Goal: Task Accomplishment & Management: Manage account settings

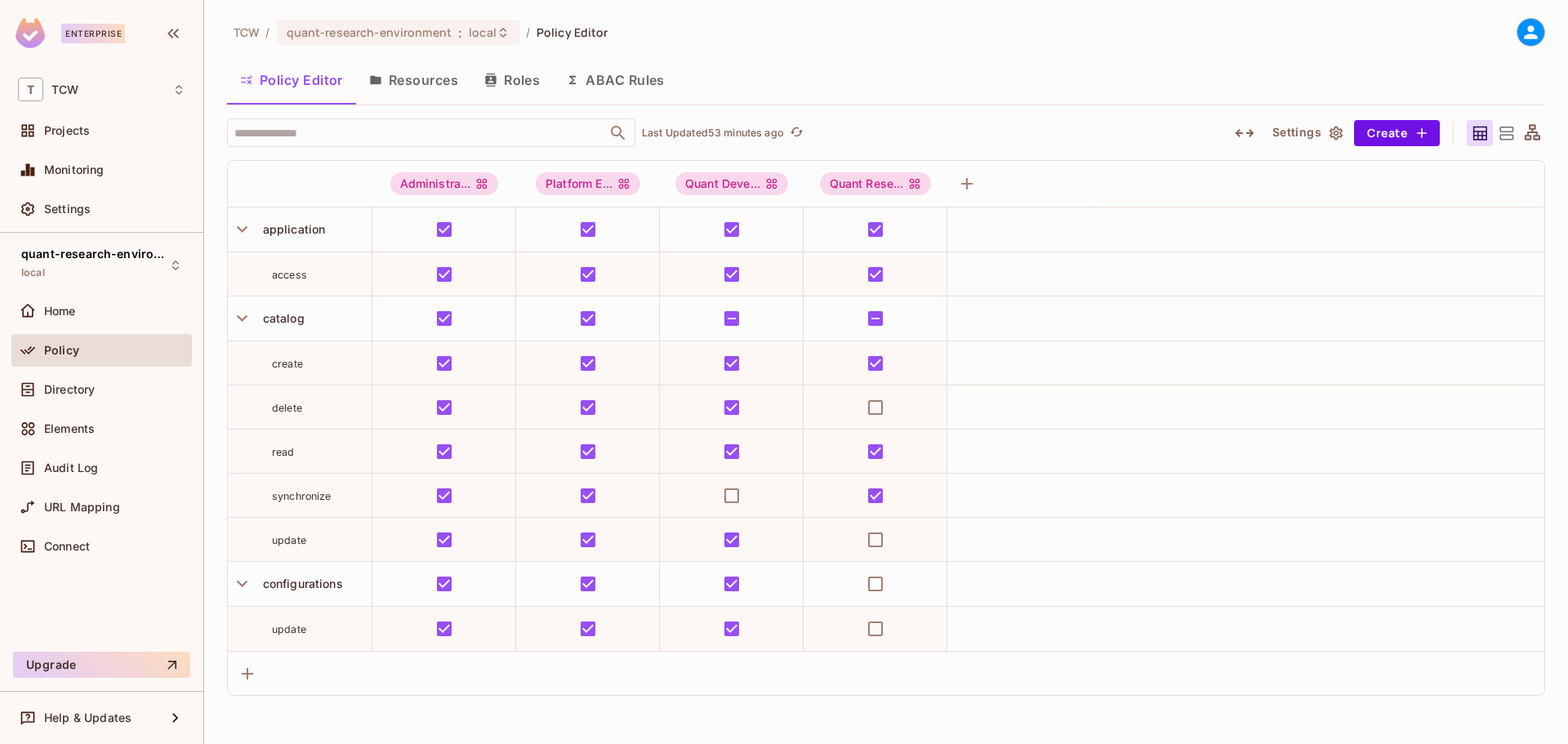
click at [214, 157] on div "TCW / quant-research-environment : local / Policy Editor Policy Editor Resource…" at bounding box center [886, 372] width 1364 height 744
click at [66, 137] on span "Projects" at bounding box center [67, 131] width 45 height 13
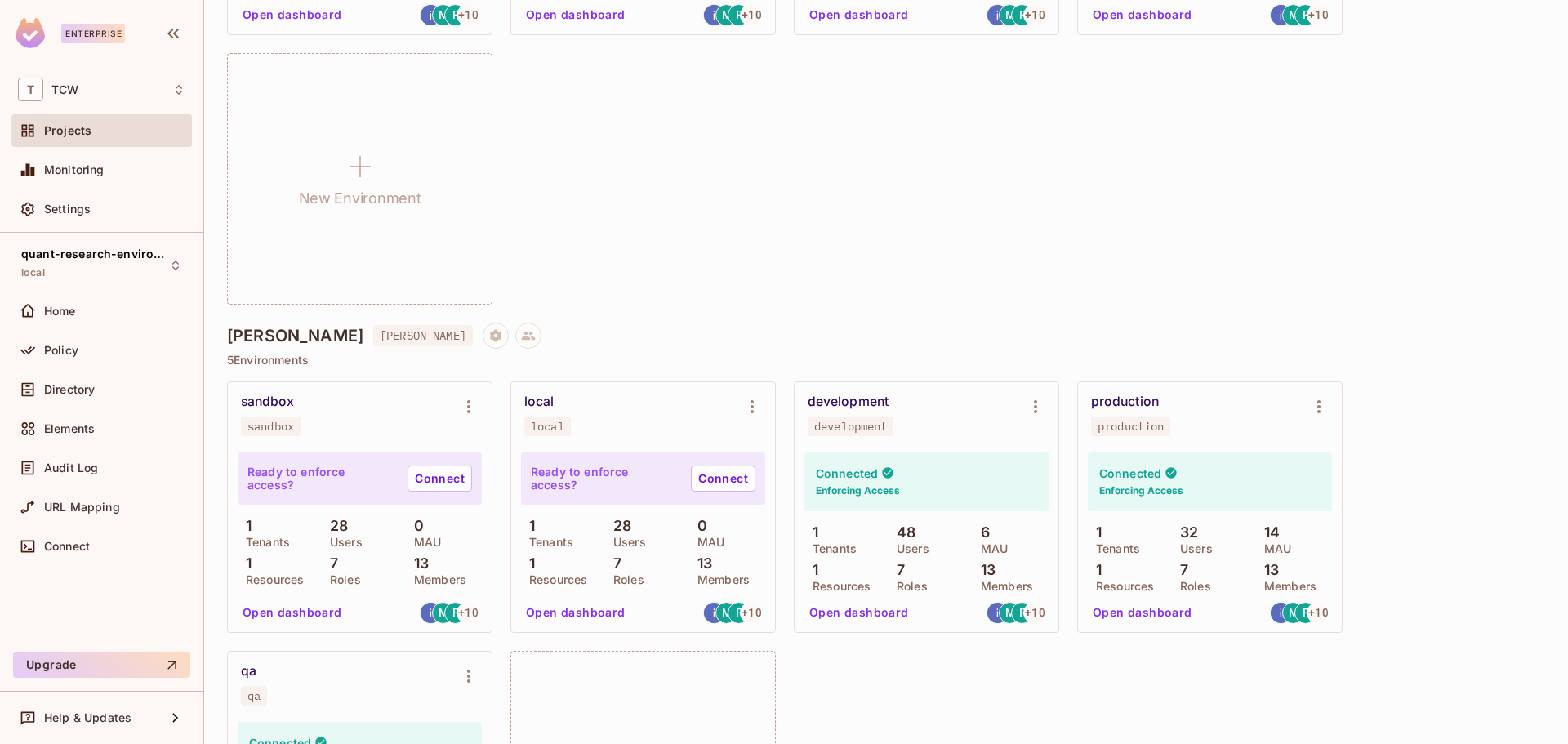
scroll to position [1771, 0]
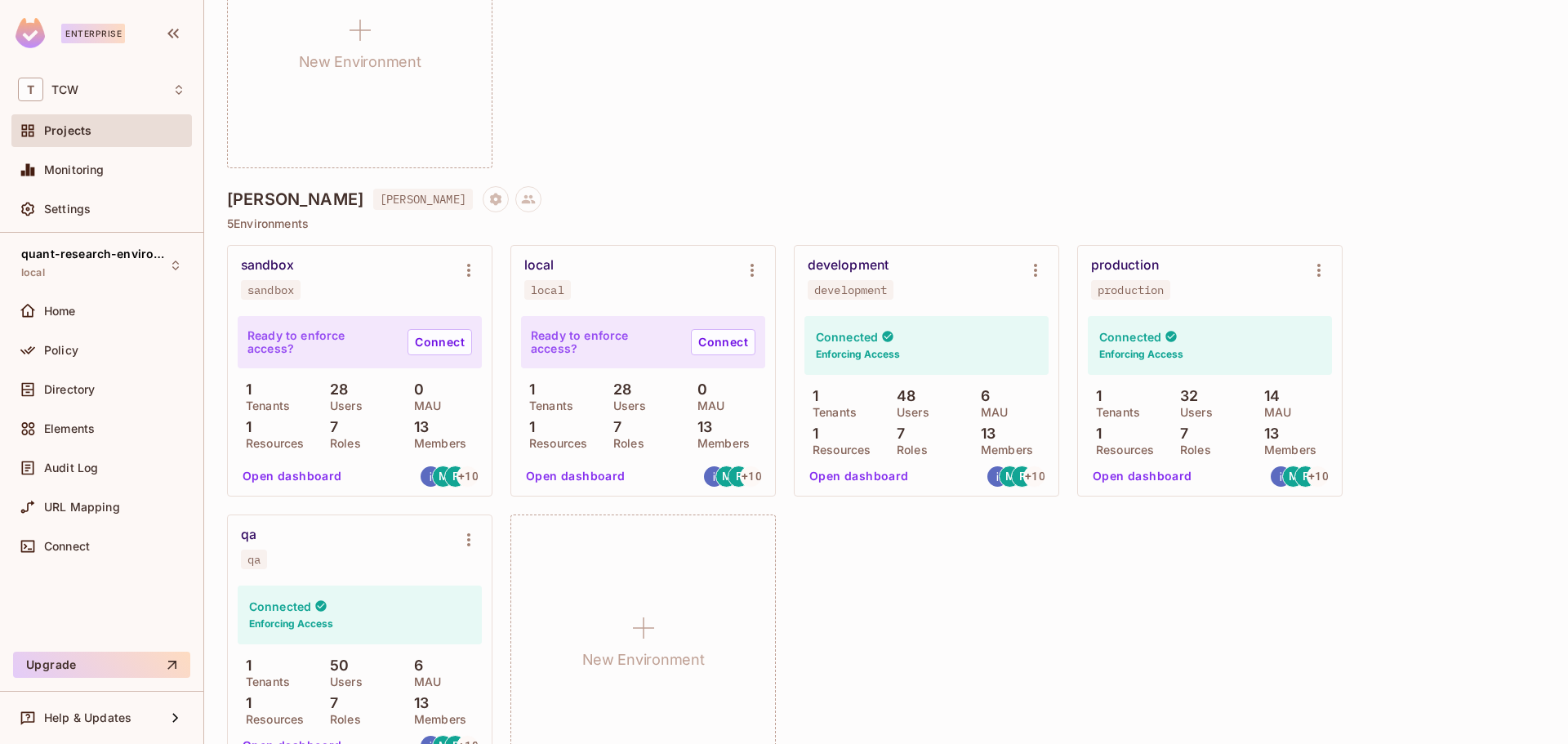
click at [862, 477] on button "Open dashboard" at bounding box center [859, 476] width 112 height 26
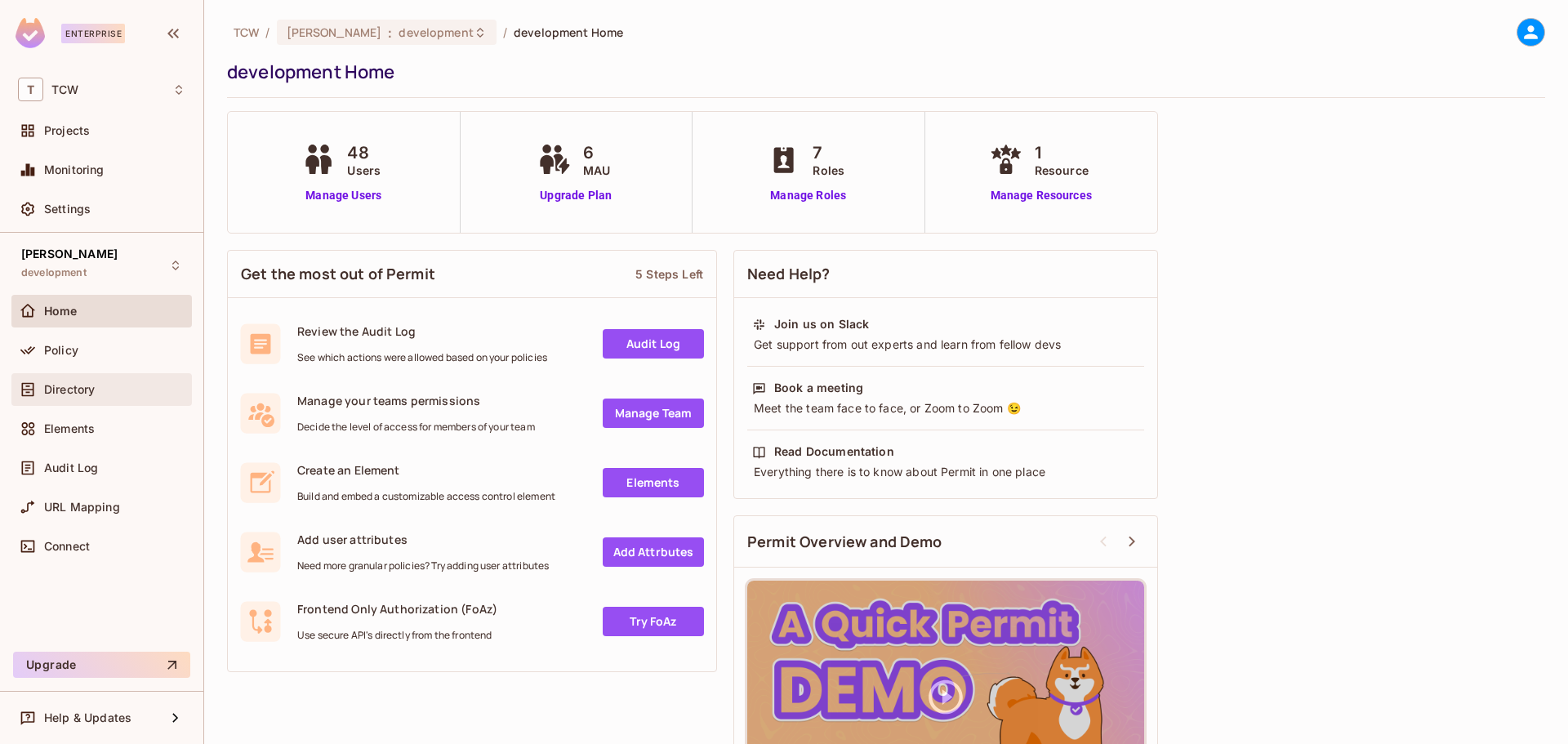
click at [80, 388] on span "Directory" at bounding box center [70, 389] width 51 height 13
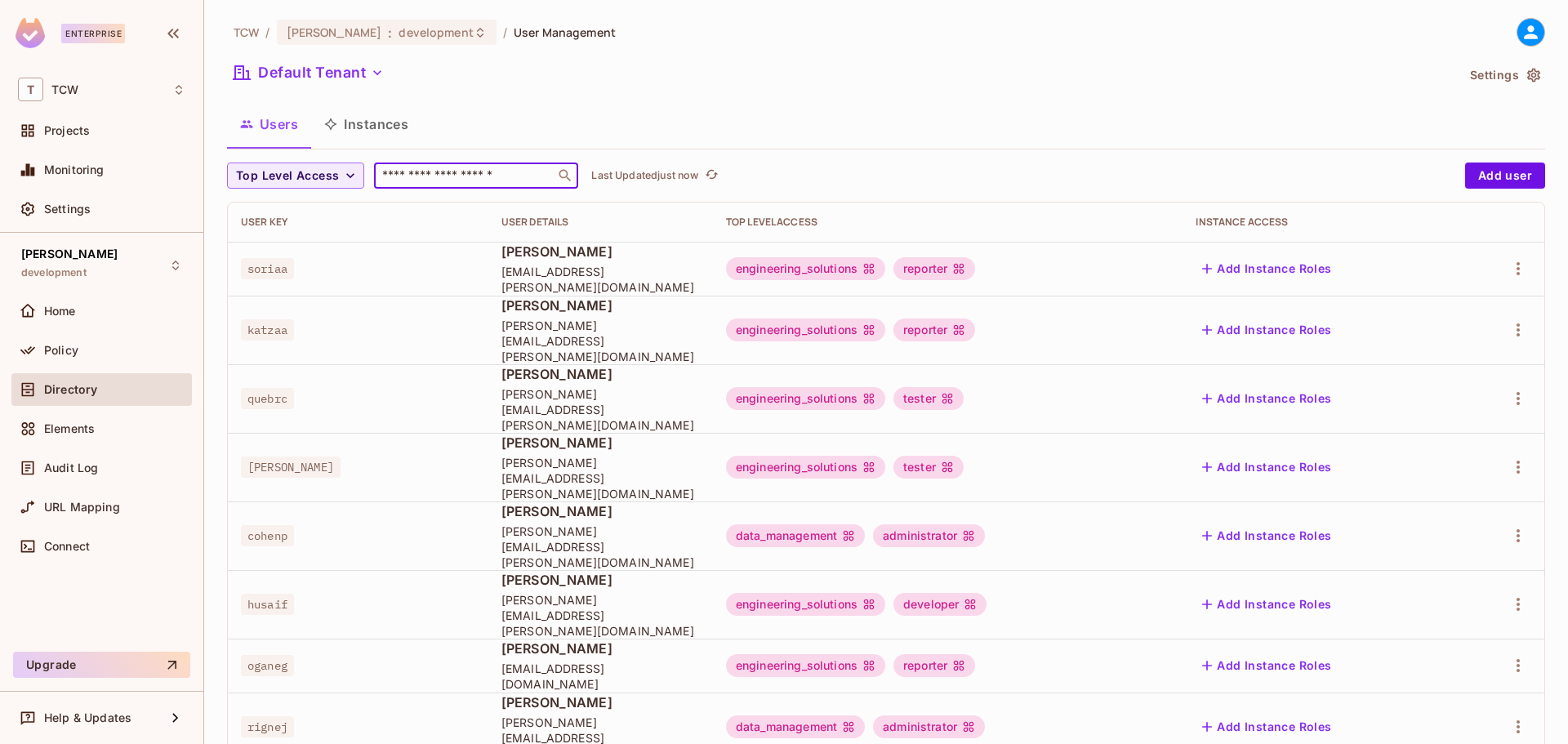
click at [463, 171] on input "text" at bounding box center [464, 176] width 171 height 16
type input "******"
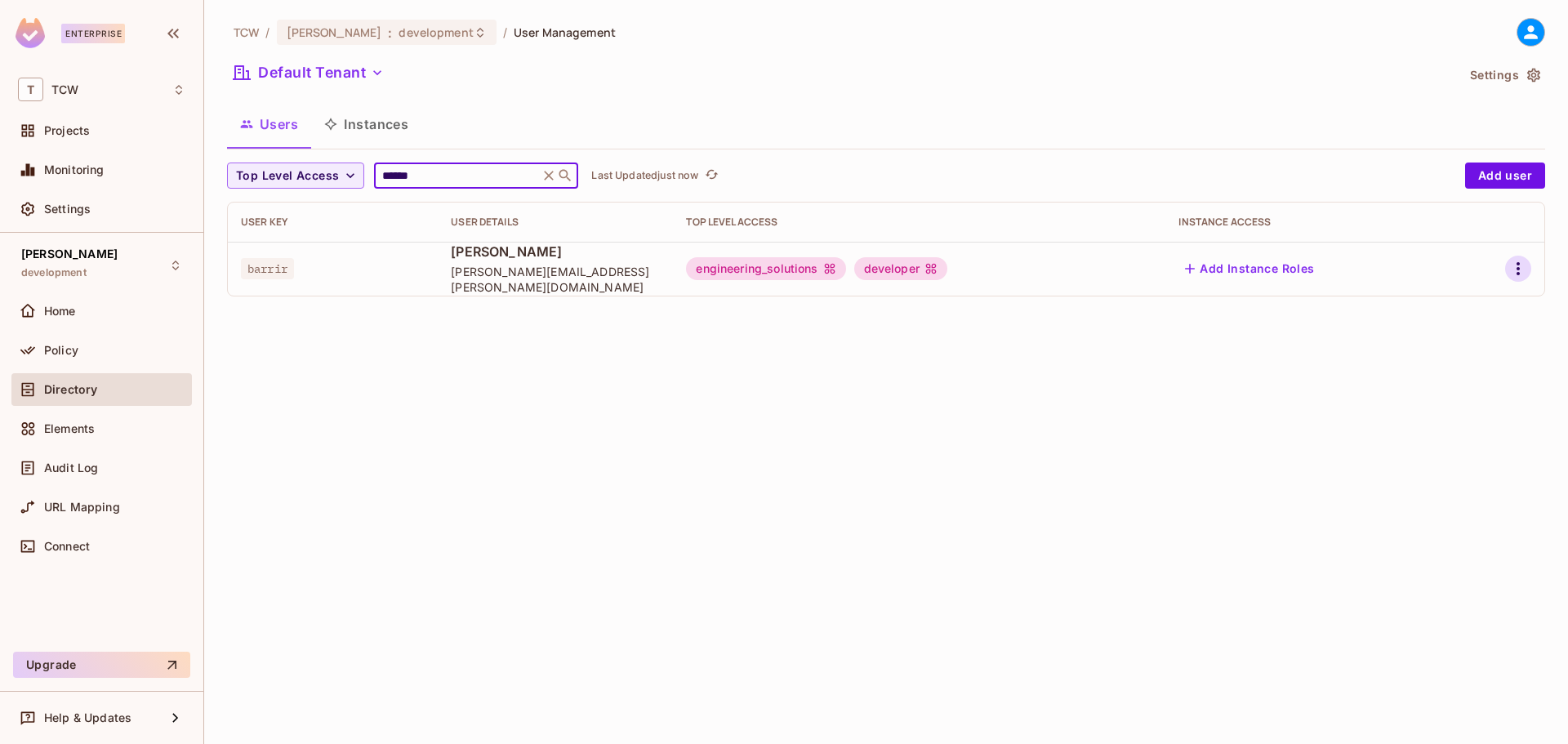
click at [1530, 266] on button "button" at bounding box center [1518, 269] width 26 height 26
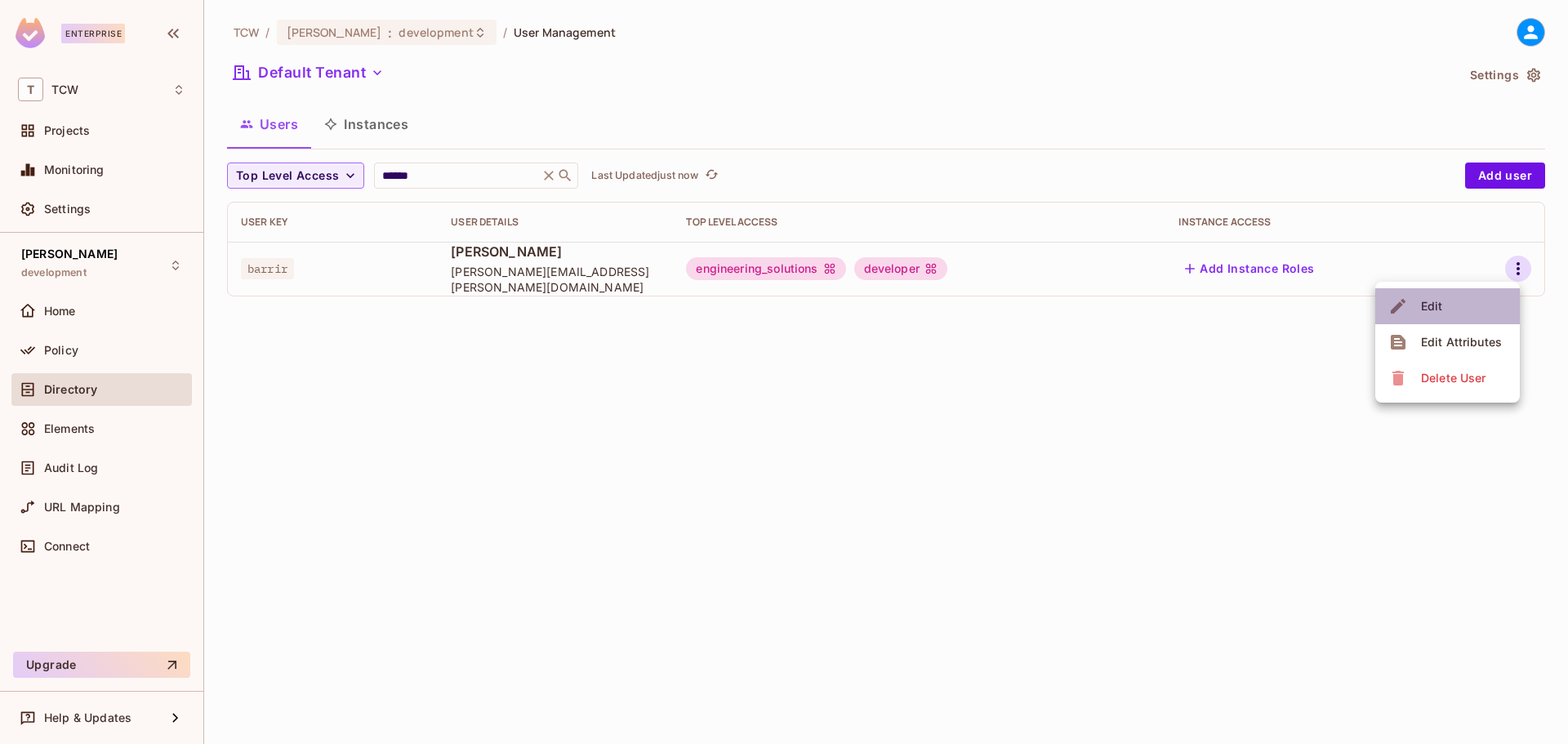
click at [1448, 306] on li "Edit" at bounding box center [1447, 307] width 144 height 36
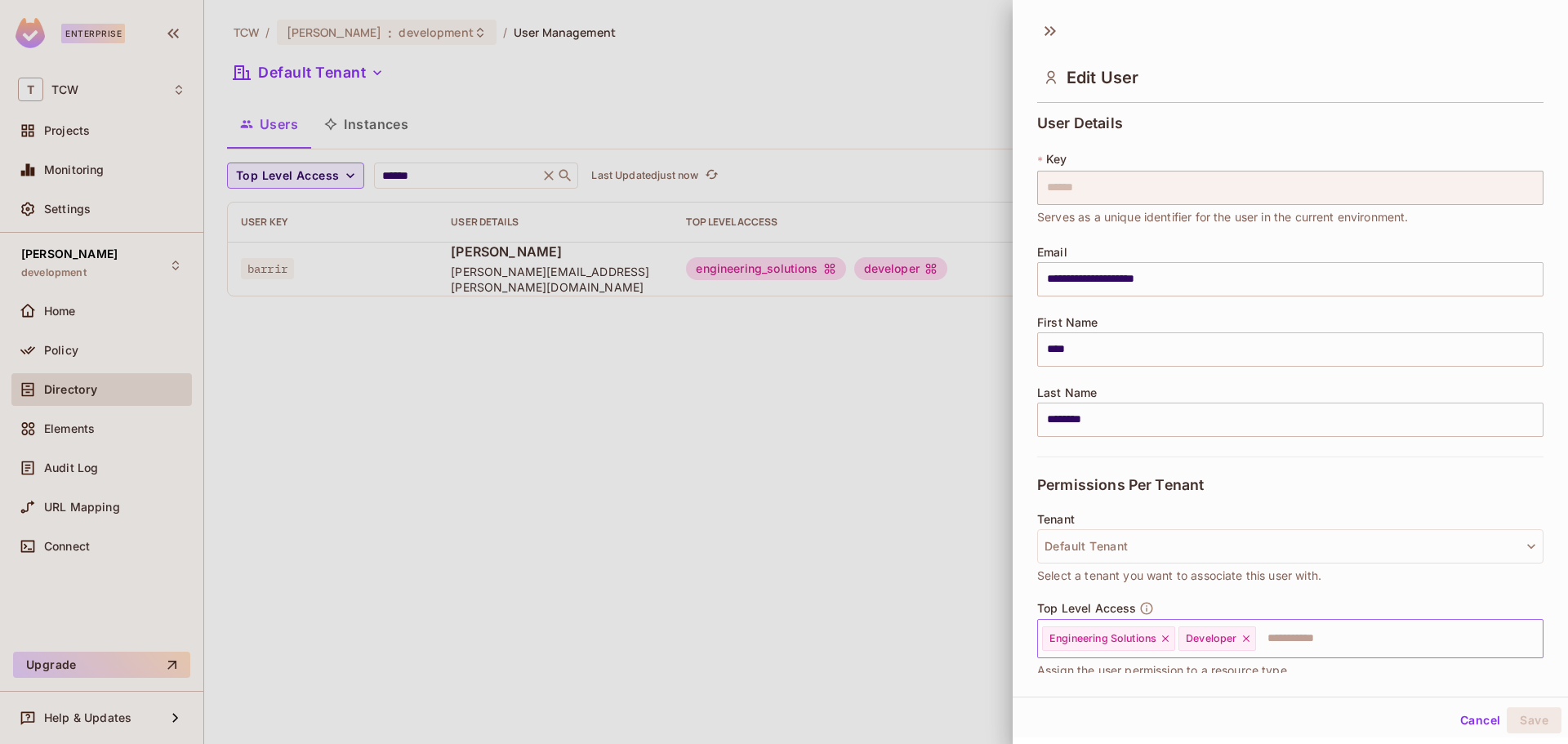
click at [1247, 637] on icon at bounding box center [1246, 639] width 12 height 12
click at [1165, 639] on icon at bounding box center [1165, 639] width 12 height 12
click at [1533, 720] on button "Save" at bounding box center [1534, 720] width 54 height 26
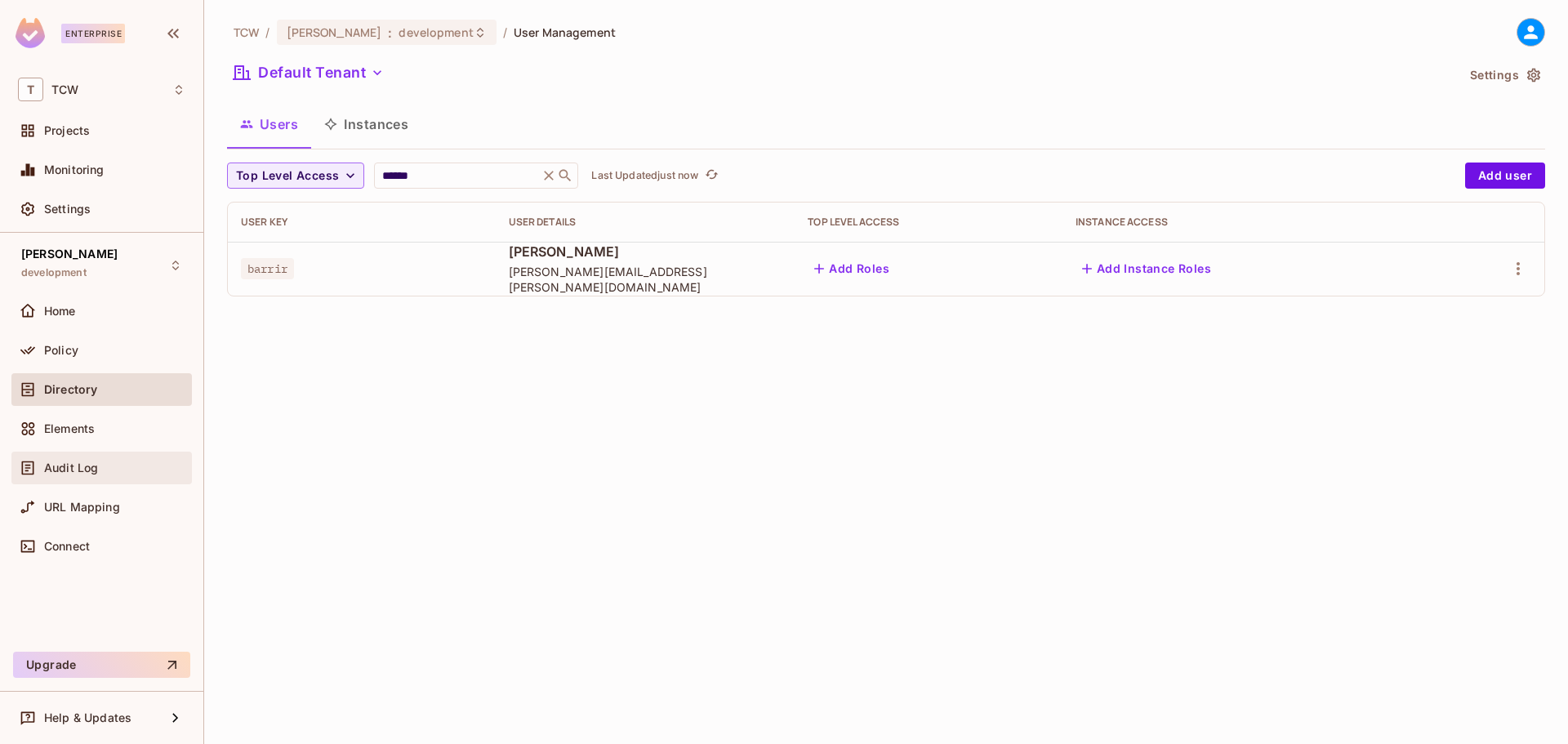
click at [83, 476] on div "Audit Log" at bounding box center [102, 468] width 168 height 20
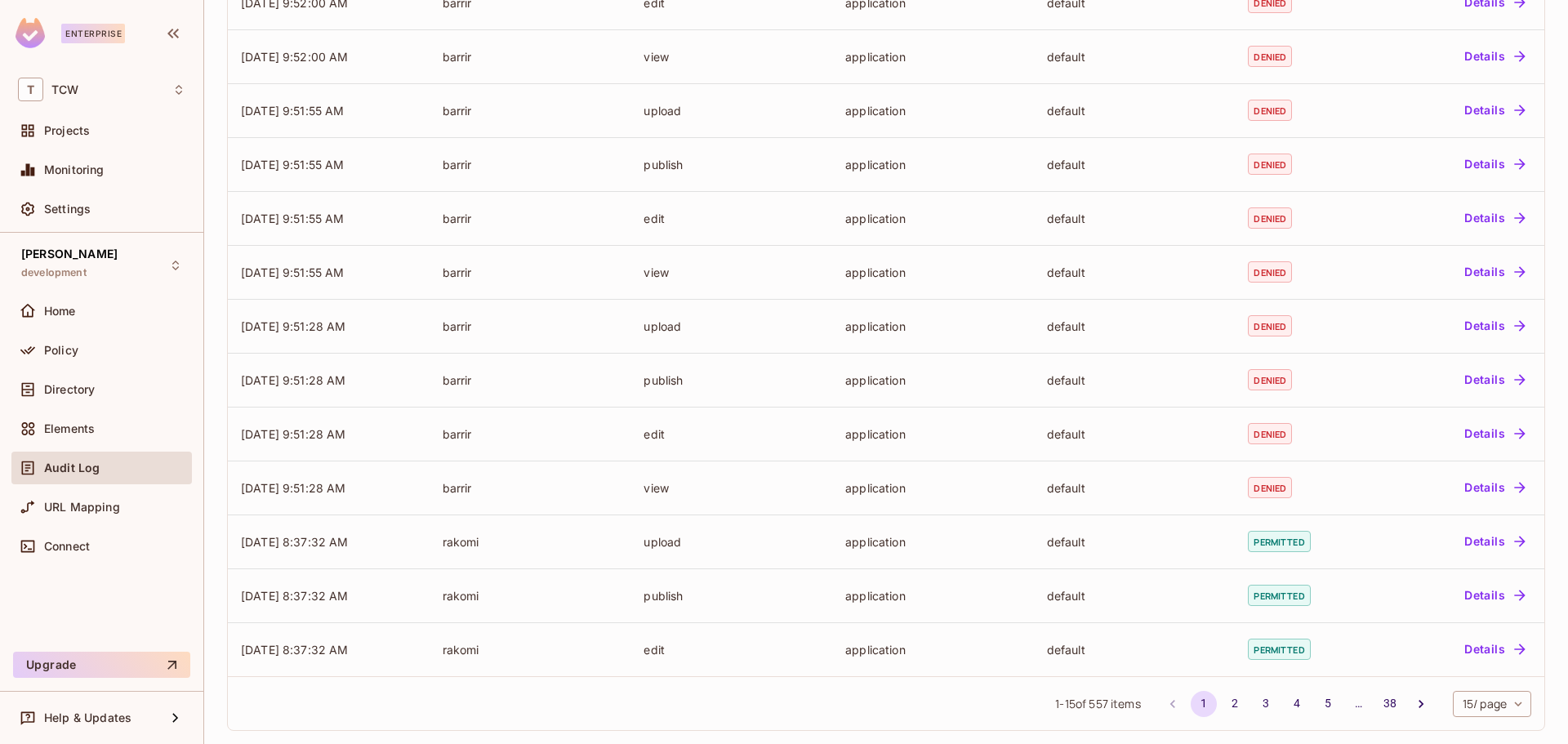
scroll to position [321, 0]
click at [85, 122] on div "Projects" at bounding box center [102, 131] width 168 height 20
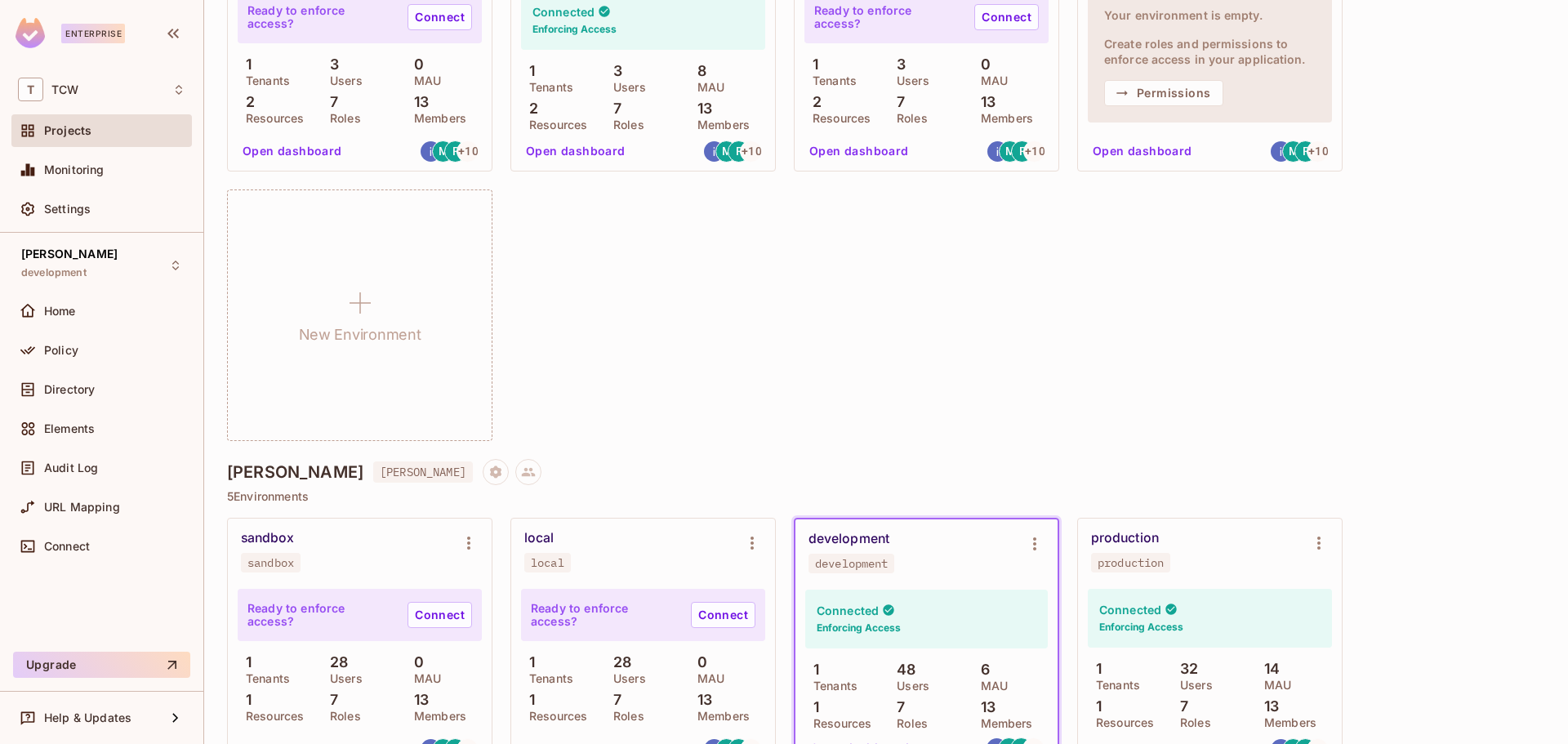
scroll to position [1771, 0]
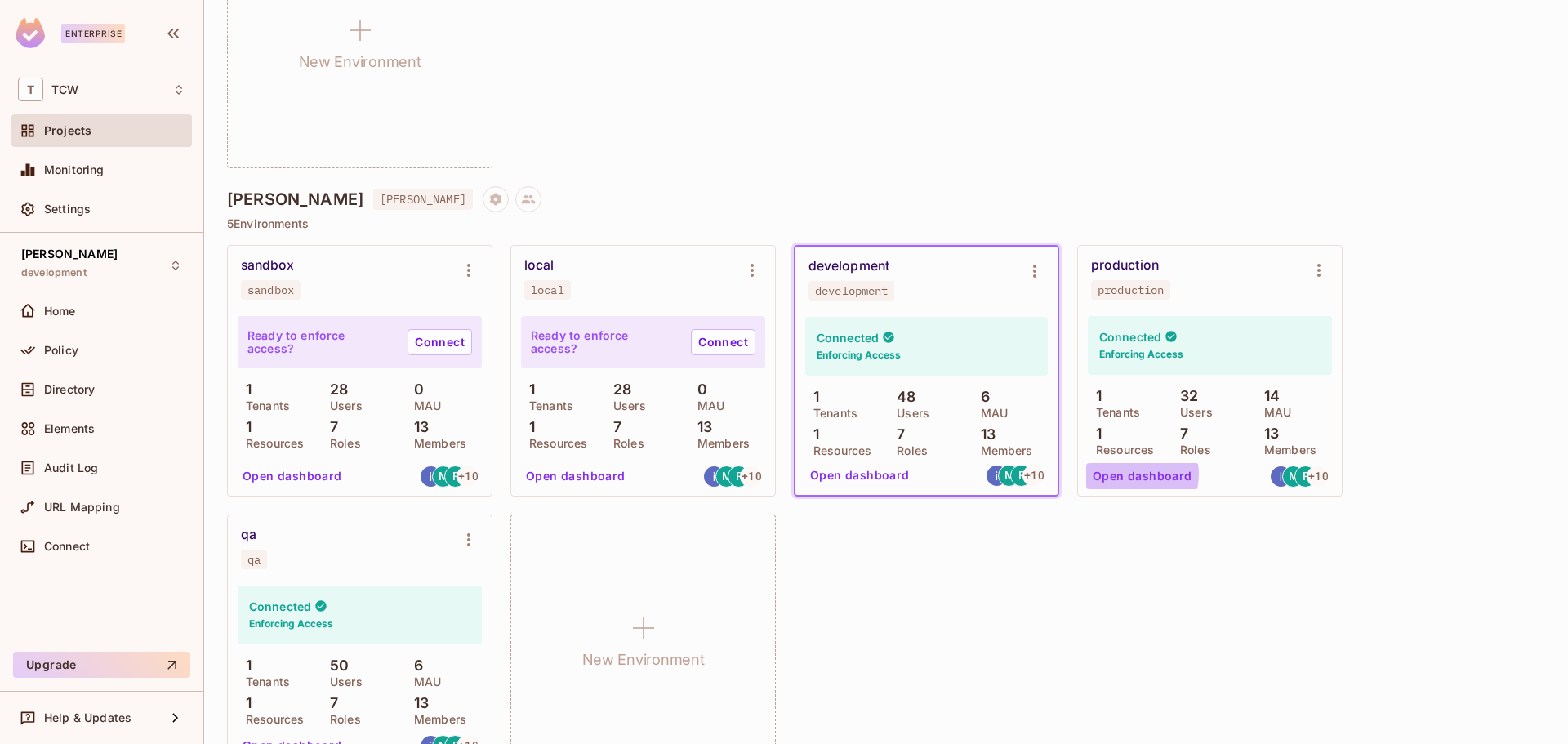
click at [1135, 476] on button "Open dashboard" at bounding box center [1143, 476] width 112 height 26
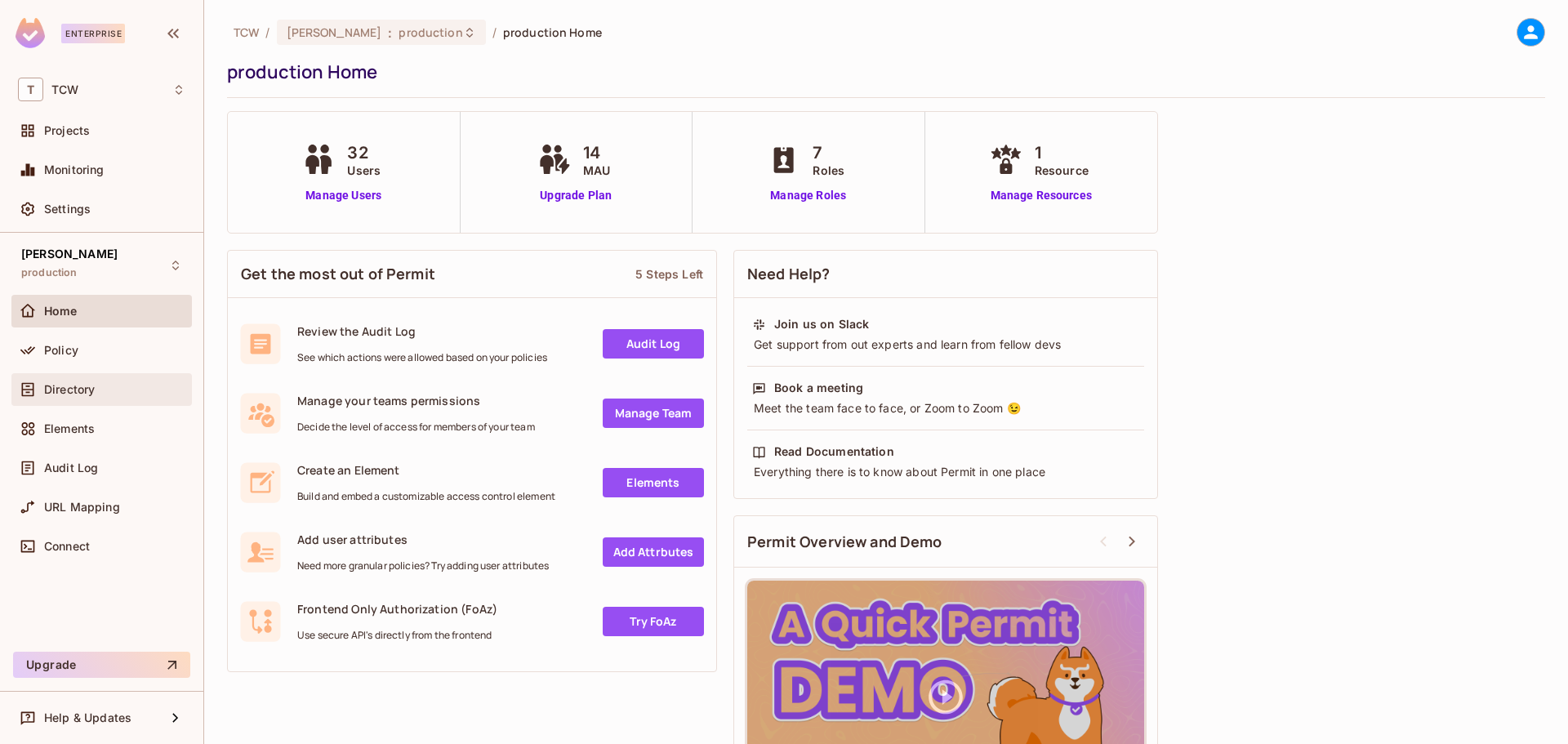
click at [62, 387] on span "Directory" at bounding box center [70, 389] width 51 height 13
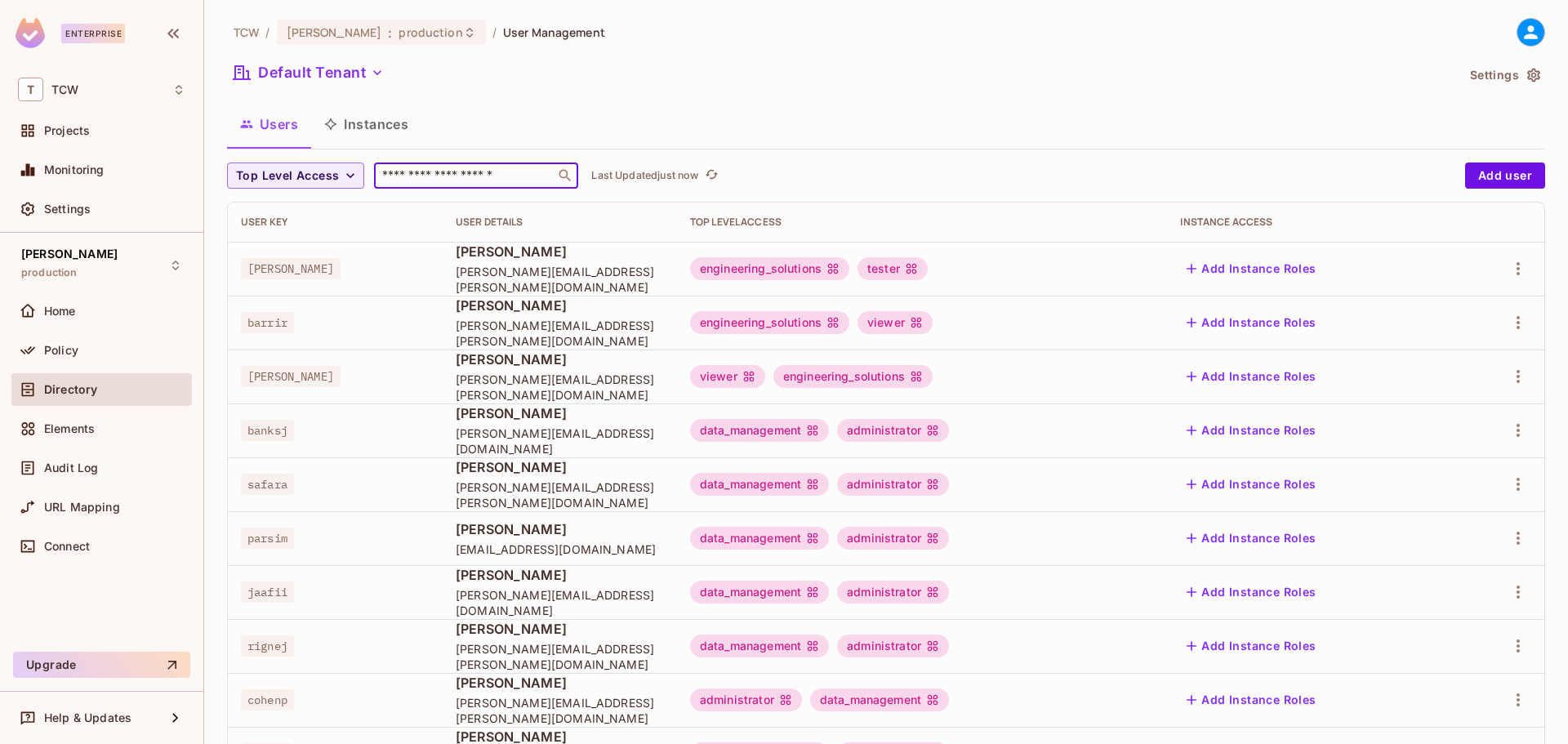
click at [501, 169] on input "text" at bounding box center [464, 176] width 171 height 16
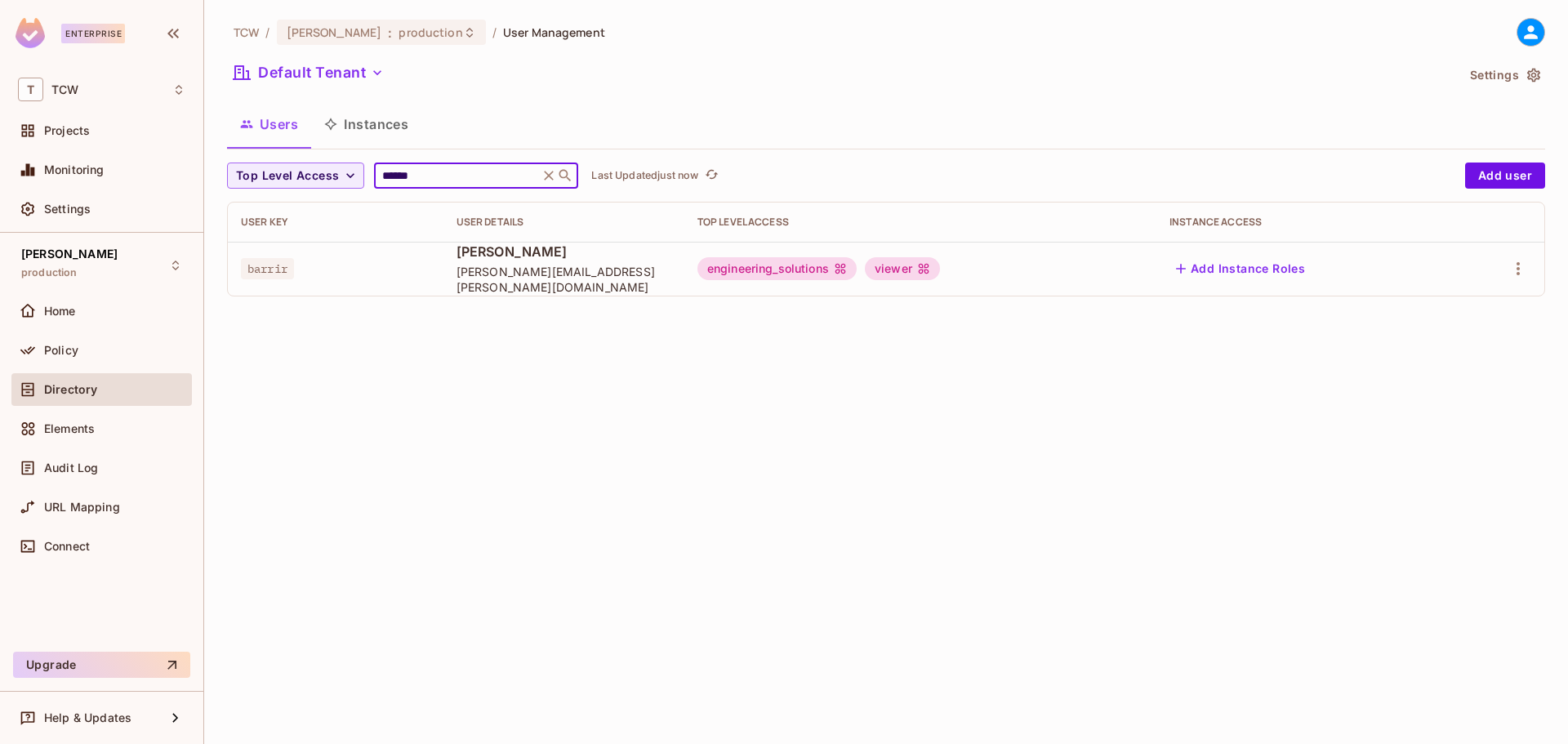
type input "******"
click at [1521, 269] on icon "button" at bounding box center [1518, 269] width 20 height 20
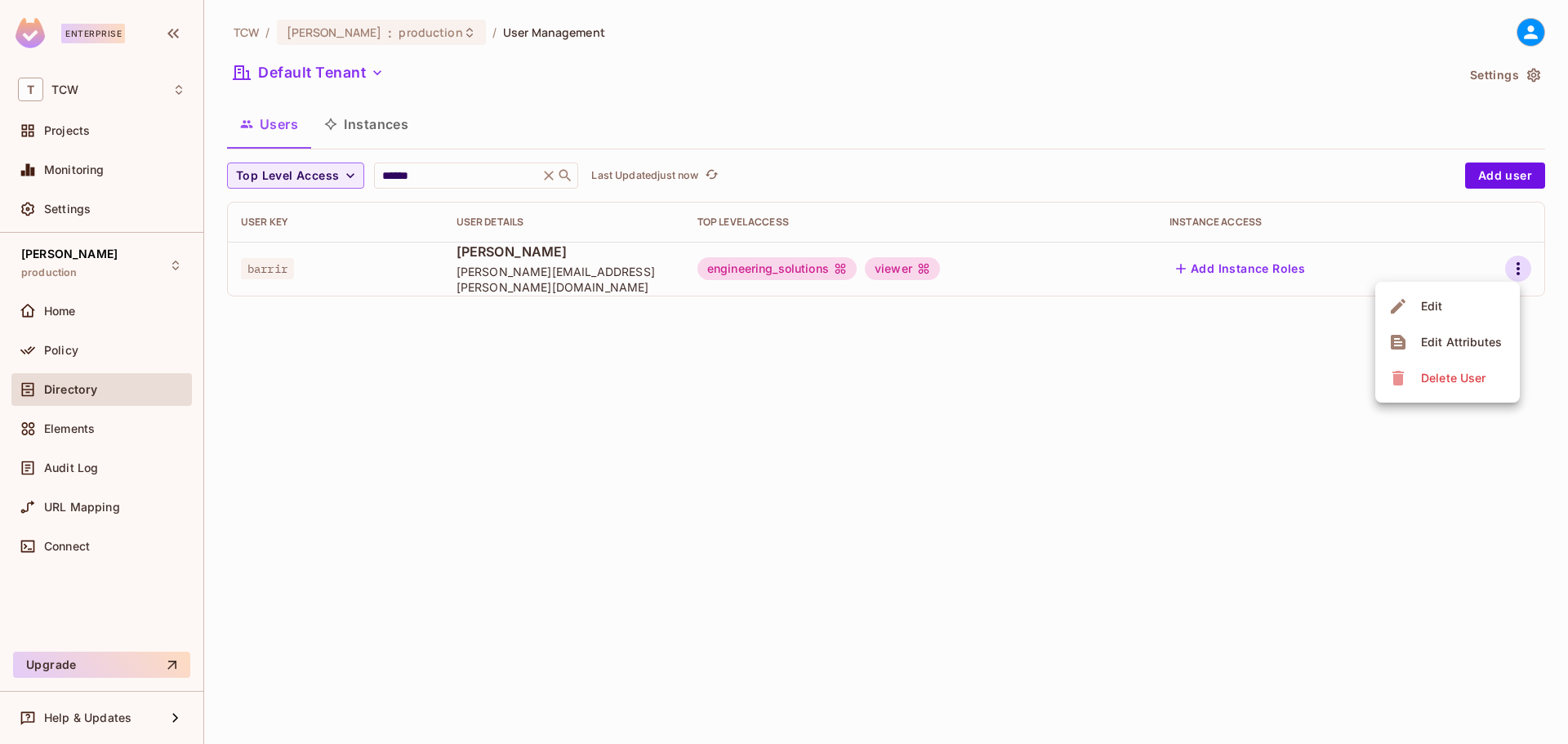
click at [1448, 304] on li "Edit" at bounding box center [1447, 307] width 144 height 36
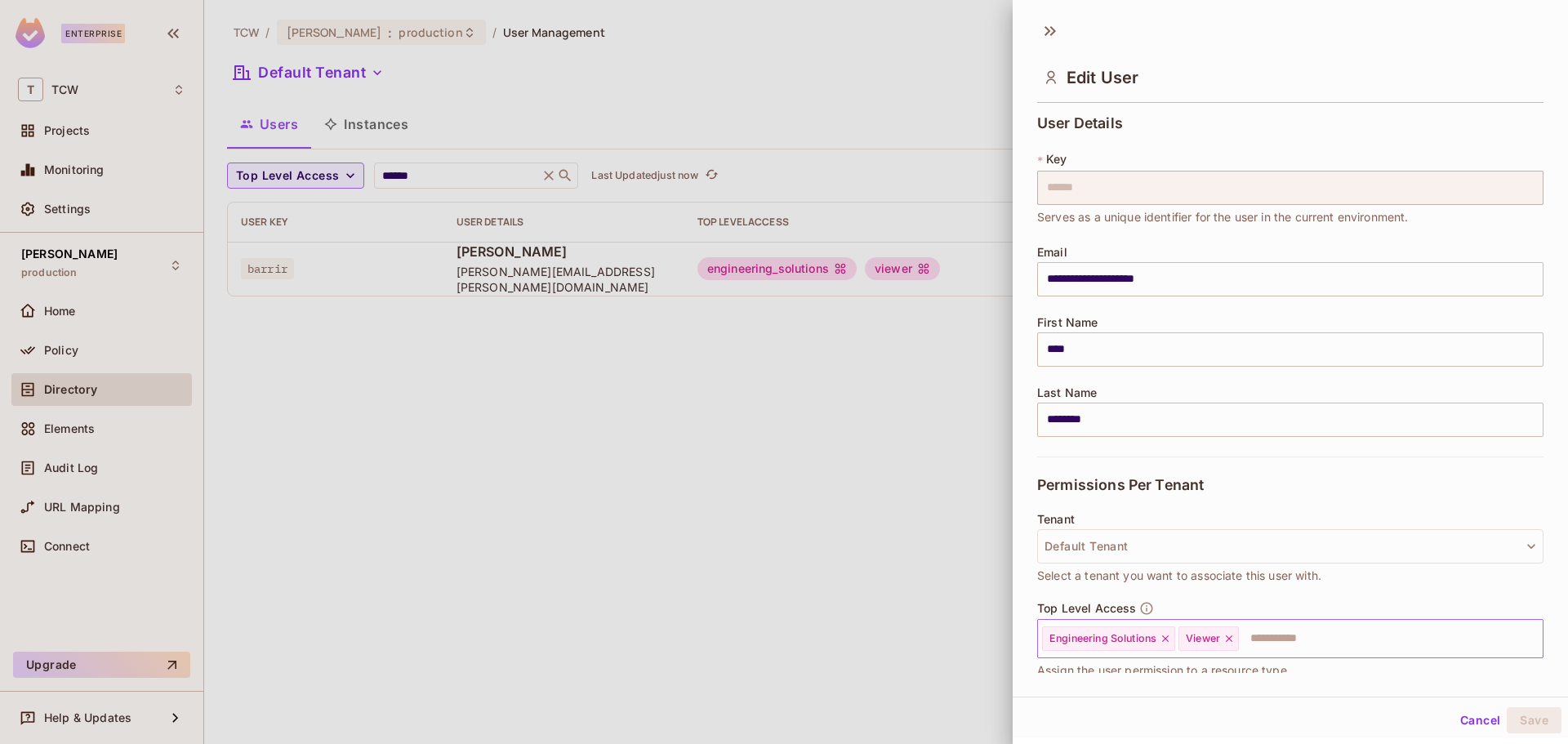
click at [1230, 640] on icon at bounding box center [1229, 639] width 6 height 6
click at [1166, 641] on icon at bounding box center [1165, 639] width 12 height 12
click at [1515, 719] on button "Save" at bounding box center [1534, 720] width 54 height 26
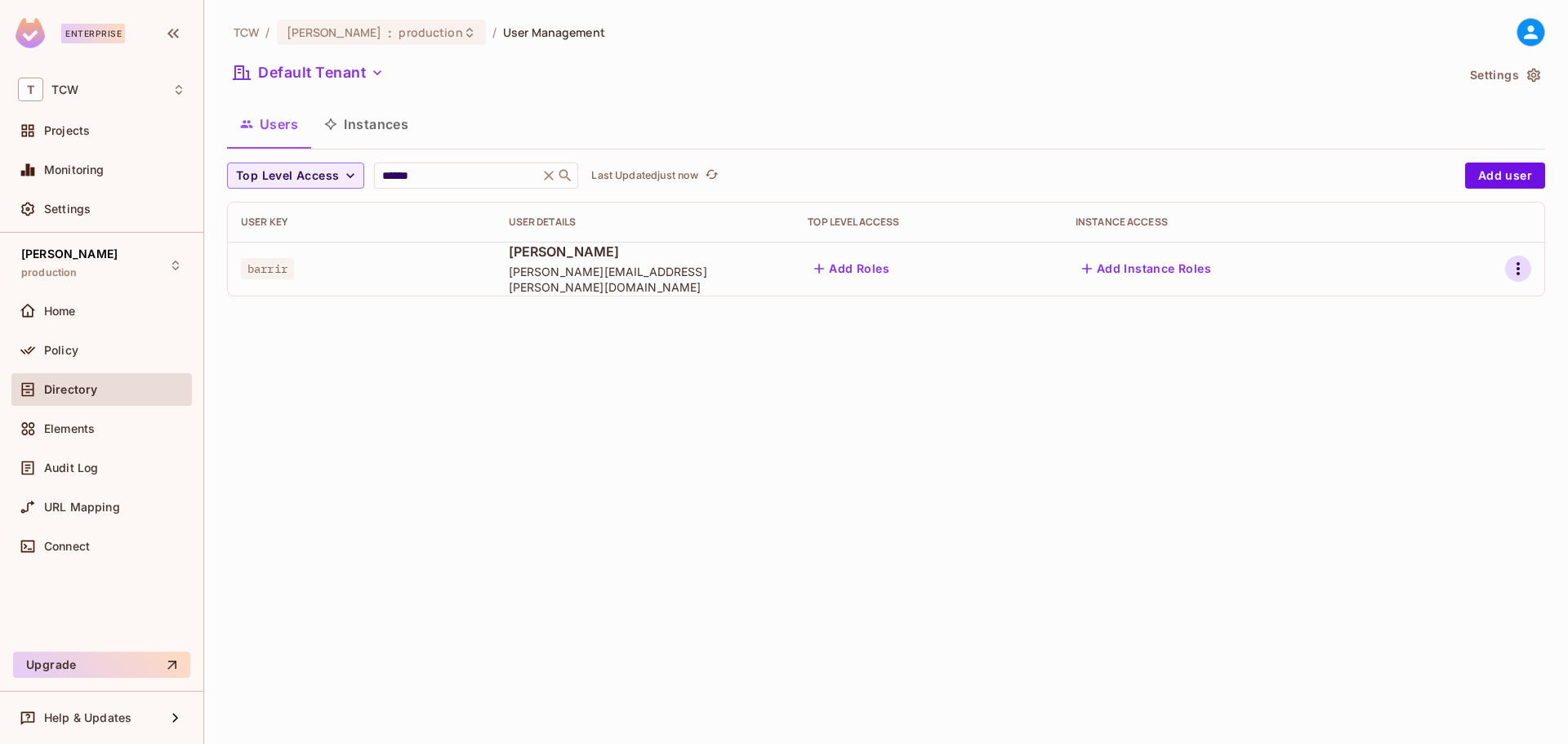
click at [1511, 271] on icon "button" at bounding box center [1518, 269] width 20 height 20
click at [1437, 379] on div "Delete User" at bounding box center [1453, 378] width 64 height 16
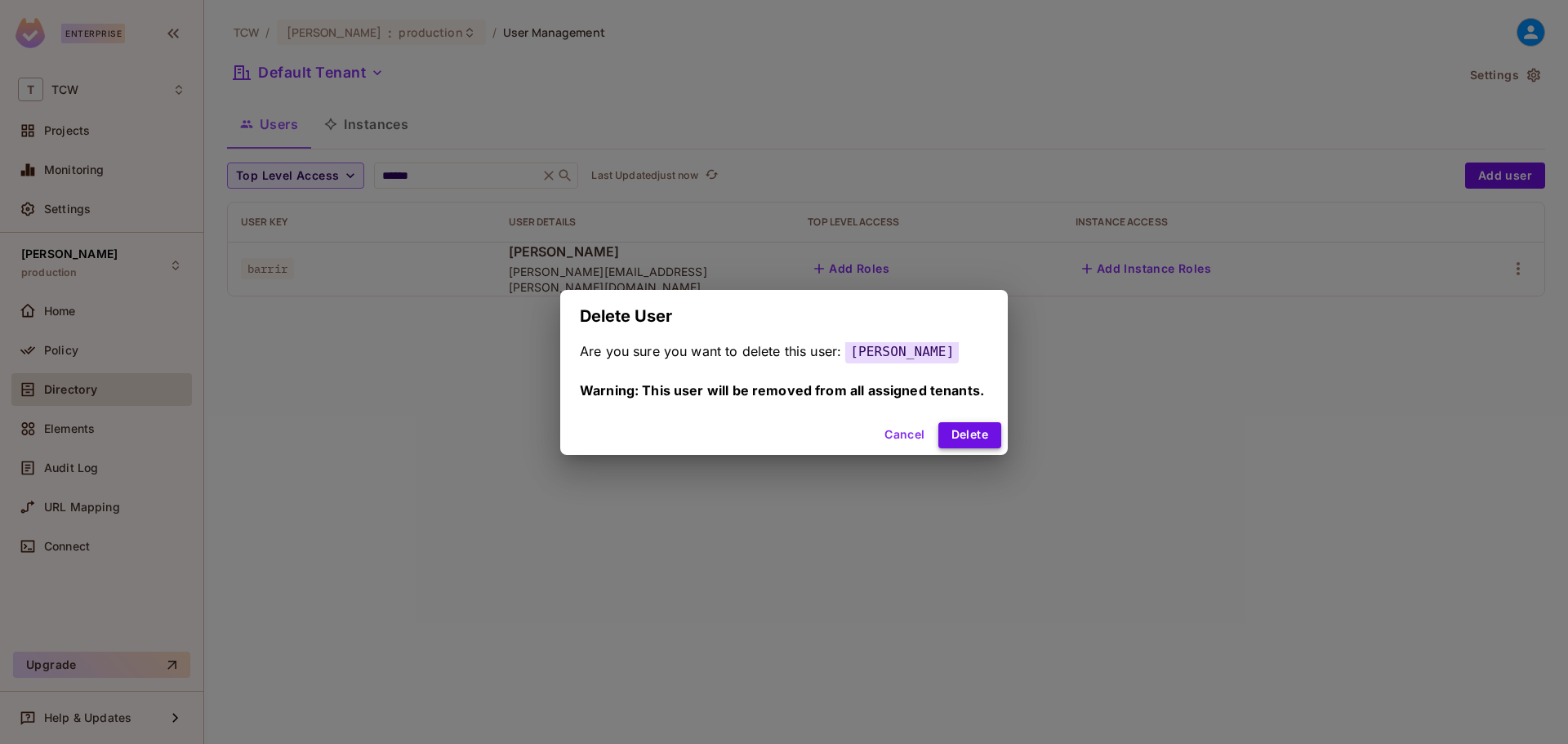
click at [973, 437] on button "Delete" at bounding box center [969, 436] width 63 height 26
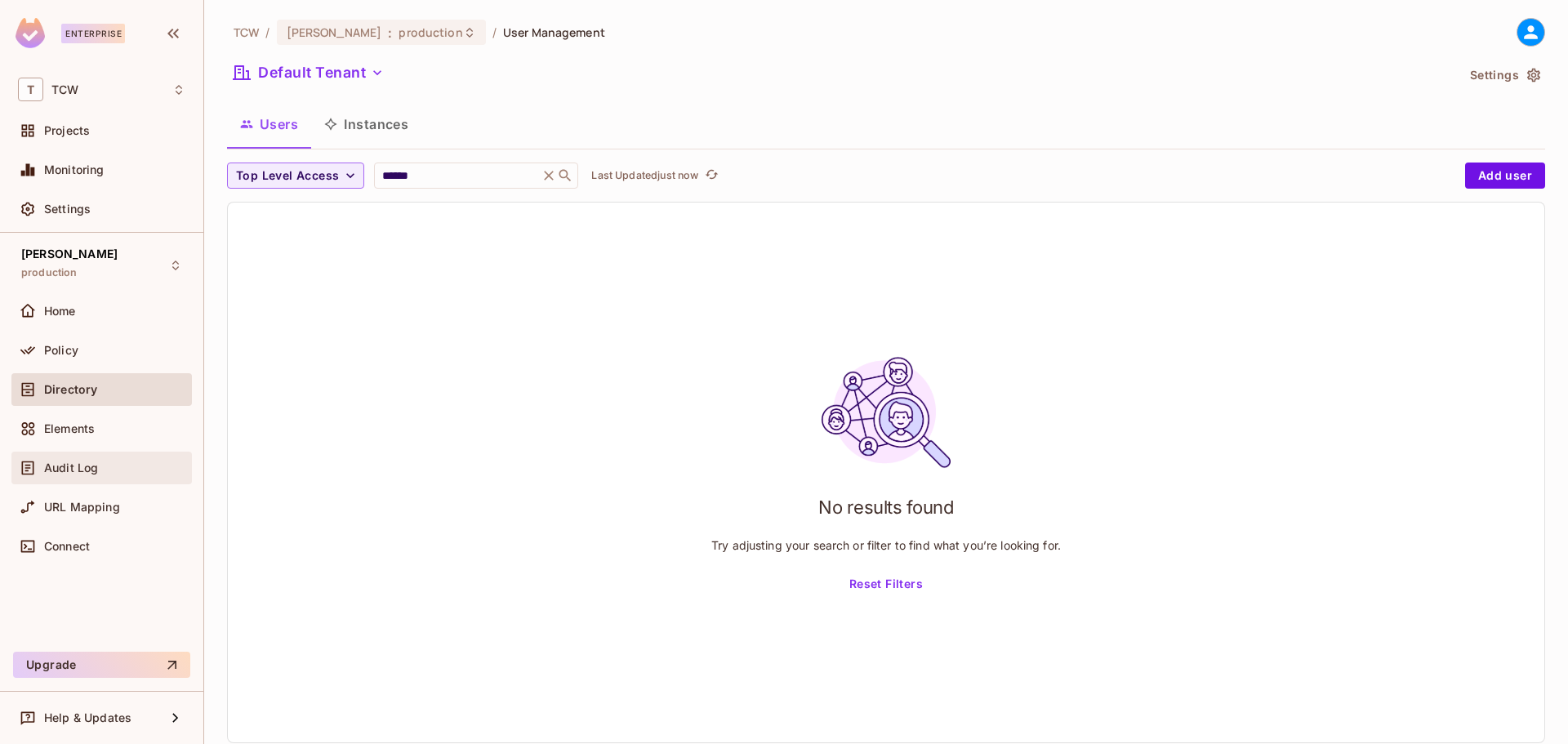
click at [81, 471] on span "Audit Log" at bounding box center [71, 468] width 54 height 13
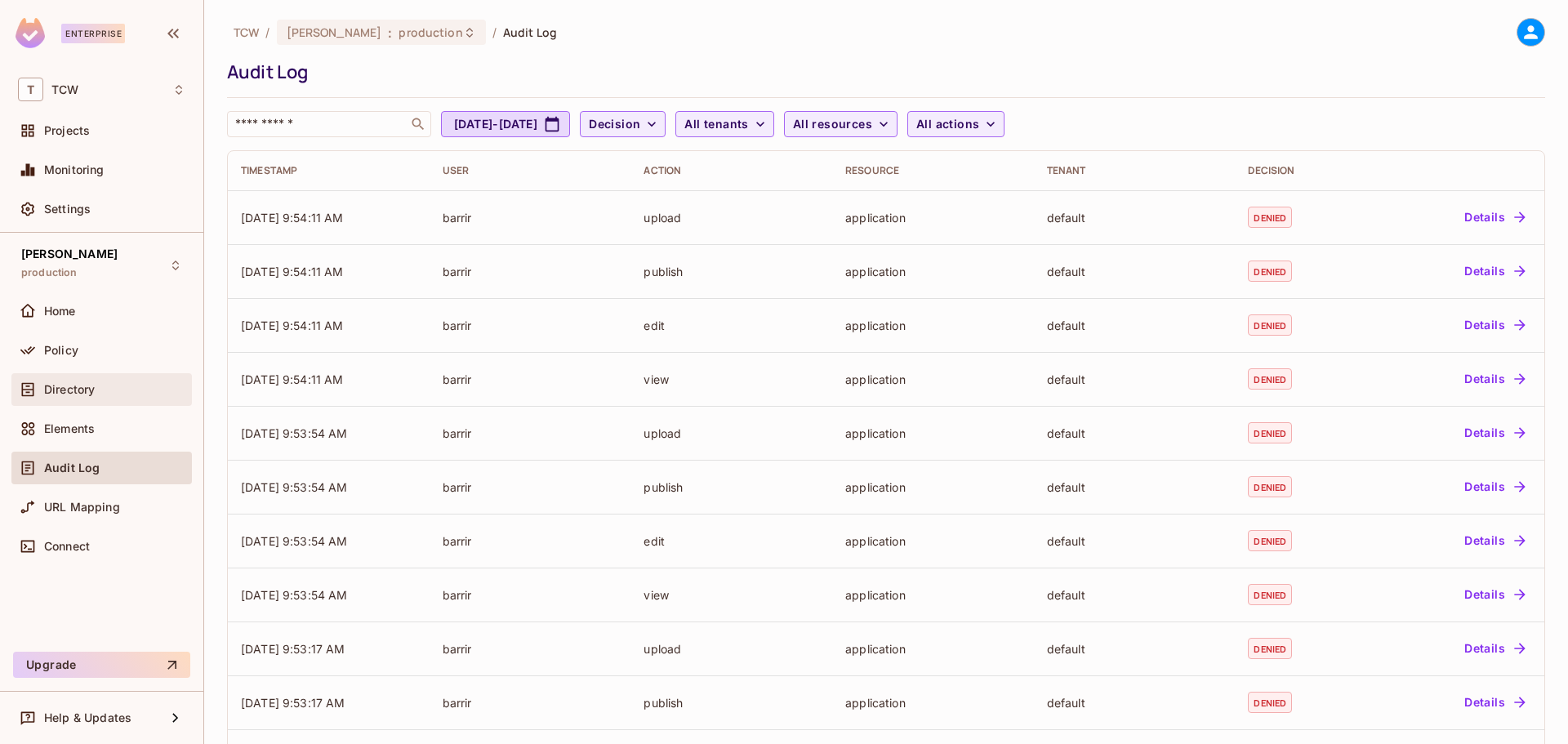
click at [73, 391] on span "Directory" at bounding box center [70, 389] width 51 height 13
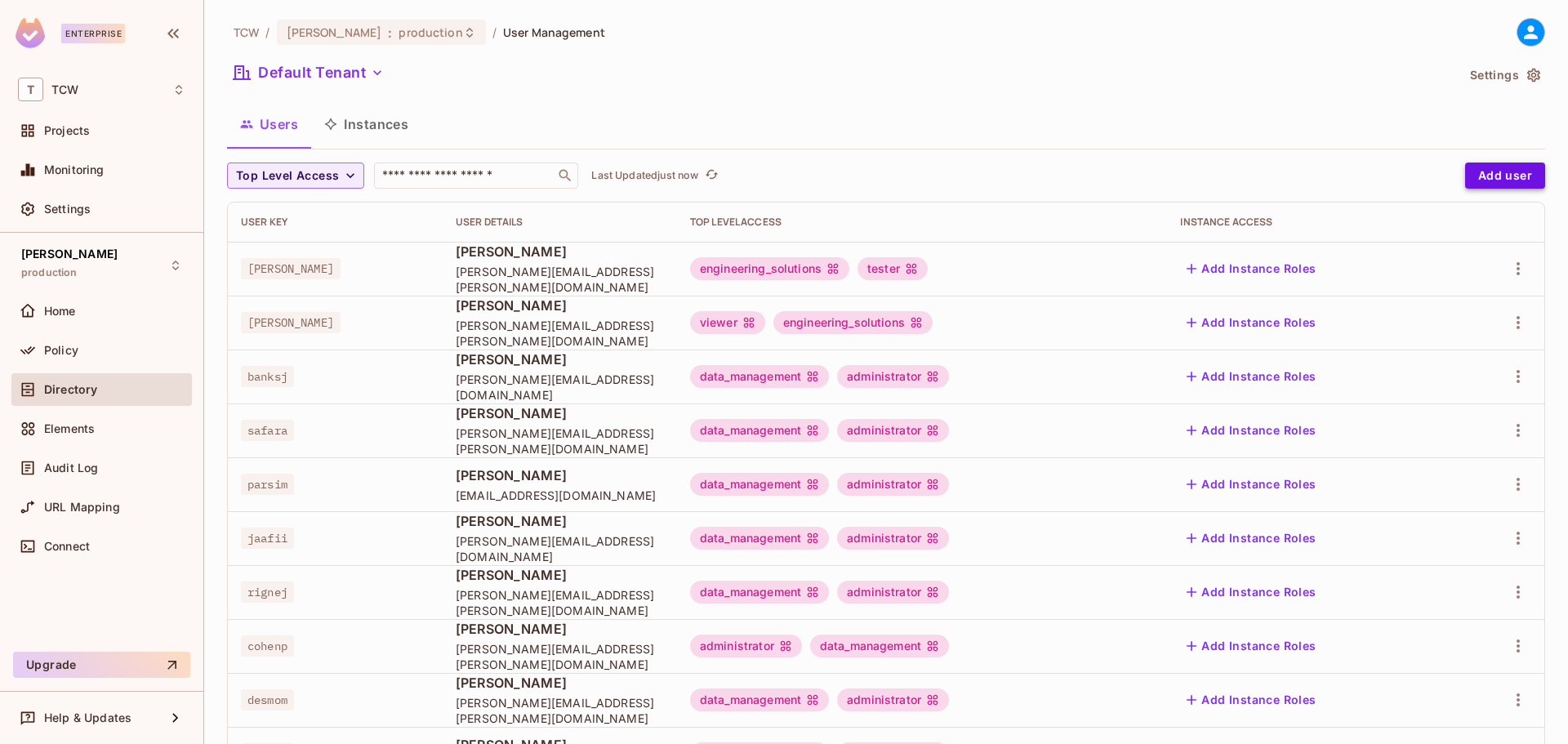
click at [1485, 175] on button "Add user" at bounding box center [1505, 175] width 80 height 26
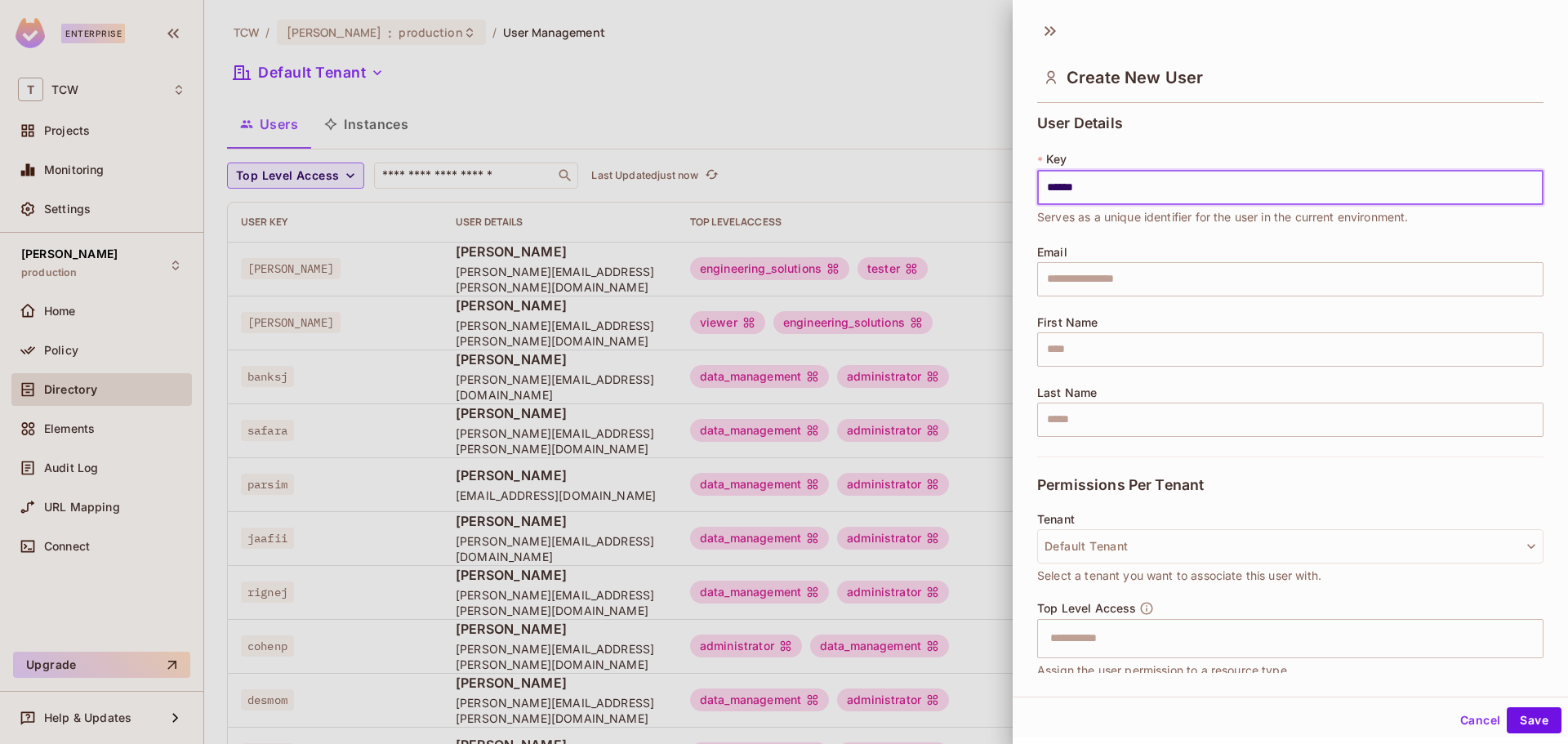
type input "******"
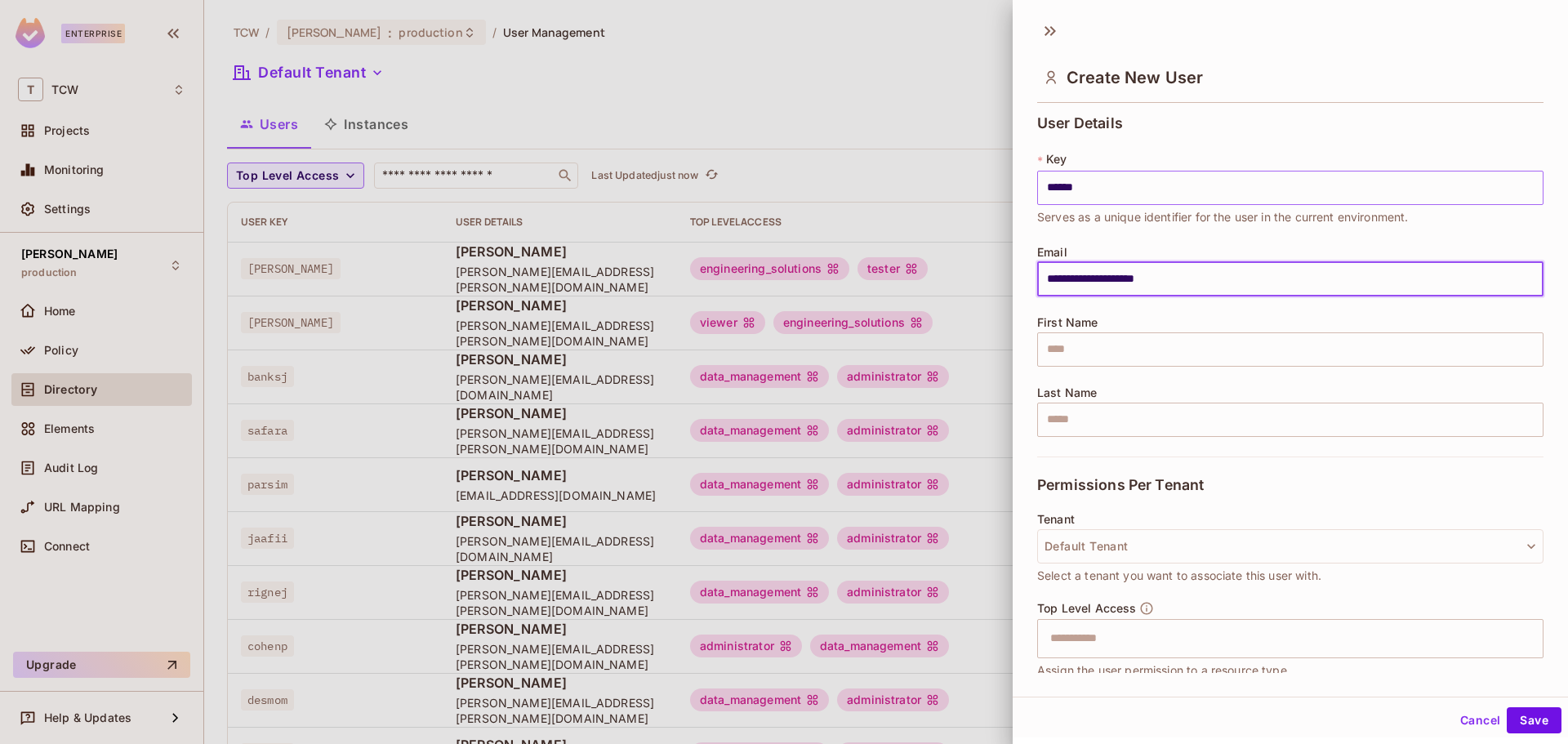
type input "**********"
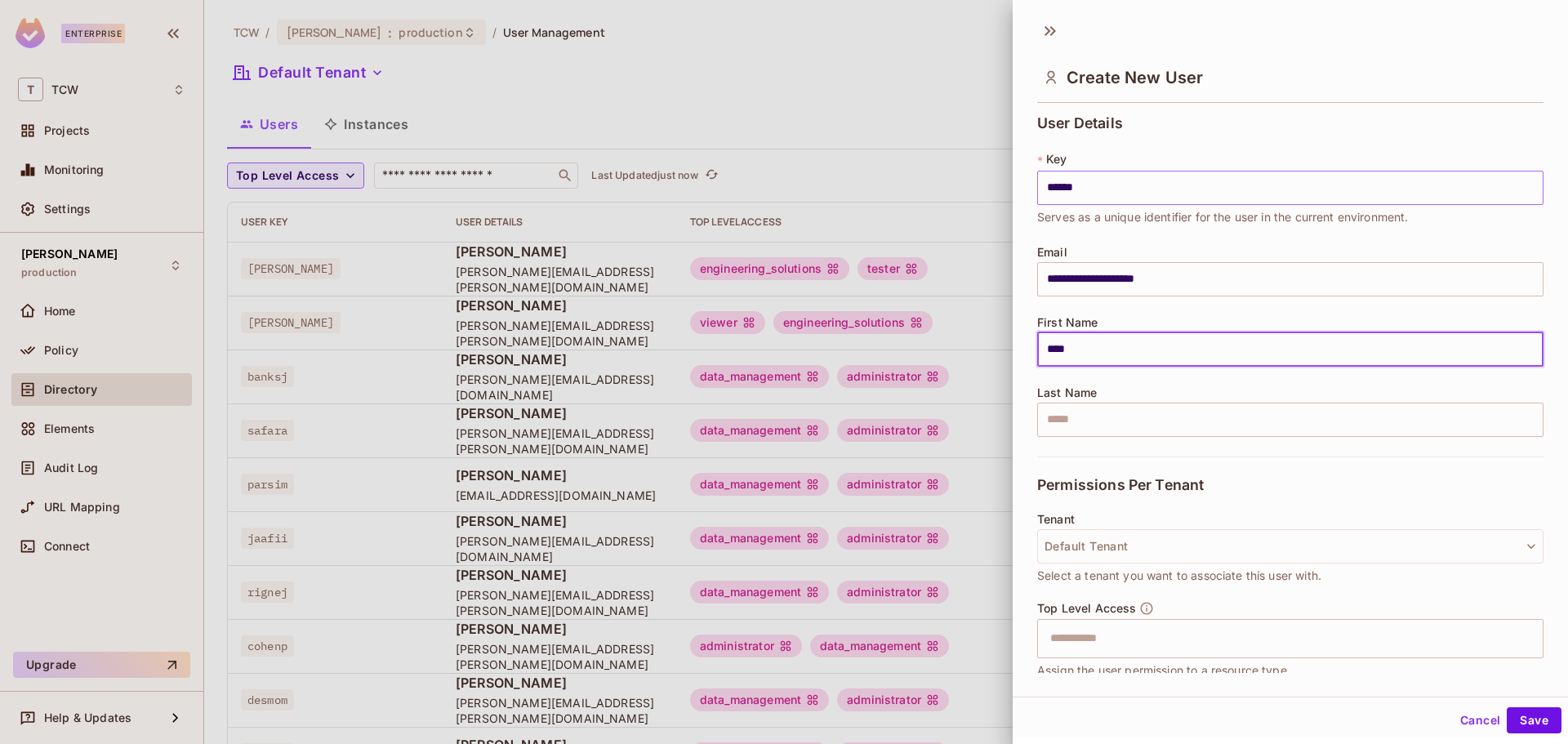
type input "****"
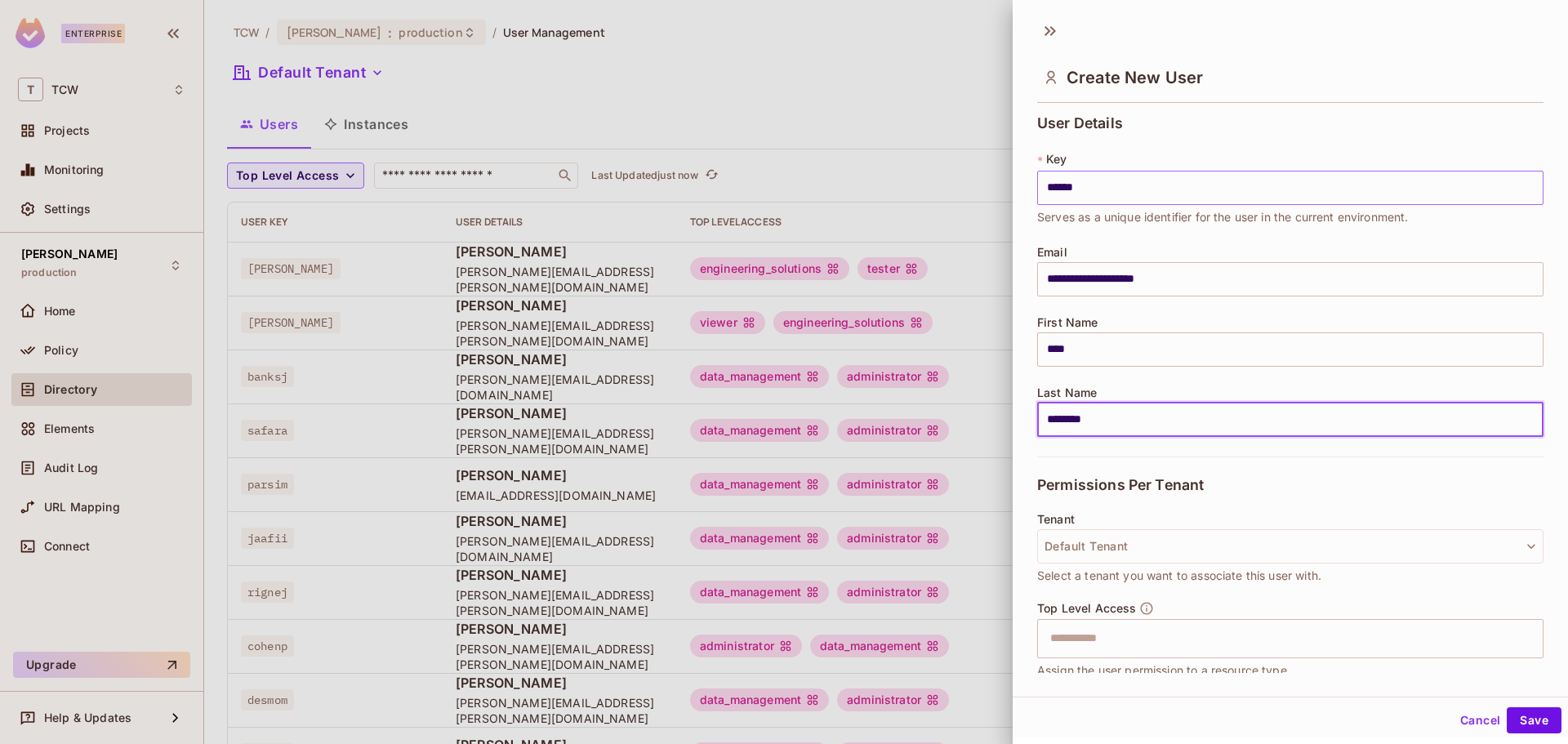
type input "********"
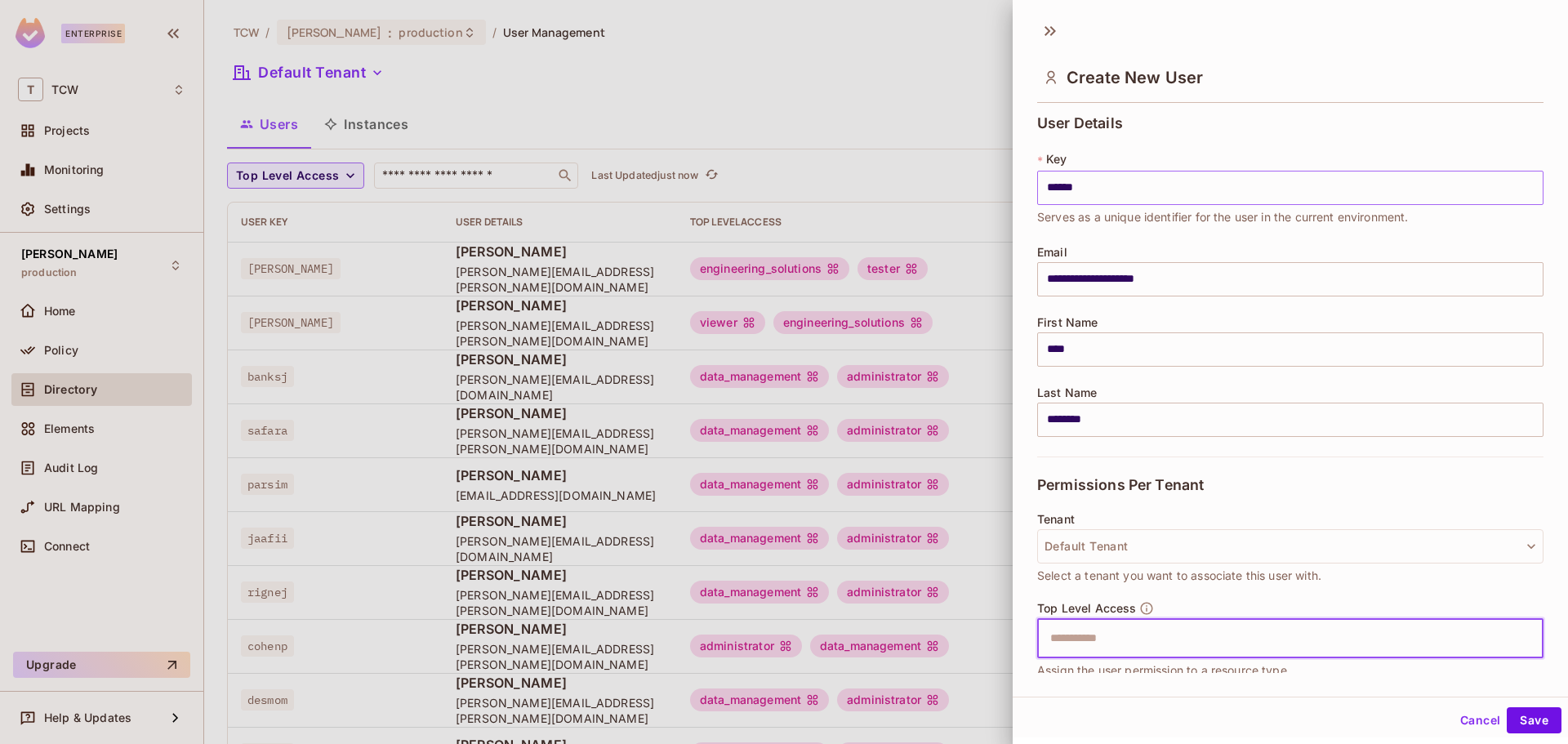
type input "*"
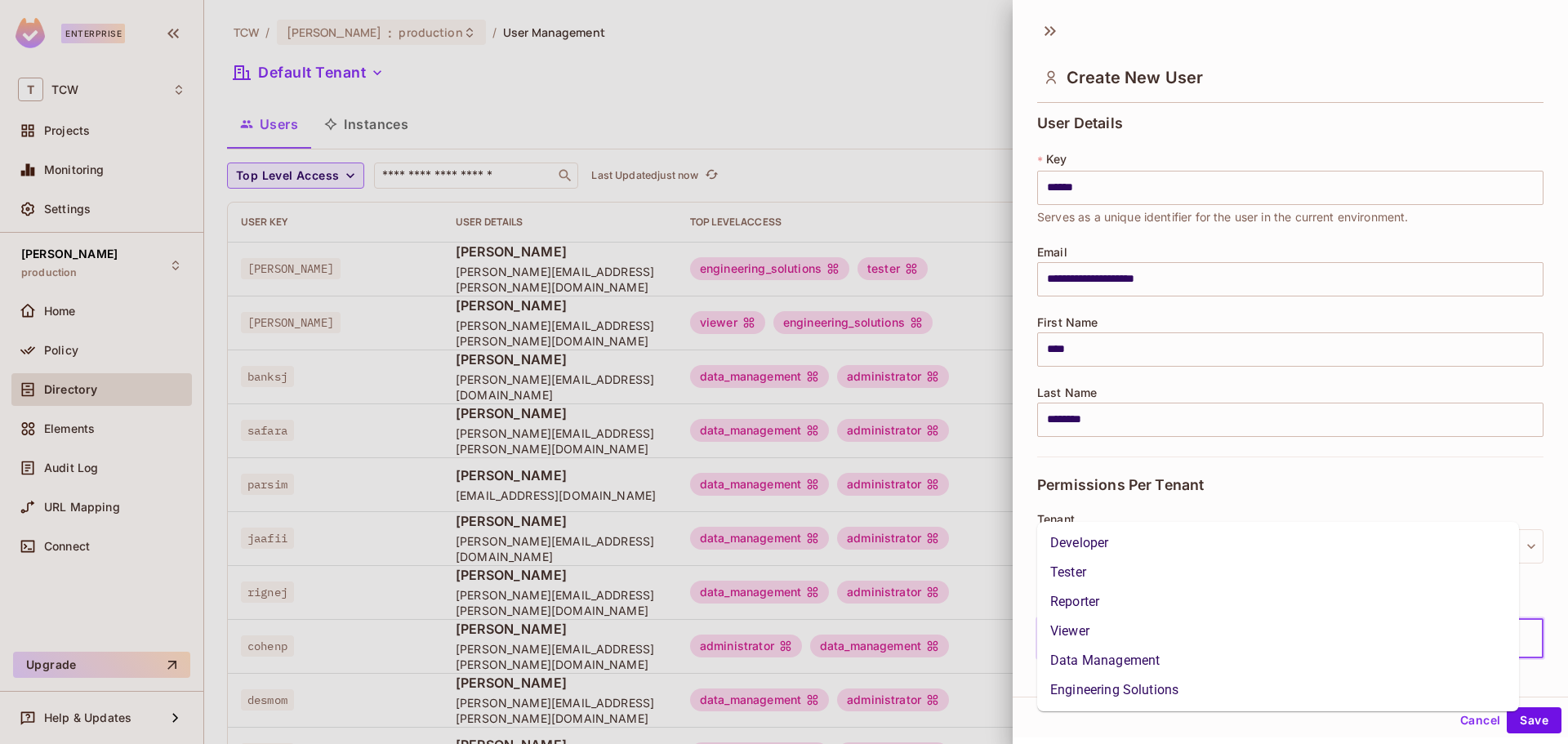
scroll to position [136, 0]
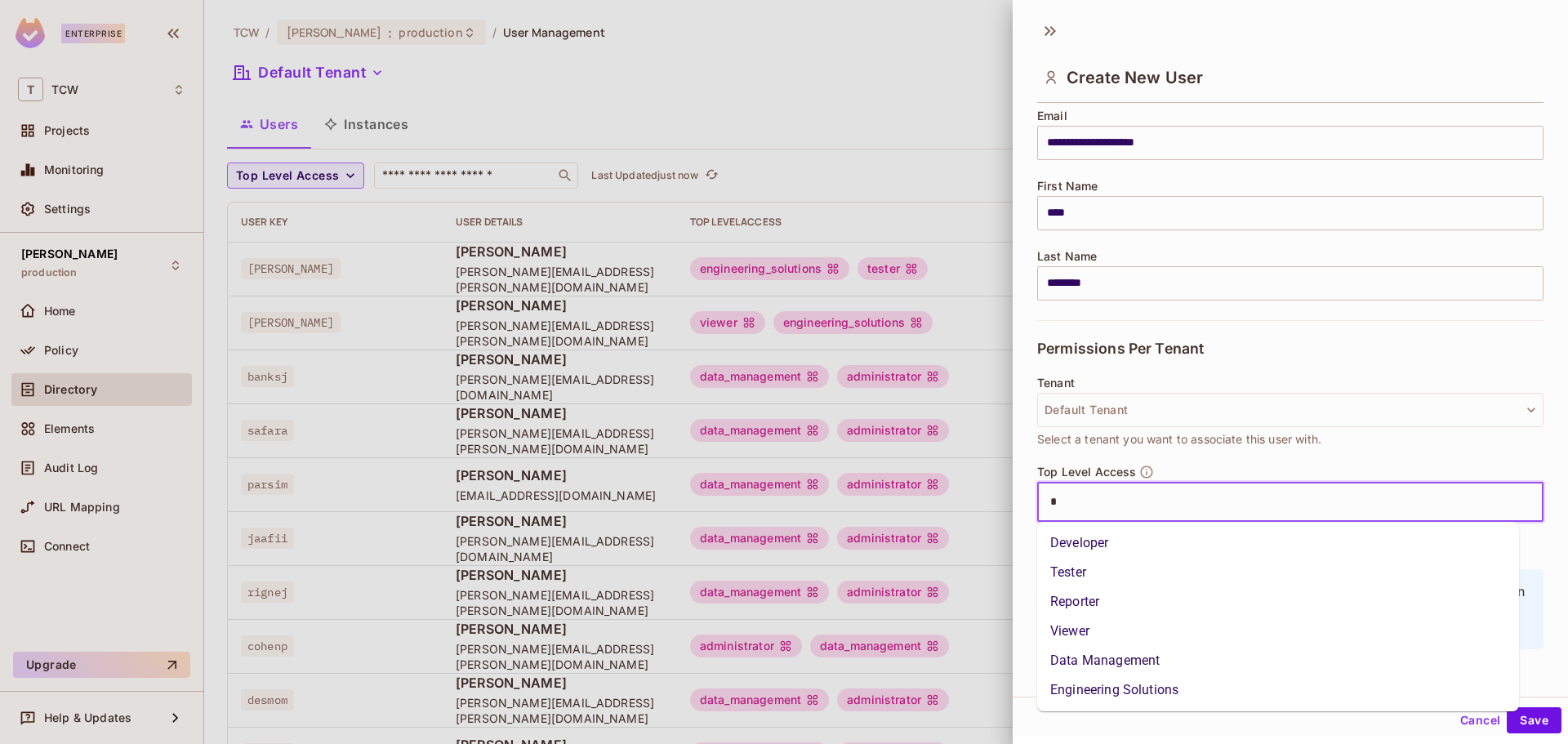
click at [1100, 682] on li "Engineering Solutions" at bounding box center [1278, 690] width 482 height 29
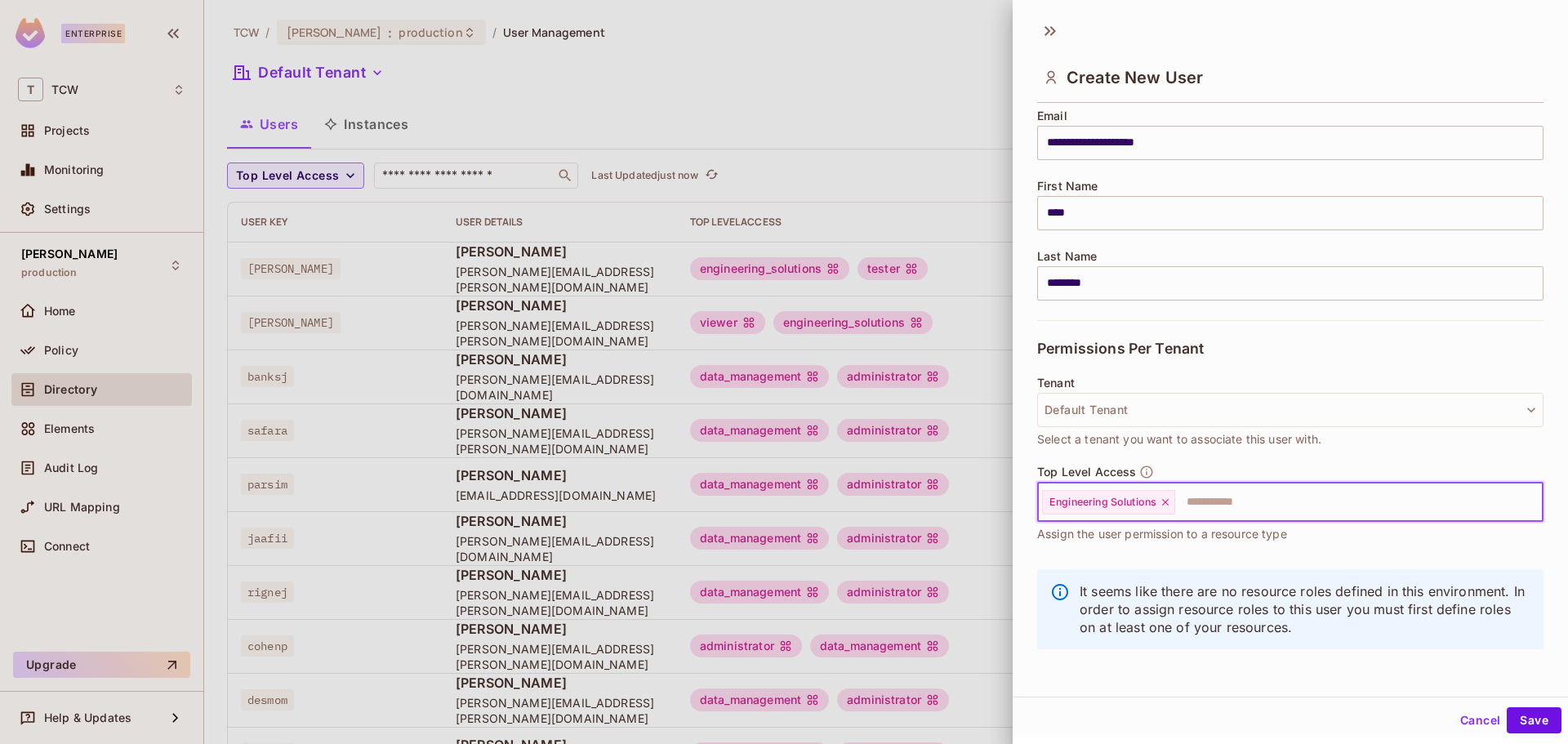
type input "*"
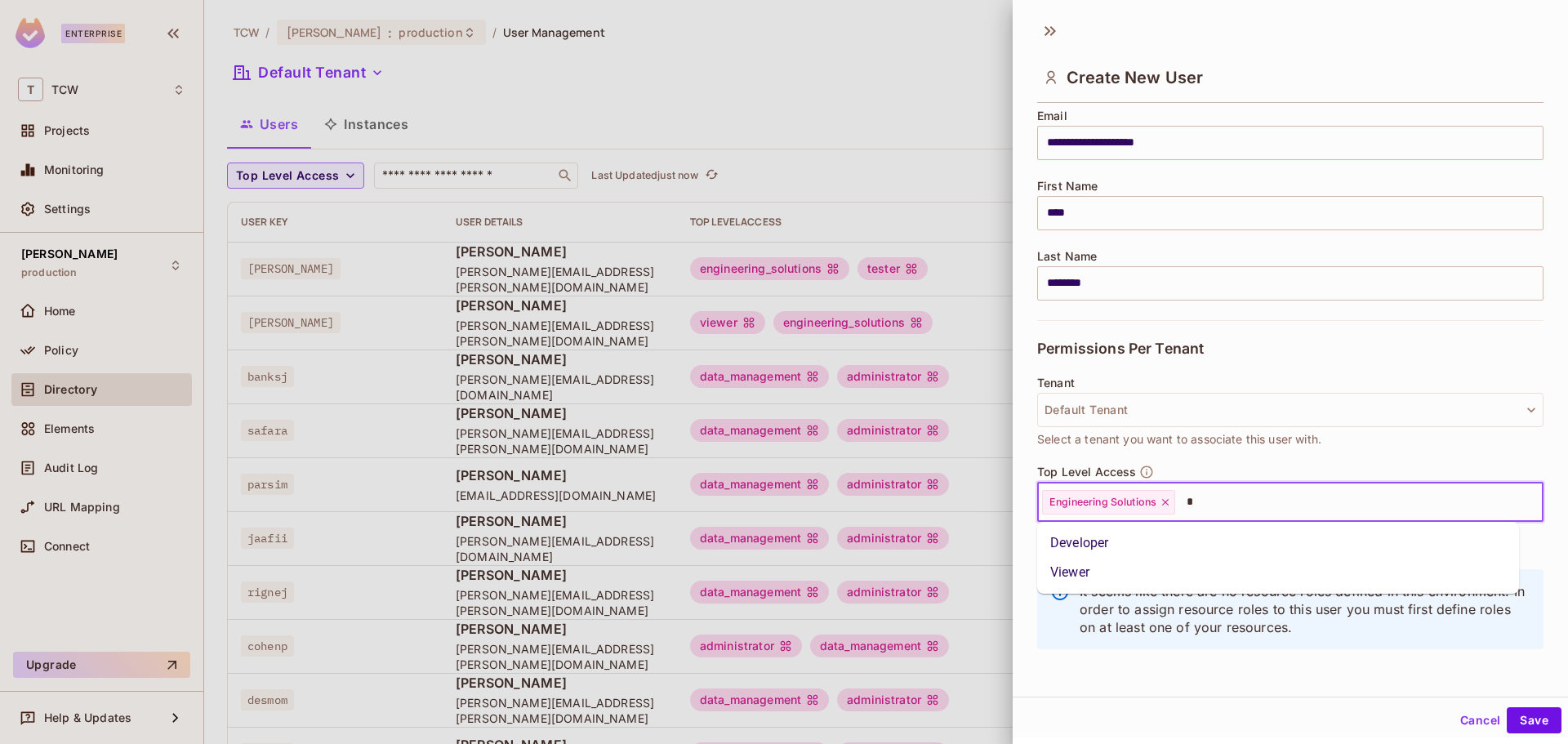
click at [1130, 569] on li "Viewer" at bounding box center [1278, 573] width 482 height 29
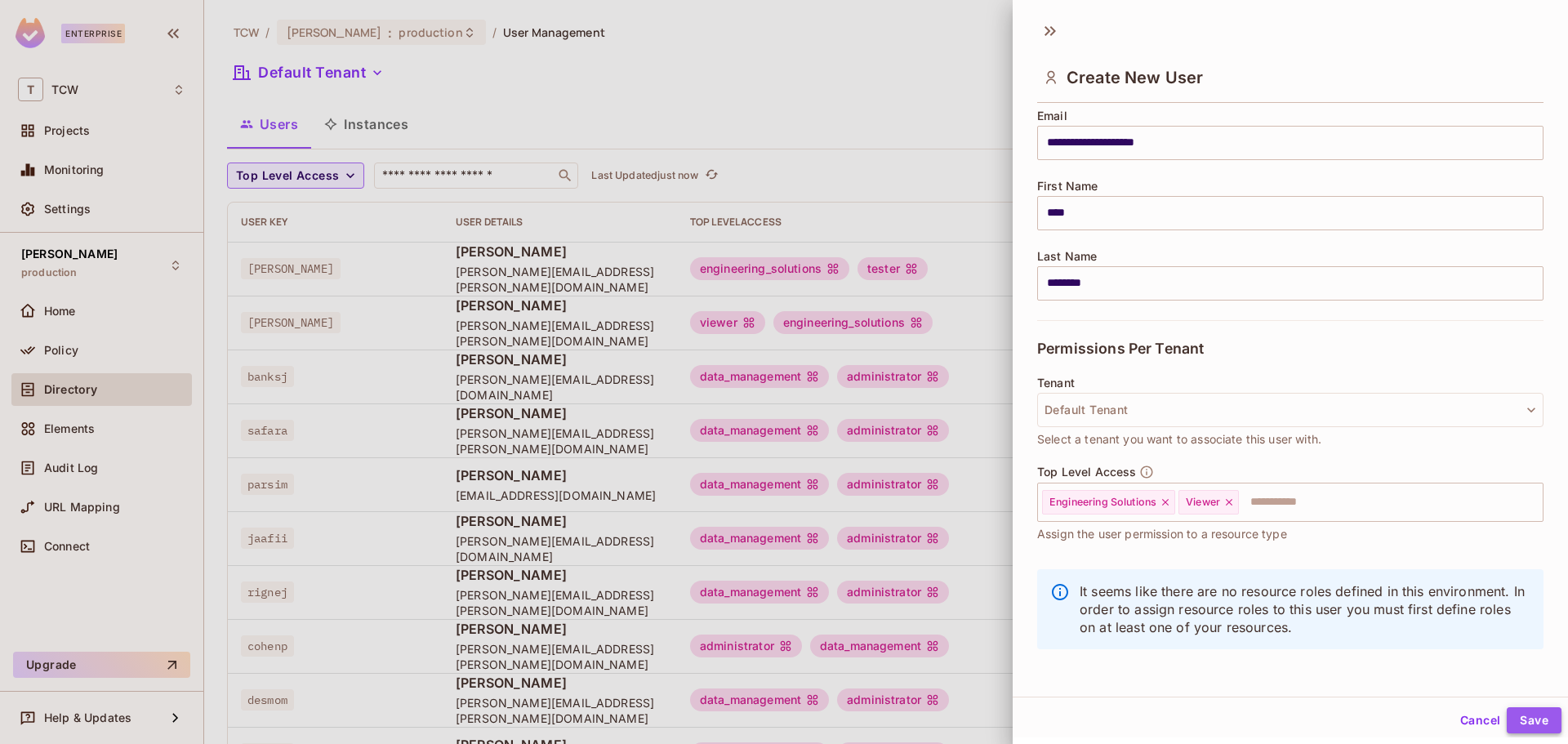
click at [1517, 720] on button "Save" at bounding box center [1534, 720] width 54 height 26
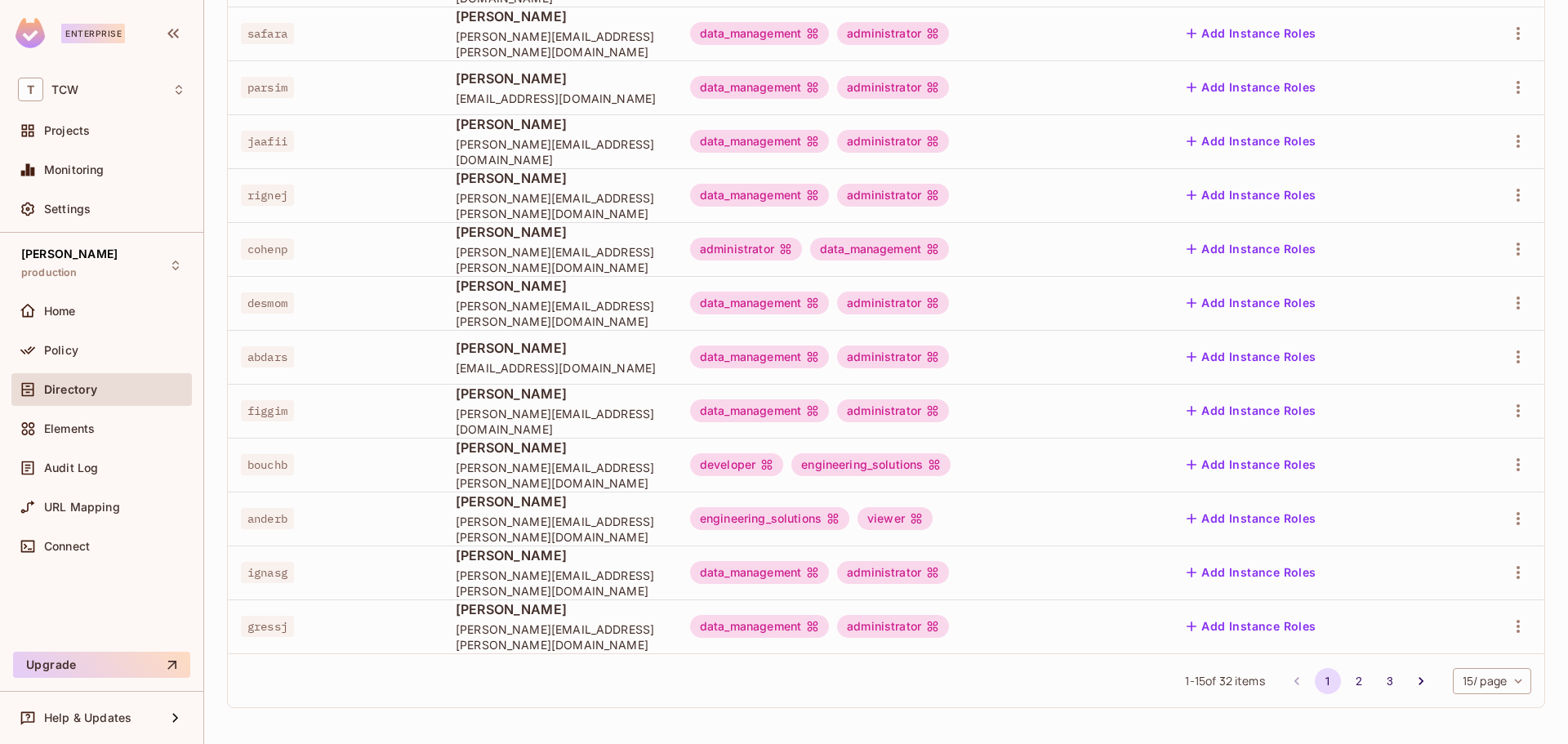
scroll to position [0, 0]
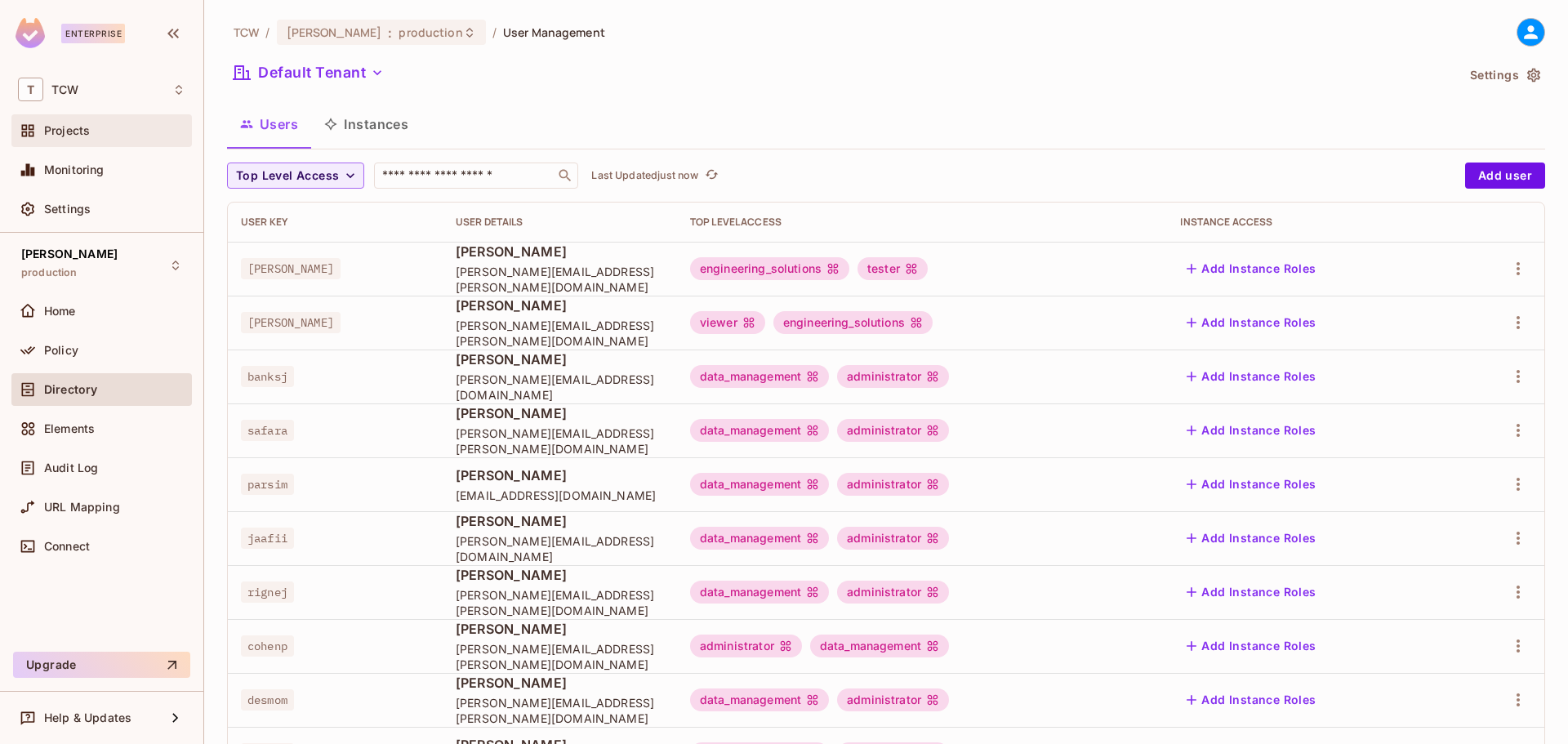
click at [75, 136] on span "Projects" at bounding box center [67, 131] width 45 height 13
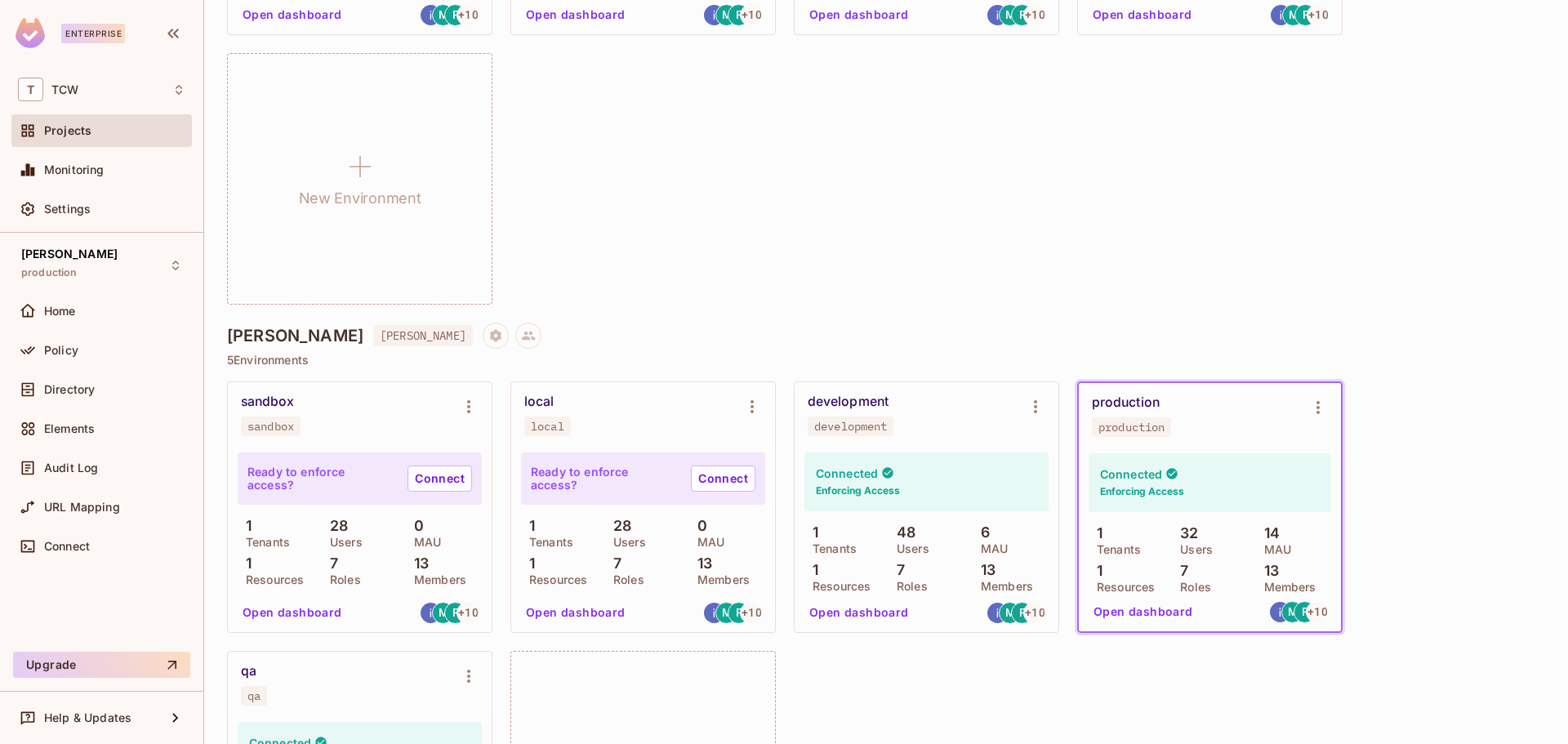
scroll to position [1771, 0]
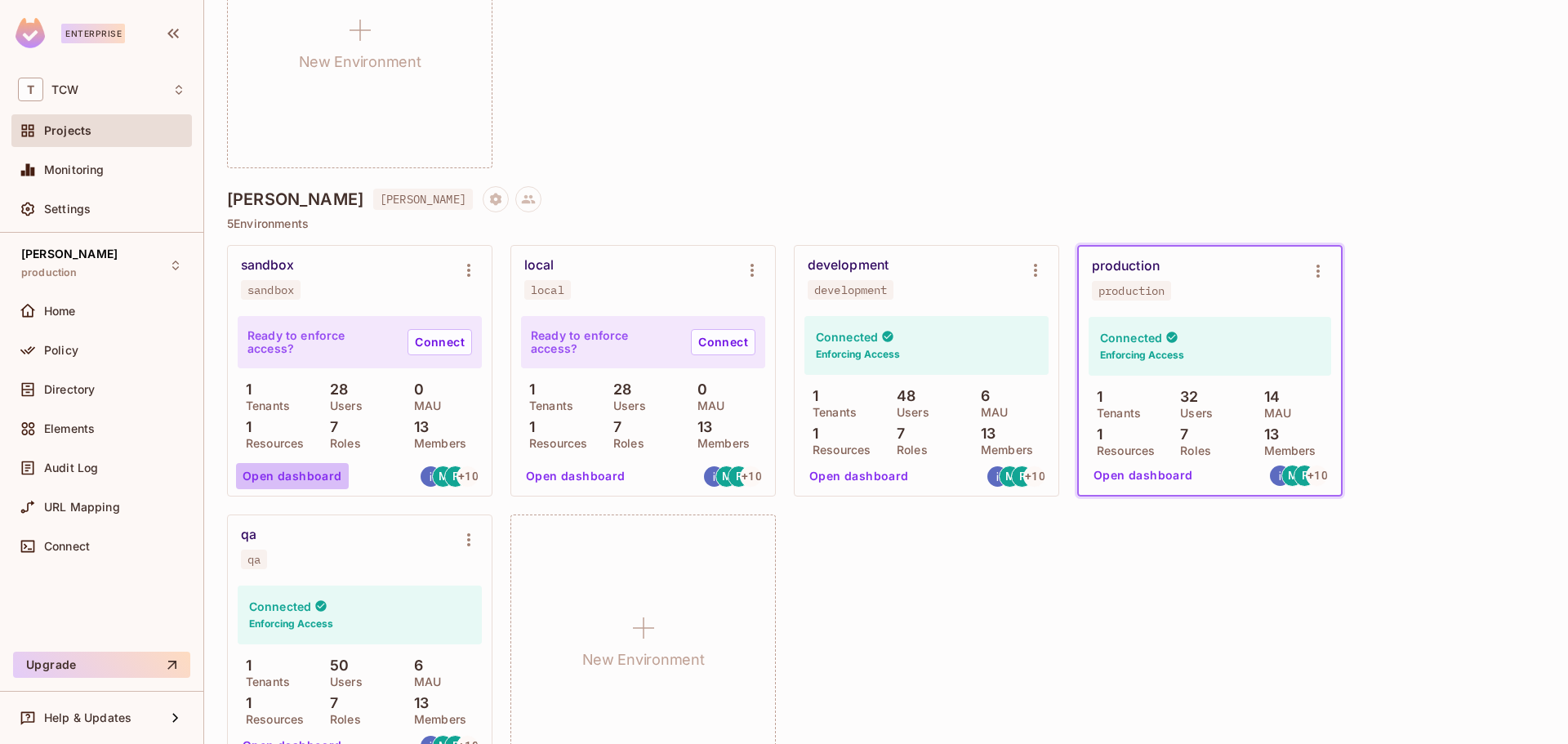
click at [307, 475] on button "Open dashboard" at bounding box center [292, 476] width 112 height 26
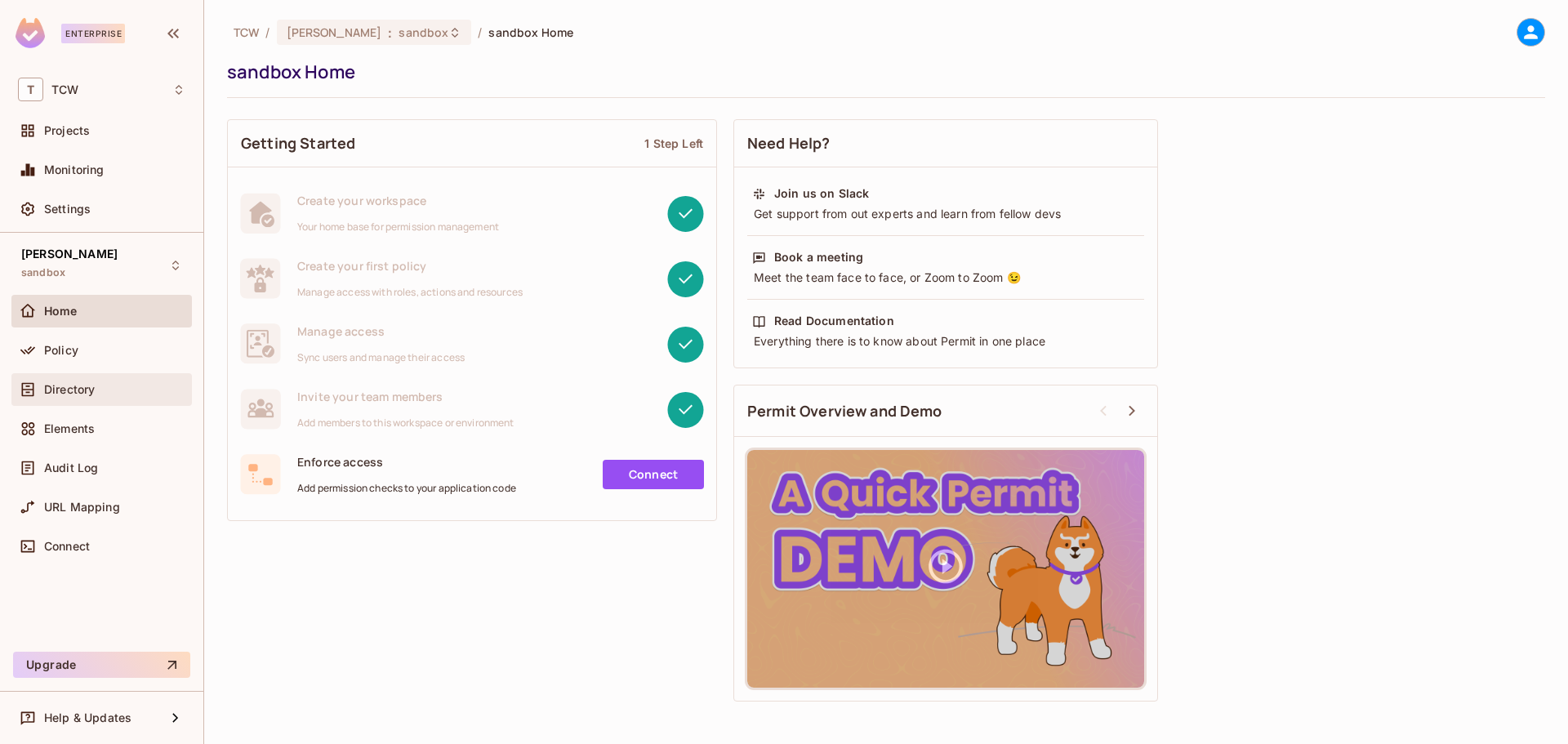
click at [74, 393] on span "Directory" at bounding box center [70, 389] width 51 height 13
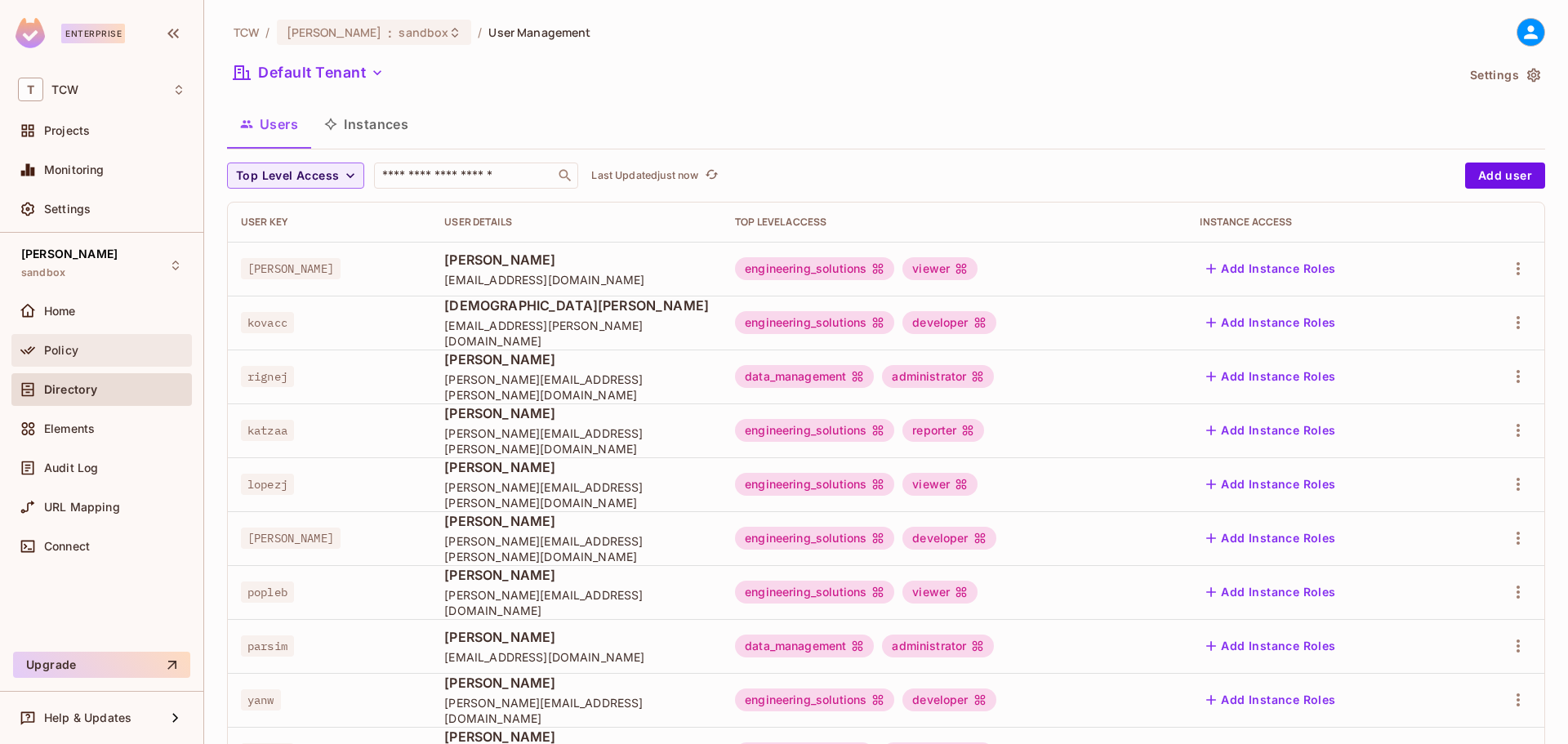
click at [76, 357] on div "Policy" at bounding box center [102, 351] width 168 height 20
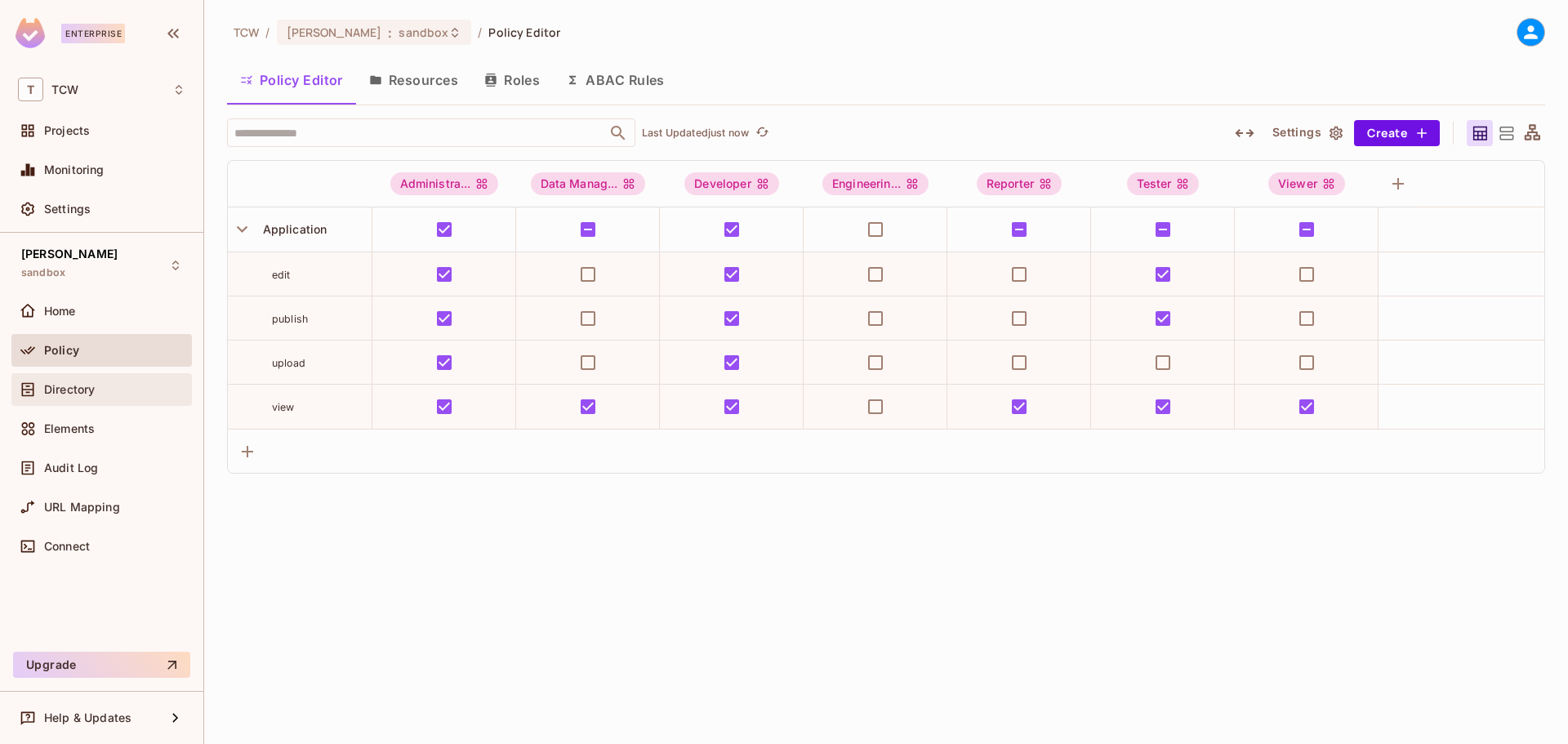
click at [75, 397] on div "Directory" at bounding box center [102, 390] width 168 height 20
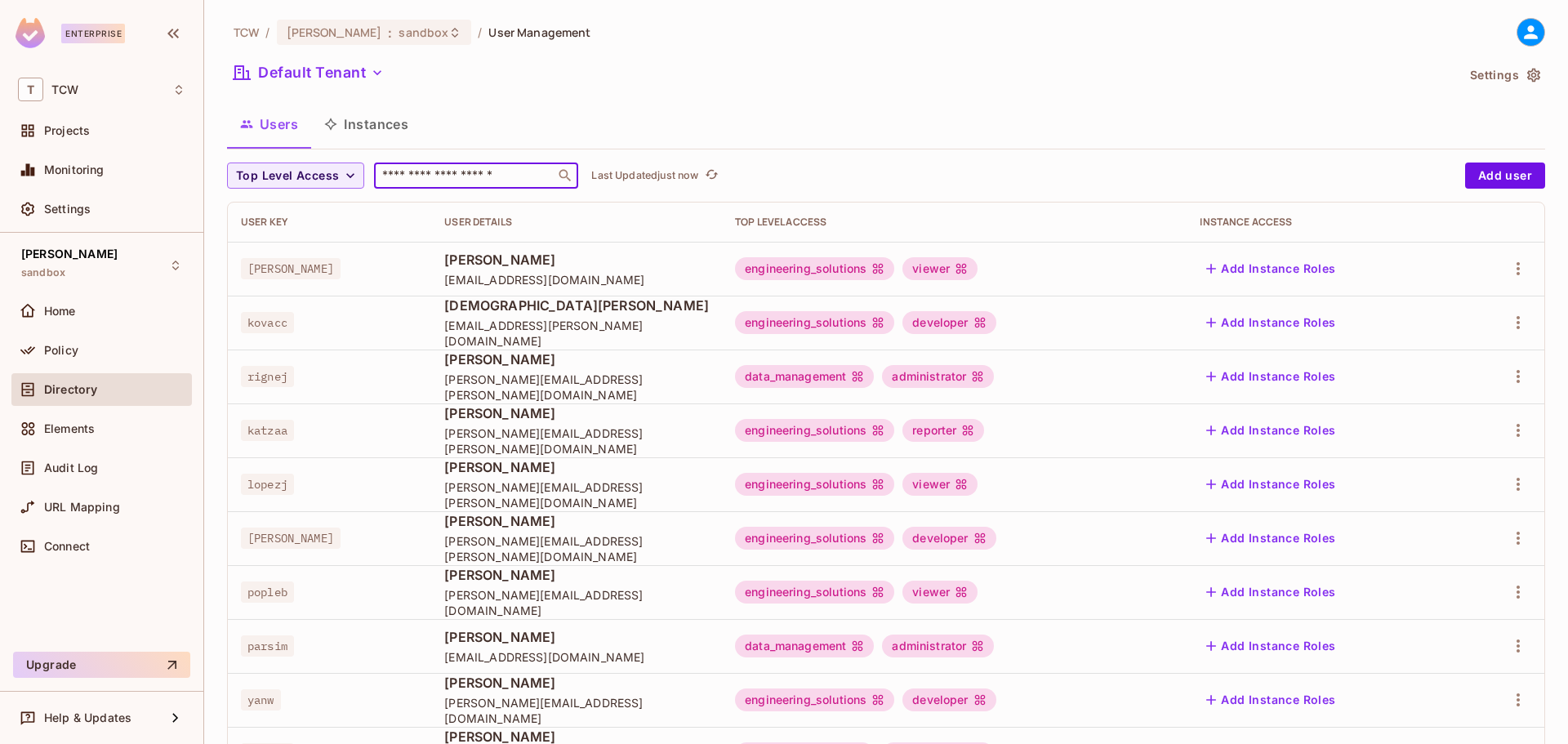
click at [440, 177] on input "text" at bounding box center [464, 176] width 171 height 16
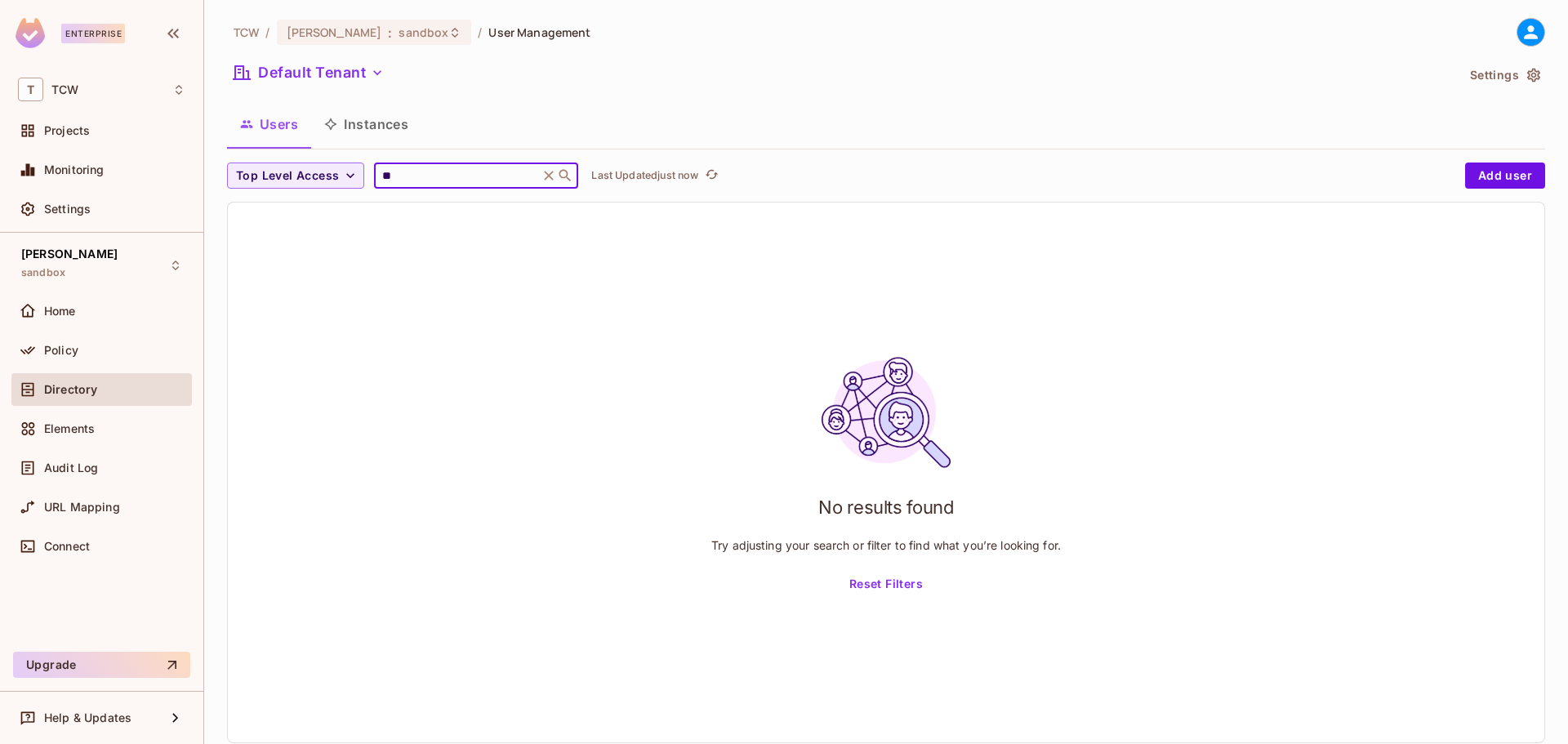
type input "*"
type input "******"
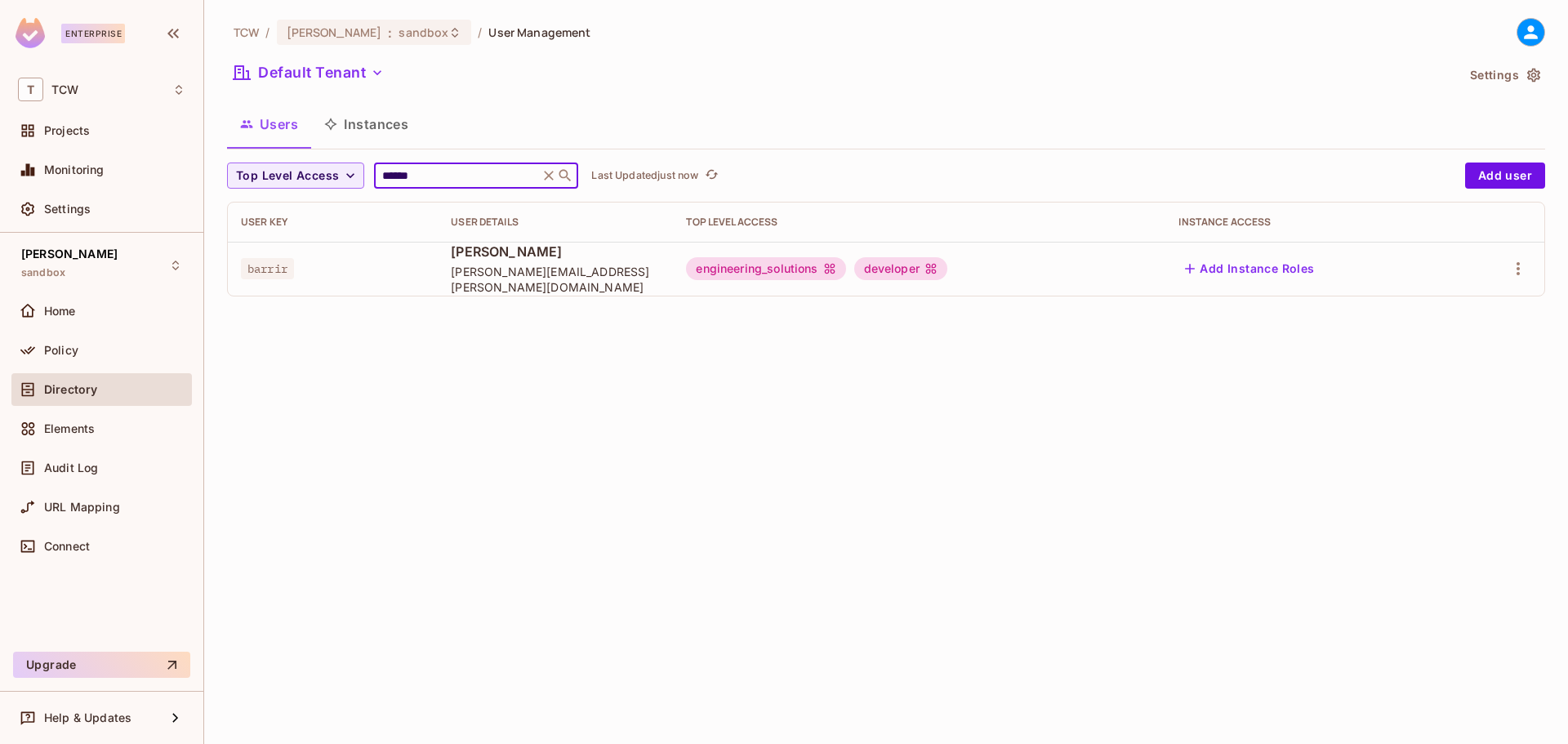
click at [555, 179] on icon at bounding box center [549, 176] width 16 height 16
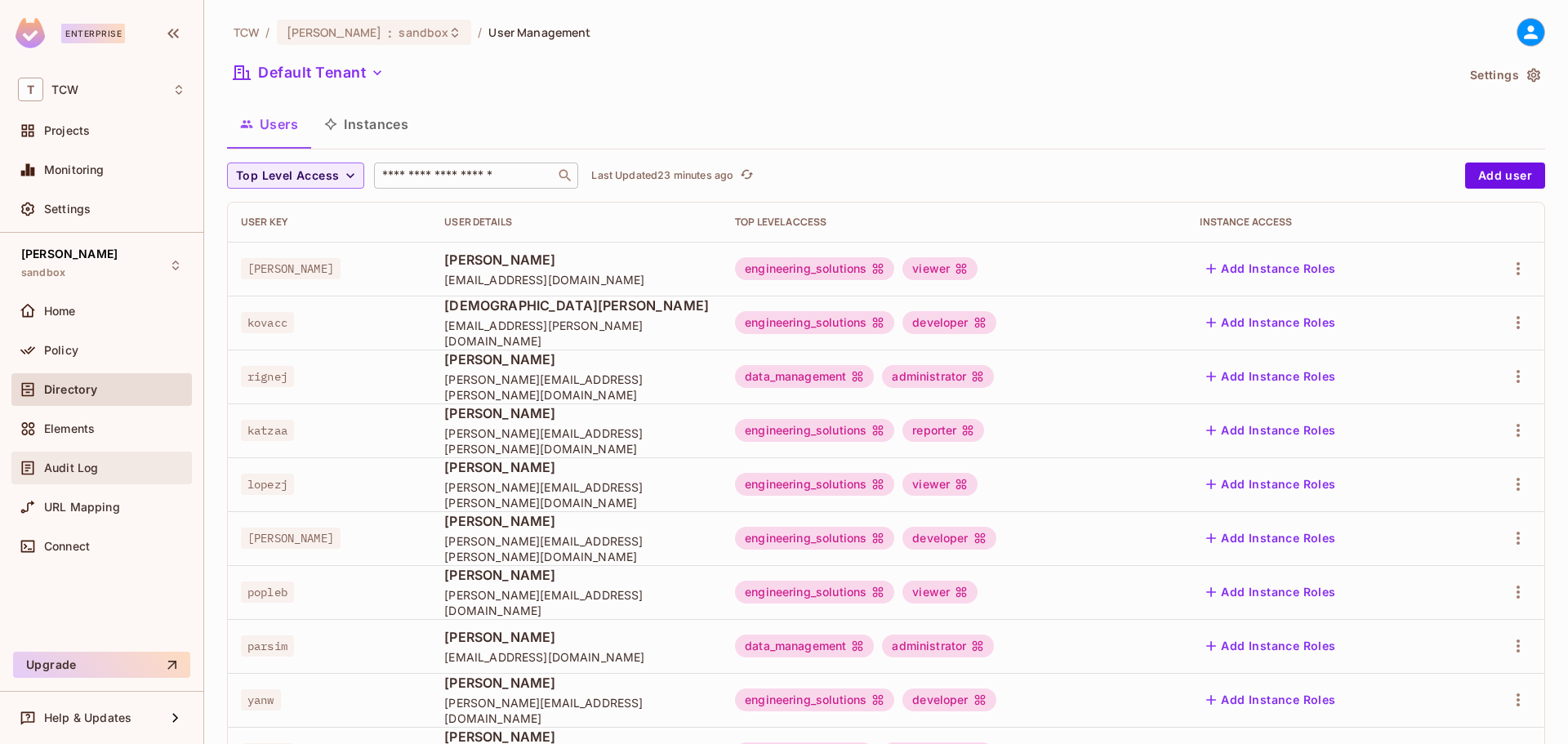
click at [81, 465] on span "Audit Log" at bounding box center [71, 468] width 54 height 13
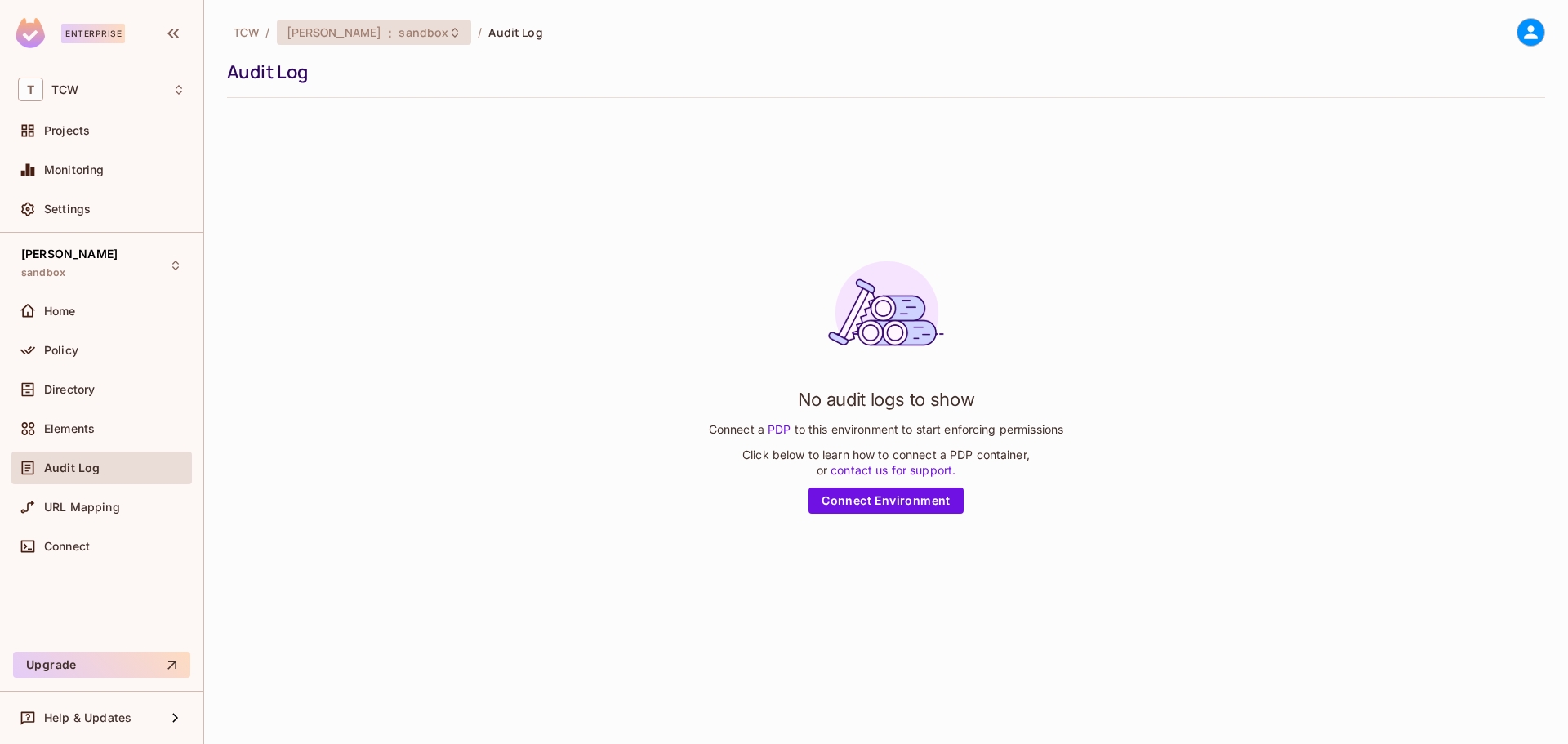
click at [448, 34] on icon at bounding box center [454, 33] width 13 height 13
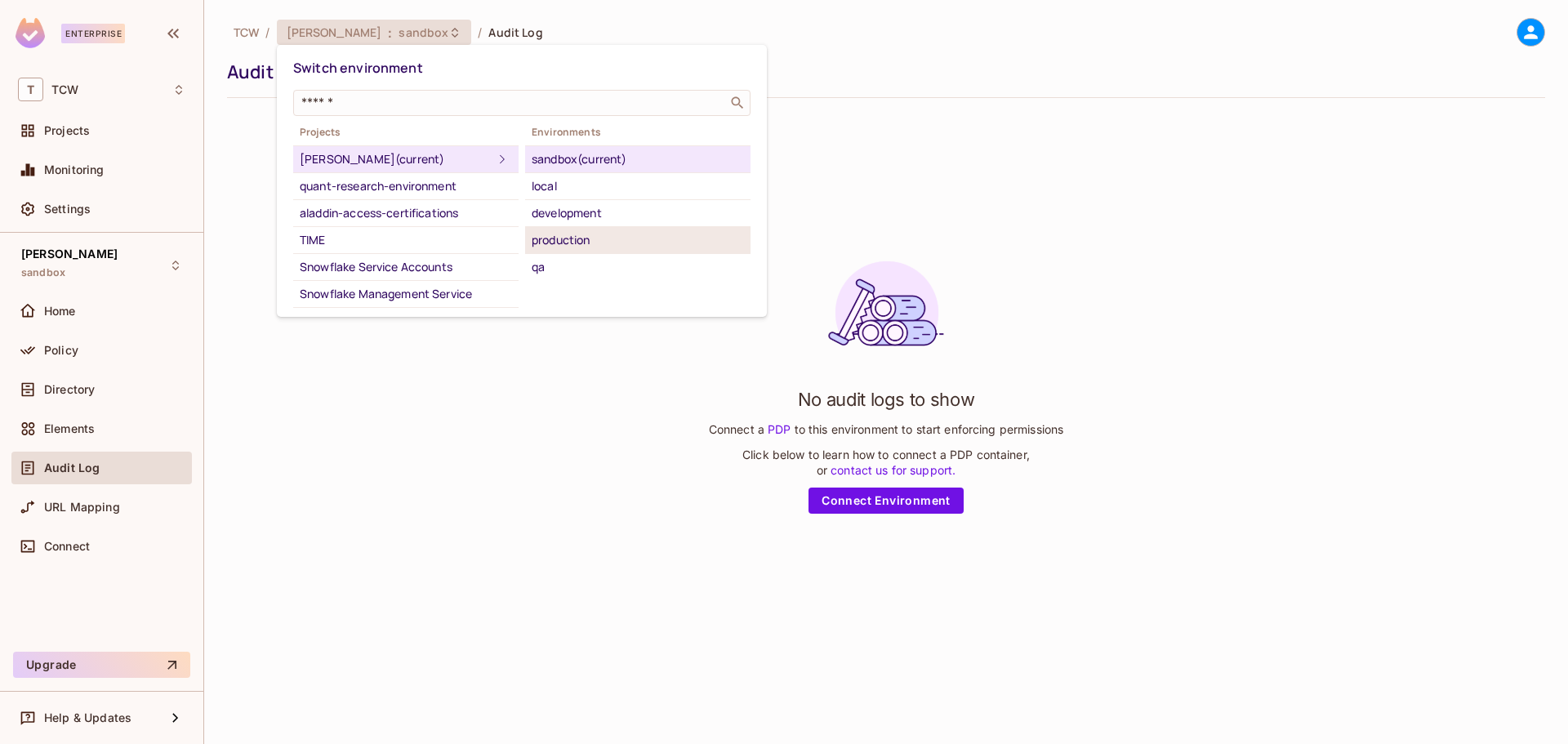
click at [572, 237] on div "production" at bounding box center [638, 240] width 212 height 20
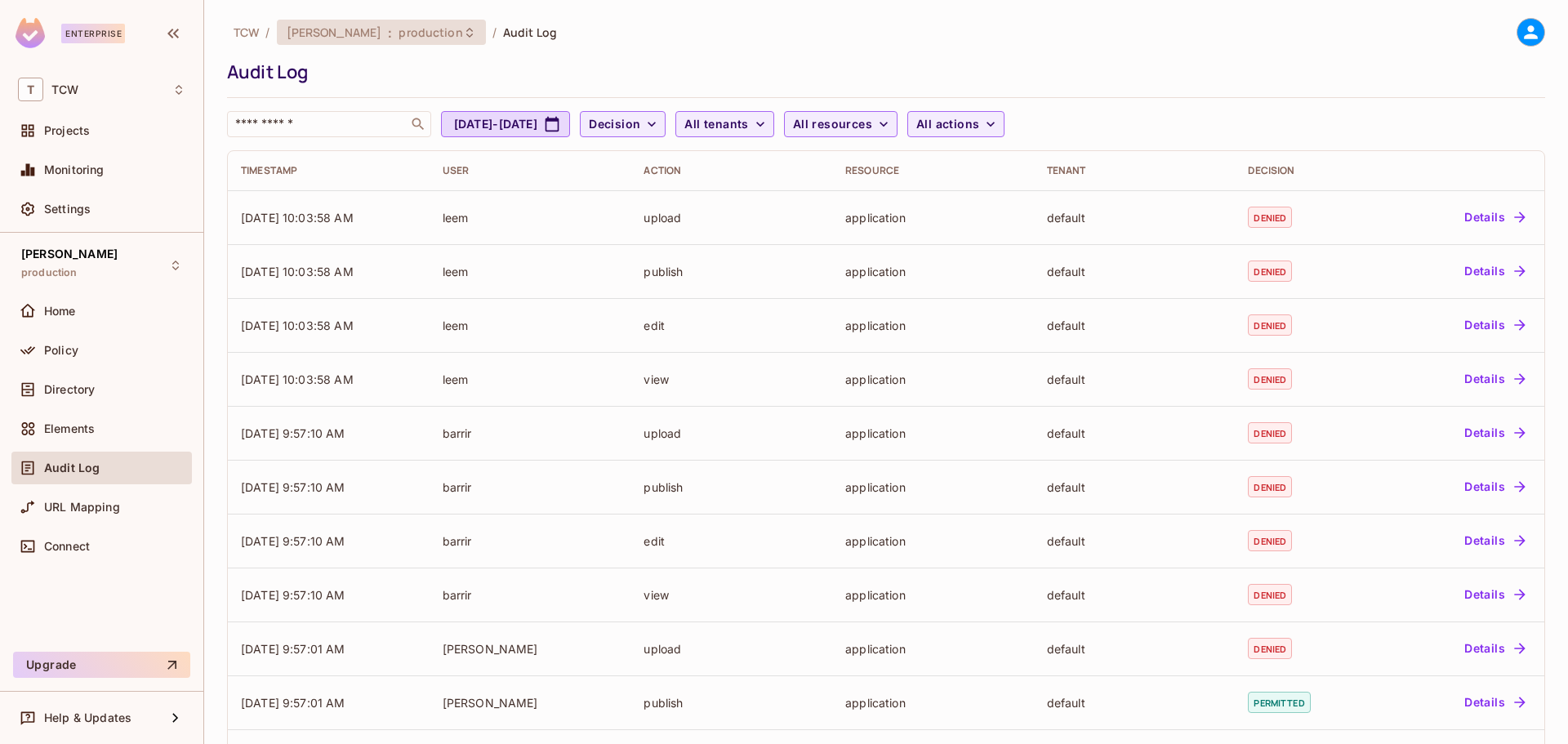
click at [404, 32] on div "TOD : production" at bounding box center [381, 33] width 209 height 25
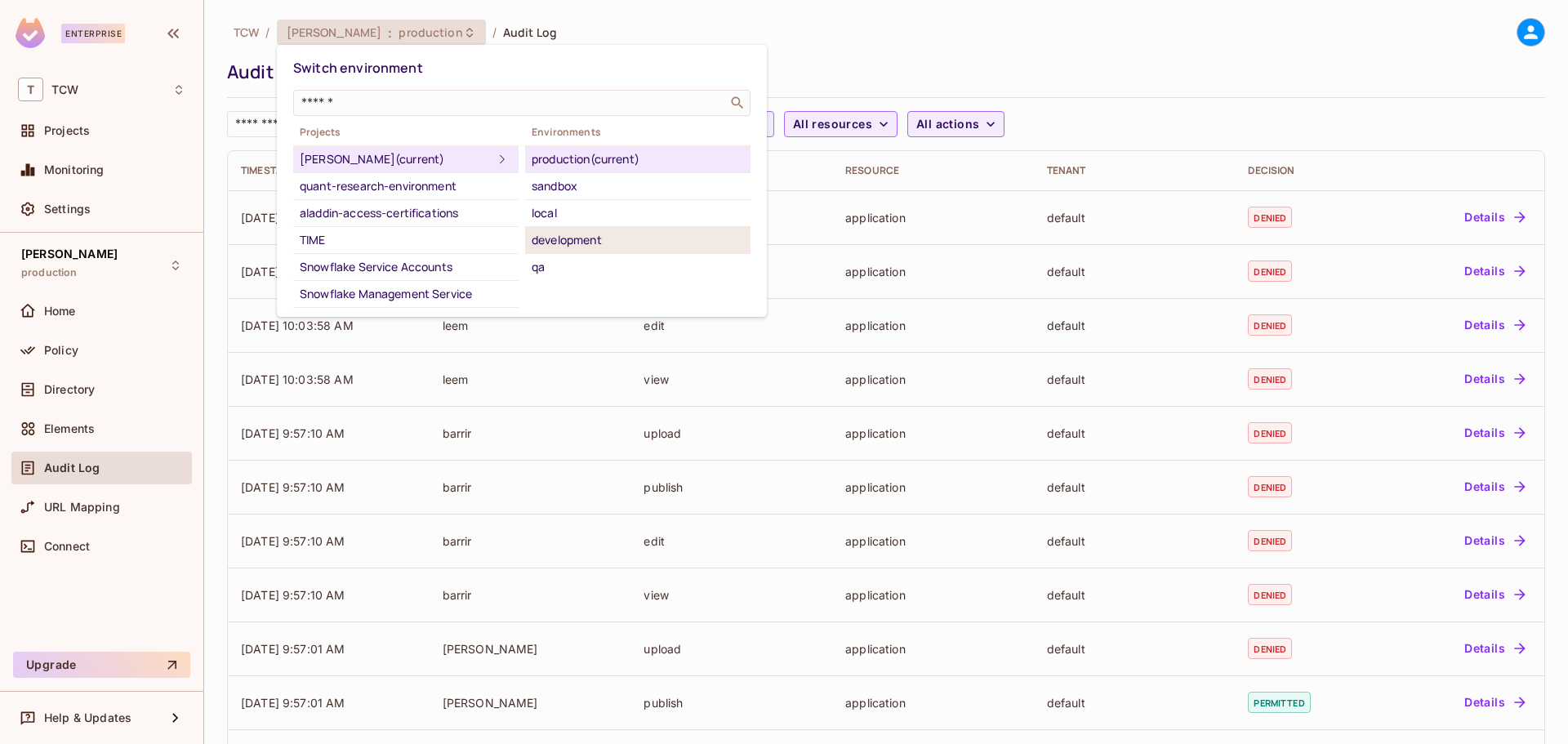
click at [577, 240] on div "development" at bounding box center [638, 240] width 212 height 20
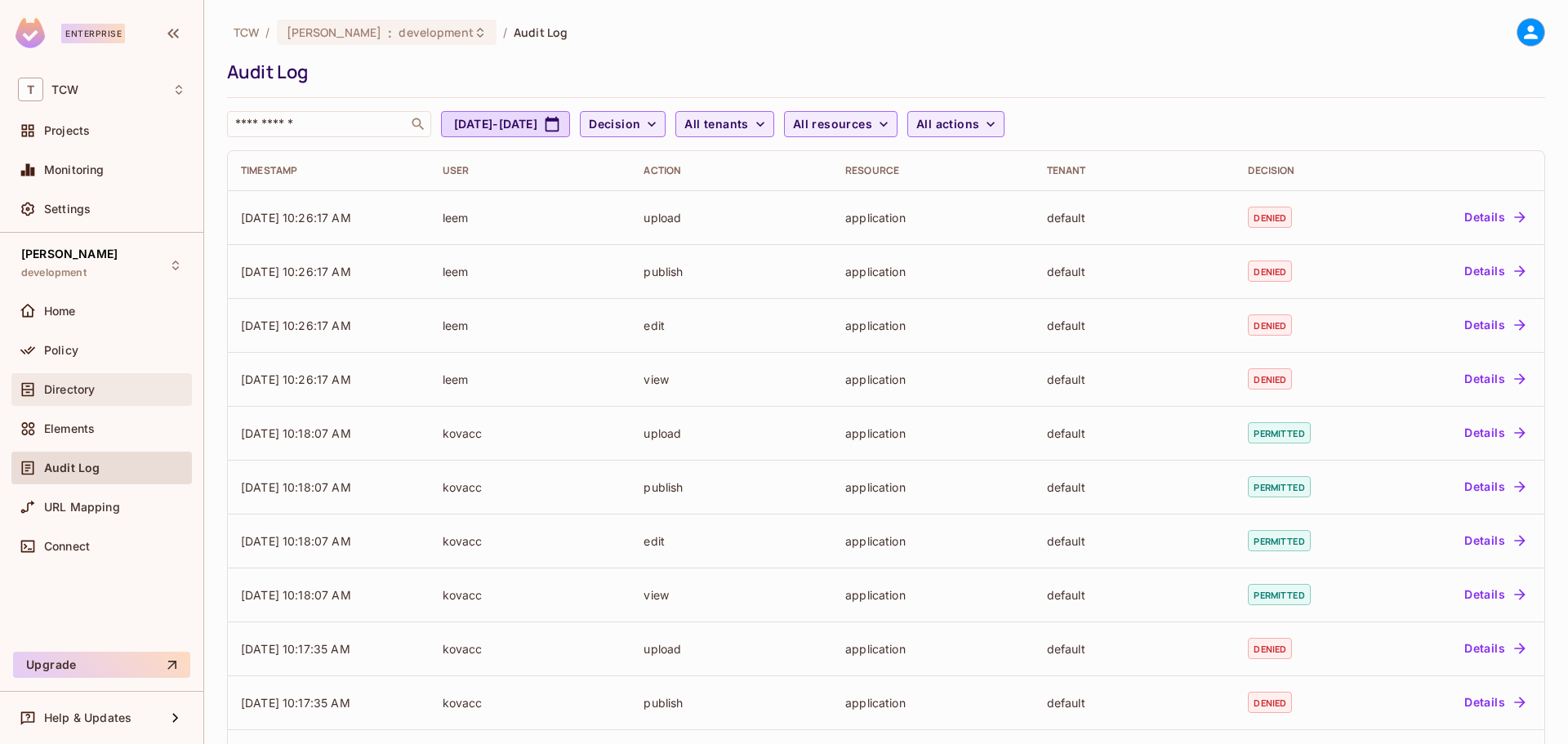
click at [98, 389] on div "Directory" at bounding box center [115, 389] width 141 height 13
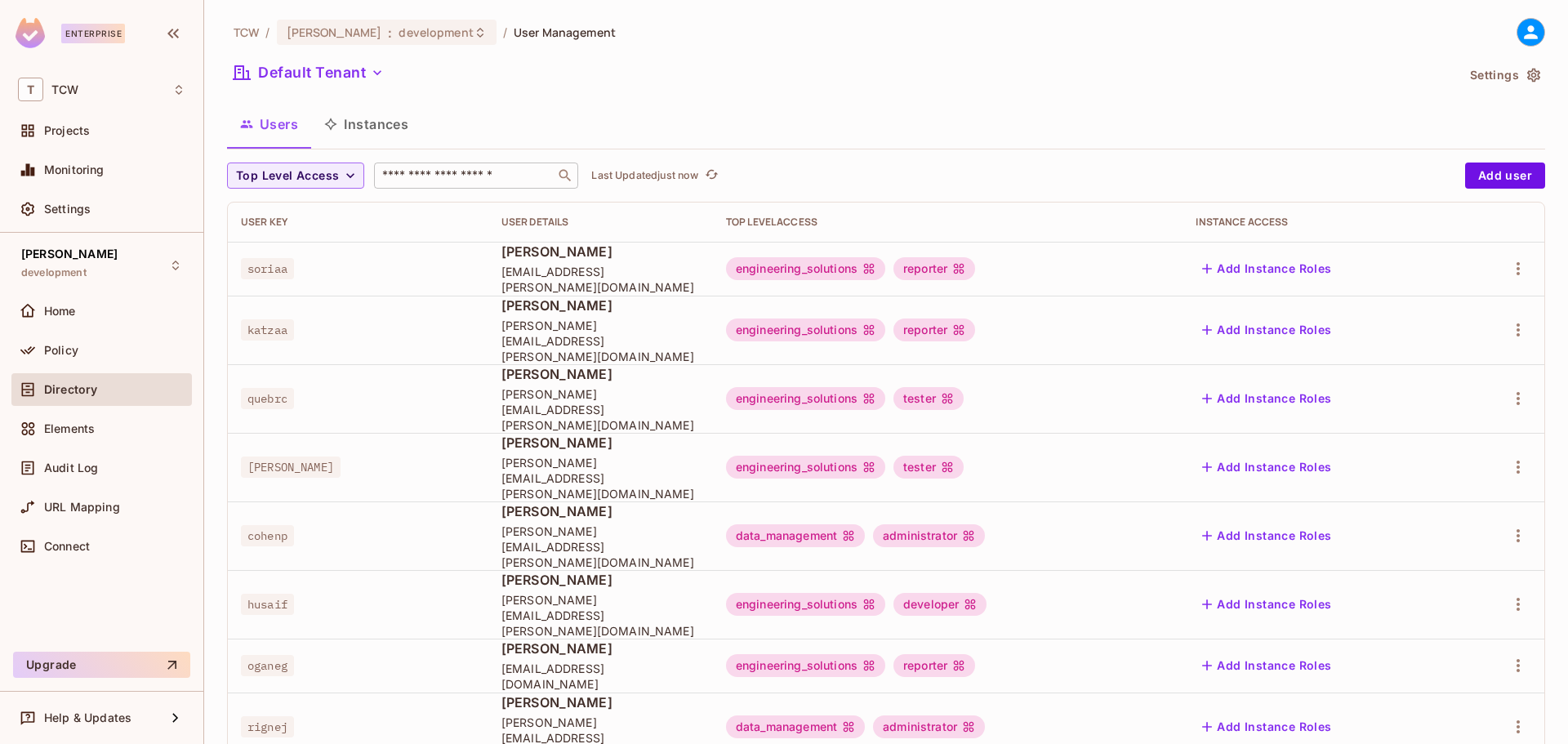
click at [461, 174] on input "text" at bounding box center [464, 176] width 171 height 16
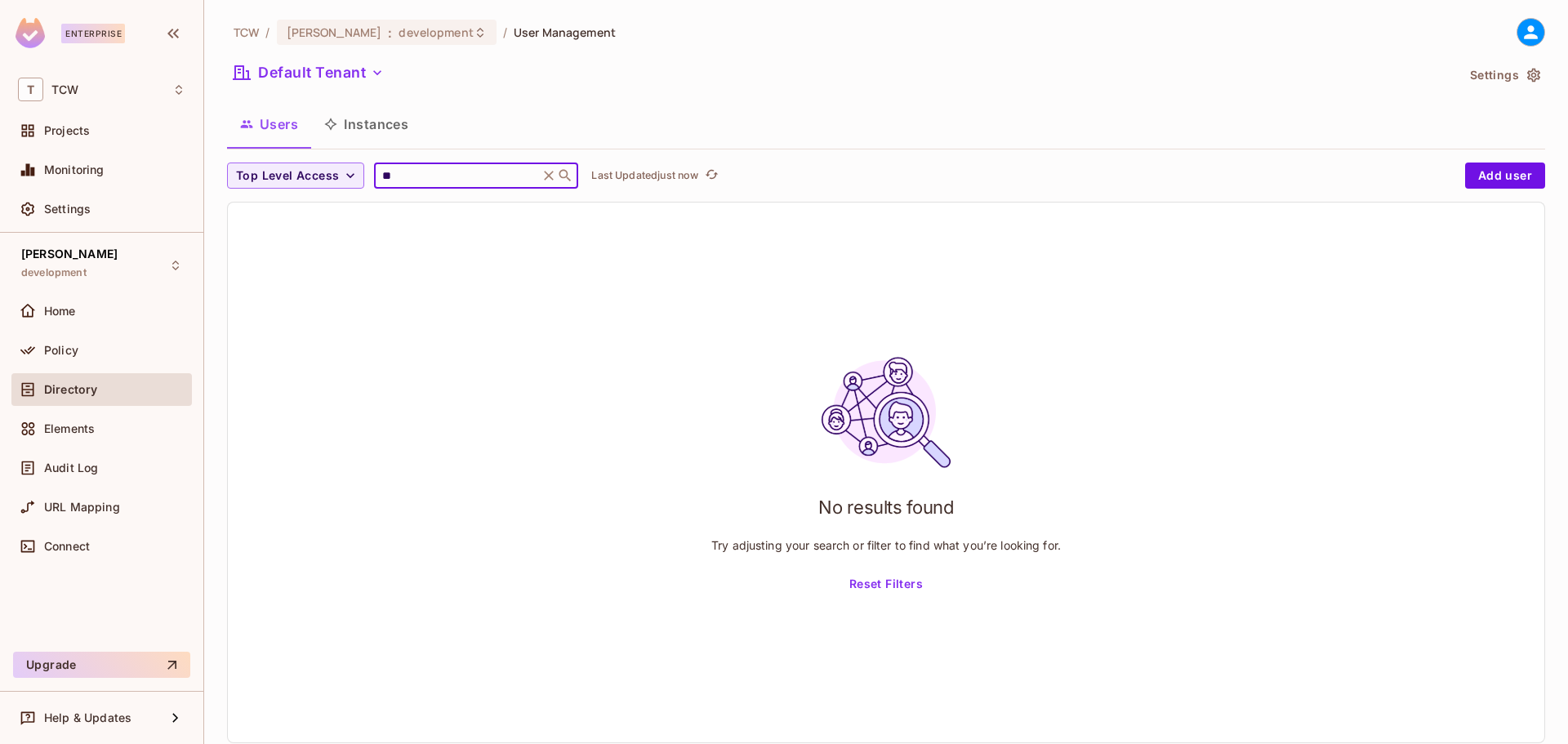
type input "*"
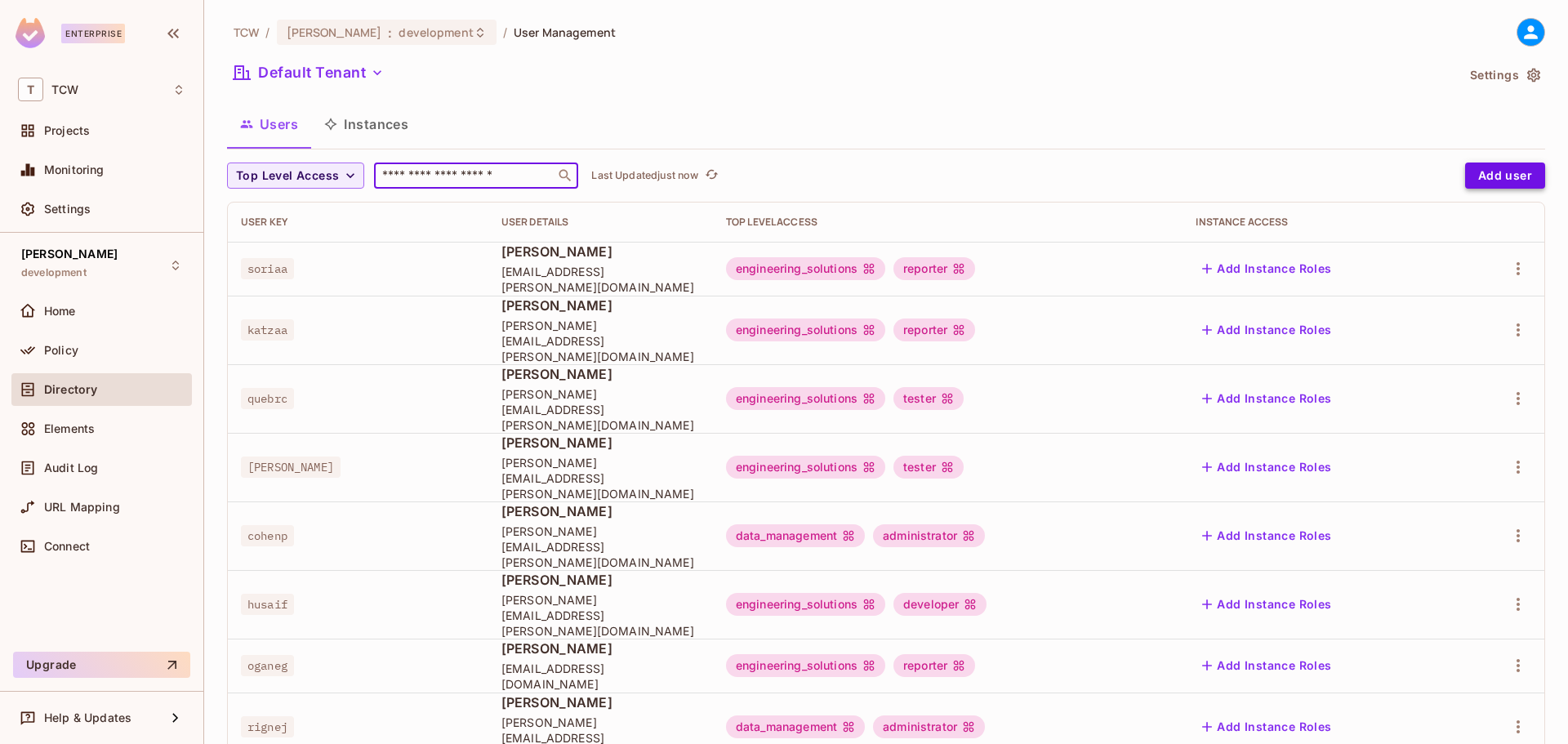
click at [1482, 174] on button "Add user" at bounding box center [1505, 175] width 80 height 26
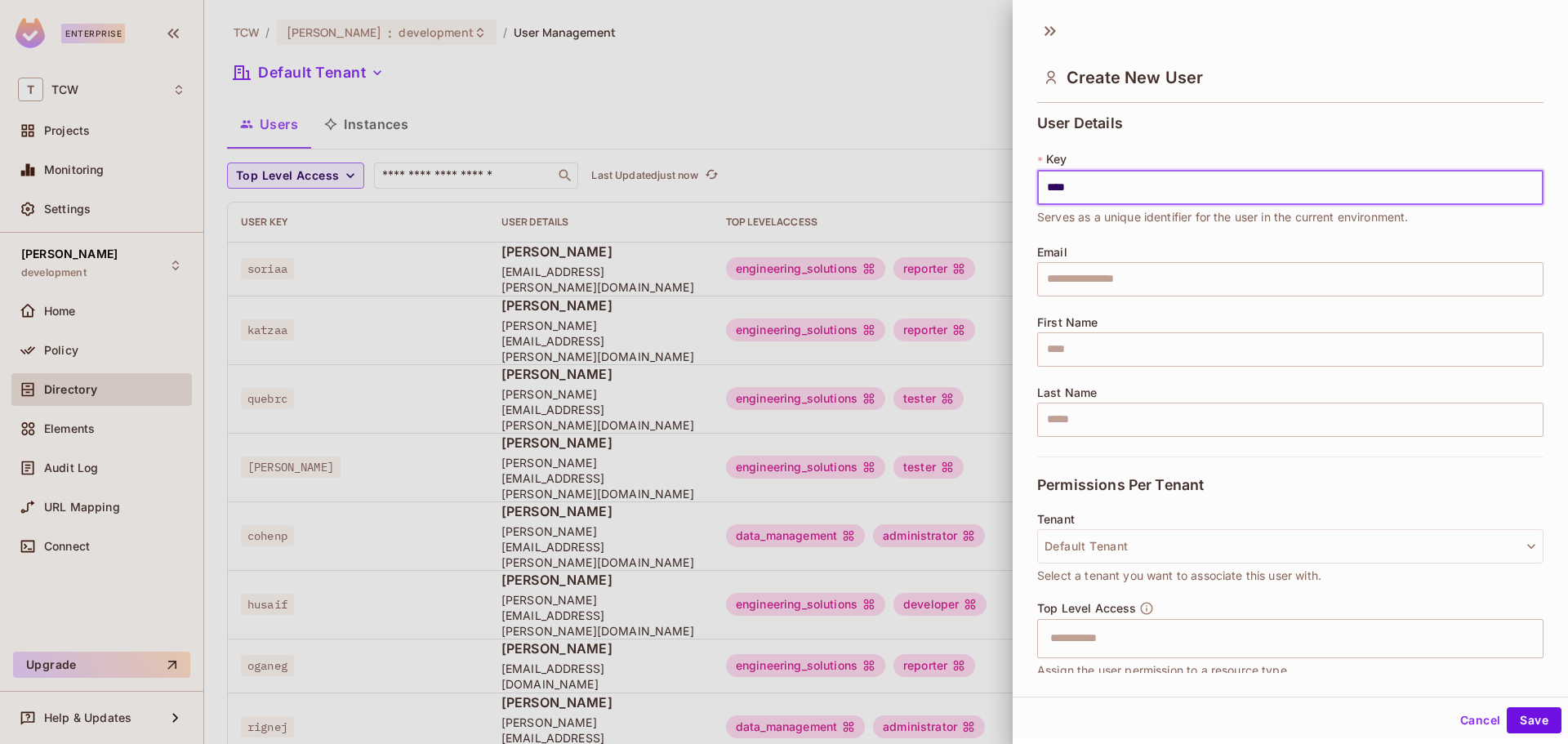
type input "****"
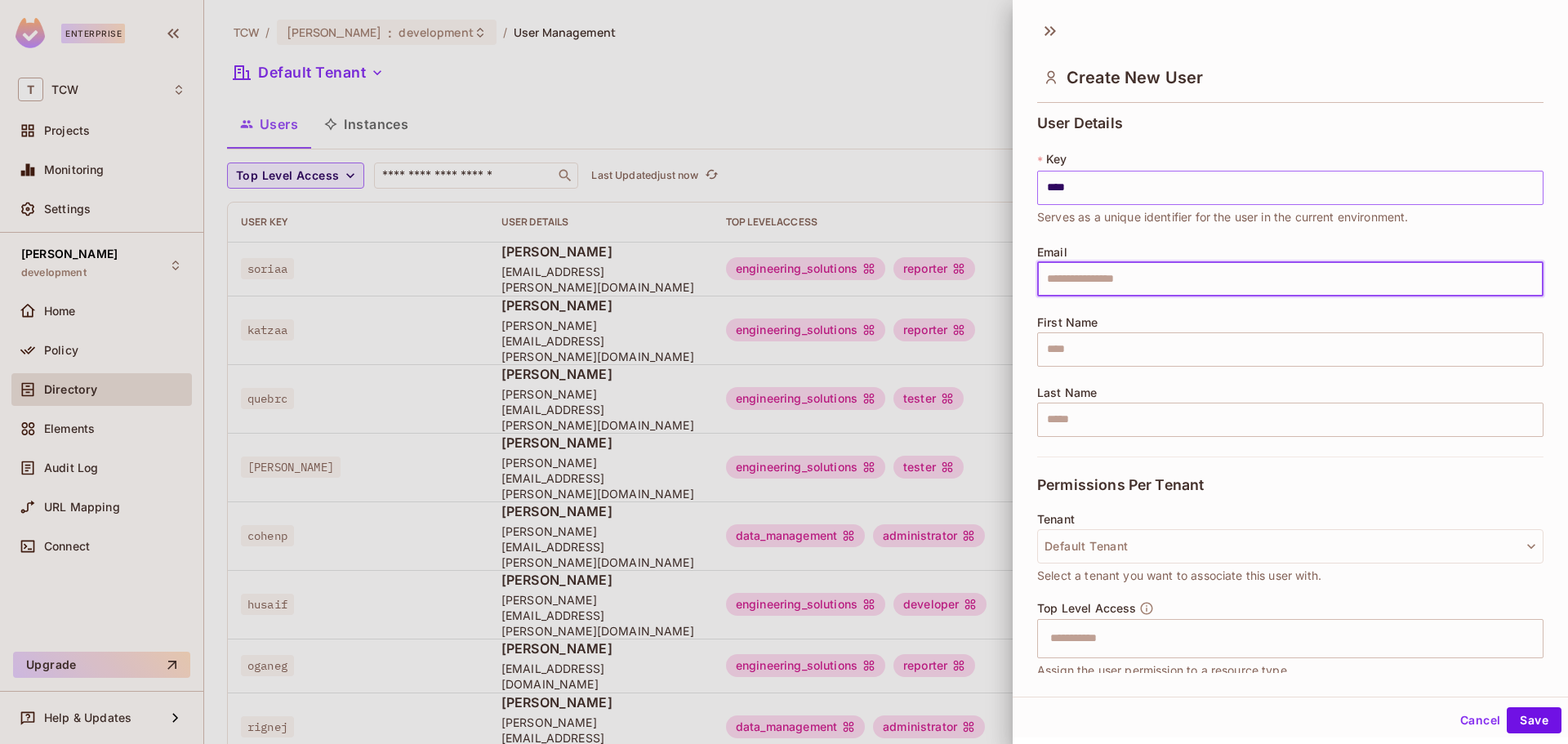
type input "*"
type input "**********"
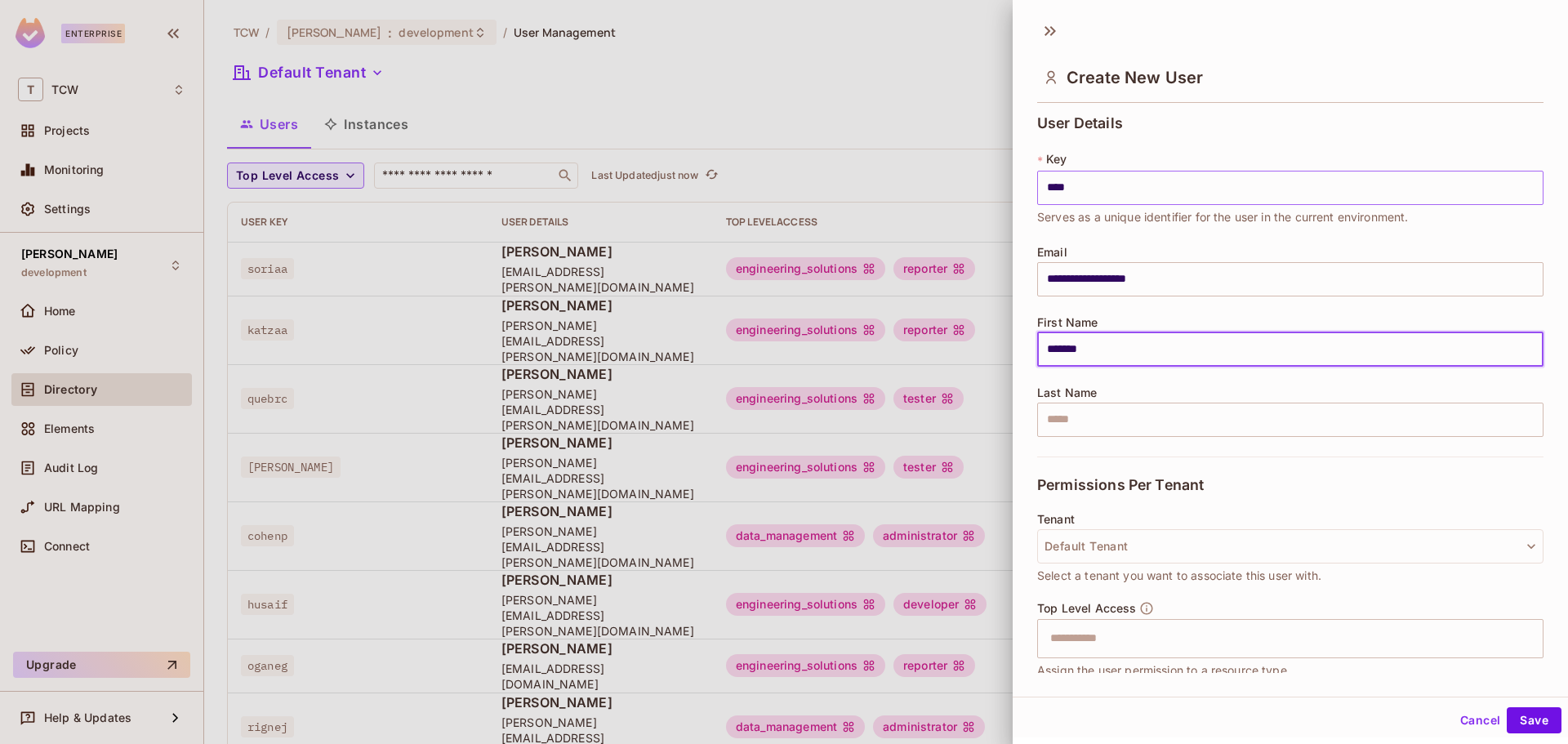
type input "*******"
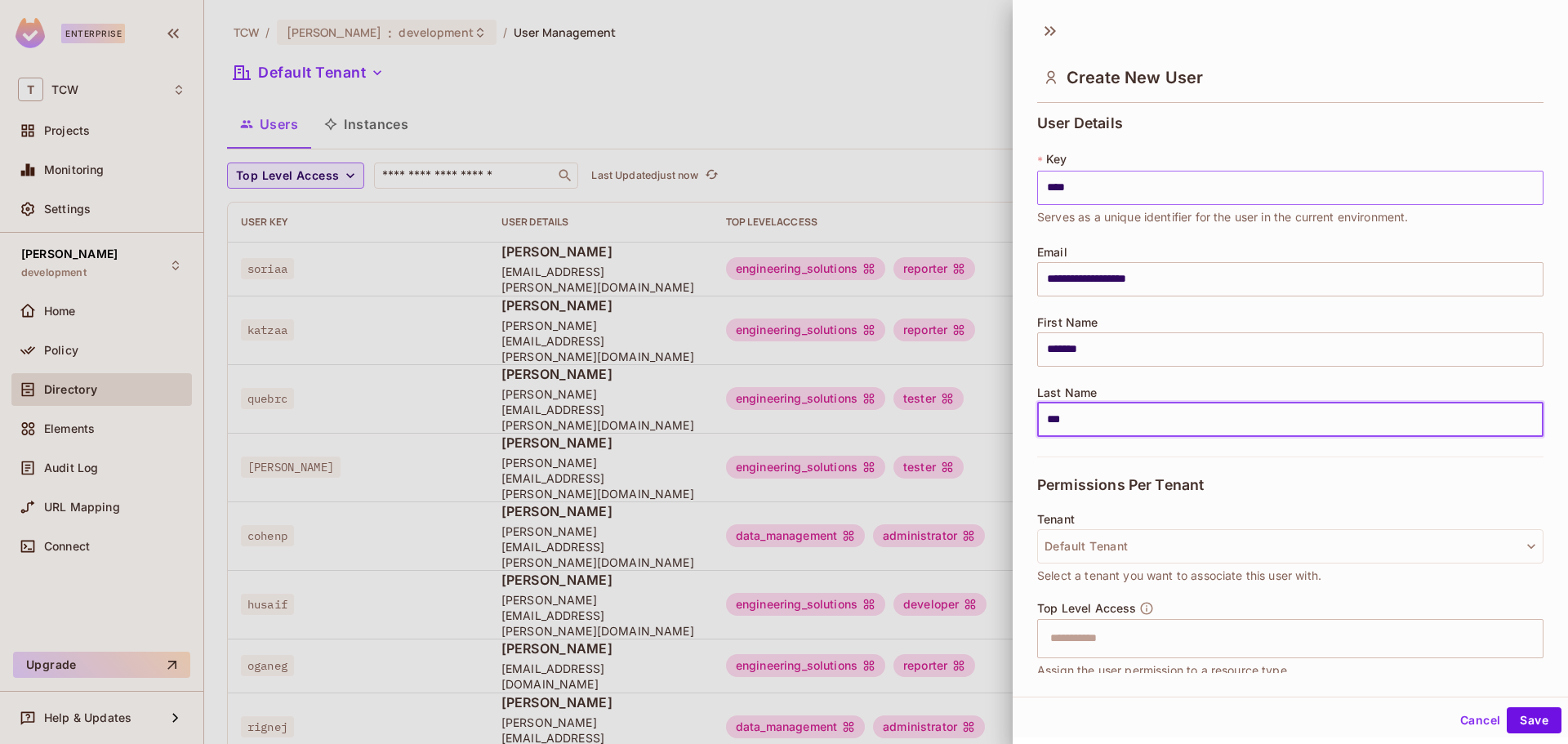
type input "***"
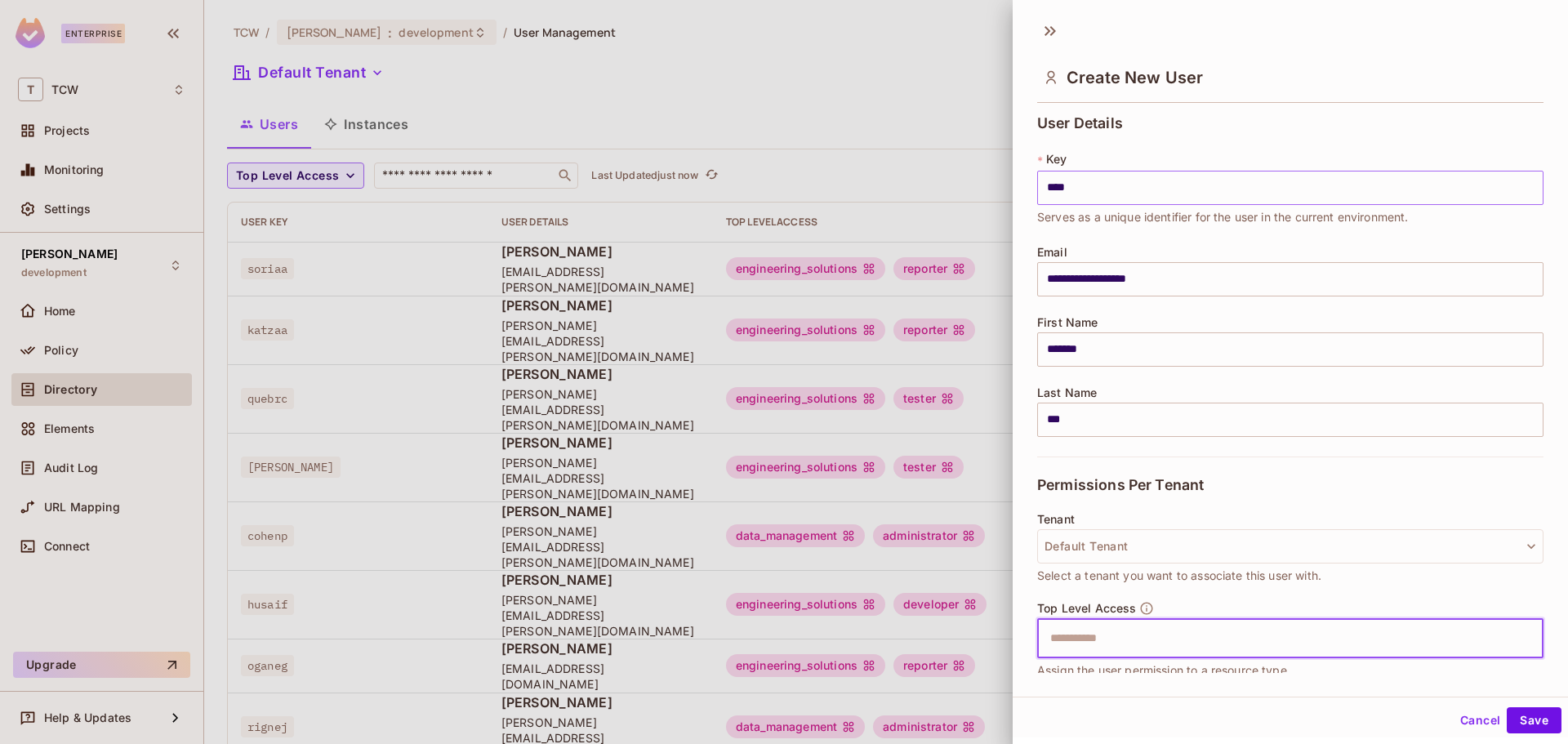
type input "*"
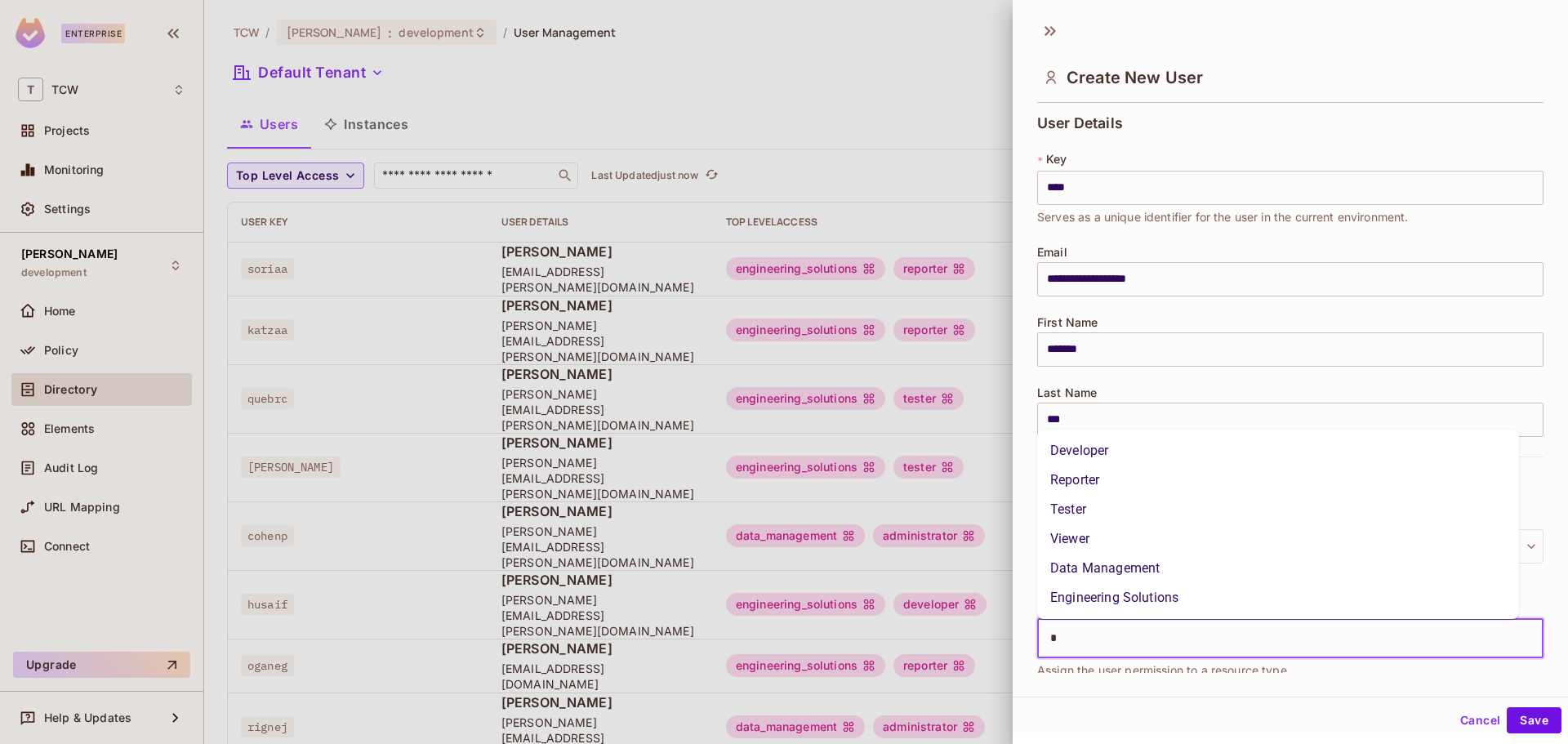
click at [1121, 594] on li "Engineering Solutions" at bounding box center [1278, 598] width 482 height 29
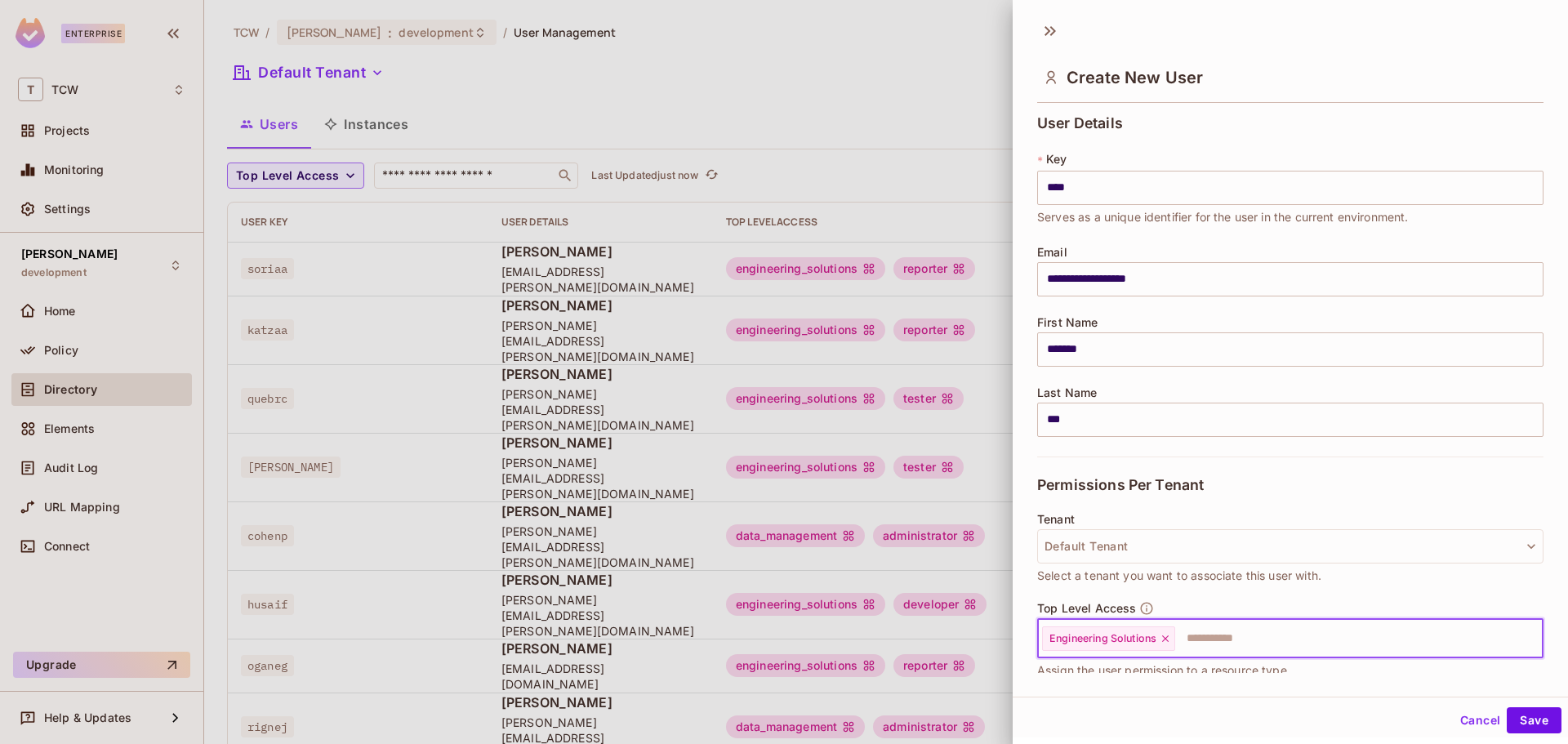
click at [1199, 637] on input "text" at bounding box center [1344, 639] width 335 height 33
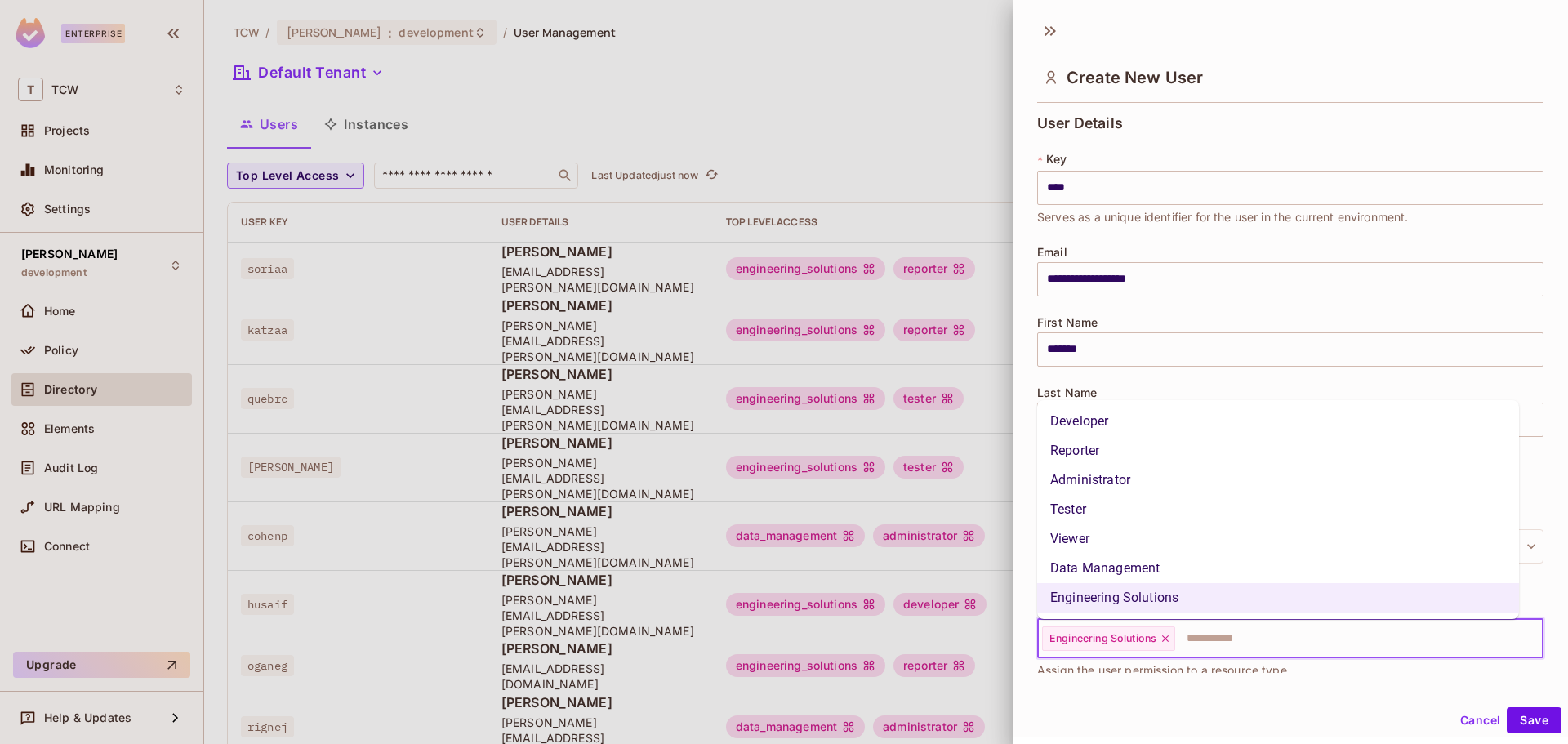
click at [1156, 540] on li "Viewer" at bounding box center [1278, 539] width 482 height 29
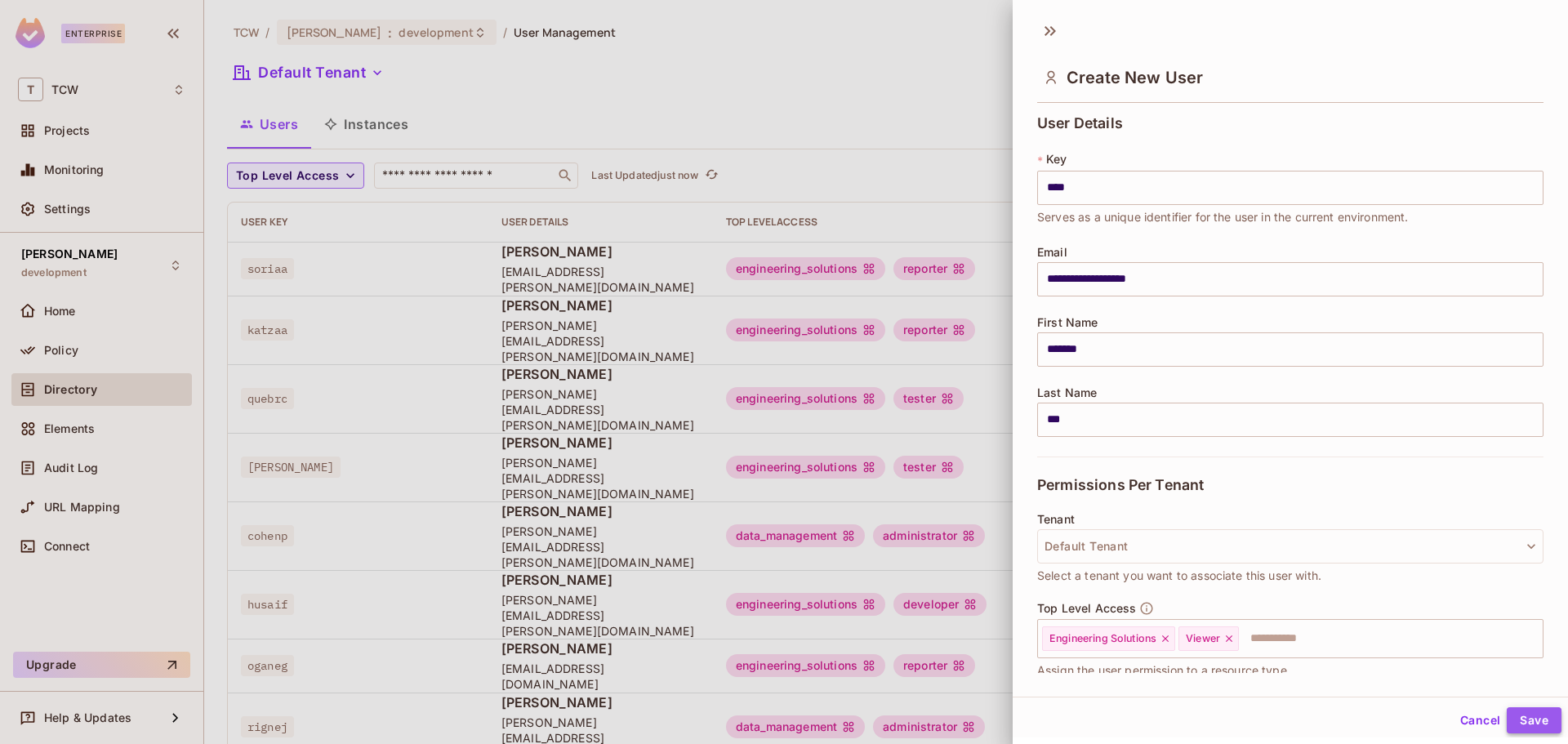
click at [1516, 718] on button "Save" at bounding box center [1534, 720] width 54 height 26
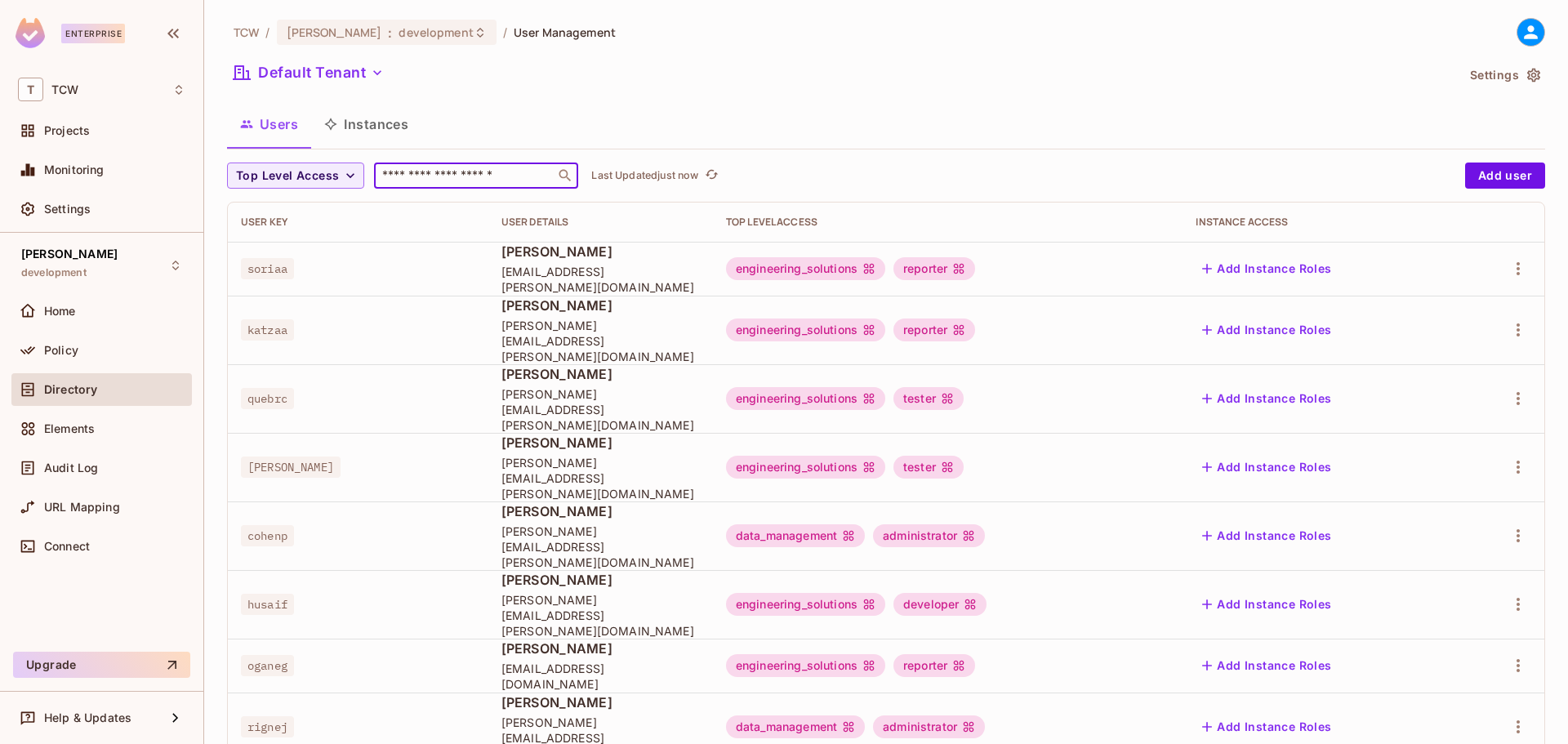
click at [398, 183] on input "text" at bounding box center [464, 176] width 171 height 16
type input "****"
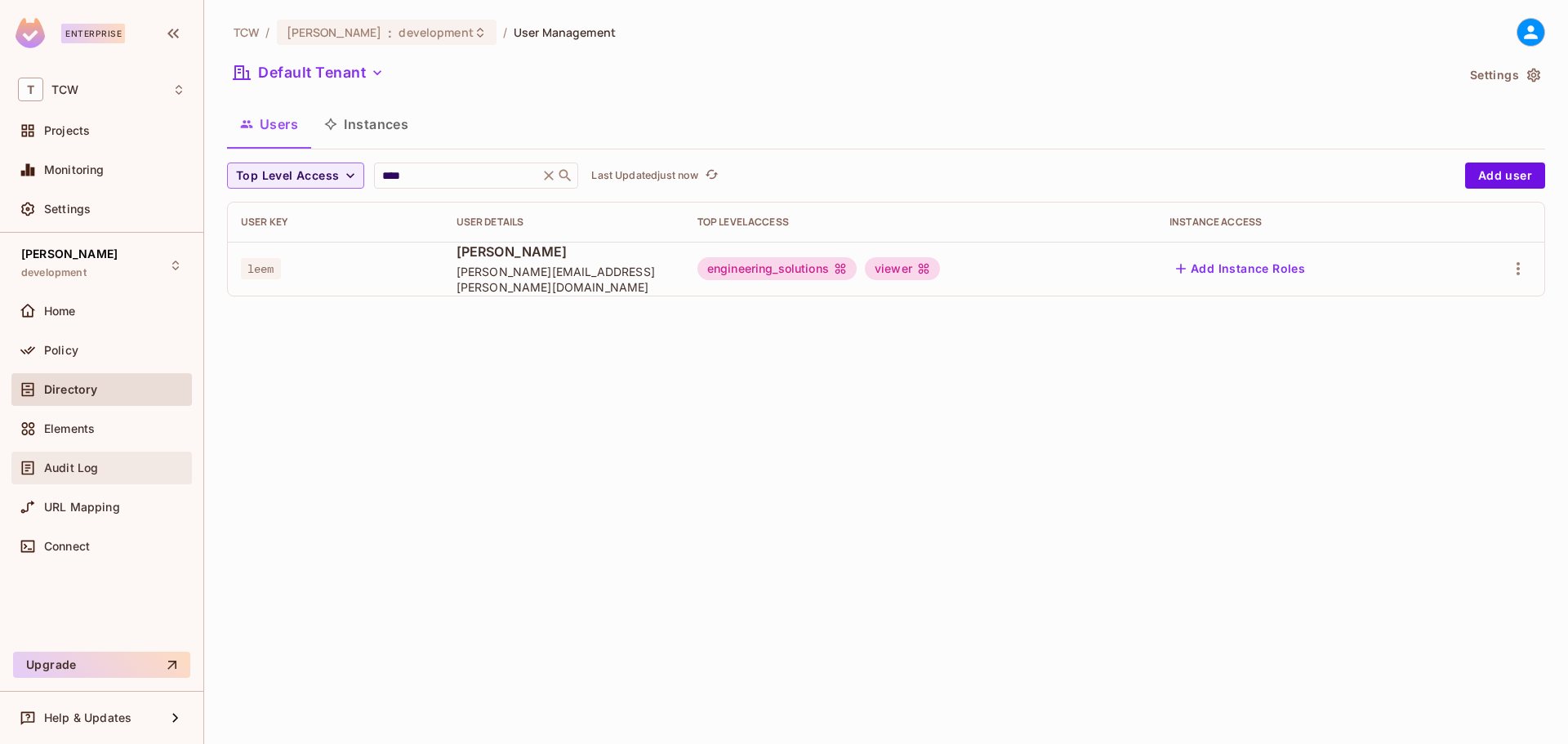
click at [74, 471] on span "Audit Log" at bounding box center [71, 468] width 54 height 13
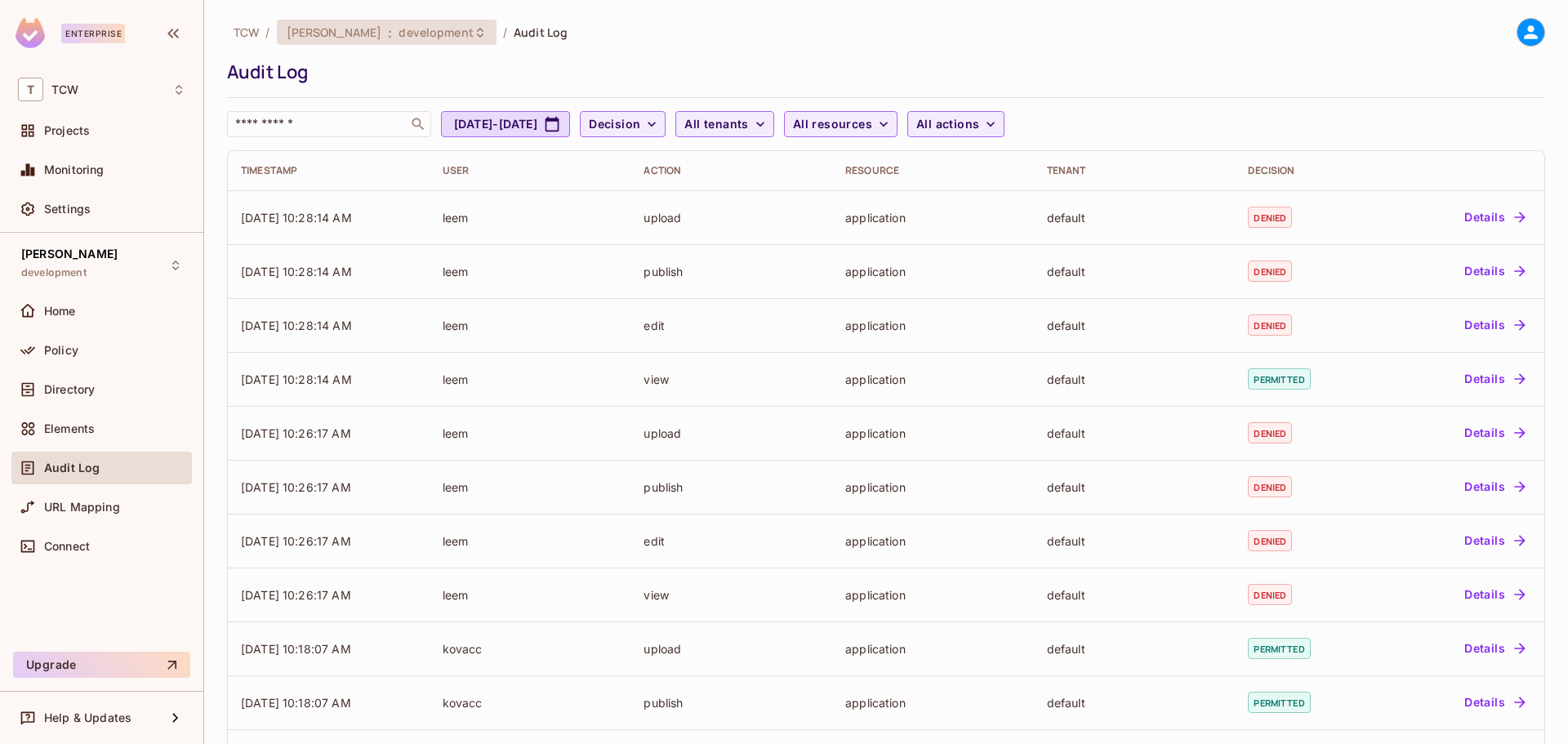
click at [473, 33] on icon at bounding box center [480, 33] width 13 height 13
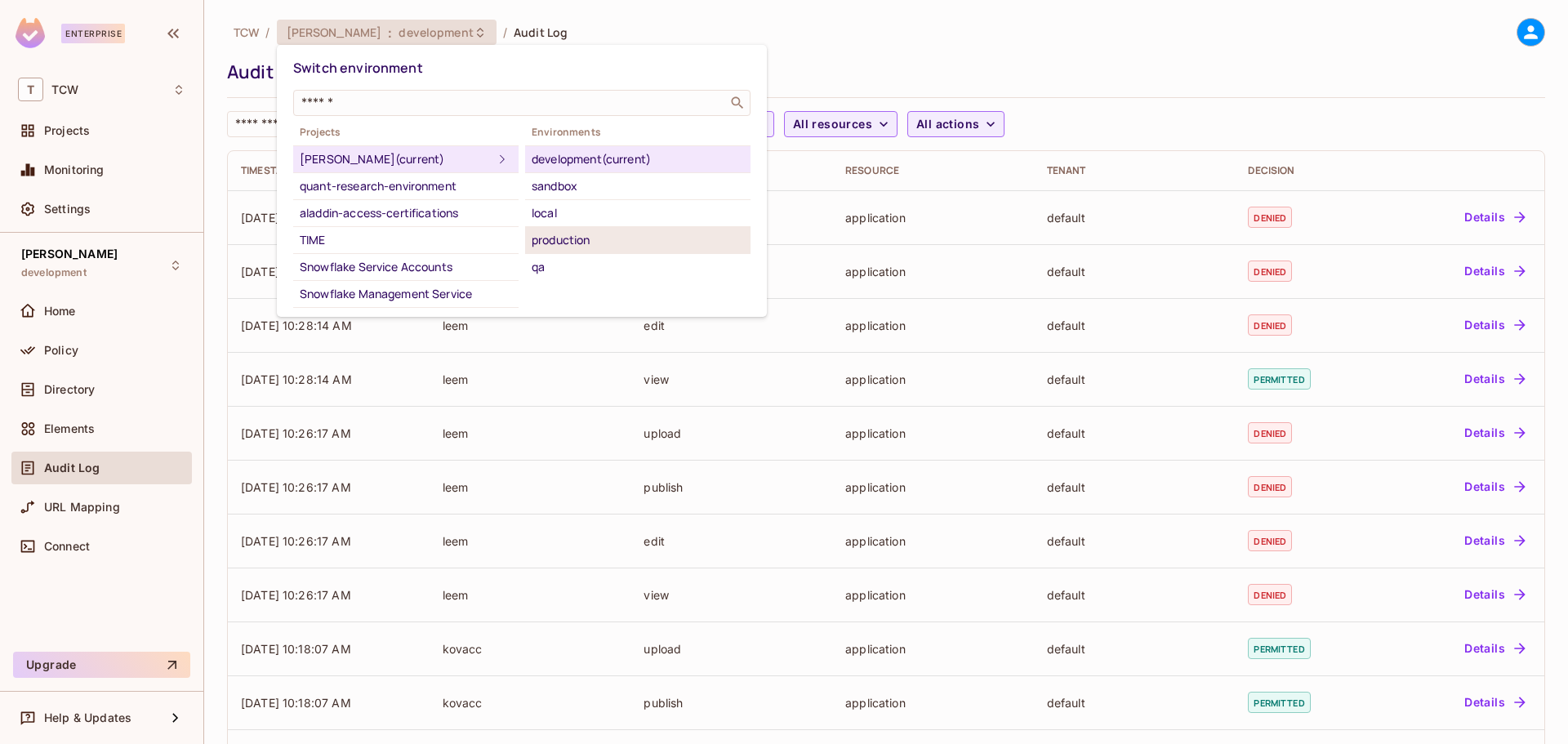
click at [555, 237] on div "production" at bounding box center [638, 240] width 212 height 20
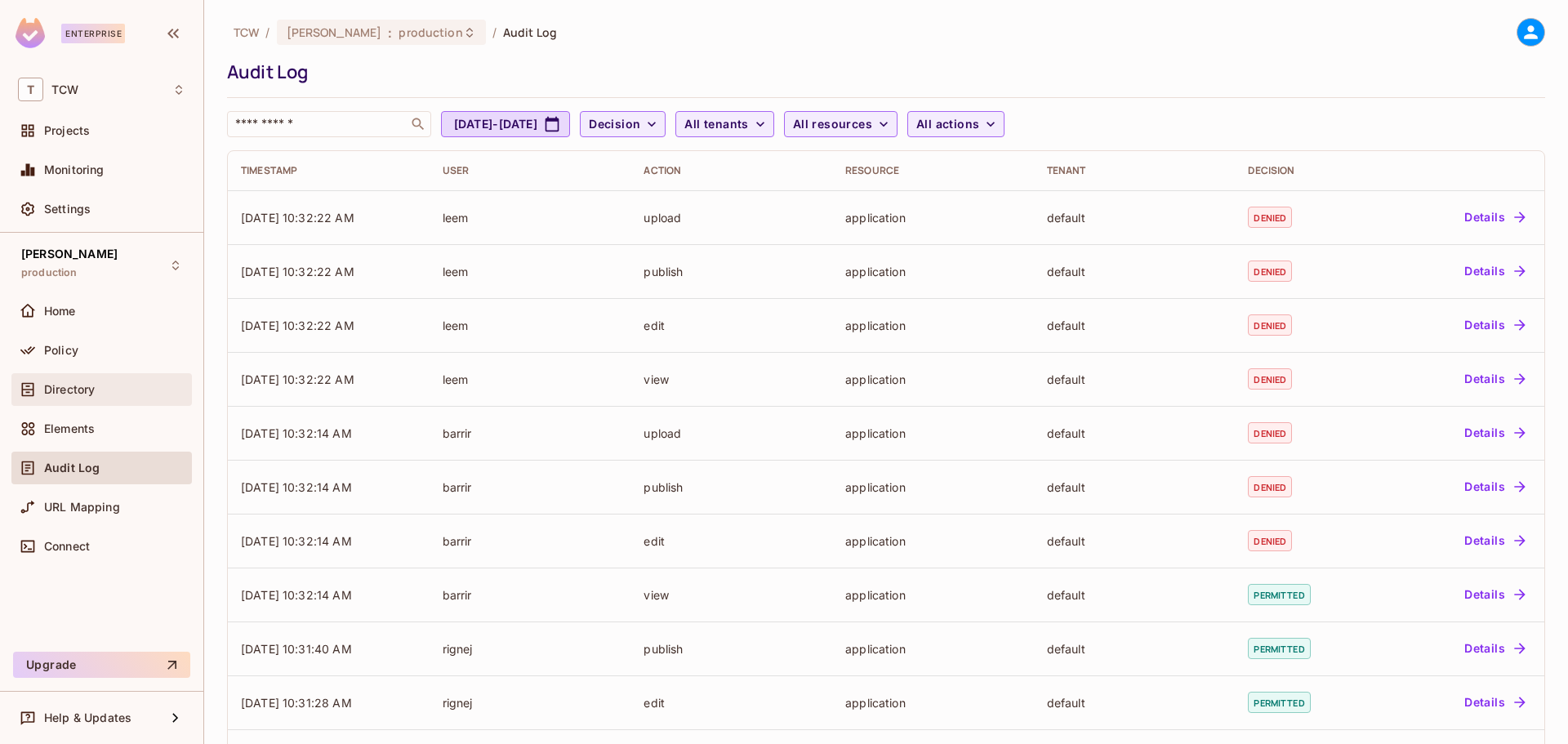
click at [76, 389] on span "Directory" at bounding box center [70, 389] width 51 height 13
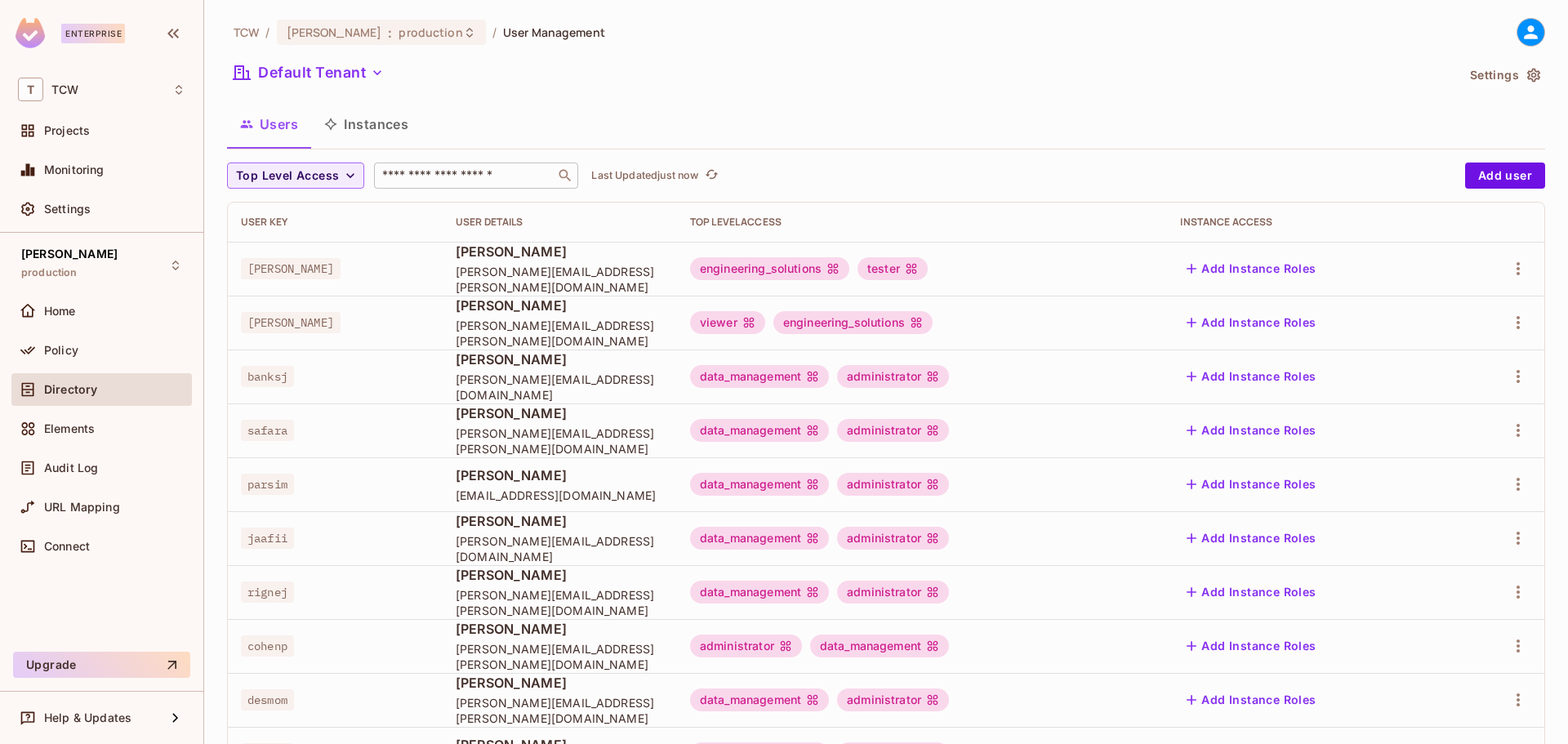
click at [455, 172] on input "text" at bounding box center [464, 176] width 171 height 16
type input "******"
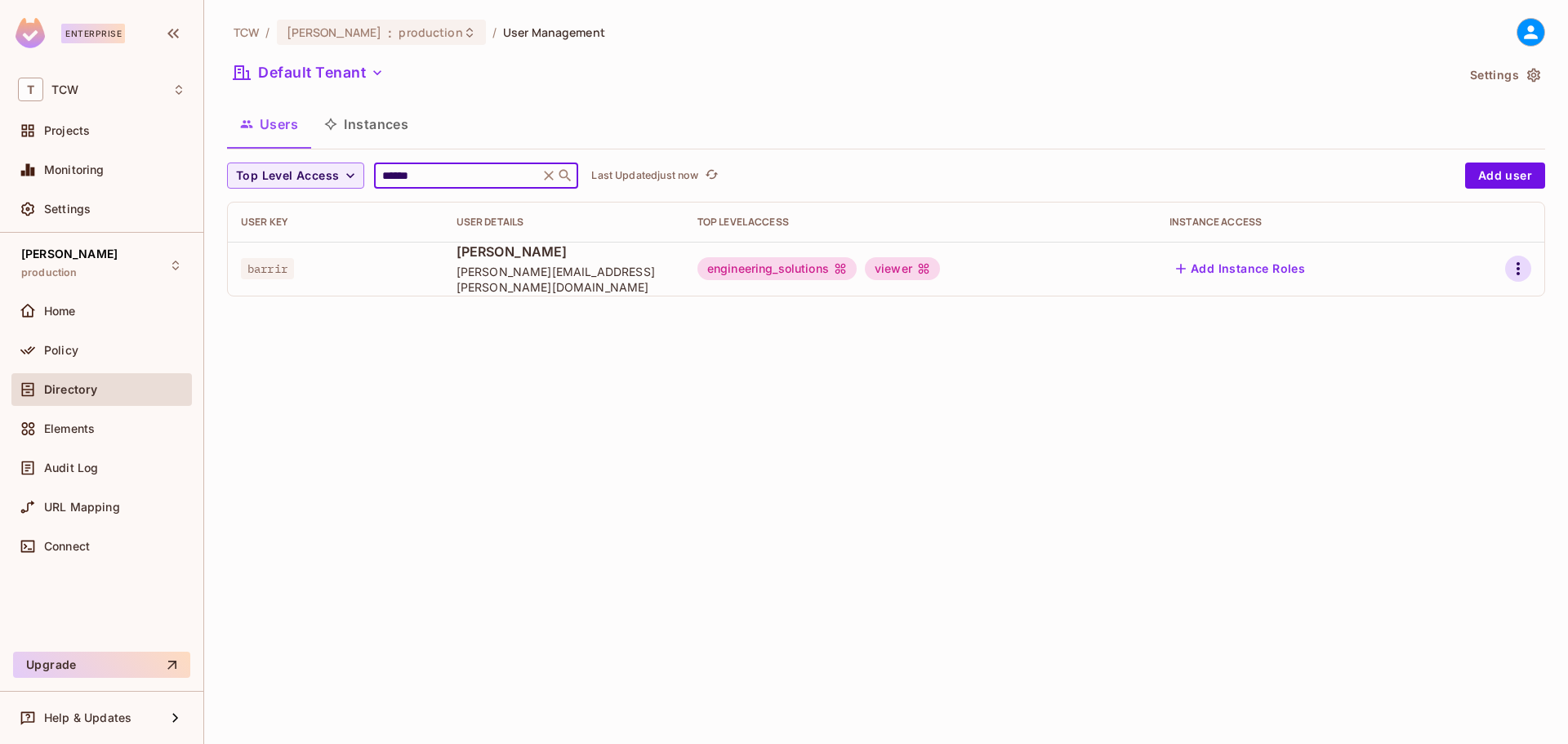
click at [1516, 264] on icon "button" at bounding box center [1518, 269] width 20 height 20
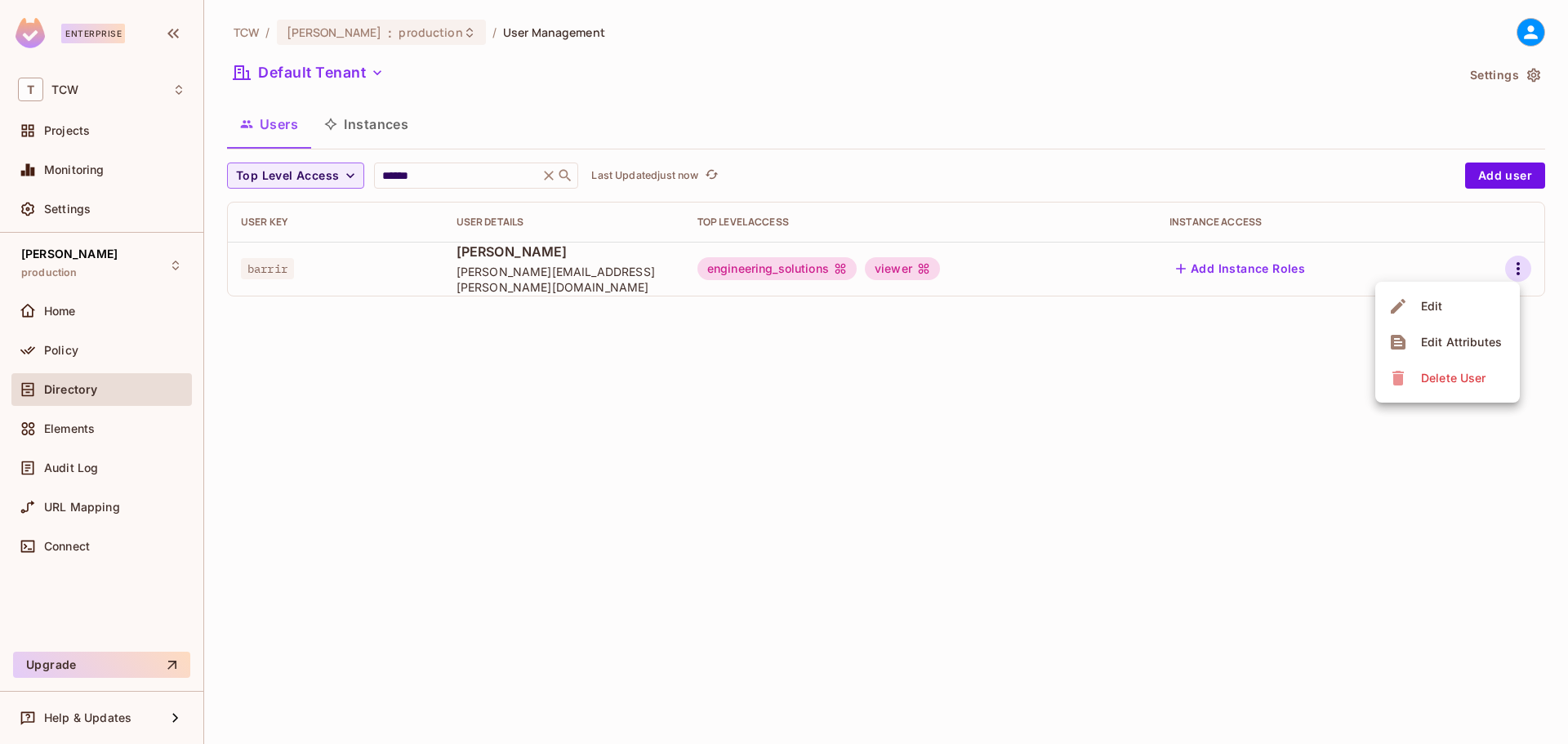
click at [1437, 306] on div "Edit" at bounding box center [1432, 307] width 22 height 16
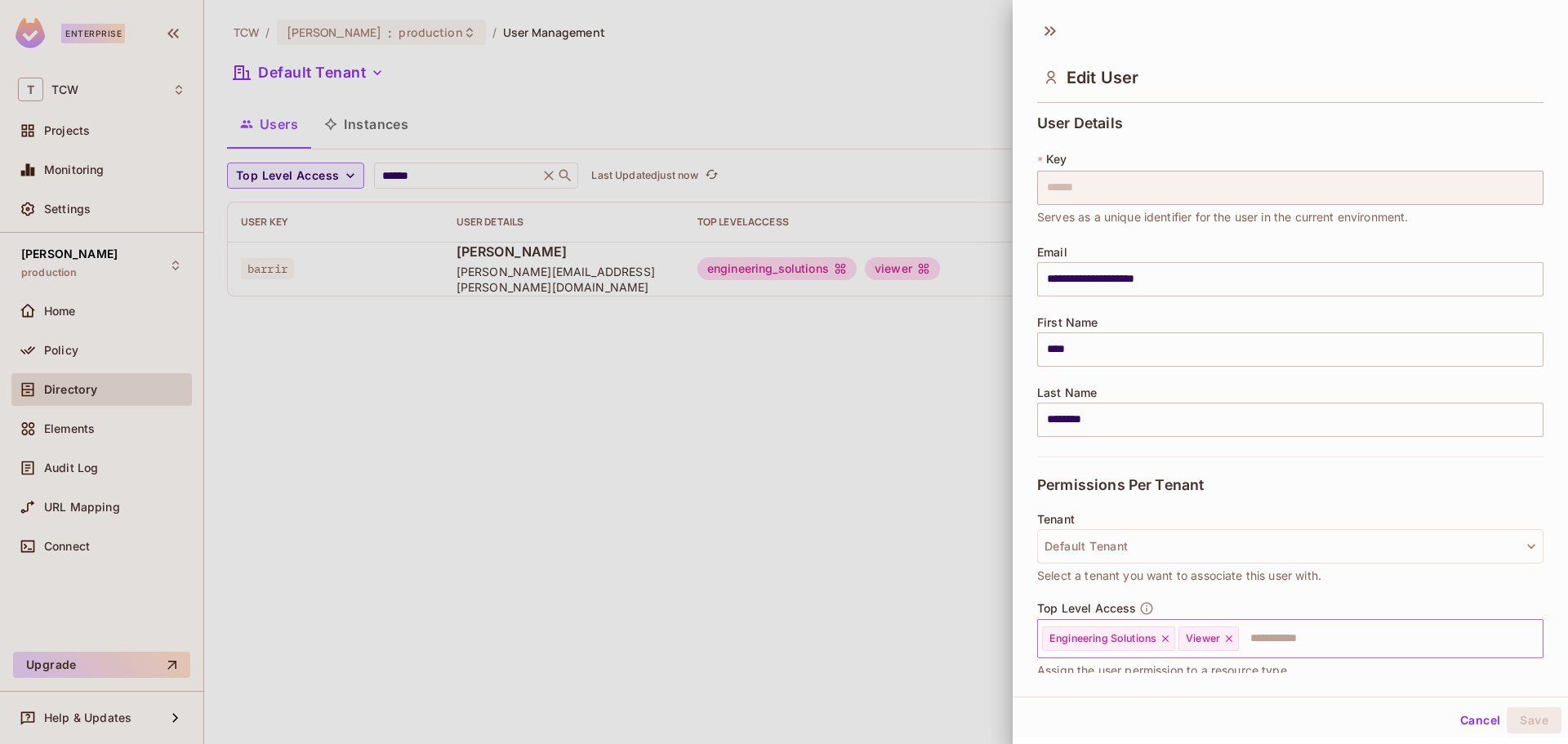
click at [1265, 646] on input "text" at bounding box center [1376, 639] width 271 height 33
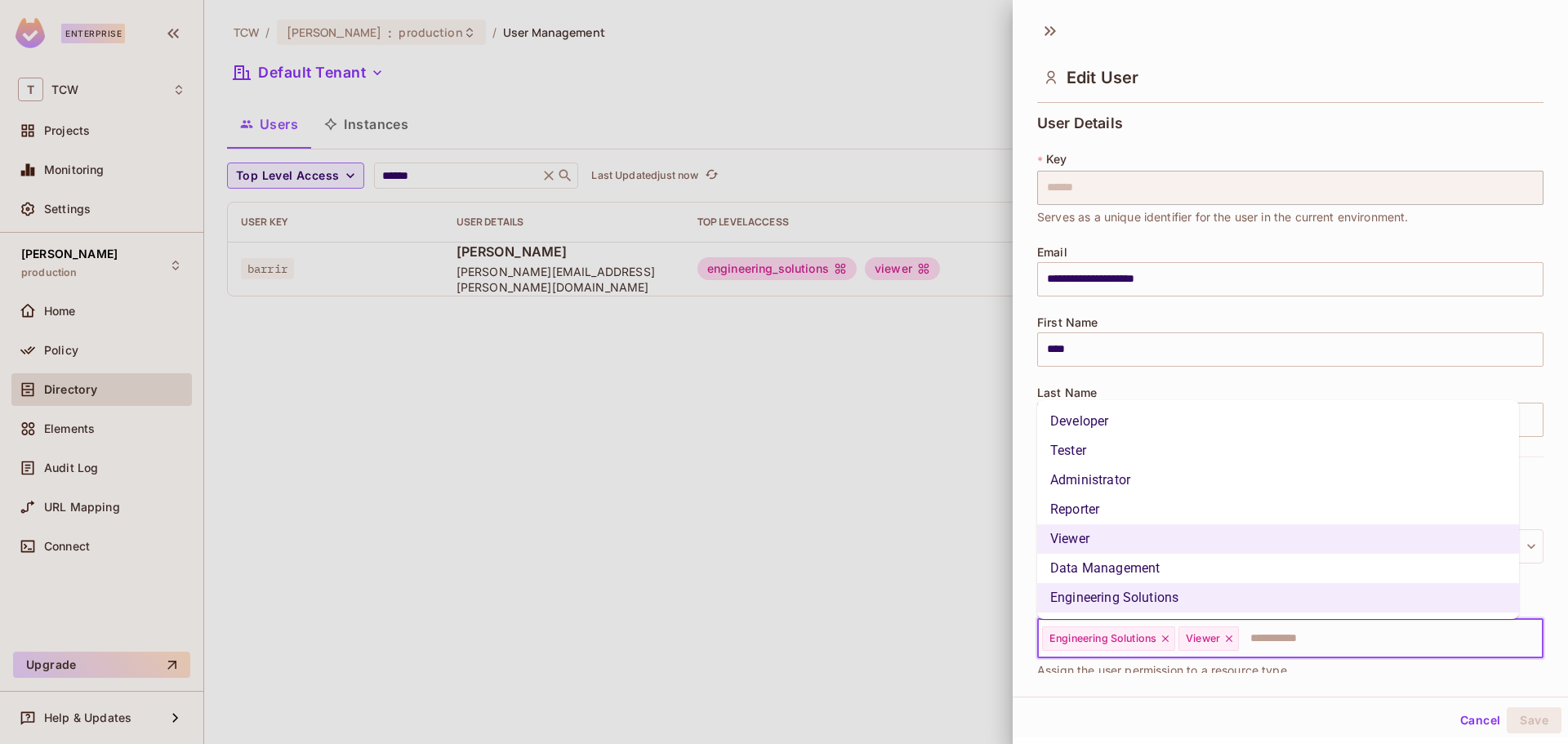
click at [1178, 480] on li "Administrator" at bounding box center [1278, 480] width 482 height 29
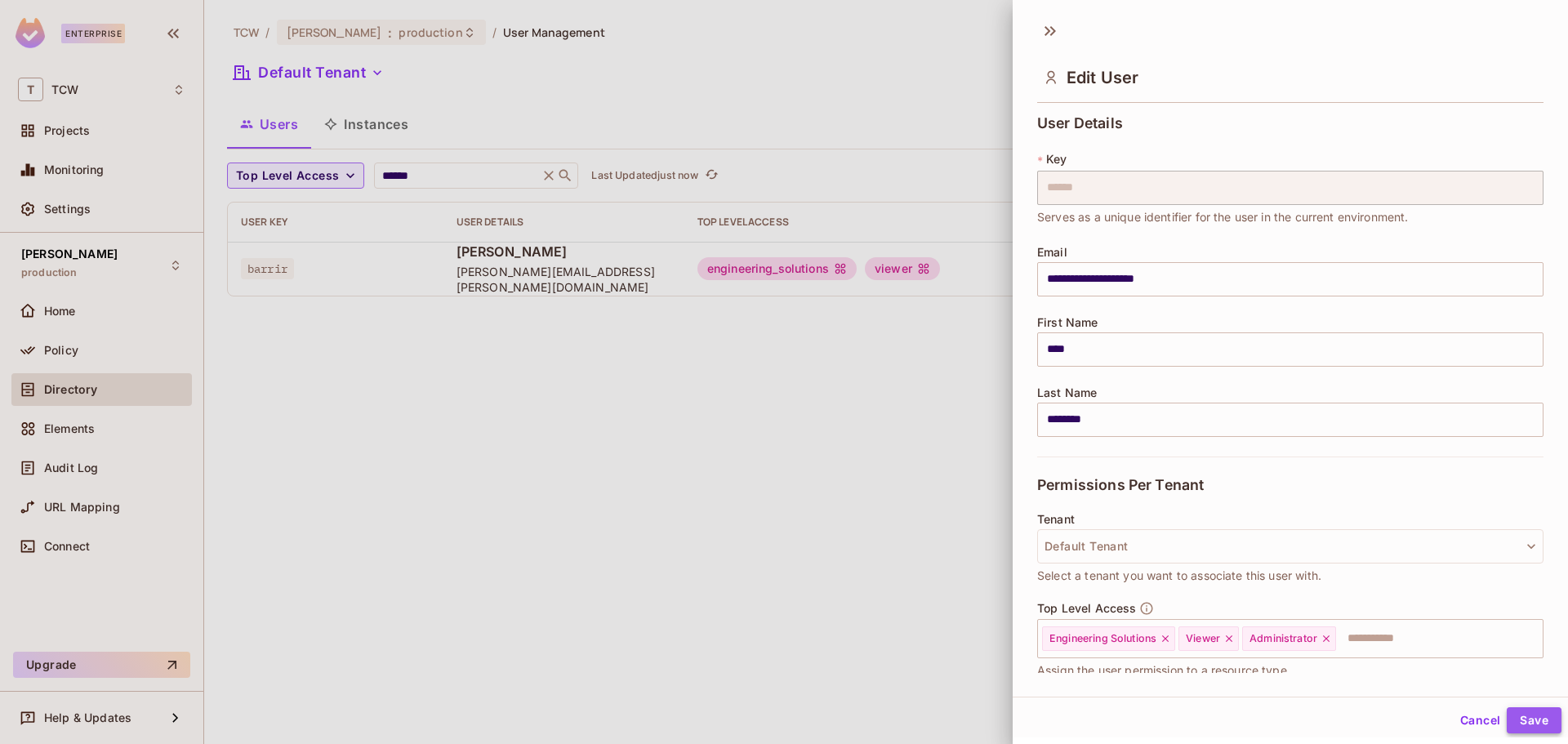
click at [1524, 725] on button "Save" at bounding box center [1534, 720] width 54 height 26
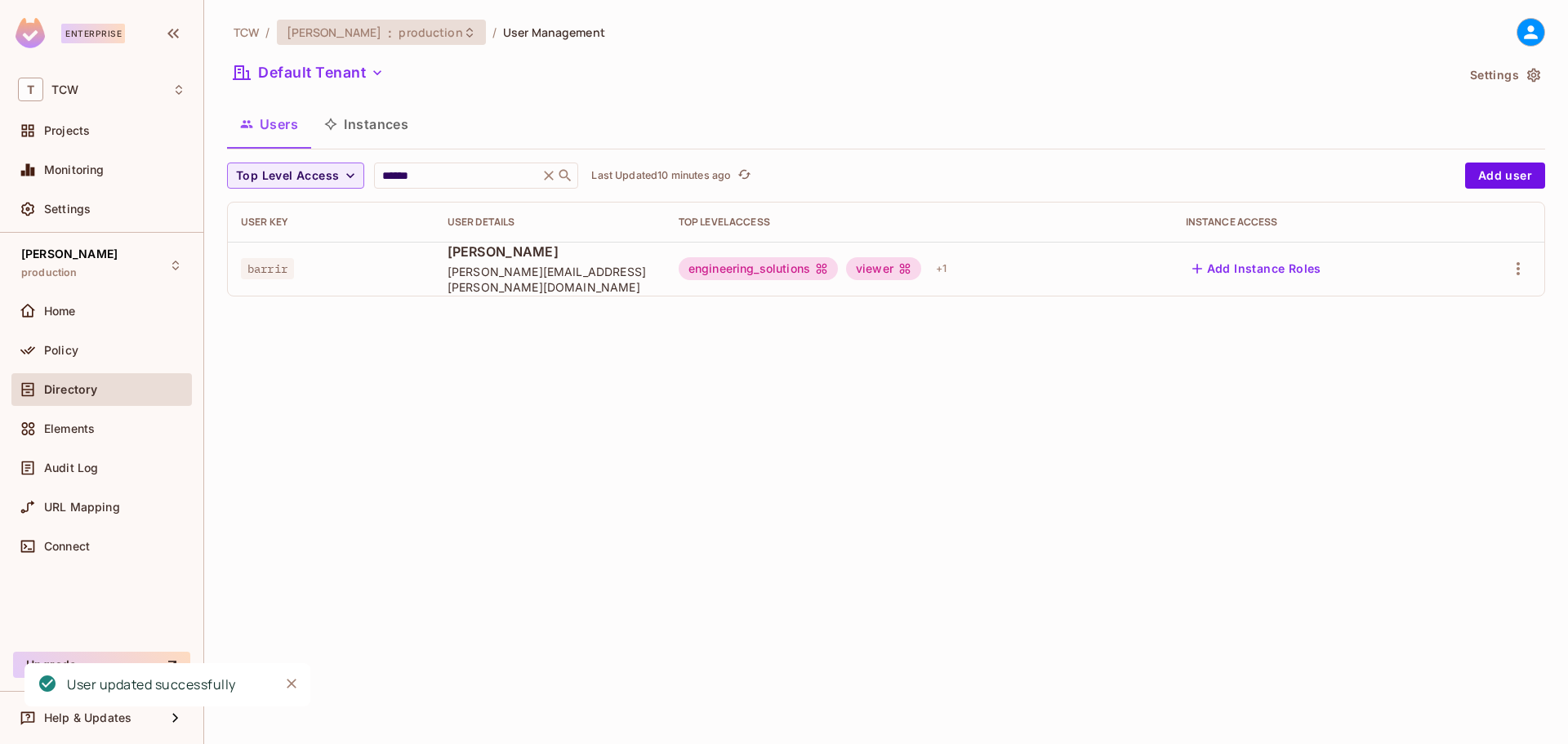
click at [463, 36] on icon at bounding box center [470, 33] width 13 height 13
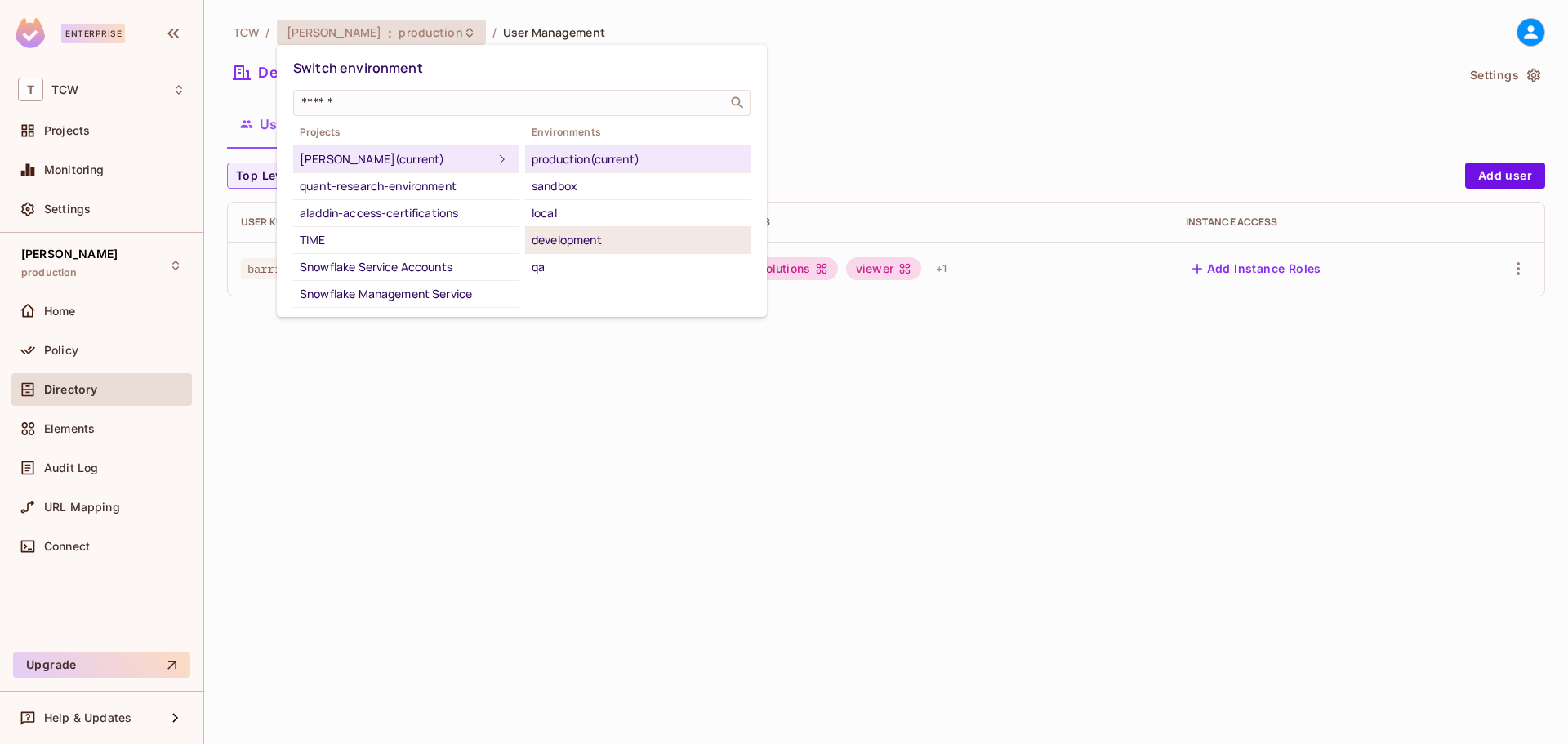
click at [560, 230] on li "development" at bounding box center [638, 240] width 226 height 27
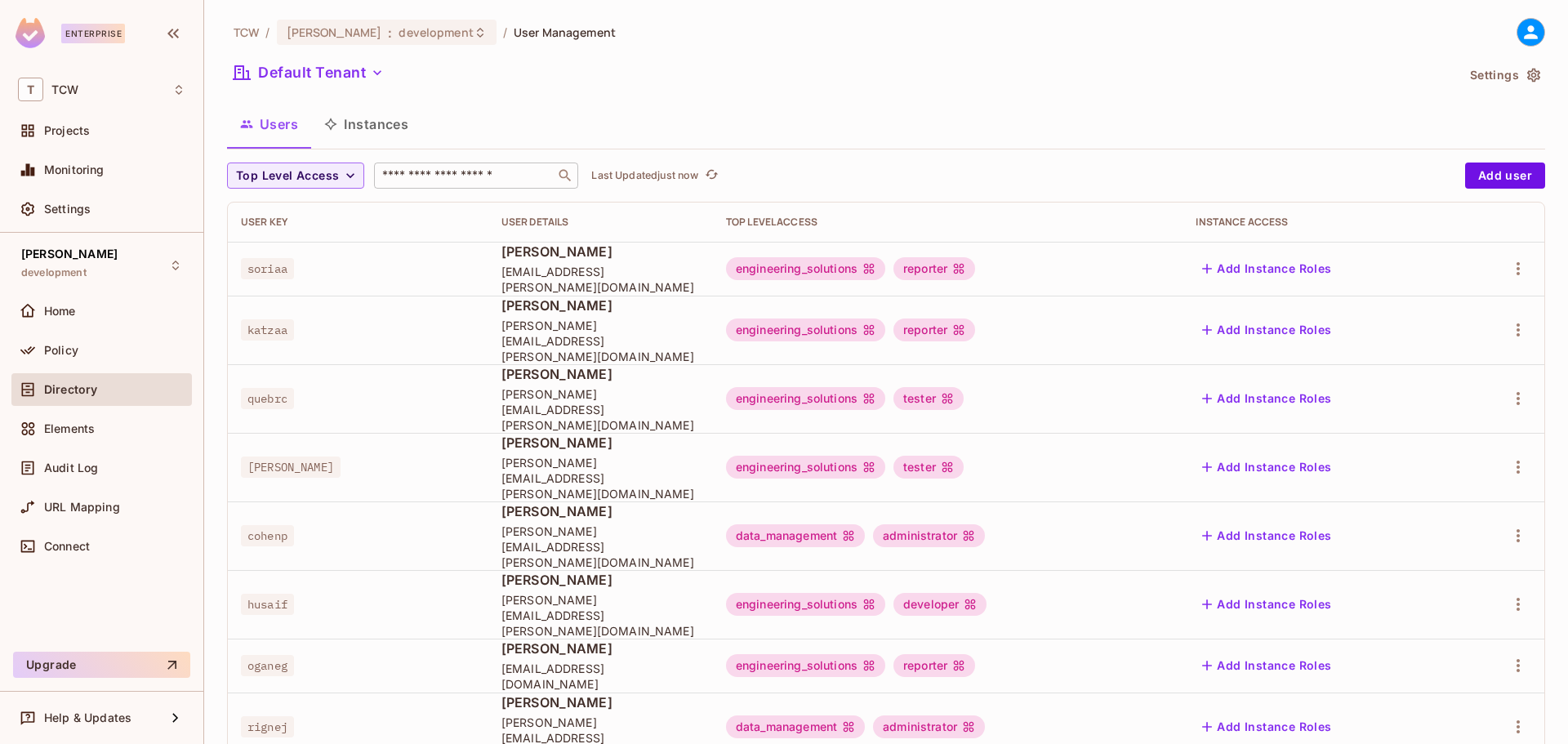
click at [429, 180] on input "text" at bounding box center [464, 176] width 171 height 16
type input "******"
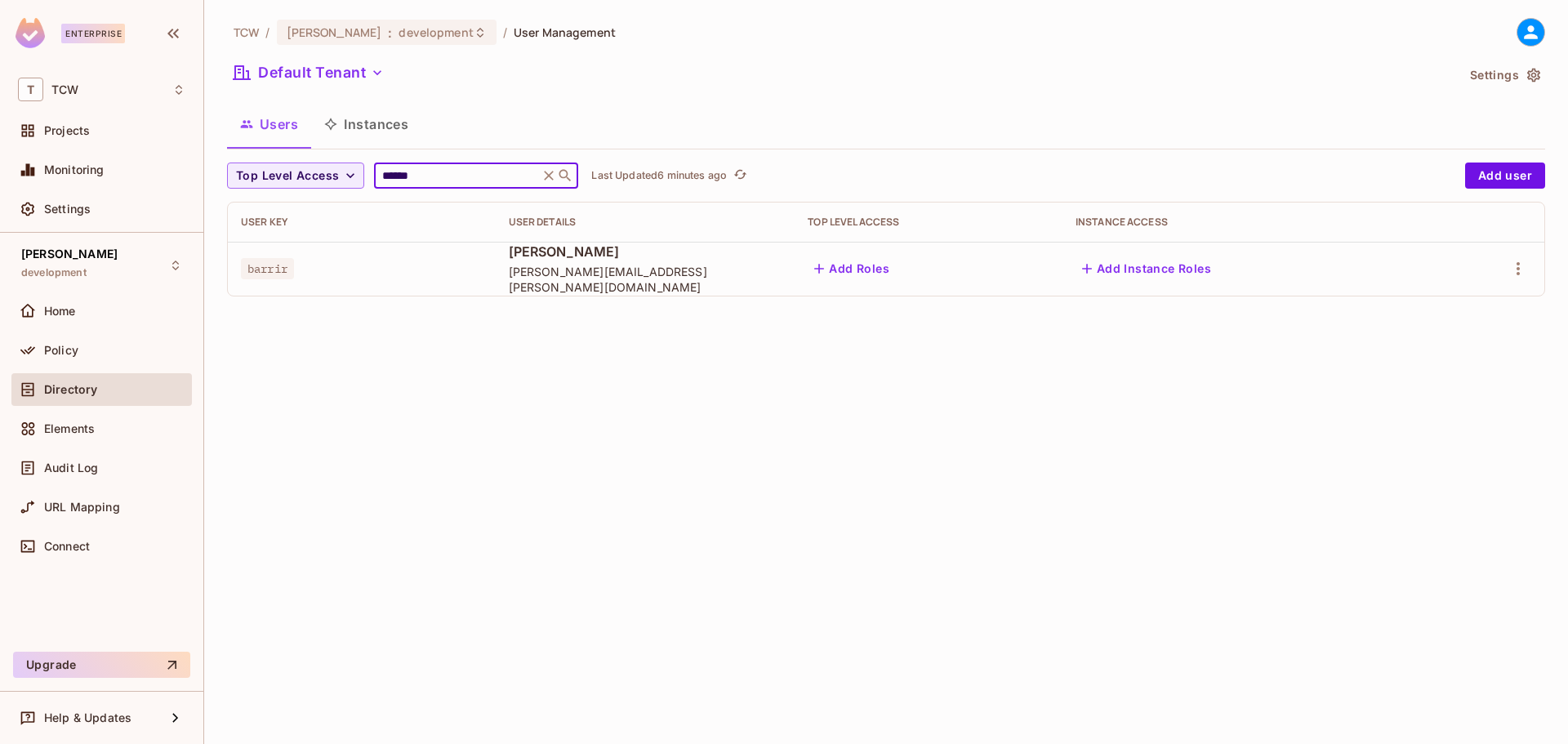
click at [554, 176] on icon at bounding box center [549, 176] width 16 height 16
click at [529, 172] on input "******" at bounding box center [456, 176] width 155 height 16
click at [427, 169] on input "******" at bounding box center [456, 176] width 155 height 16
click at [475, 86] on div "Default Tenant" at bounding box center [841, 75] width 1229 height 31
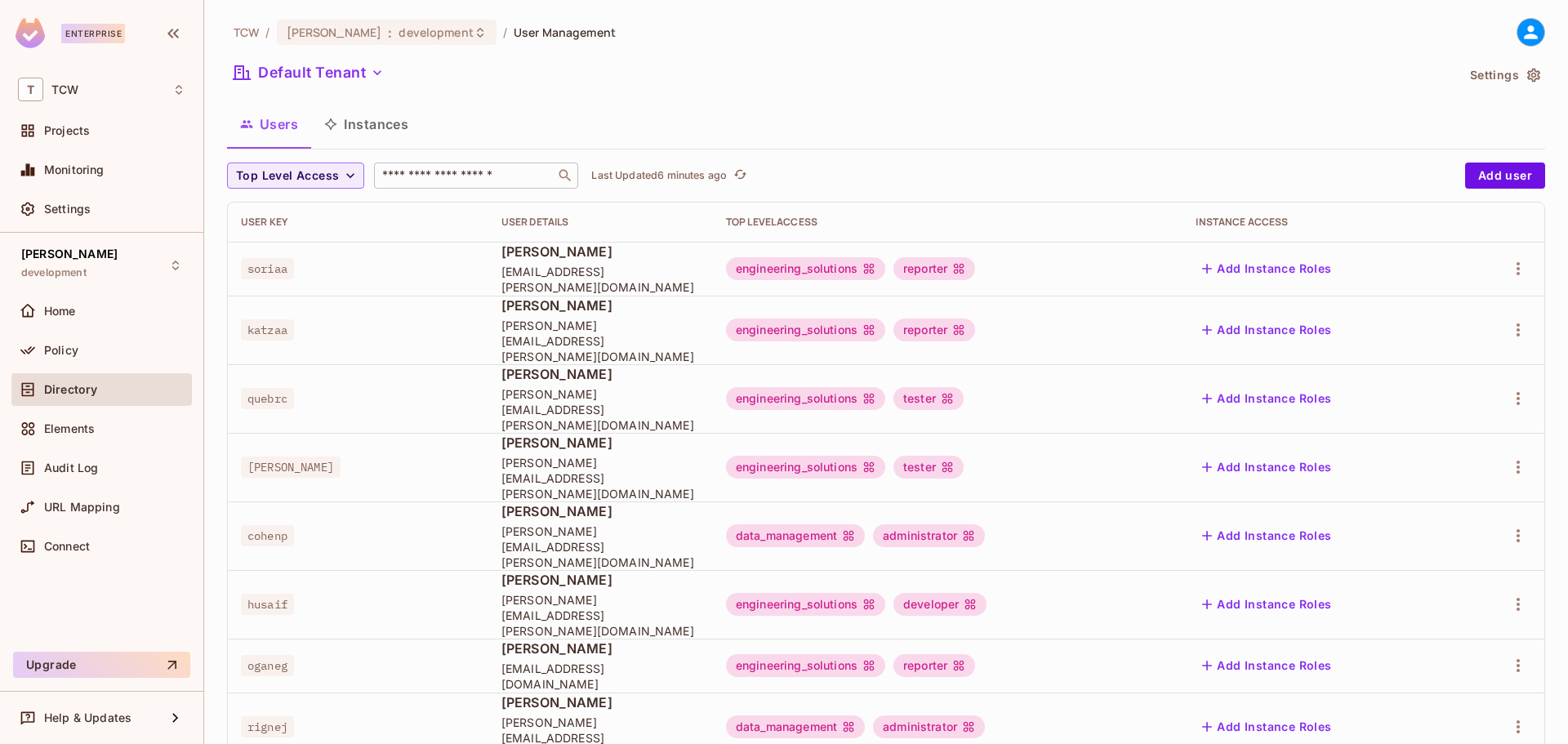
click at [502, 172] on input "text" at bounding box center [464, 176] width 171 height 16
click at [414, 179] on input "text" at bounding box center [464, 176] width 171 height 16
type input "******"
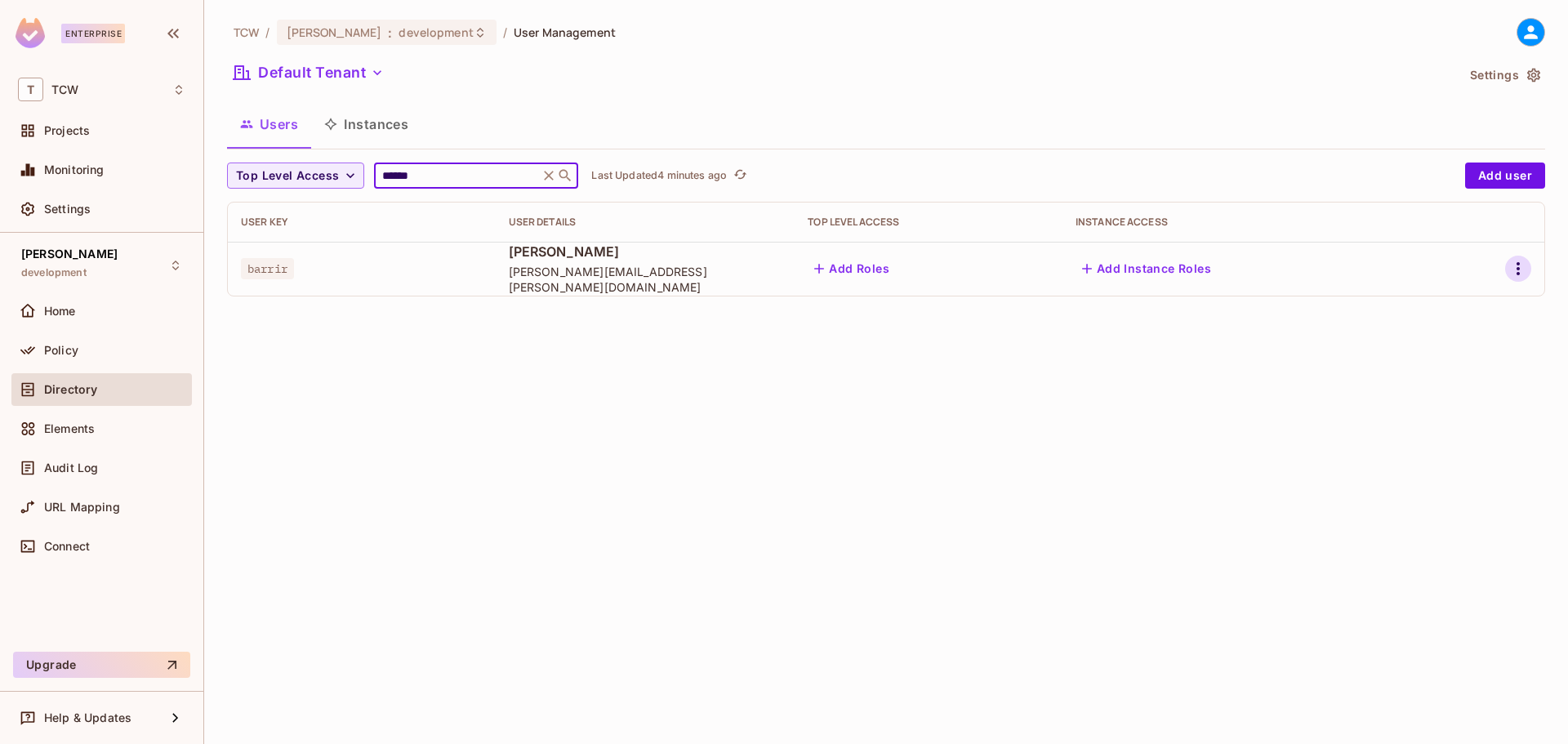
click at [1517, 269] on icon "button" at bounding box center [1518, 269] width 4 height 13
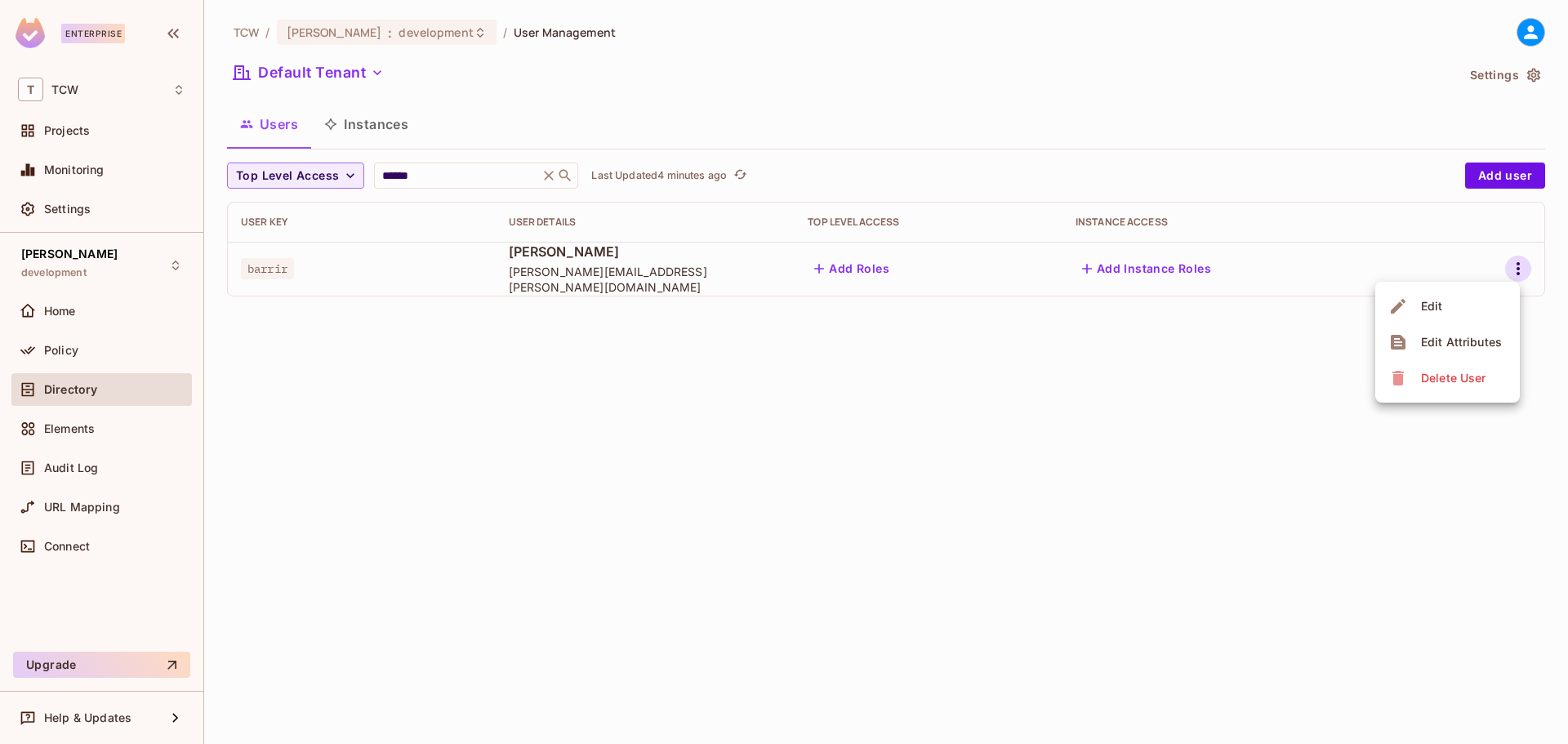
click at [1444, 308] on span "Edit" at bounding box center [1432, 306] width 32 height 26
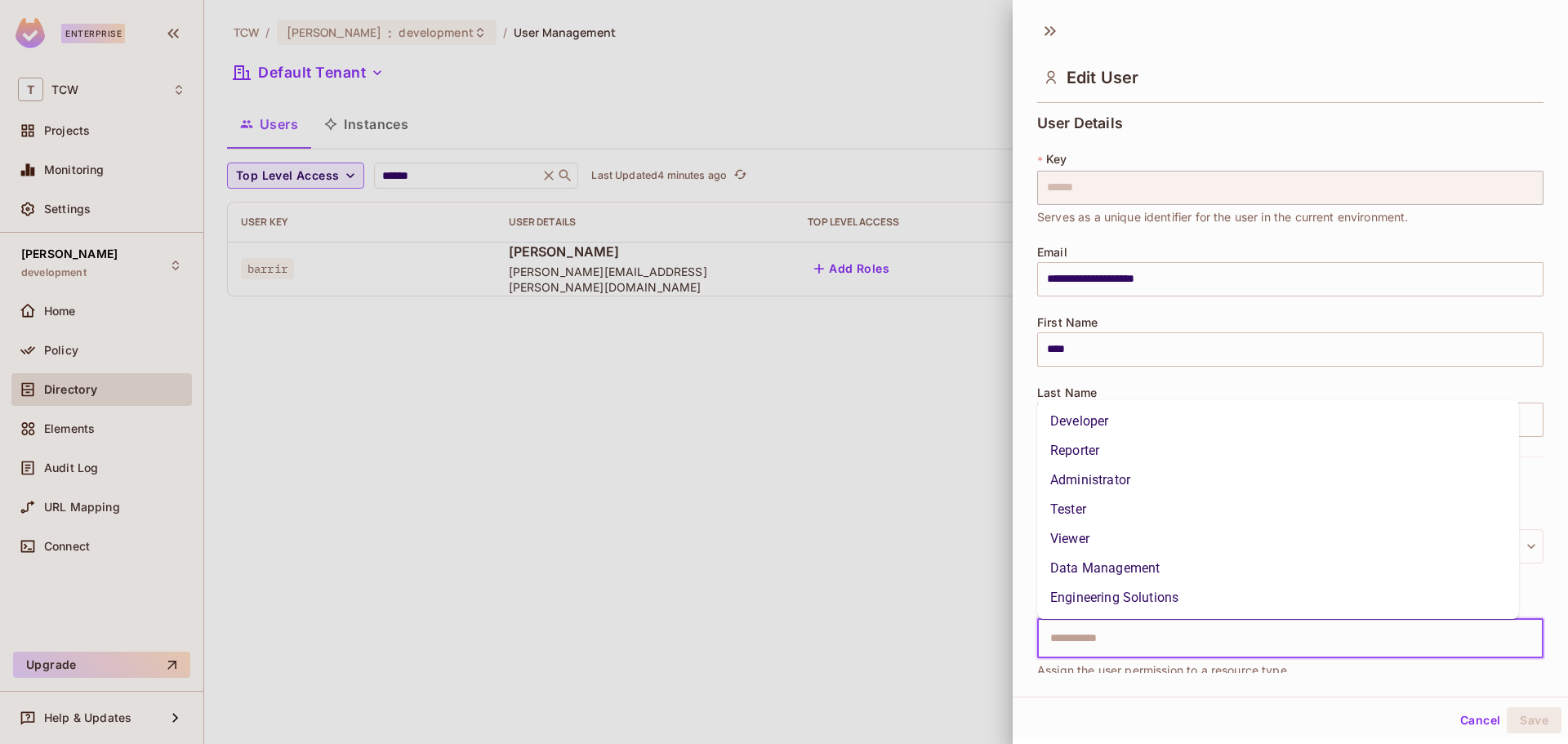
click at [1113, 645] on input "text" at bounding box center [1276, 639] width 472 height 33
click at [1115, 599] on li "Engineering Solutions" at bounding box center [1278, 598] width 482 height 29
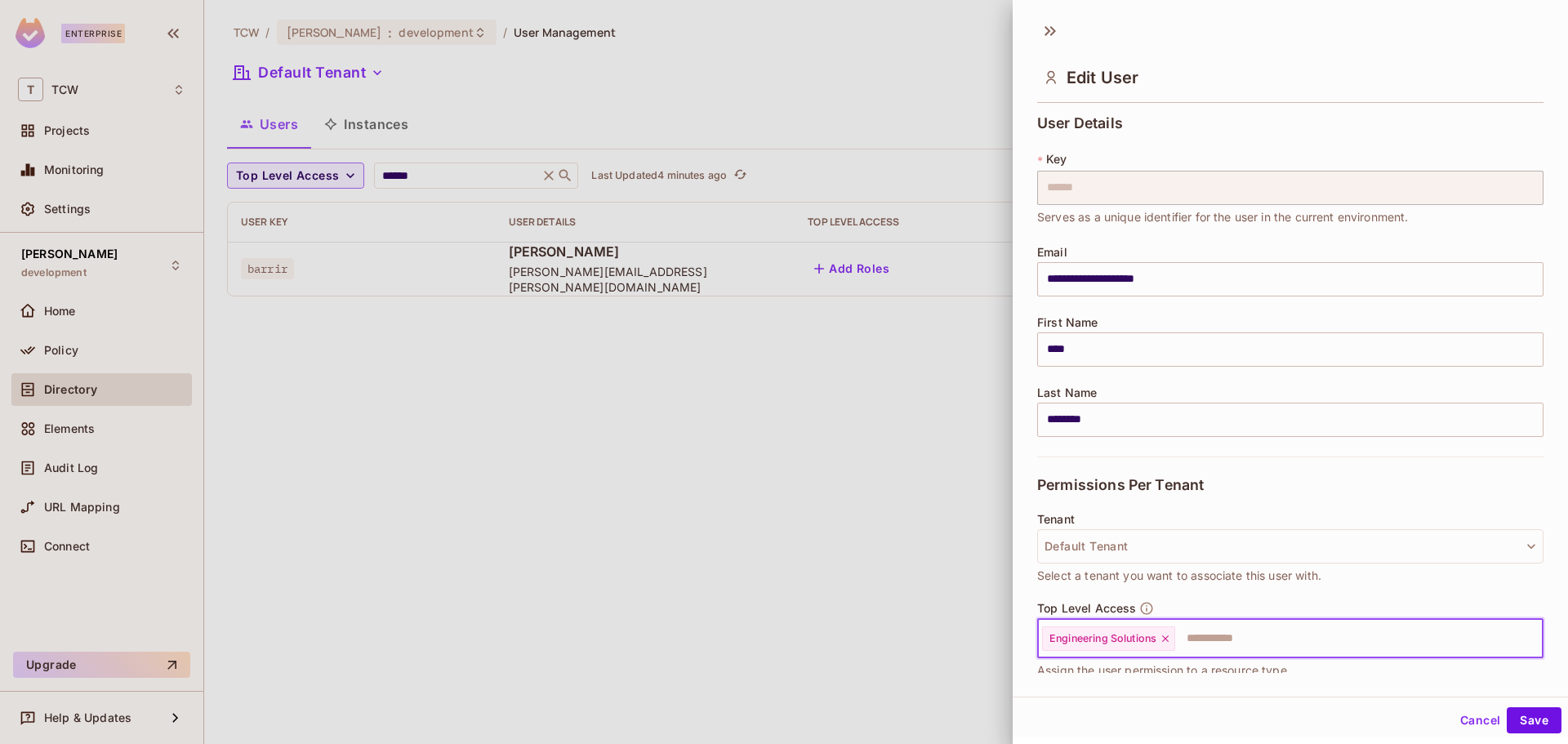
click at [1213, 637] on input "text" at bounding box center [1344, 639] width 335 height 33
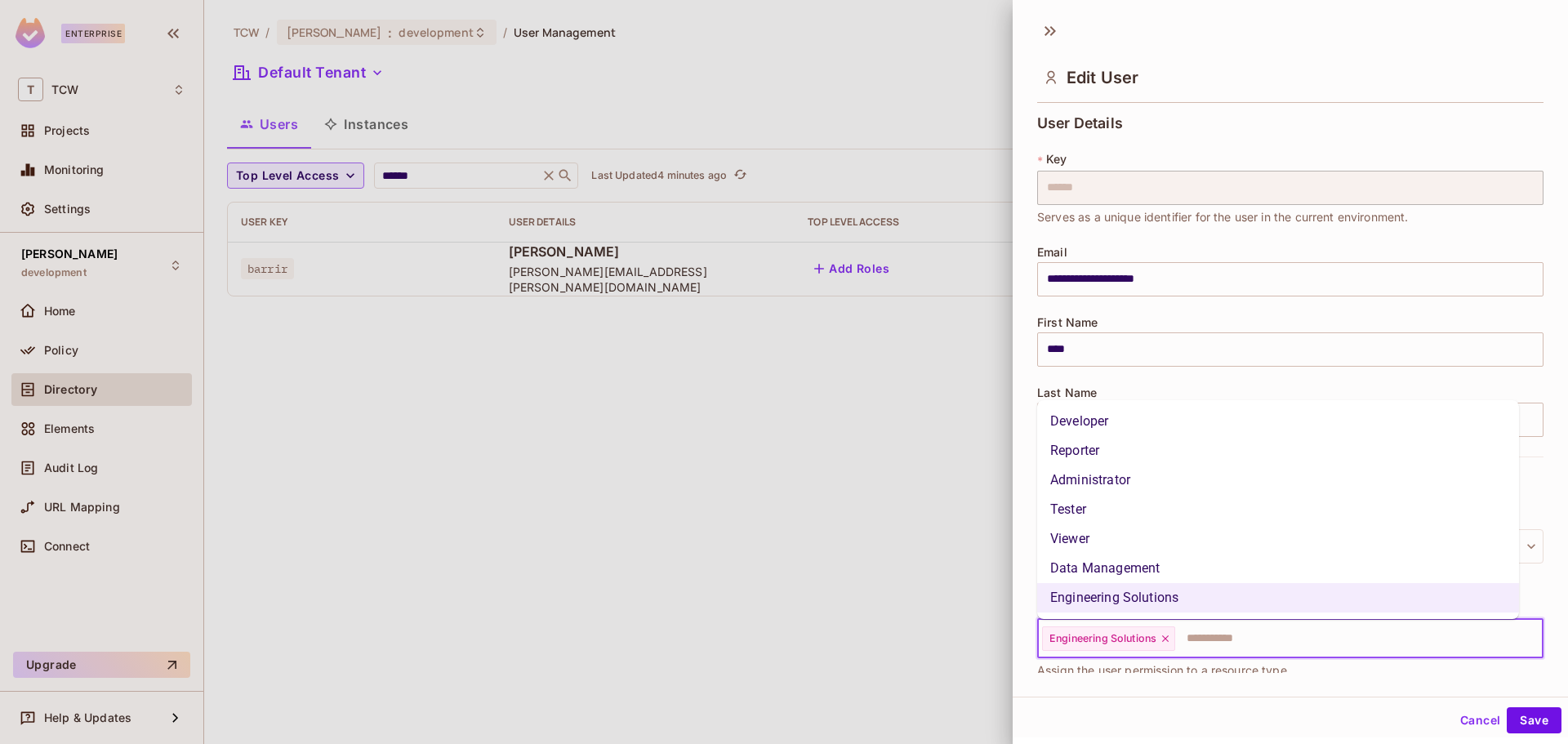
click at [1142, 537] on li "Viewer" at bounding box center [1278, 539] width 482 height 29
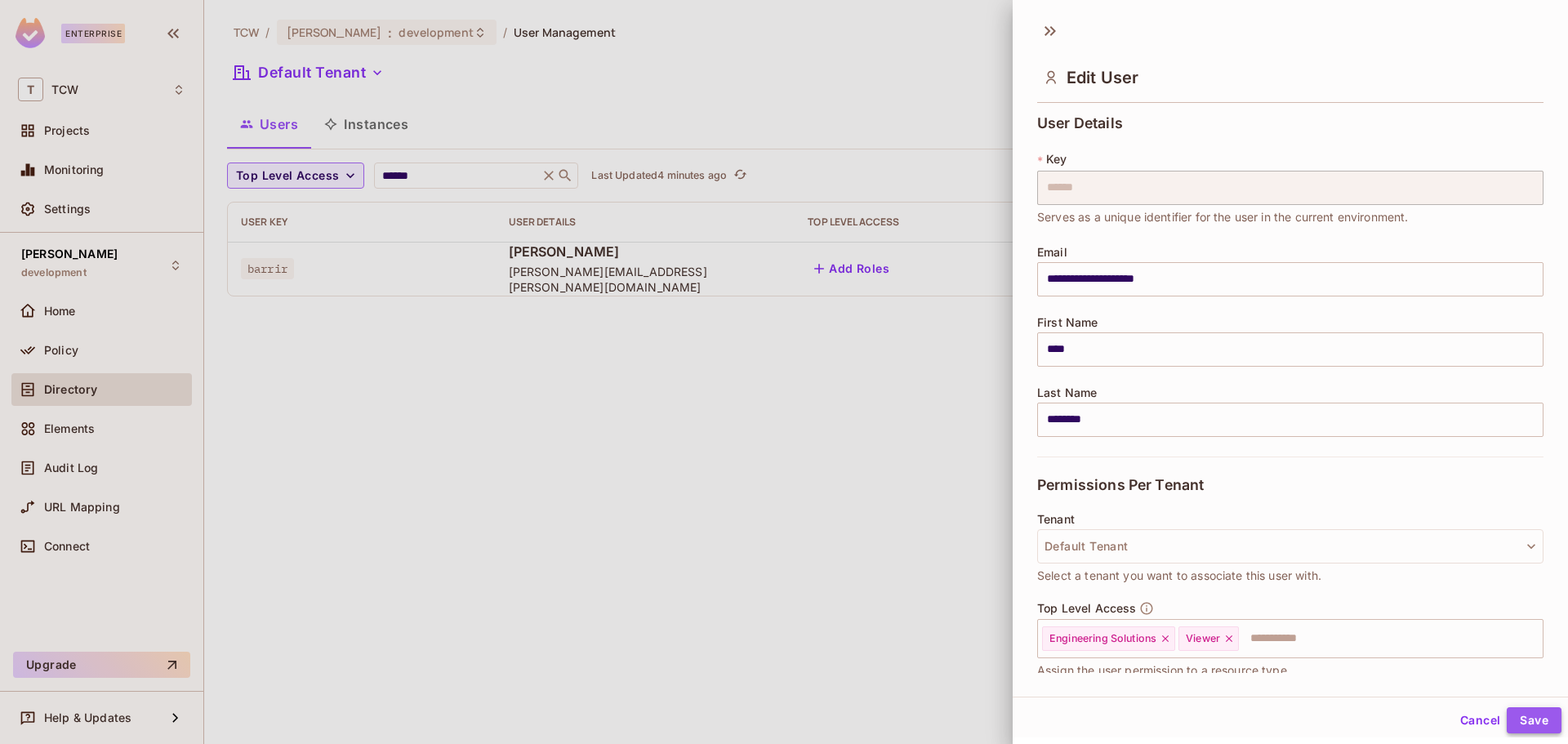
click at [1516, 717] on button "Save" at bounding box center [1534, 720] width 54 height 26
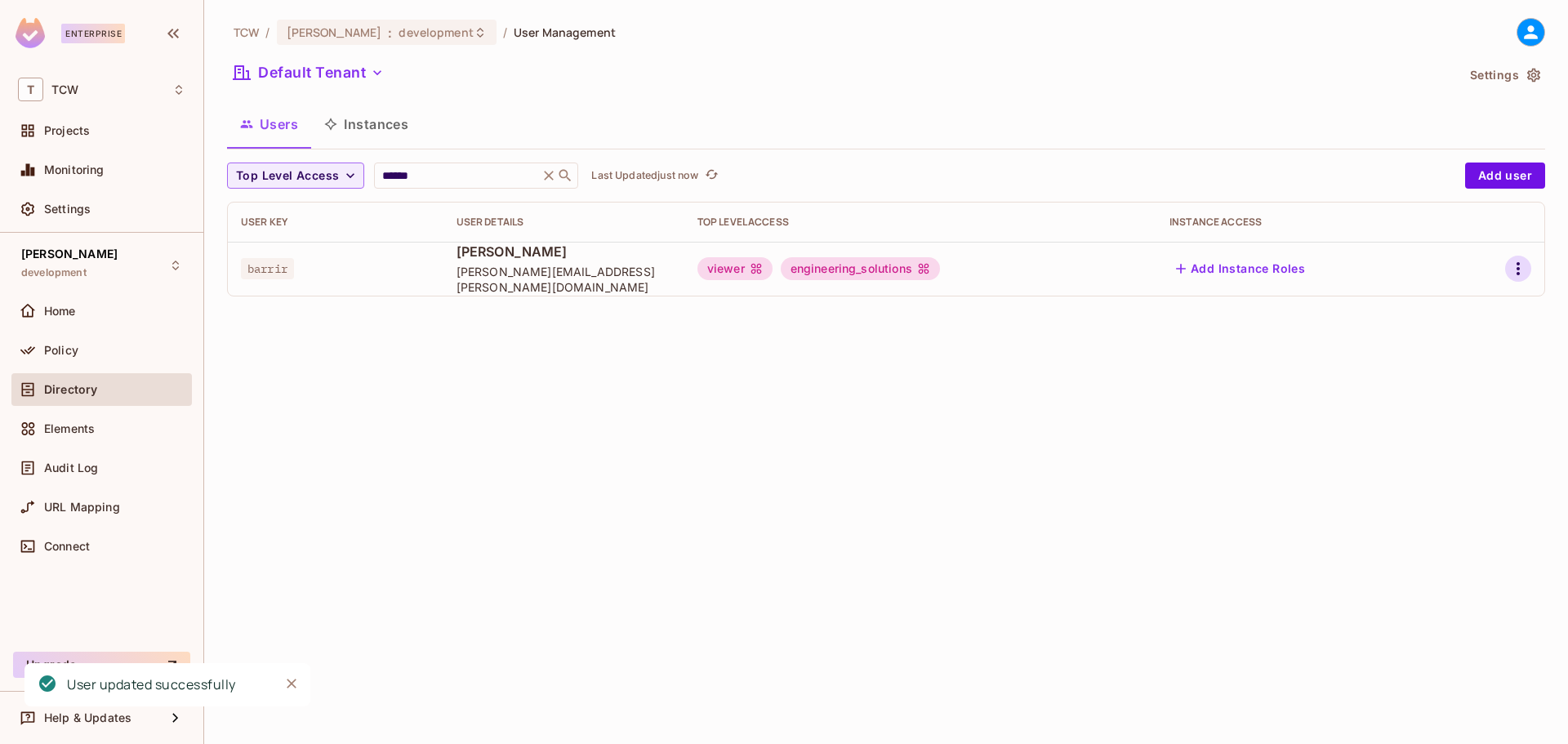
click at [1516, 267] on icon "button" at bounding box center [1518, 269] width 20 height 20
click at [1451, 308] on li "Edit" at bounding box center [1447, 307] width 144 height 36
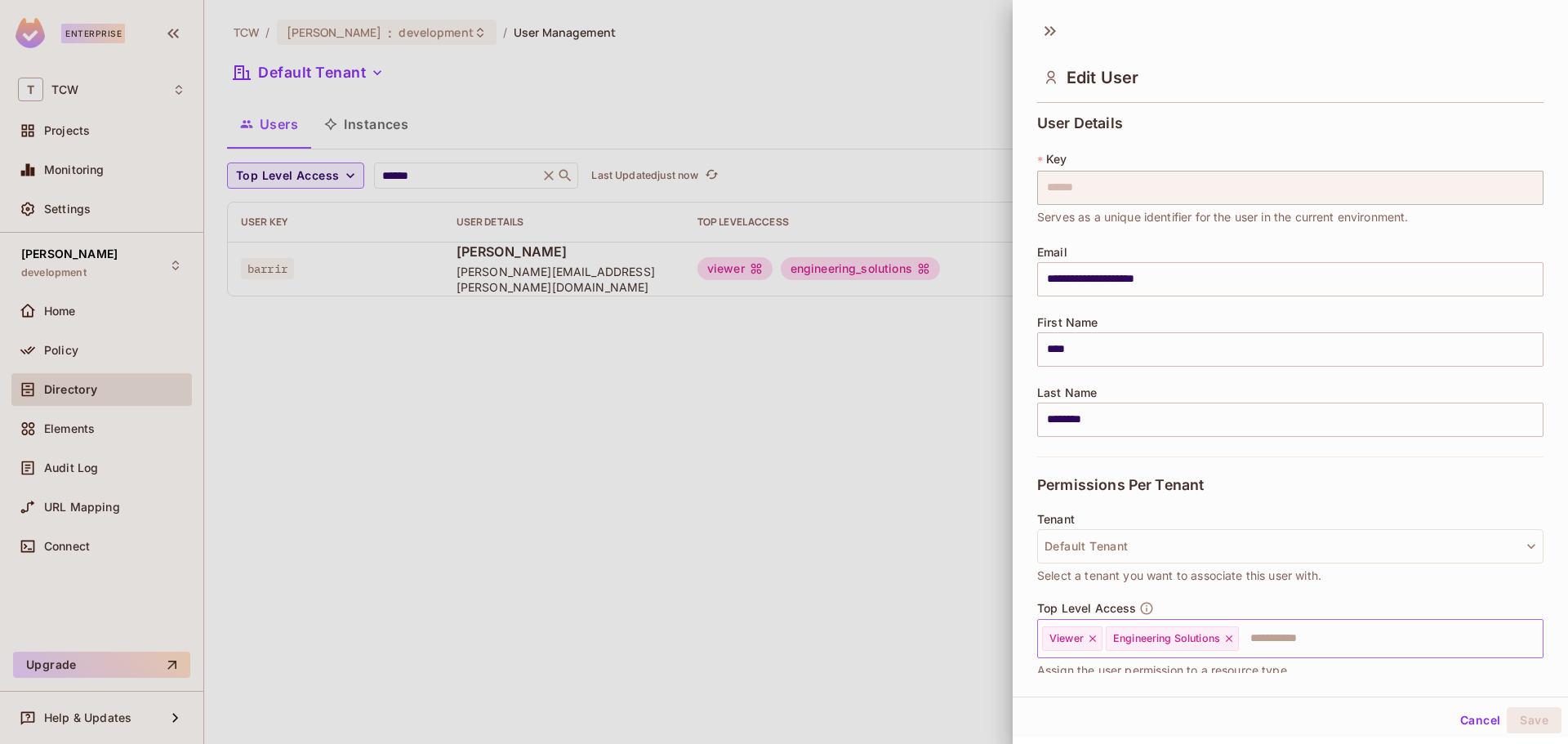
click at [1227, 635] on icon at bounding box center [1229, 639] width 12 height 12
click at [1091, 643] on icon at bounding box center [1093, 639] width 12 height 12
click at [1534, 722] on button "Save" at bounding box center [1534, 720] width 54 height 26
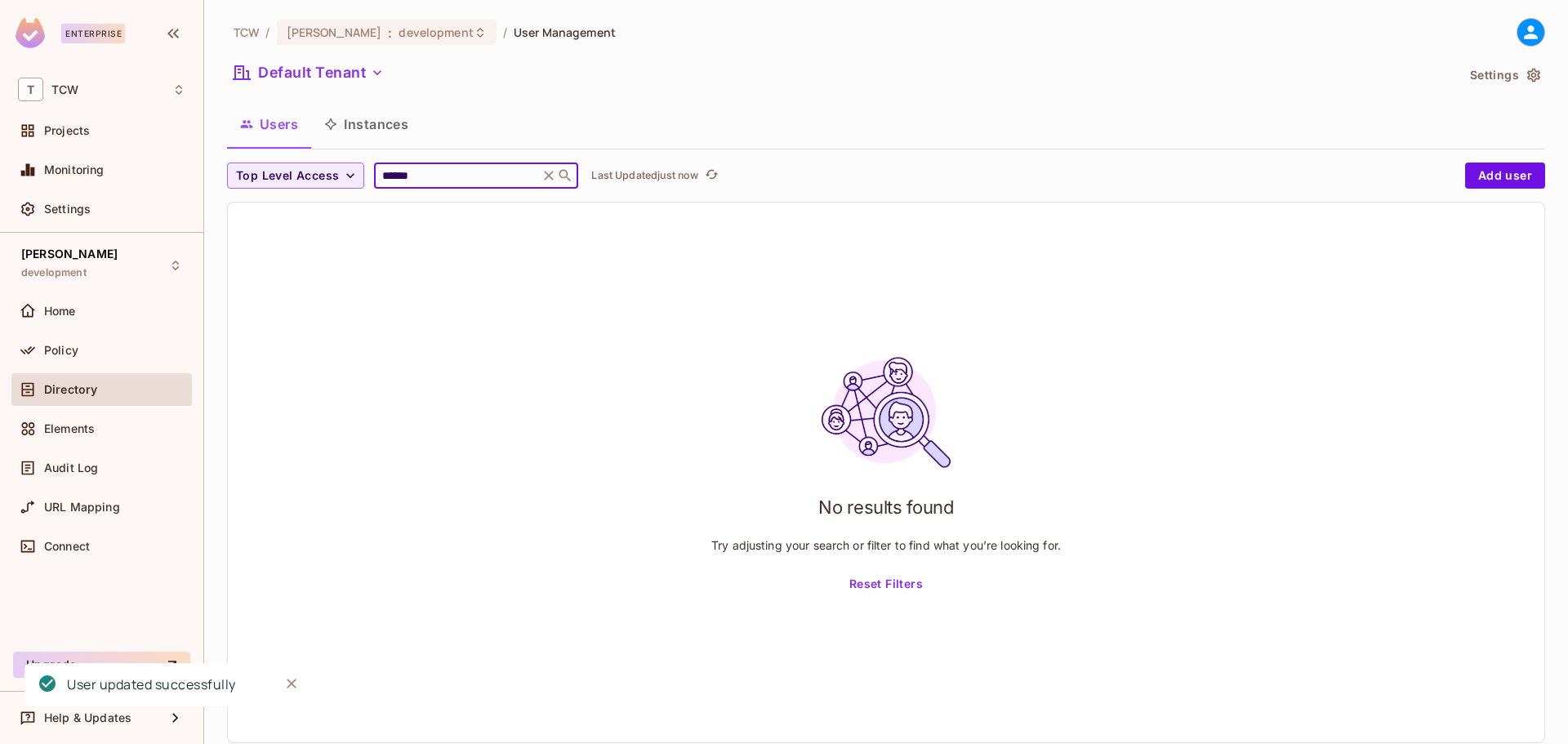
click at [435, 173] on input "******" at bounding box center [456, 176] width 155 height 16
click at [554, 175] on icon at bounding box center [550, 175] width 10 height 10
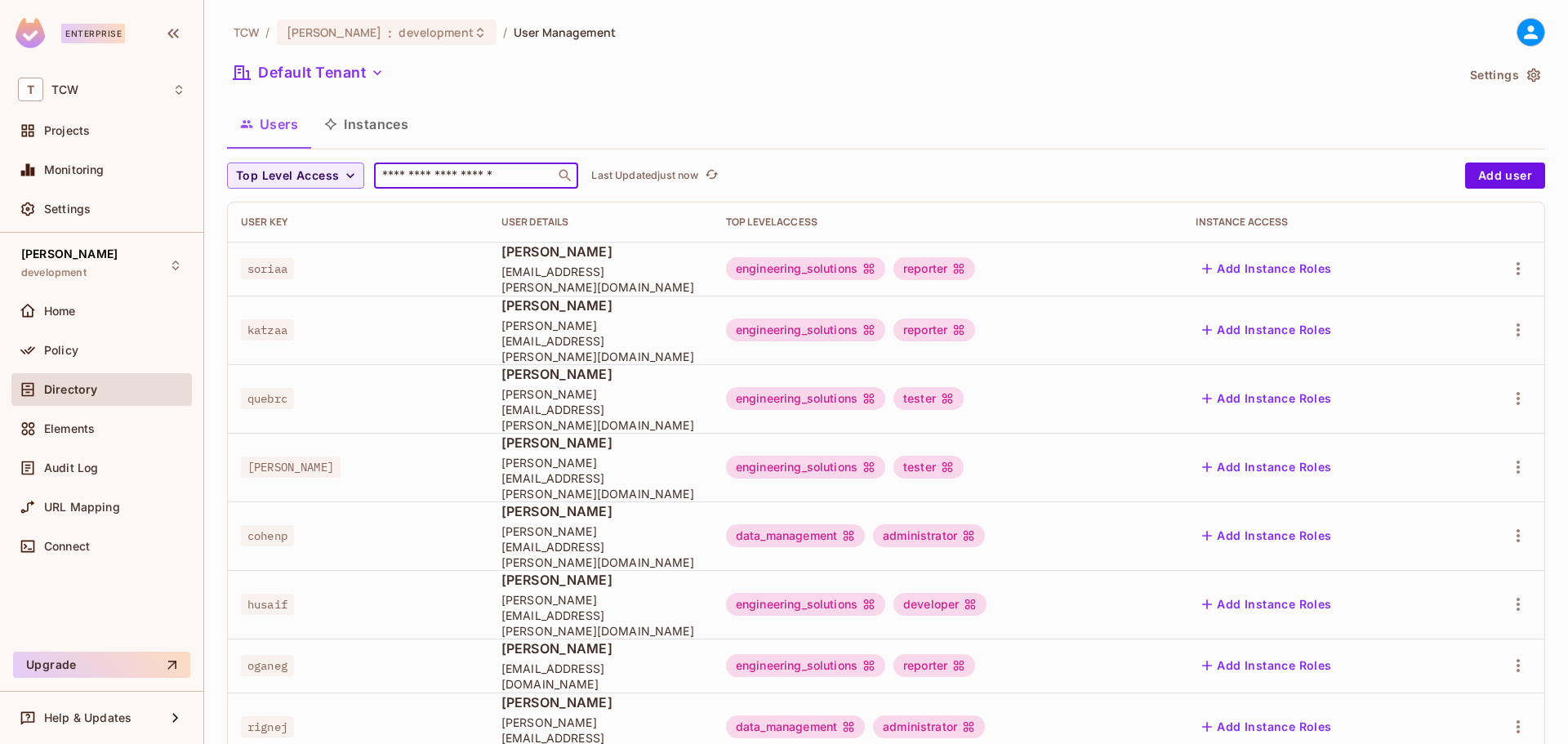
click at [429, 173] on input "text" at bounding box center [464, 176] width 171 height 16
type input "******"
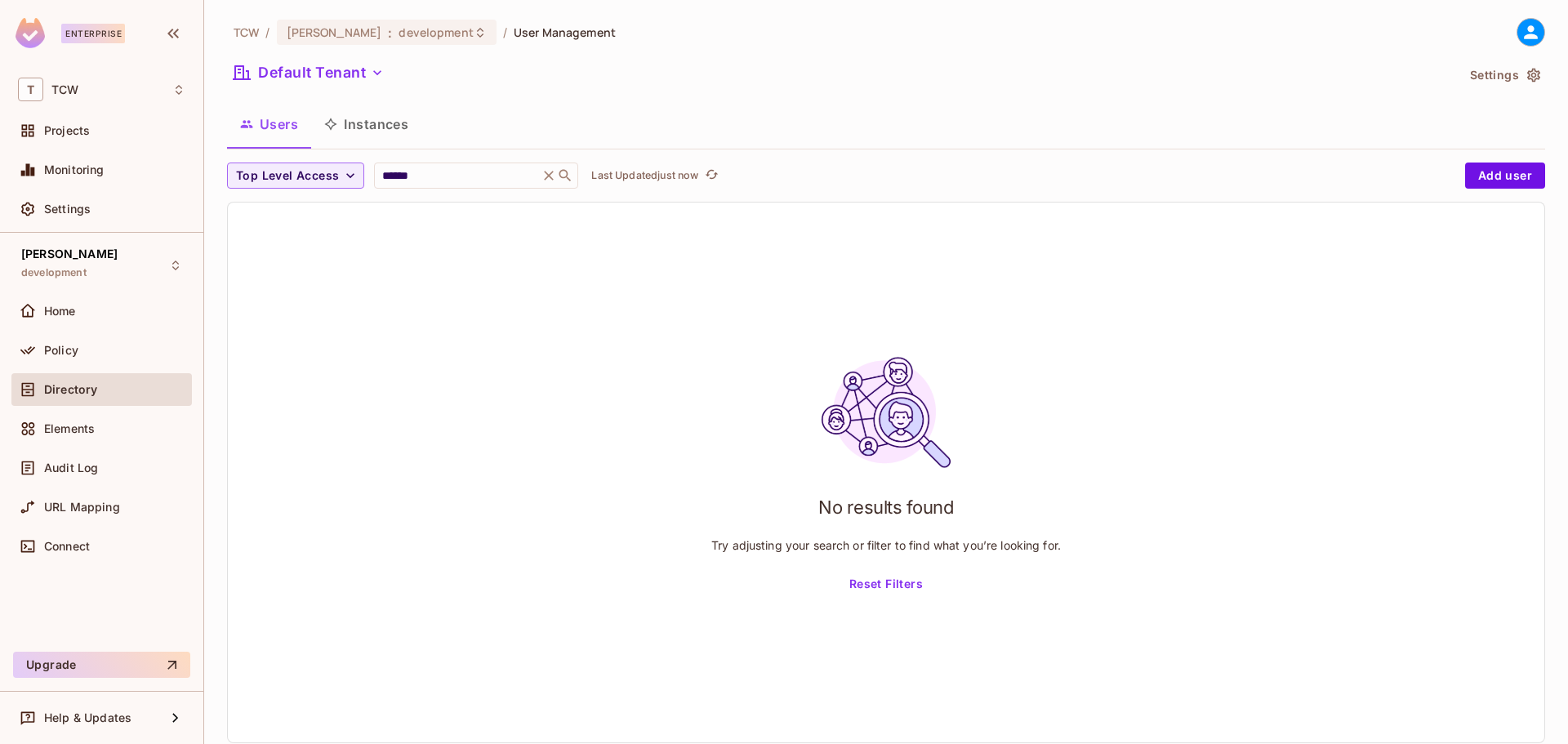
click at [557, 178] on icon at bounding box center [549, 176] width 16 height 16
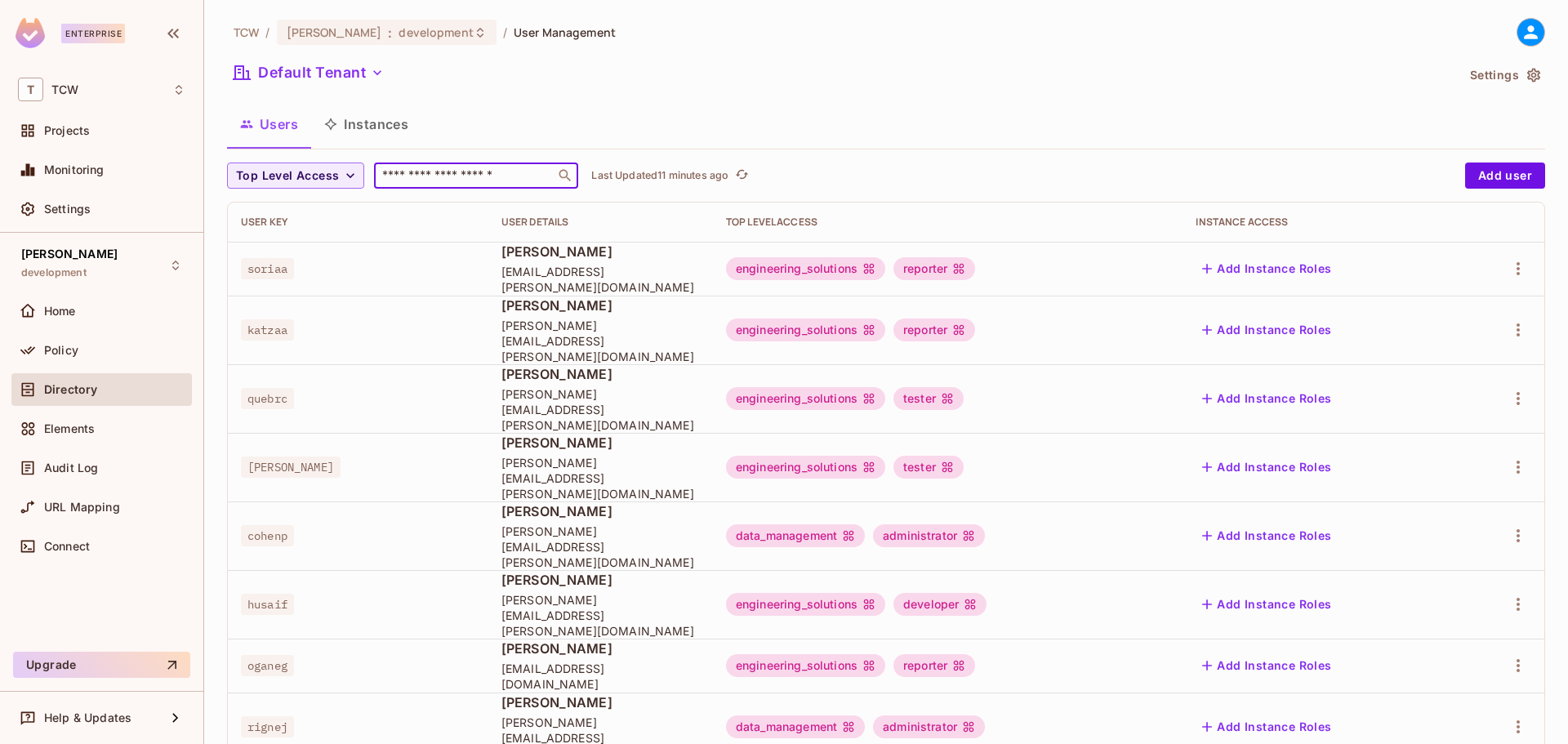
click at [440, 179] on input "text" at bounding box center [464, 176] width 171 height 16
type input "******"
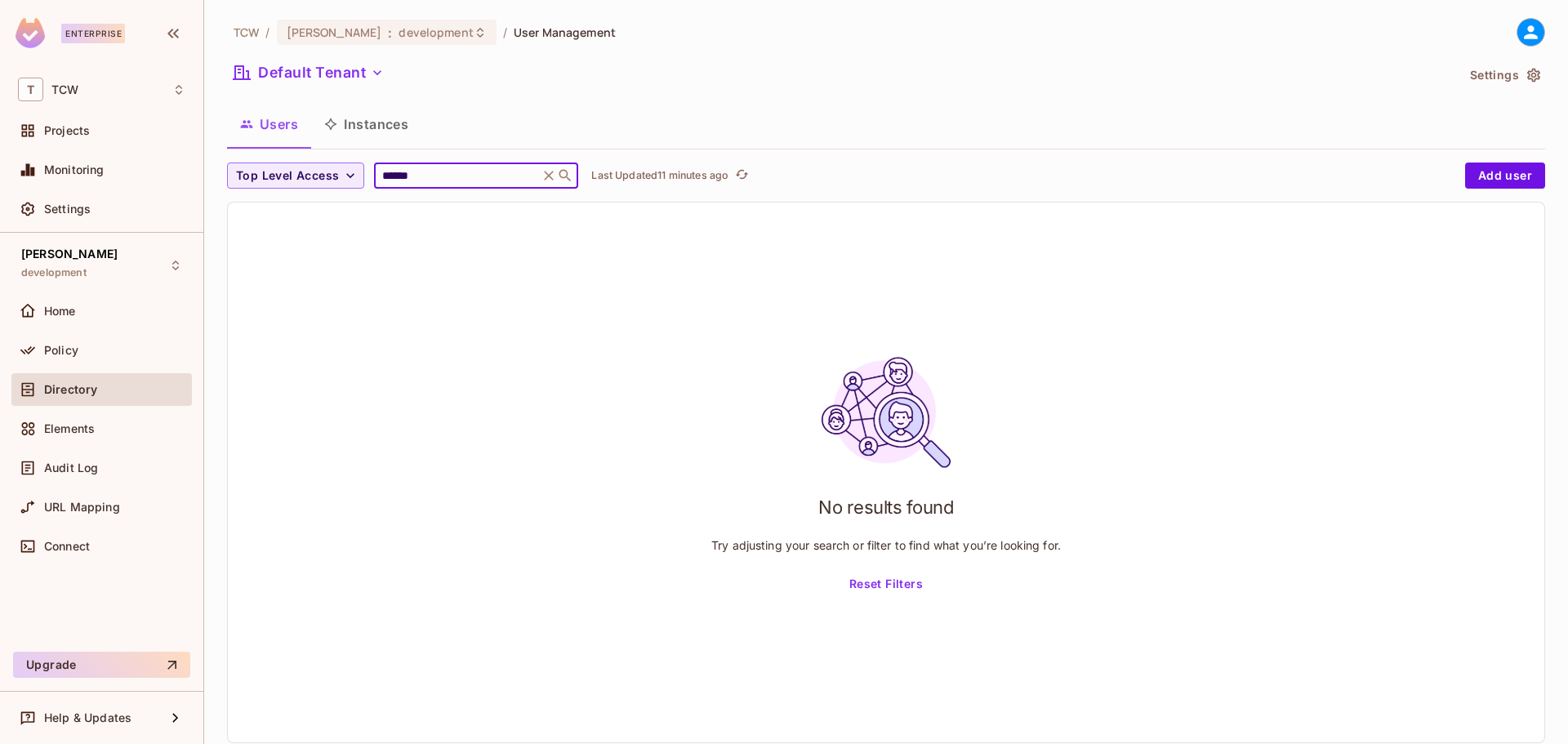
click at [555, 175] on icon at bounding box center [550, 175] width 10 height 10
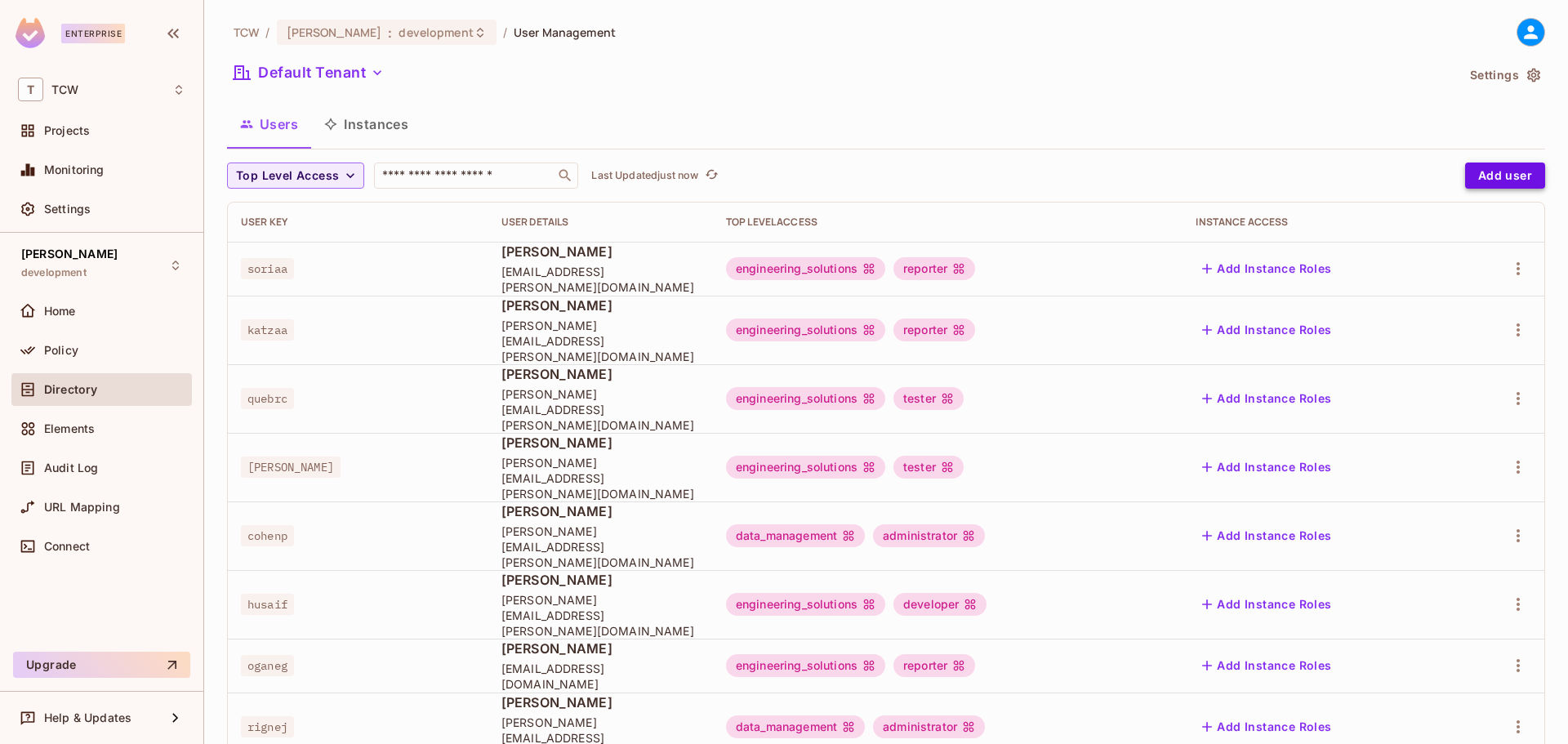
click at [1470, 180] on button "Add user" at bounding box center [1505, 175] width 80 height 26
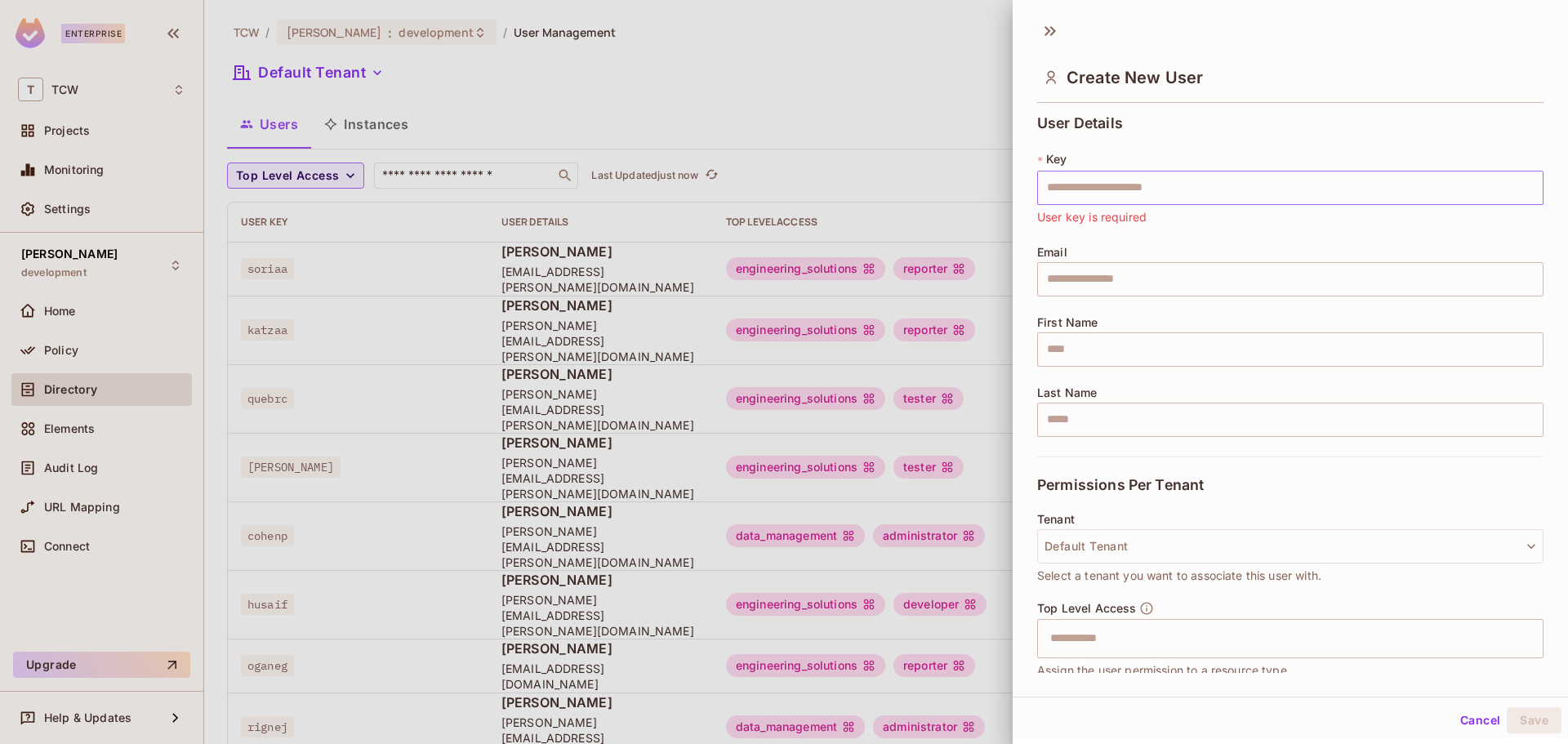
click at [1158, 189] on input "text" at bounding box center [1290, 188] width 506 height 34
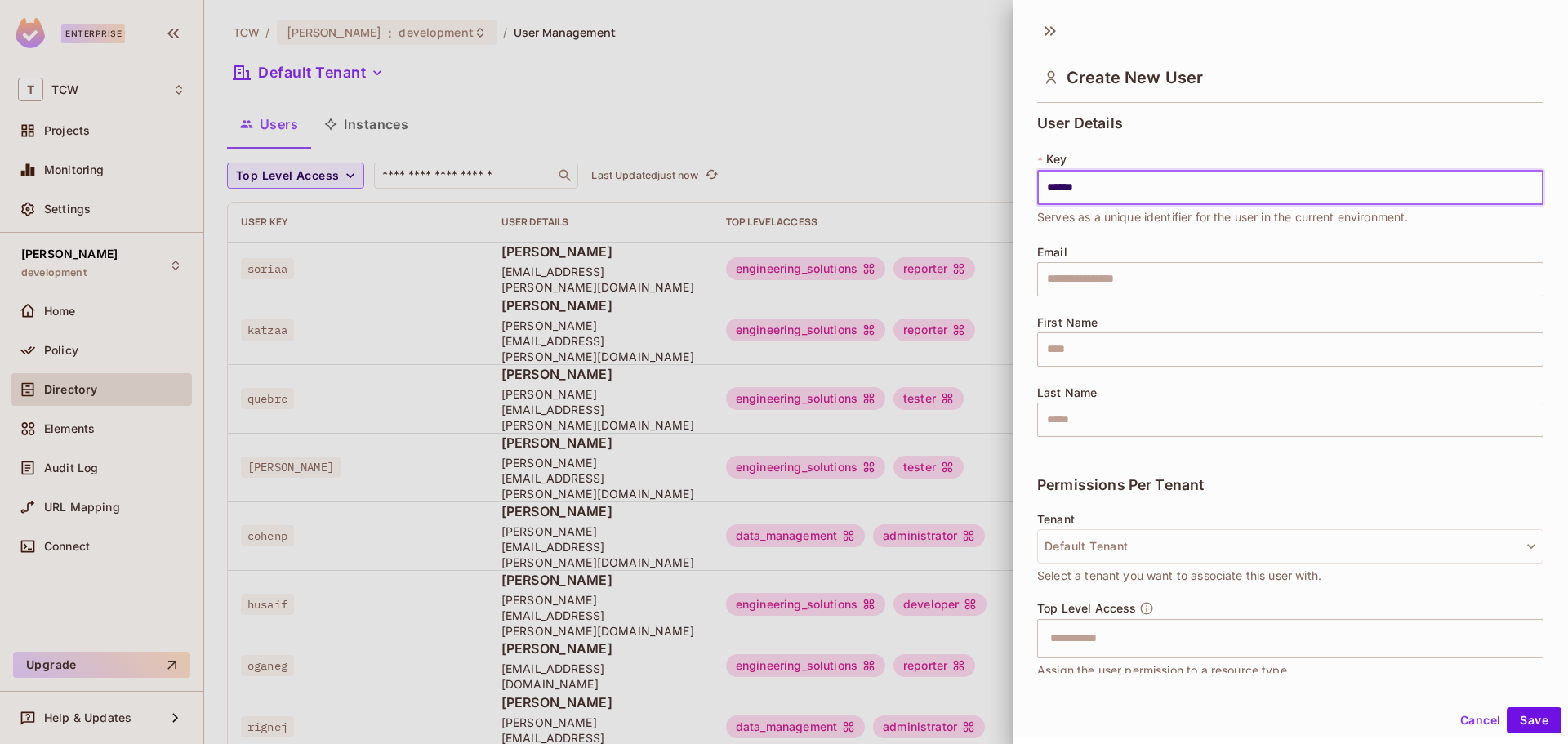
type input "******"
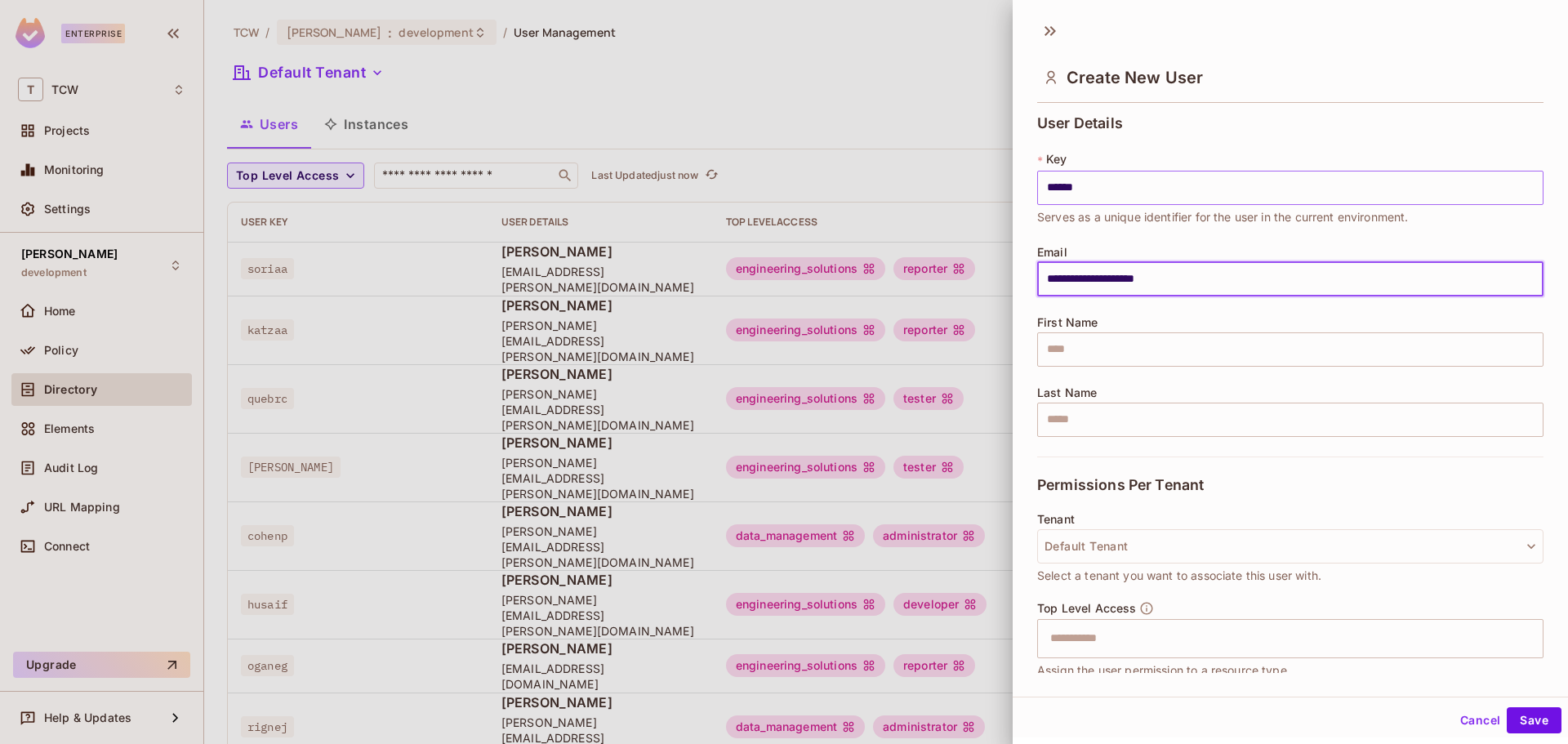
type input "**********"
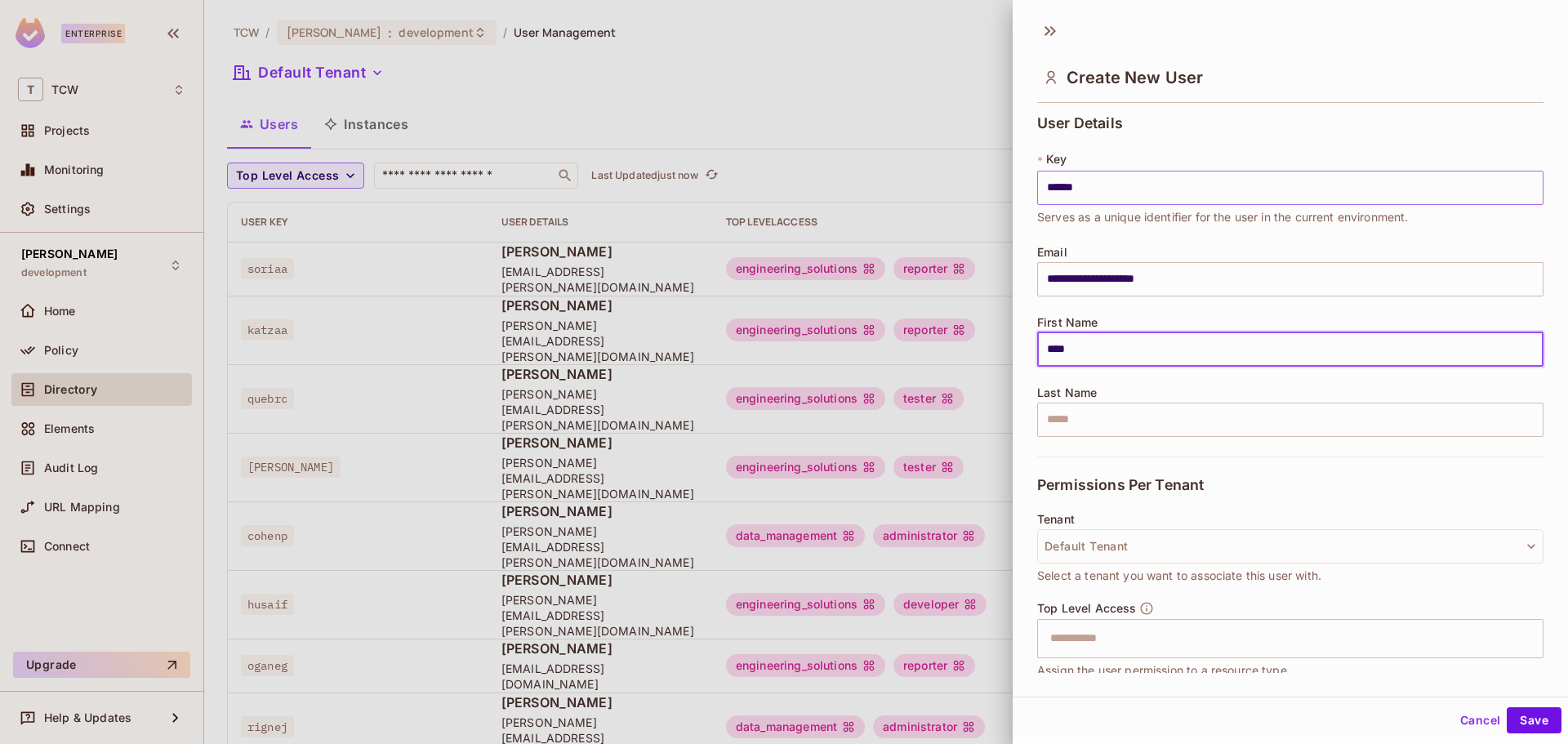
type input "****"
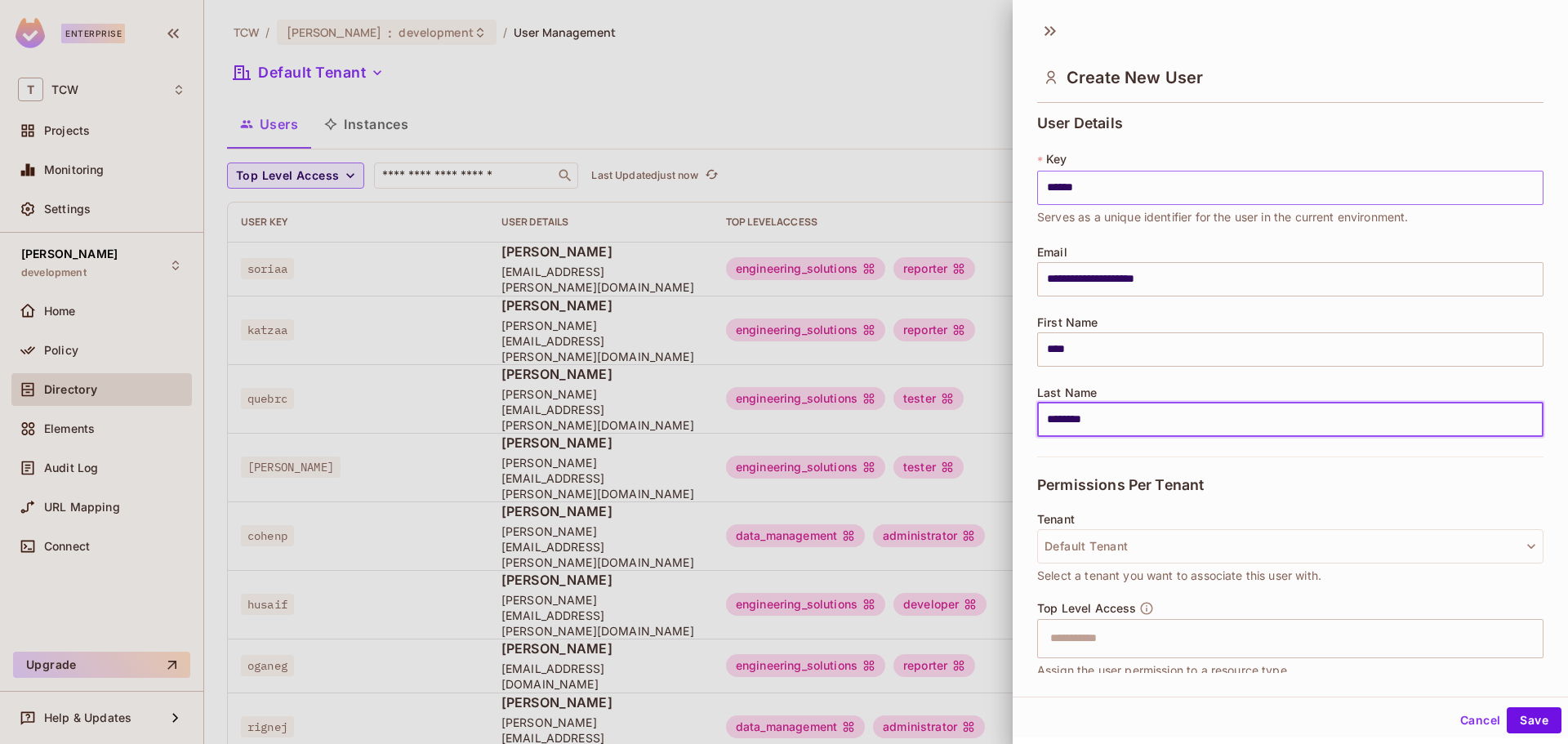
type input "********"
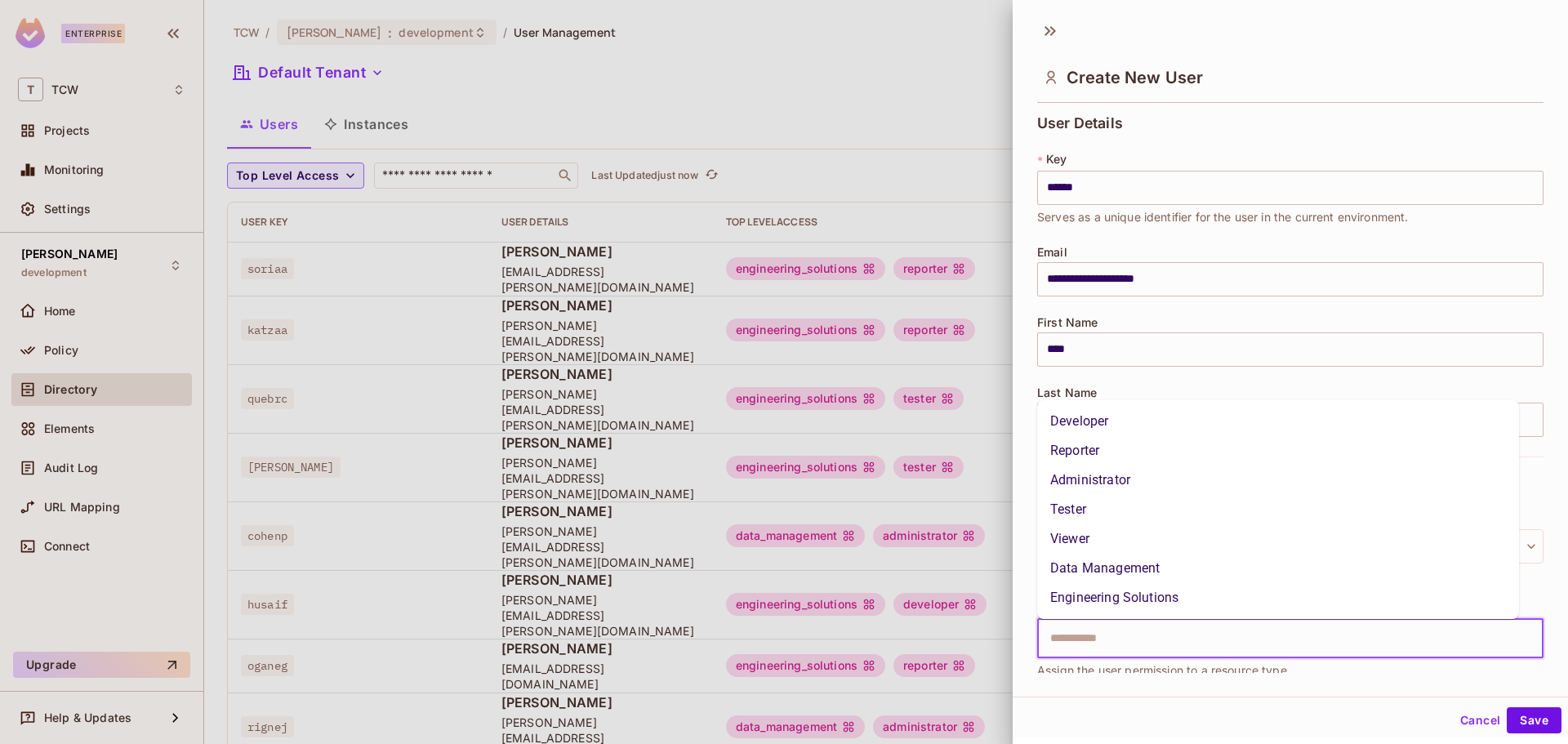
click at [1101, 646] on input "text" at bounding box center [1276, 639] width 472 height 33
click at [1112, 597] on li "Engineering Solutions" at bounding box center [1278, 598] width 482 height 29
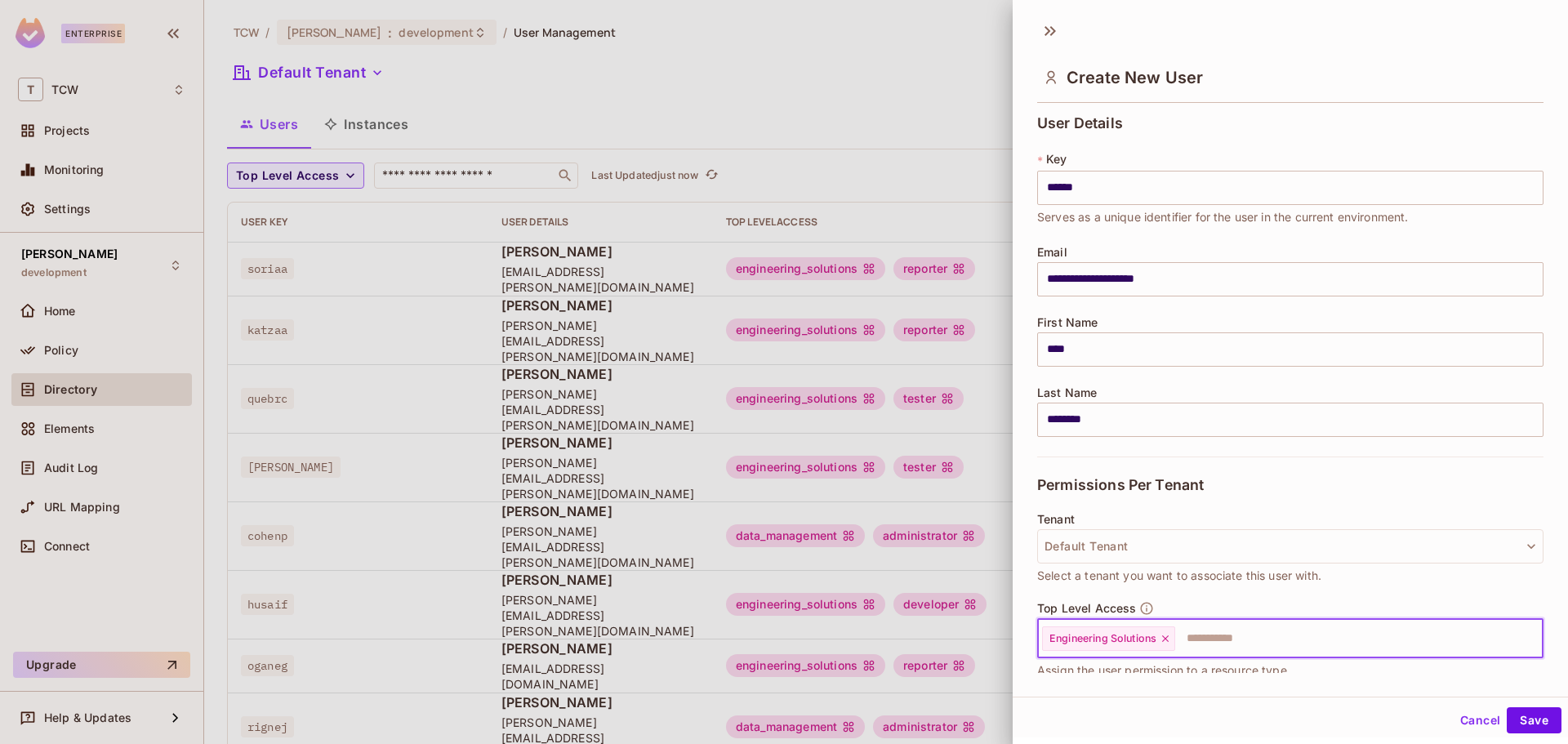
click at [1211, 638] on input "text" at bounding box center [1344, 639] width 335 height 33
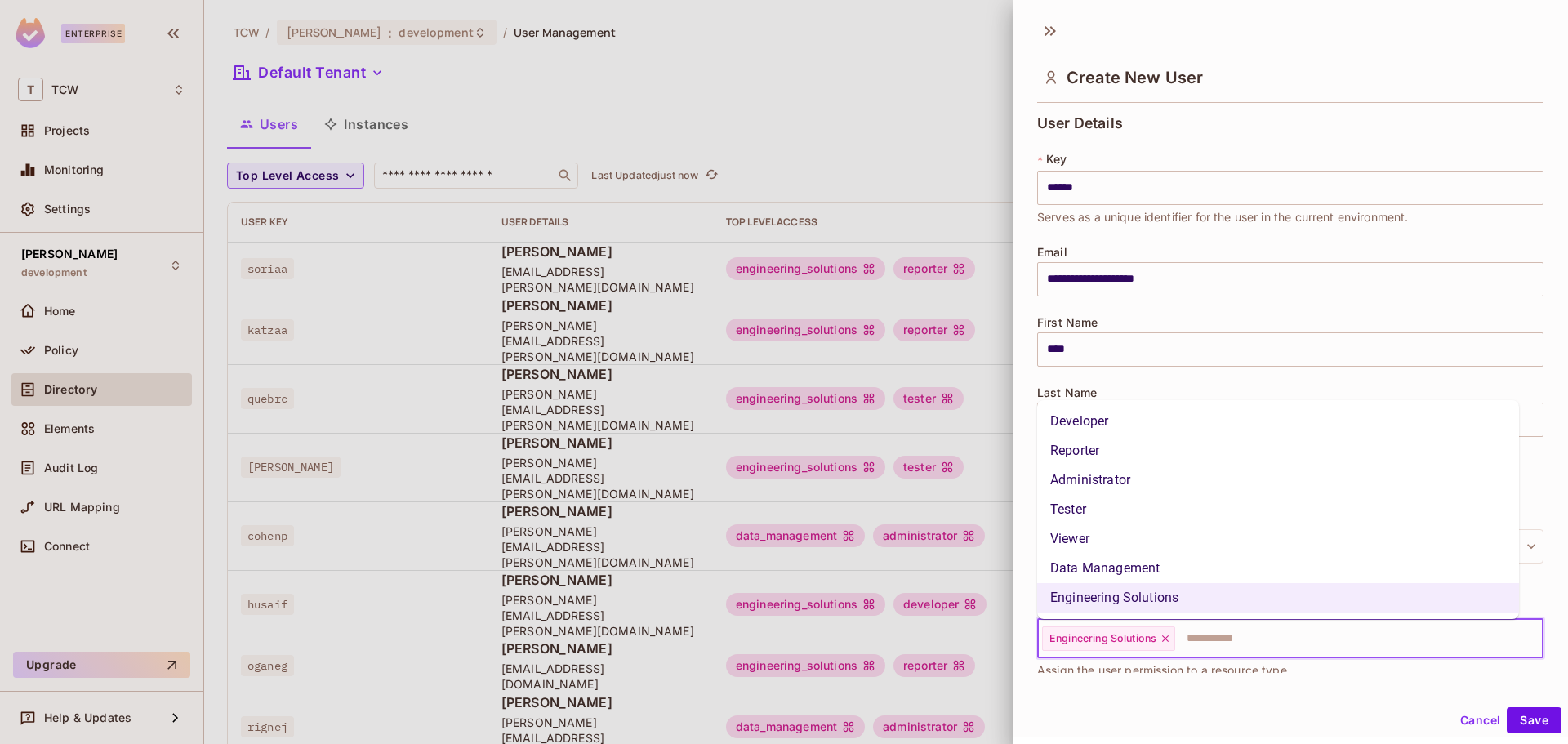
click at [1151, 543] on li "Viewer" at bounding box center [1278, 539] width 482 height 29
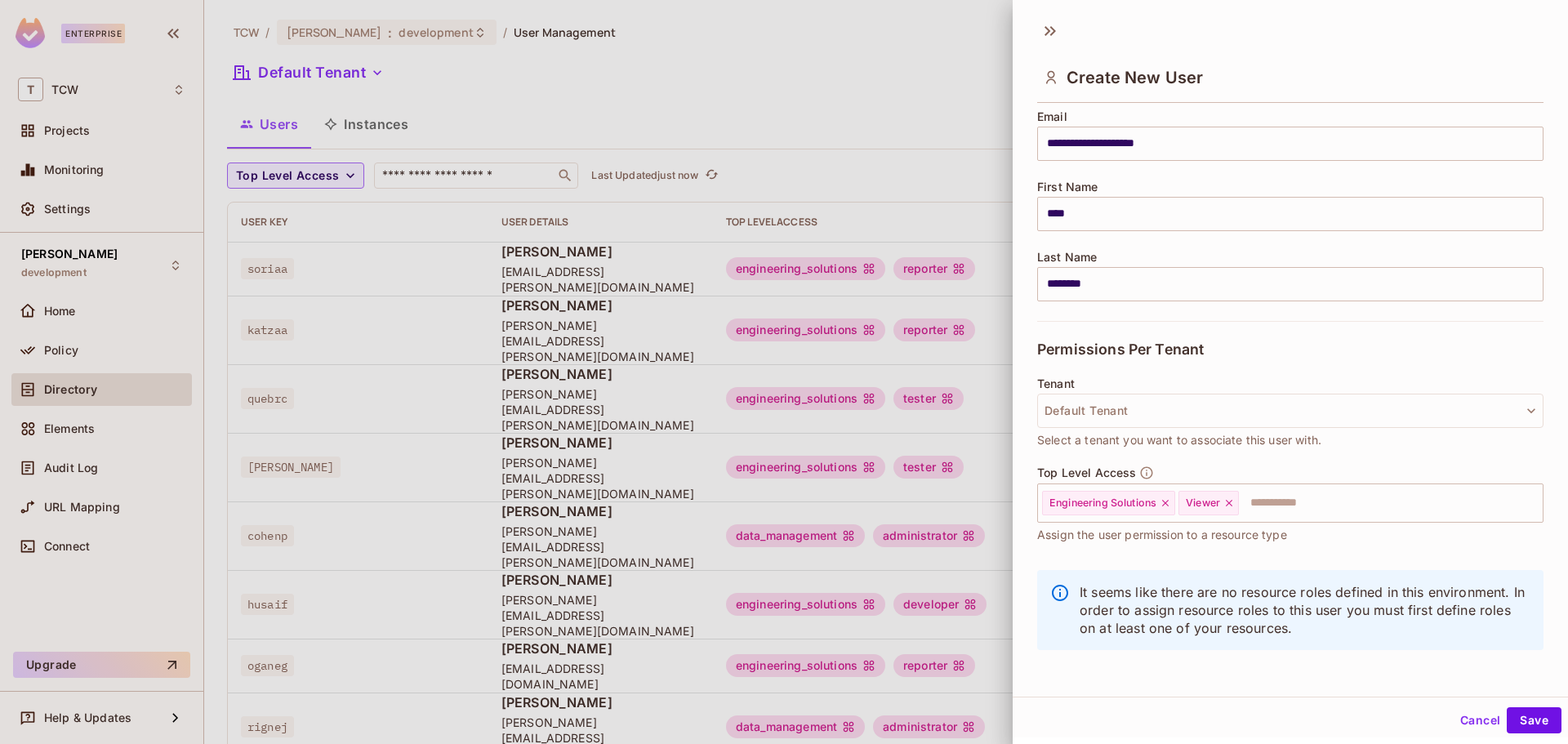
scroll to position [139, 0]
click at [1519, 720] on button "Save" at bounding box center [1534, 720] width 54 height 26
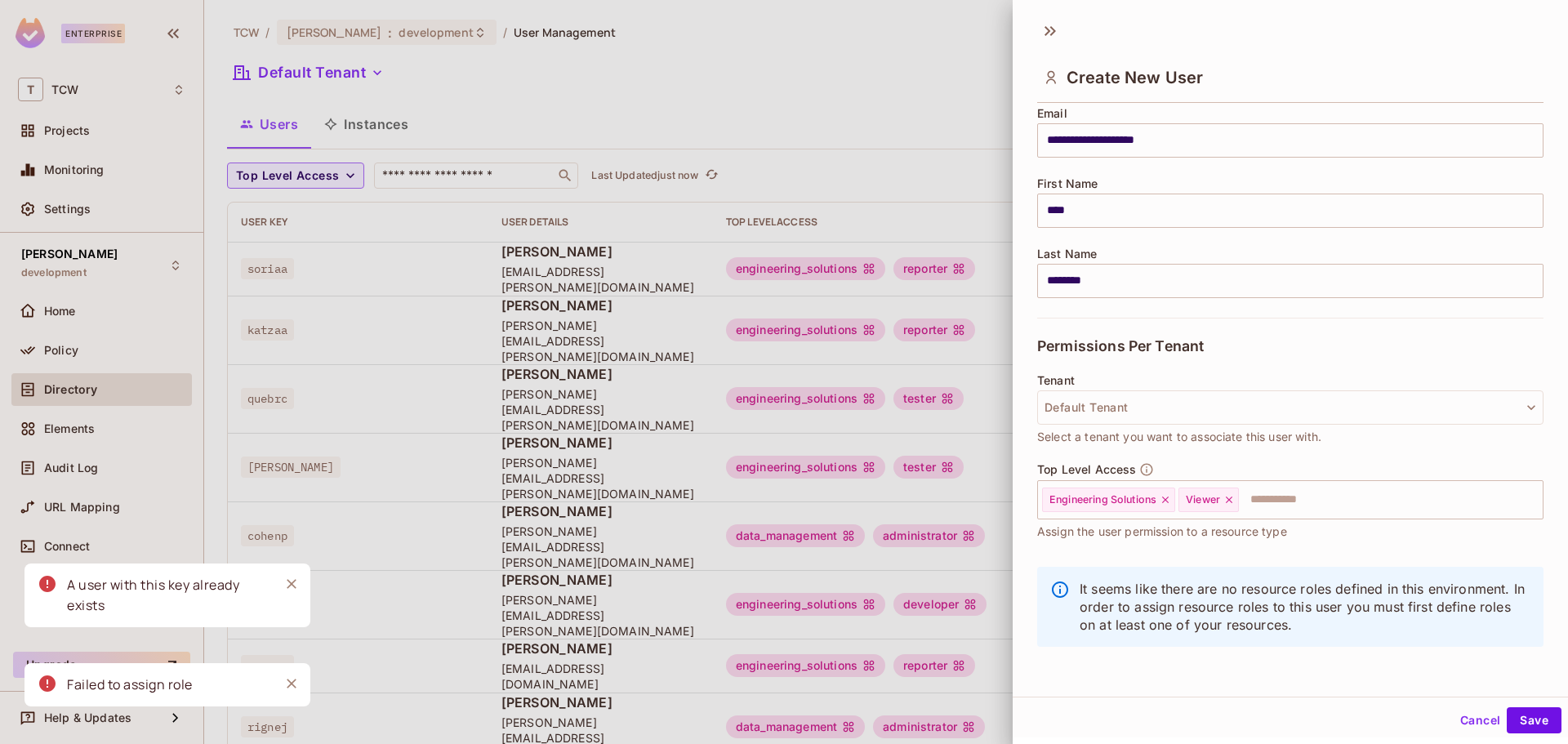
scroll to position [0, 0]
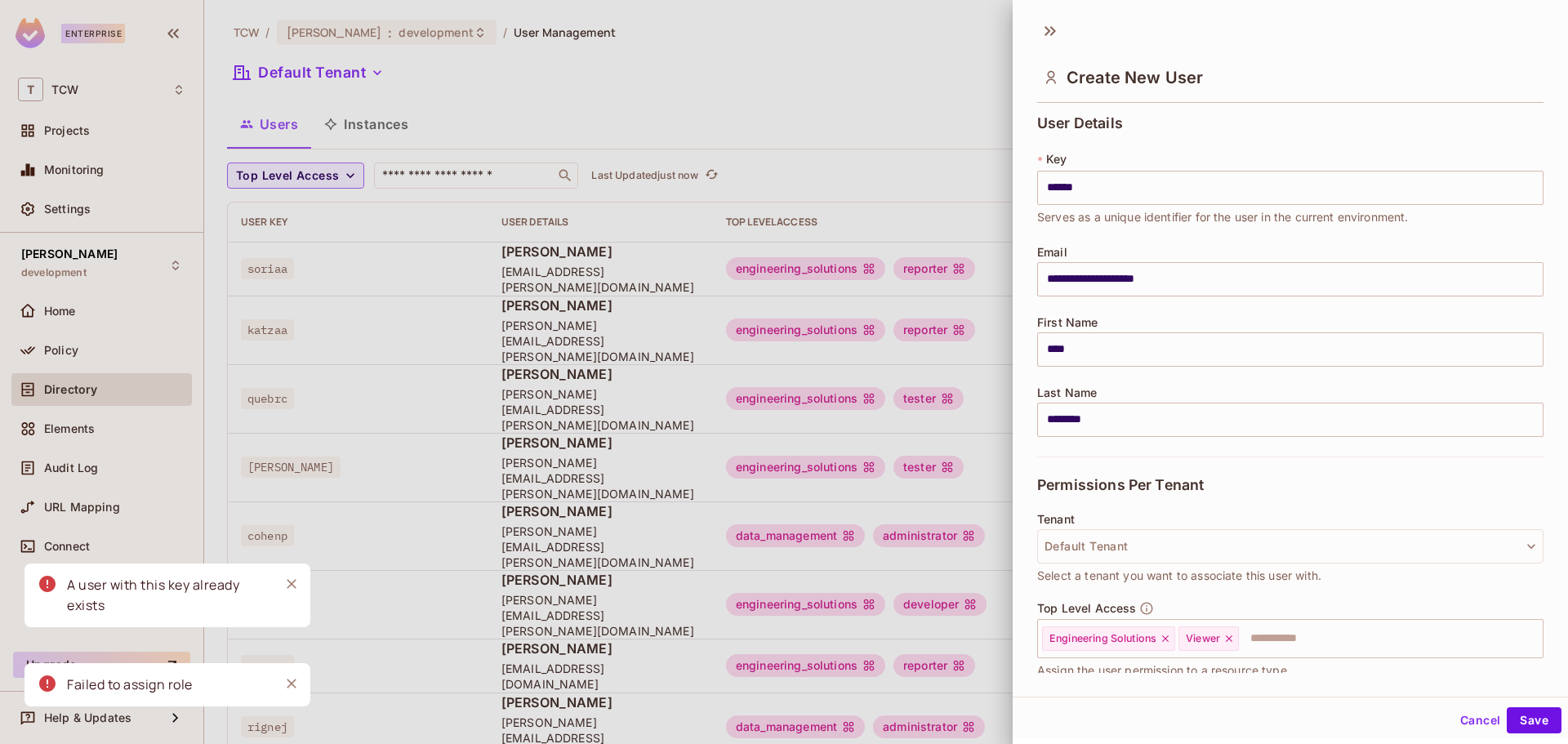
click at [472, 170] on div at bounding box center [784, 372] width 1568 height 744
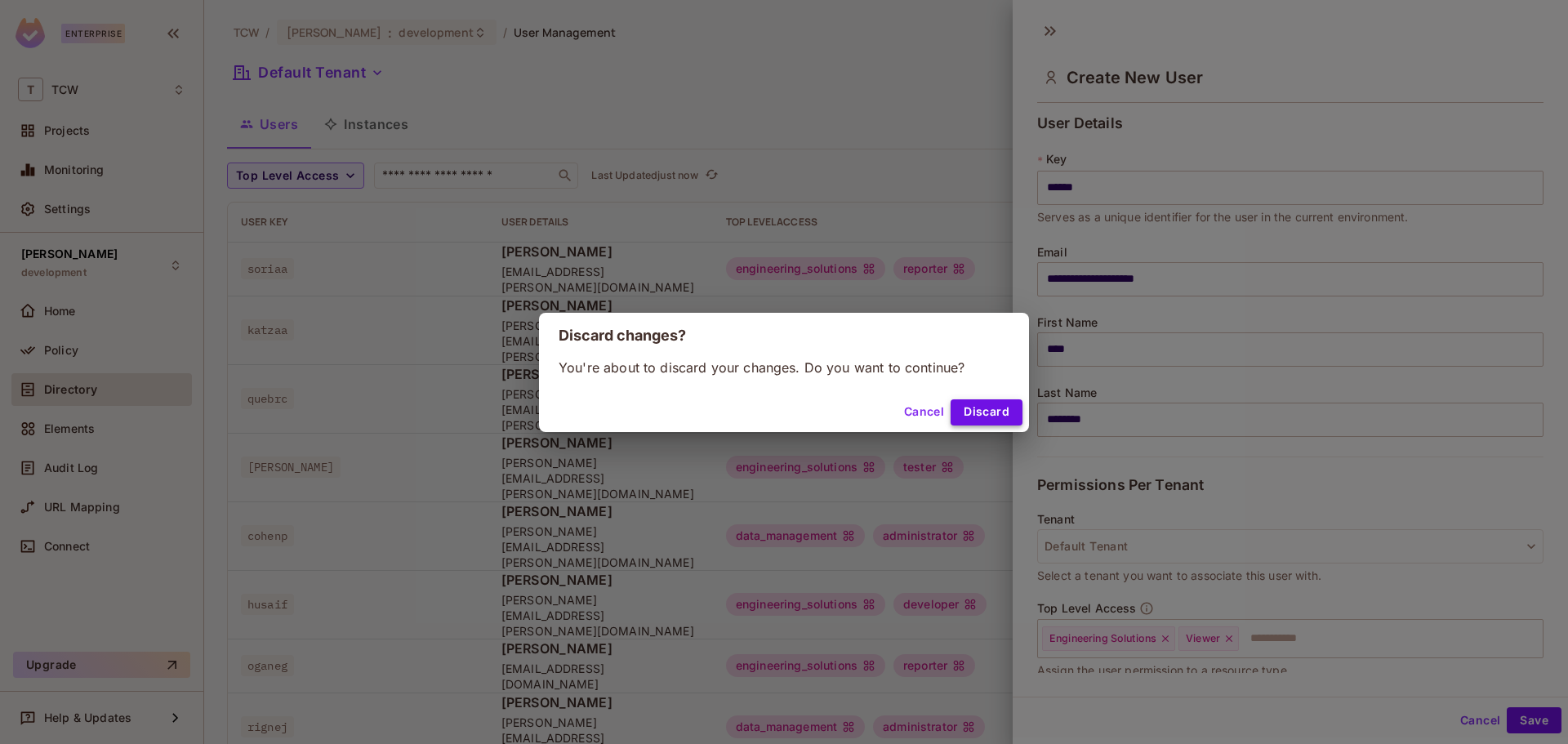
click at [979, 416] on button "Discard" at bounding box center [986, 412] width 72 height 26
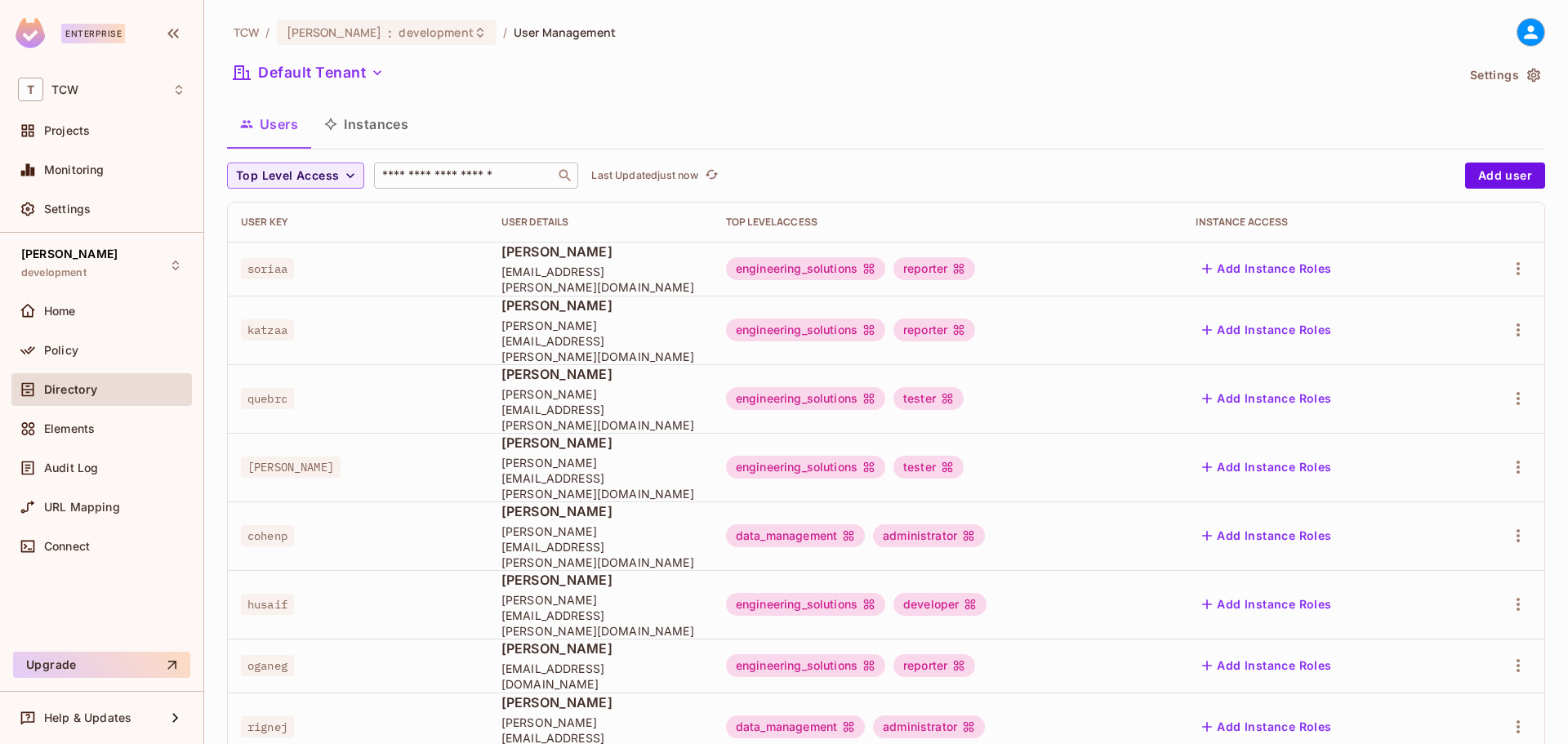
click at [433, 177] on input "text" at bounding box center [464, 176] width 171 height 16
type input "******"
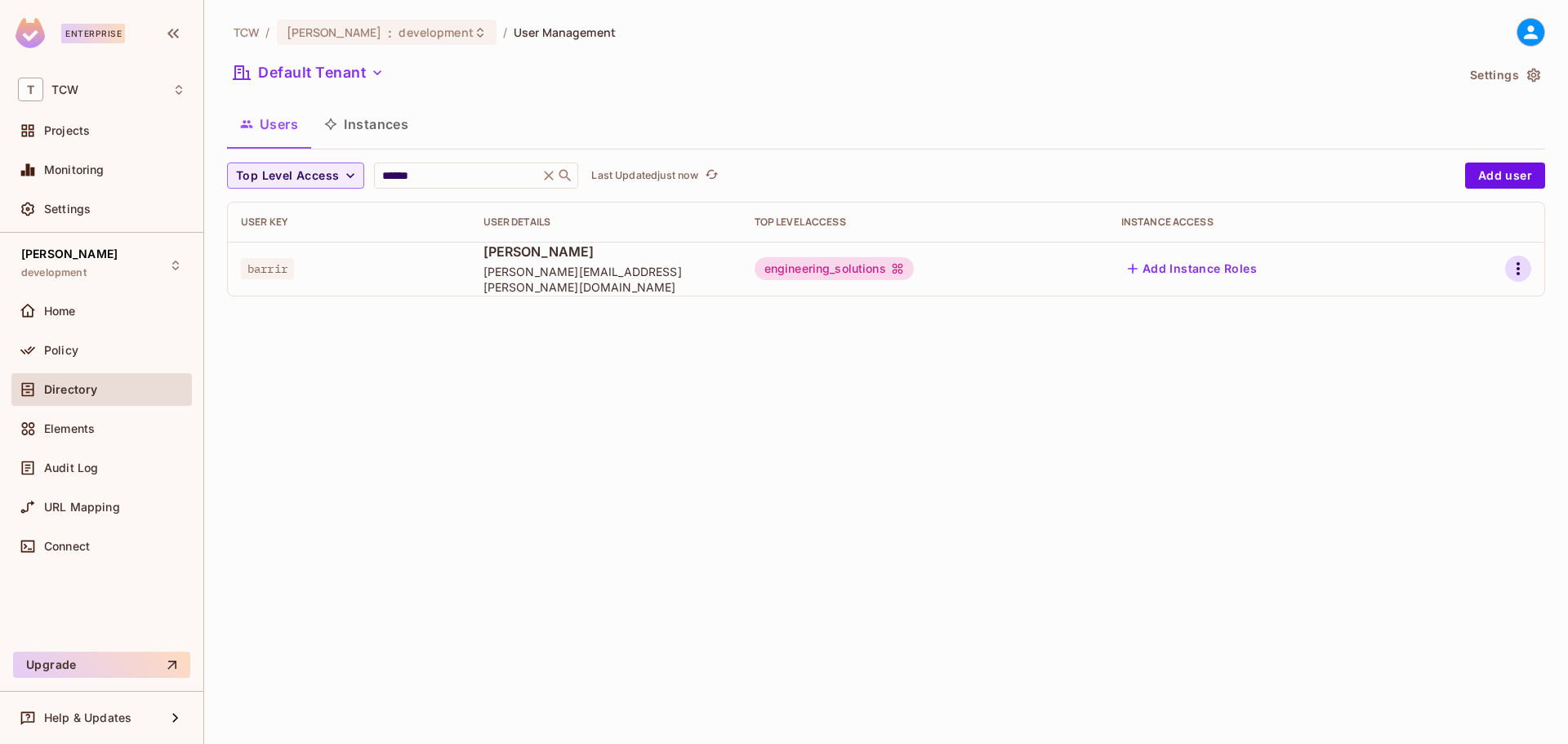
click at [1516, 270] on icon "button" at bounding box center [1518, 269] width 20 height 20
click at [1437, 299] on div "Edit" at bounding box center [1432, 307] width 22 height 16
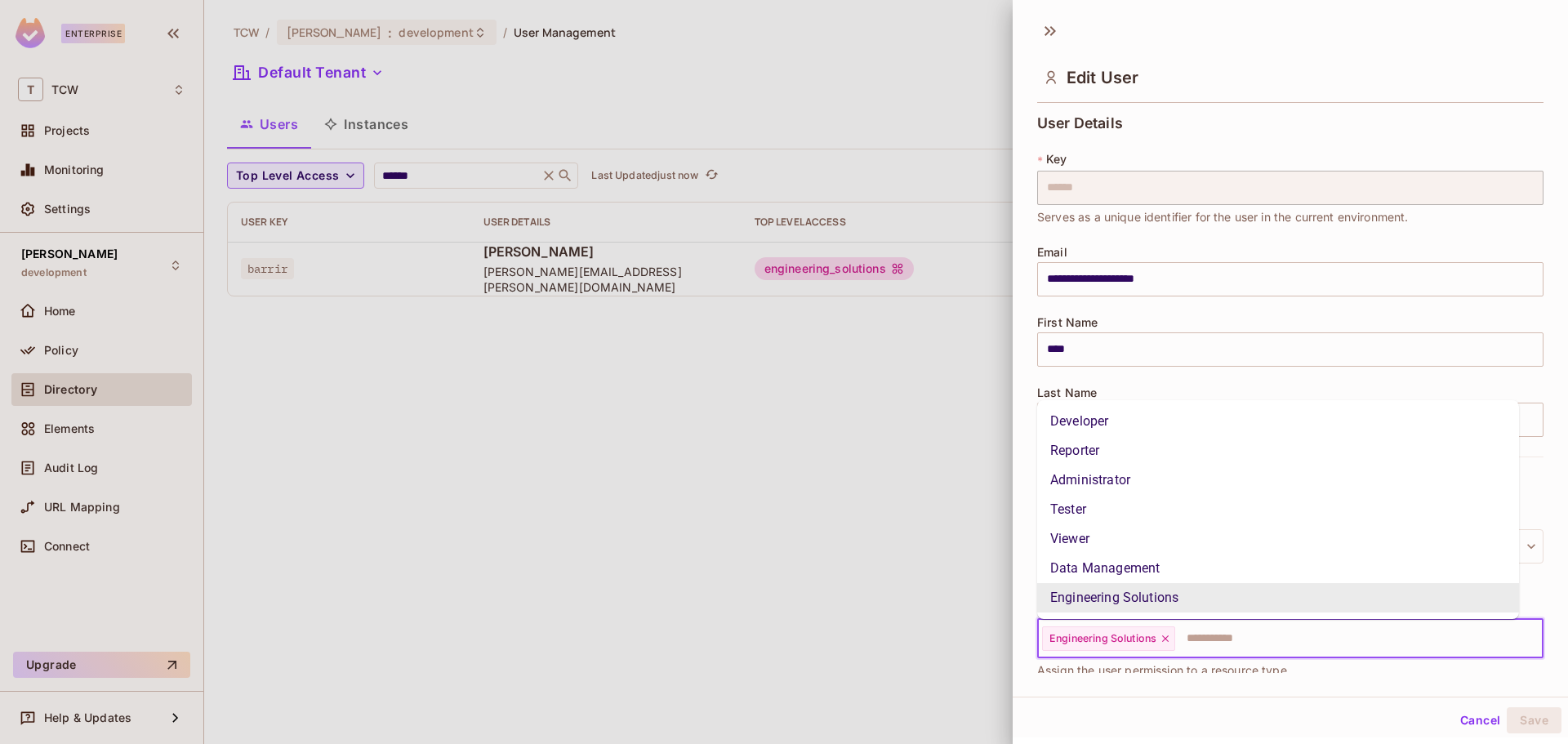
click at [1214, 635] on input "text" at bounding box center [1344, 639] width 335 height 33
click at [1137, 543] on li "Viewer" at bounding box center [1278, 539] width 482 height 29
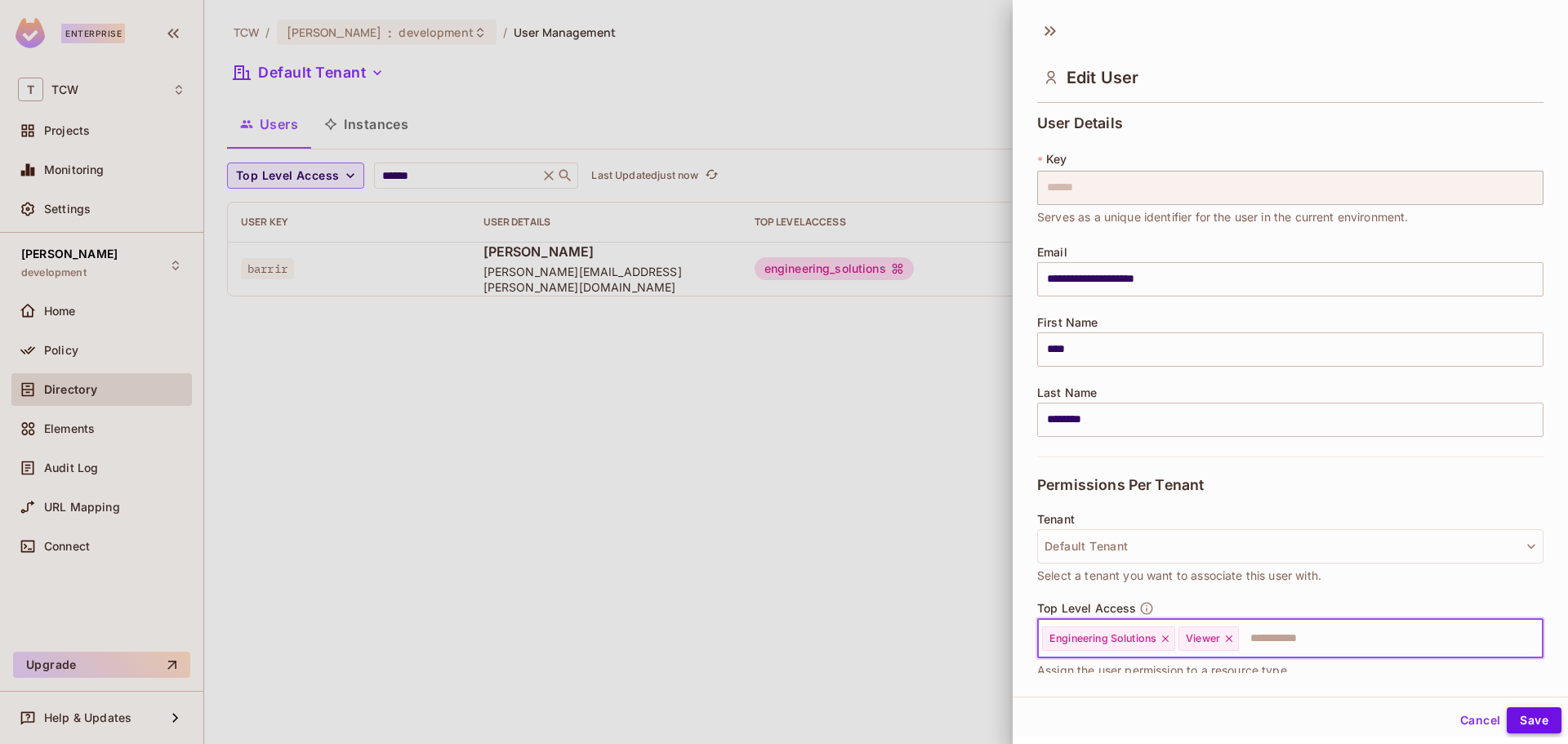
click at [1514, 716] on button "Save" at bounding box center [1534, 720] width 54 height 26
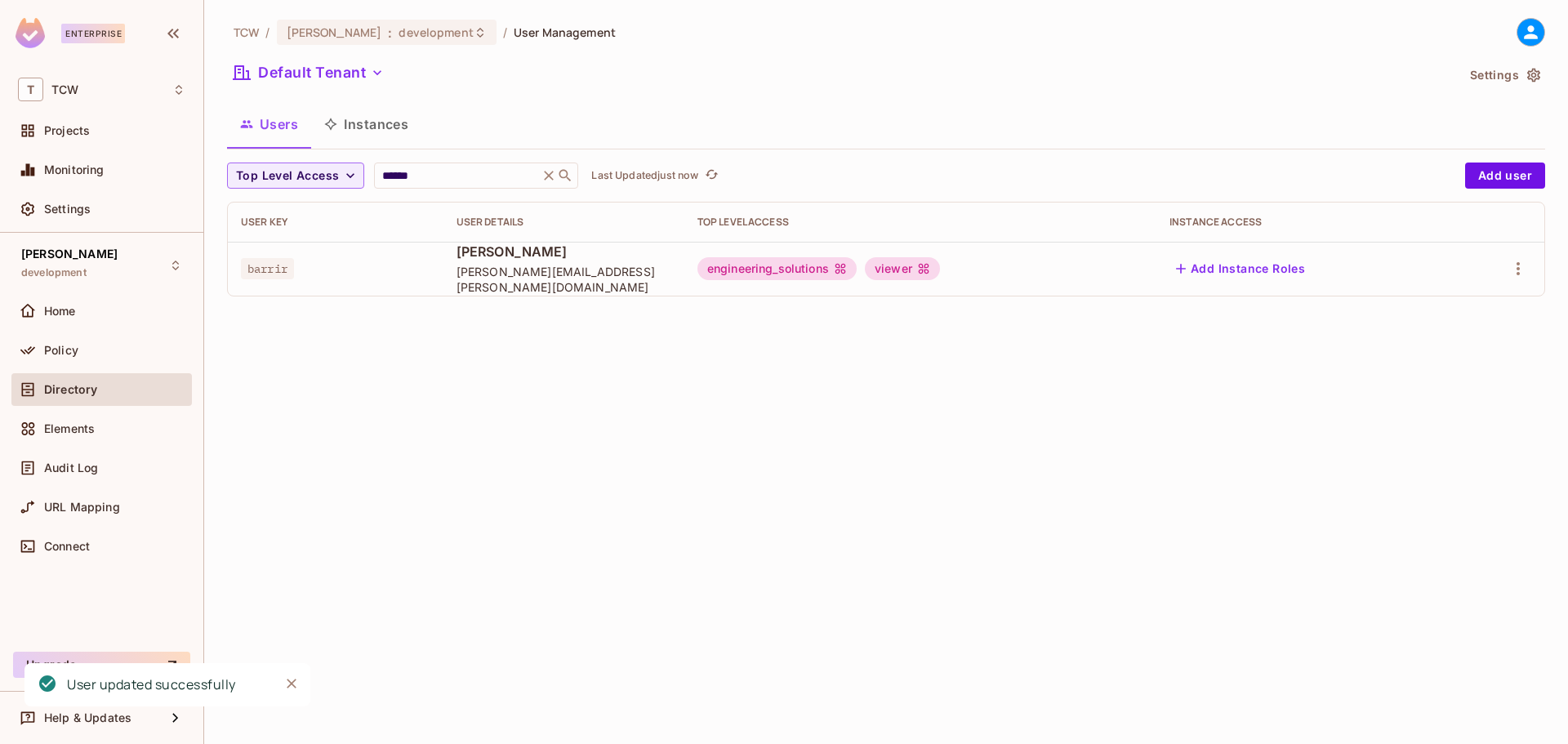
drag, startPoint x: 705, startPoint y: 436, endPoint x: 667, endPoint y: 445, distance: 39.1
click at [704, 436] on div "TCW / [PERSON_NAME] : development / User Management Default Tenant Settings Use…" at bounding box center [886, 372] width 1364 height 744
click at [63, 350] on span "Policy" at bounding box center [62, 350] width 34 height 13
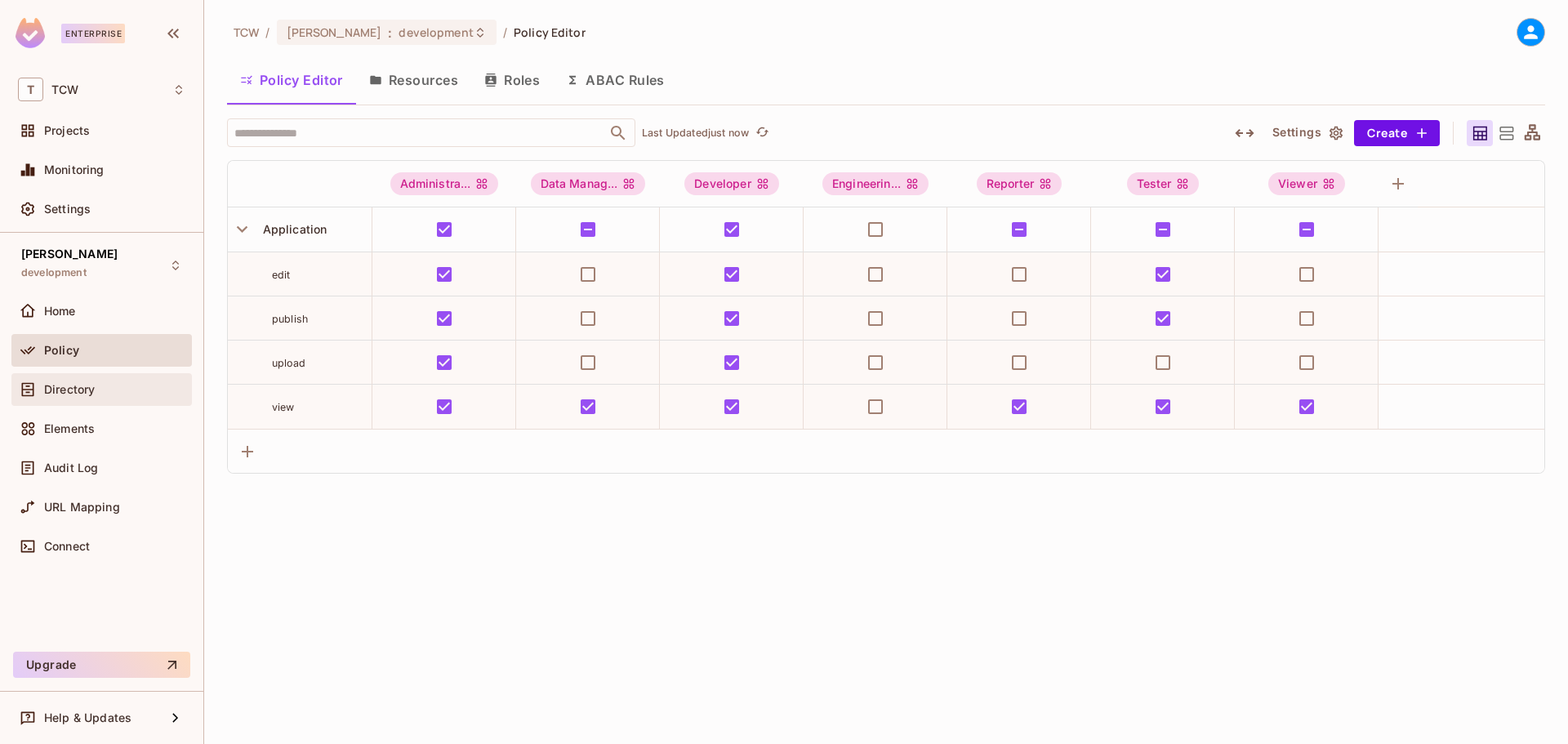
click at [104, 387] on div "Directory" at bounding box center [115, 389] width 141 height 13
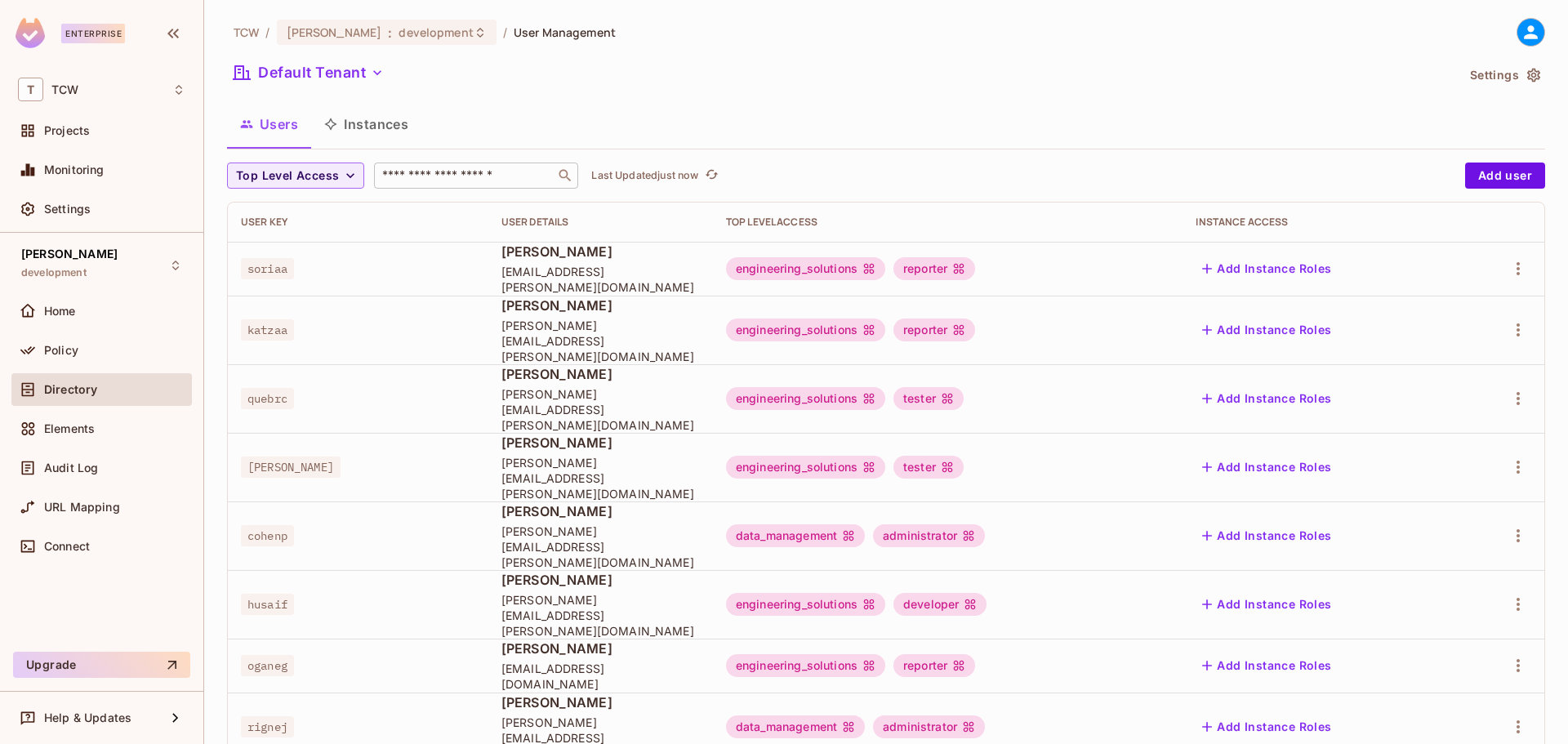
click at [442, 171] on input "text" at bounding box center [464, 176] width 171 height 16
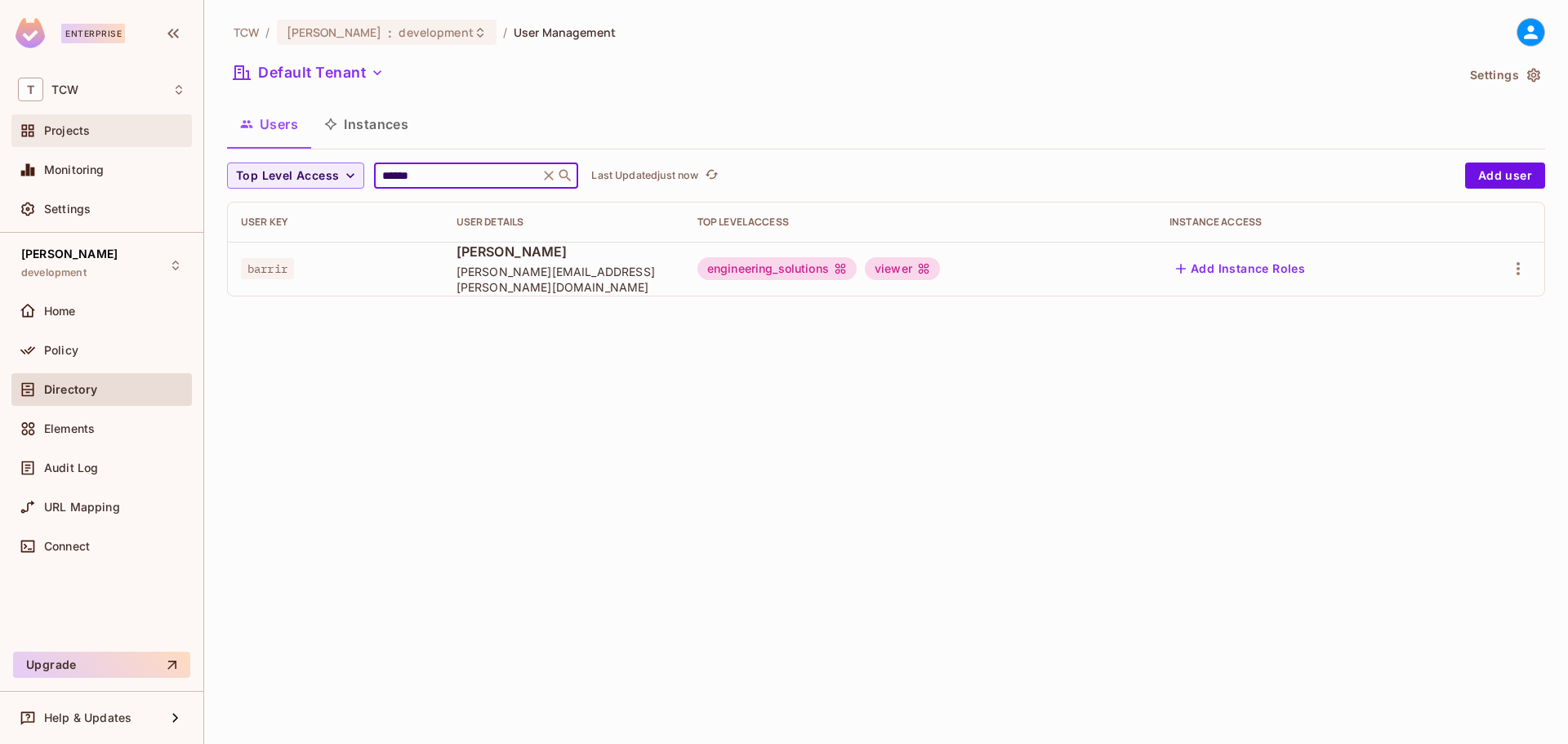
type input "******"
click at [78, 130] on span "Projects" at bounding box center [67, 131] width 45 height 13
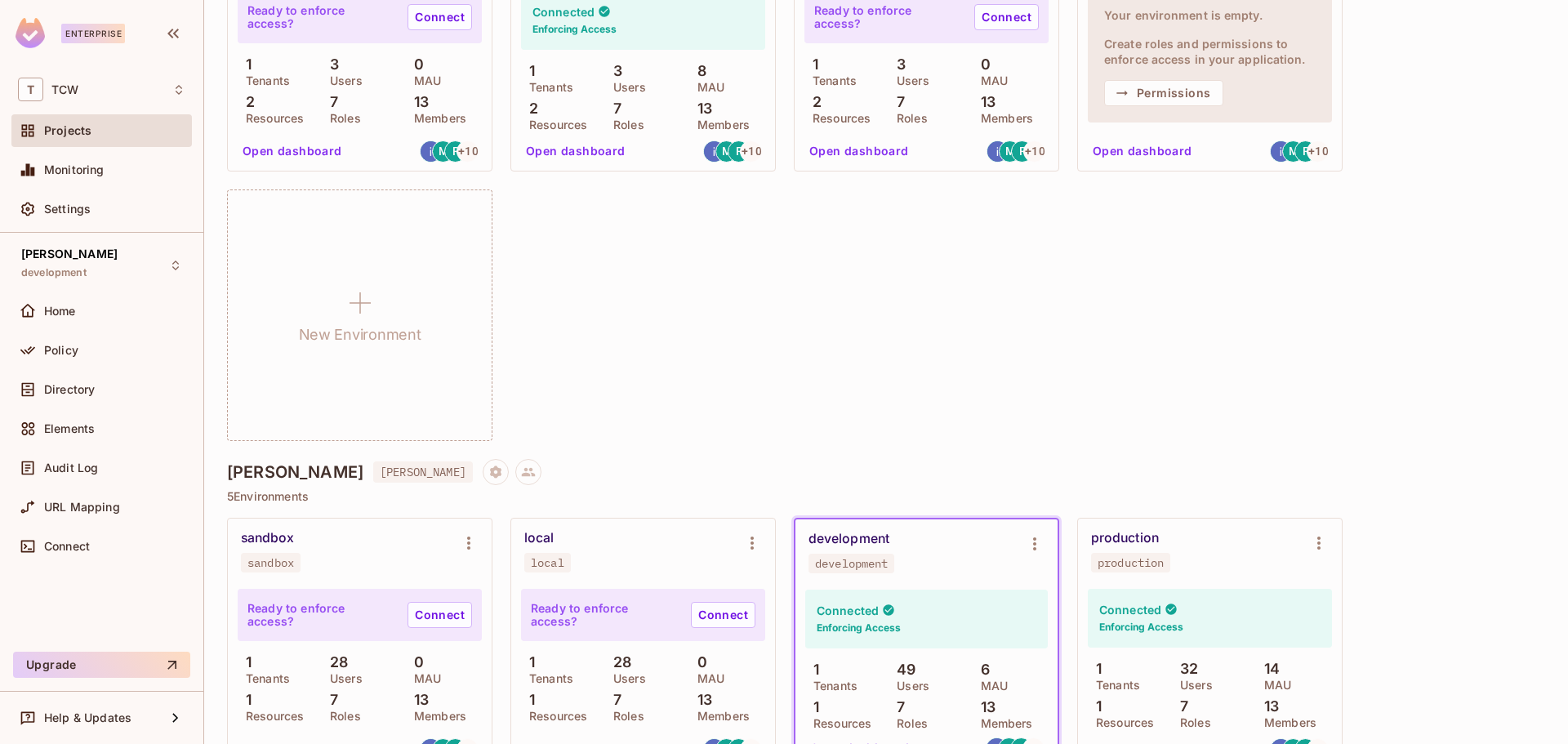
scroll to position [1634, 0]
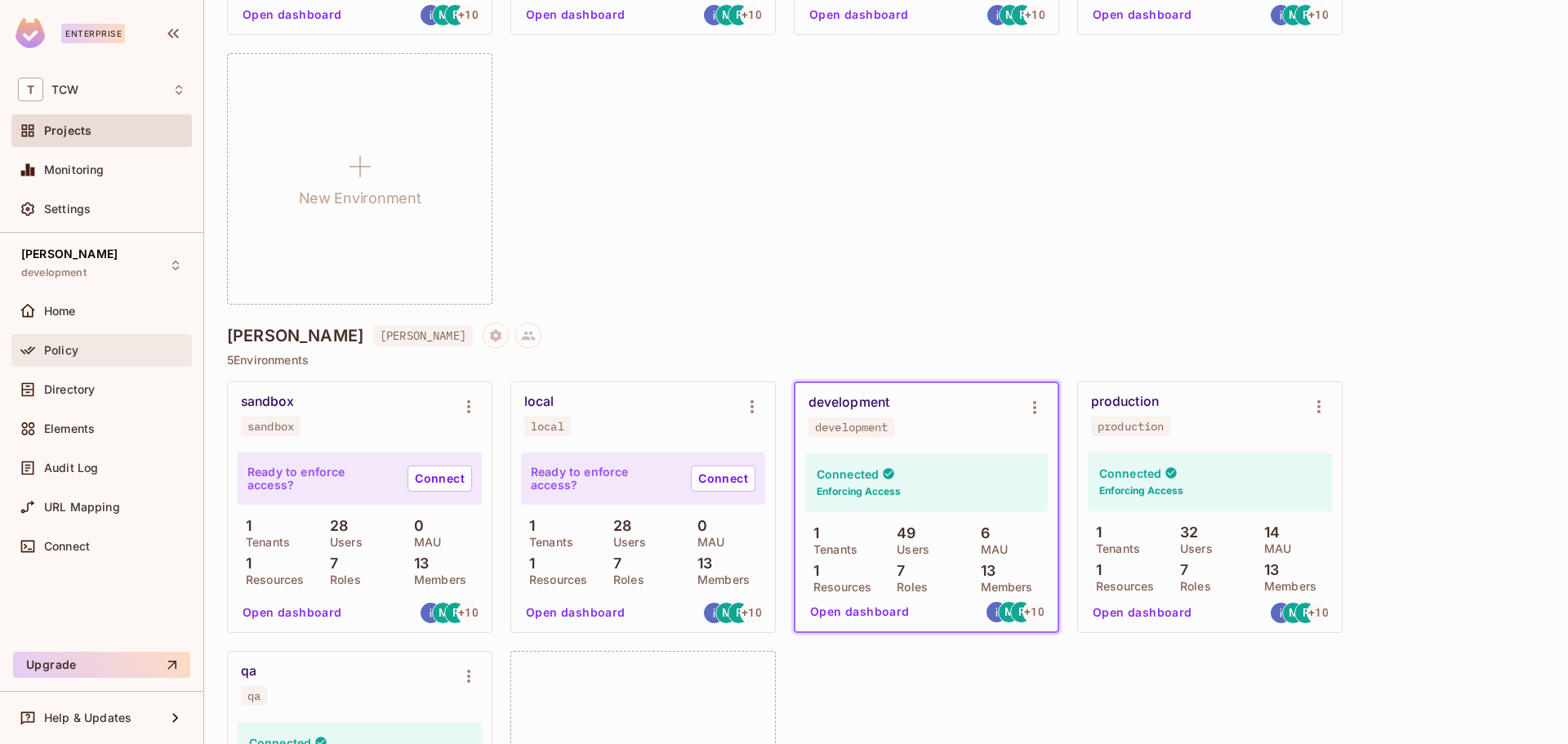
click at [62, 359] on div "Policy" at bounding box center [102, 351] width 168 height 20
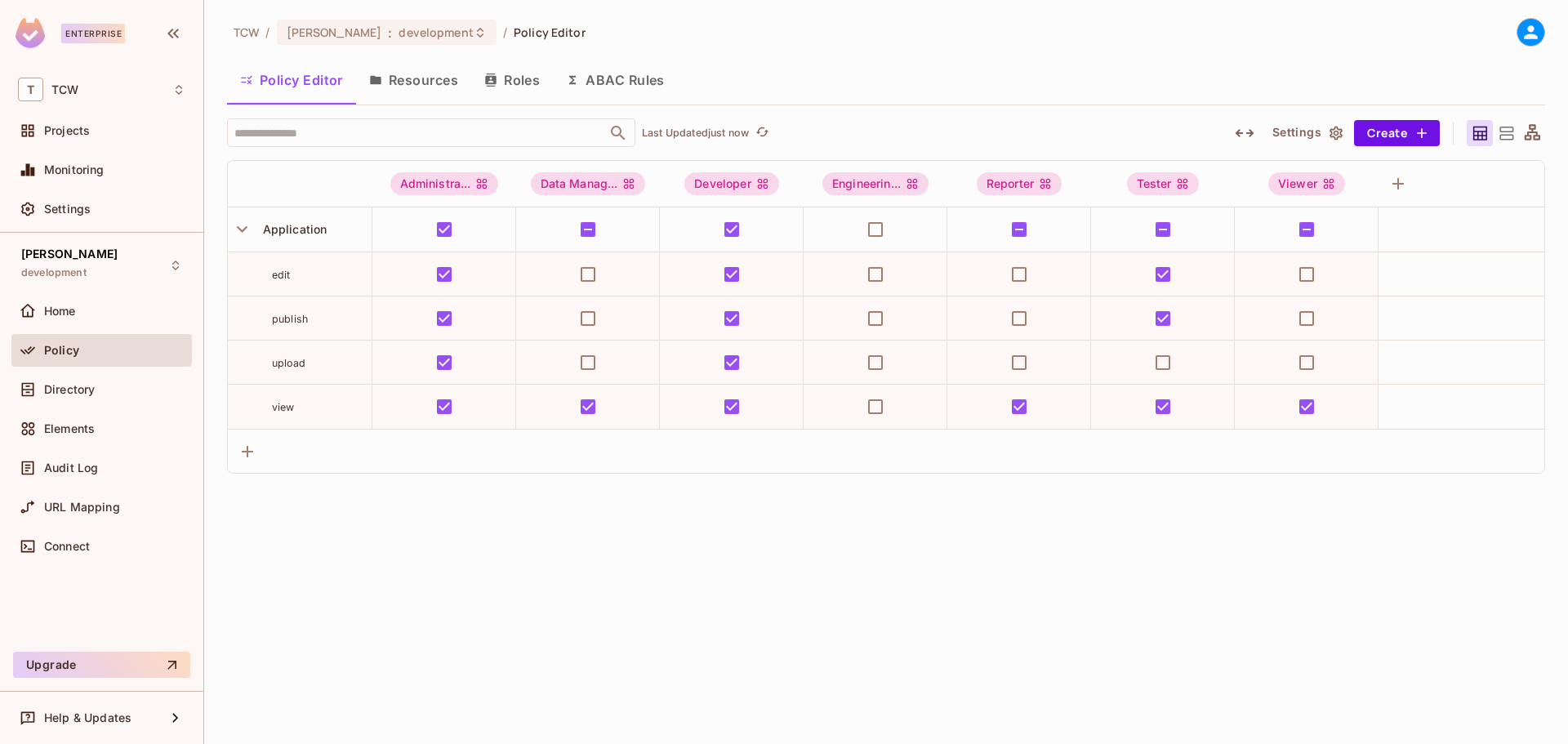
click at [411, 79] on button "Resources" at bounding box center [414, 80] width 115 height 41
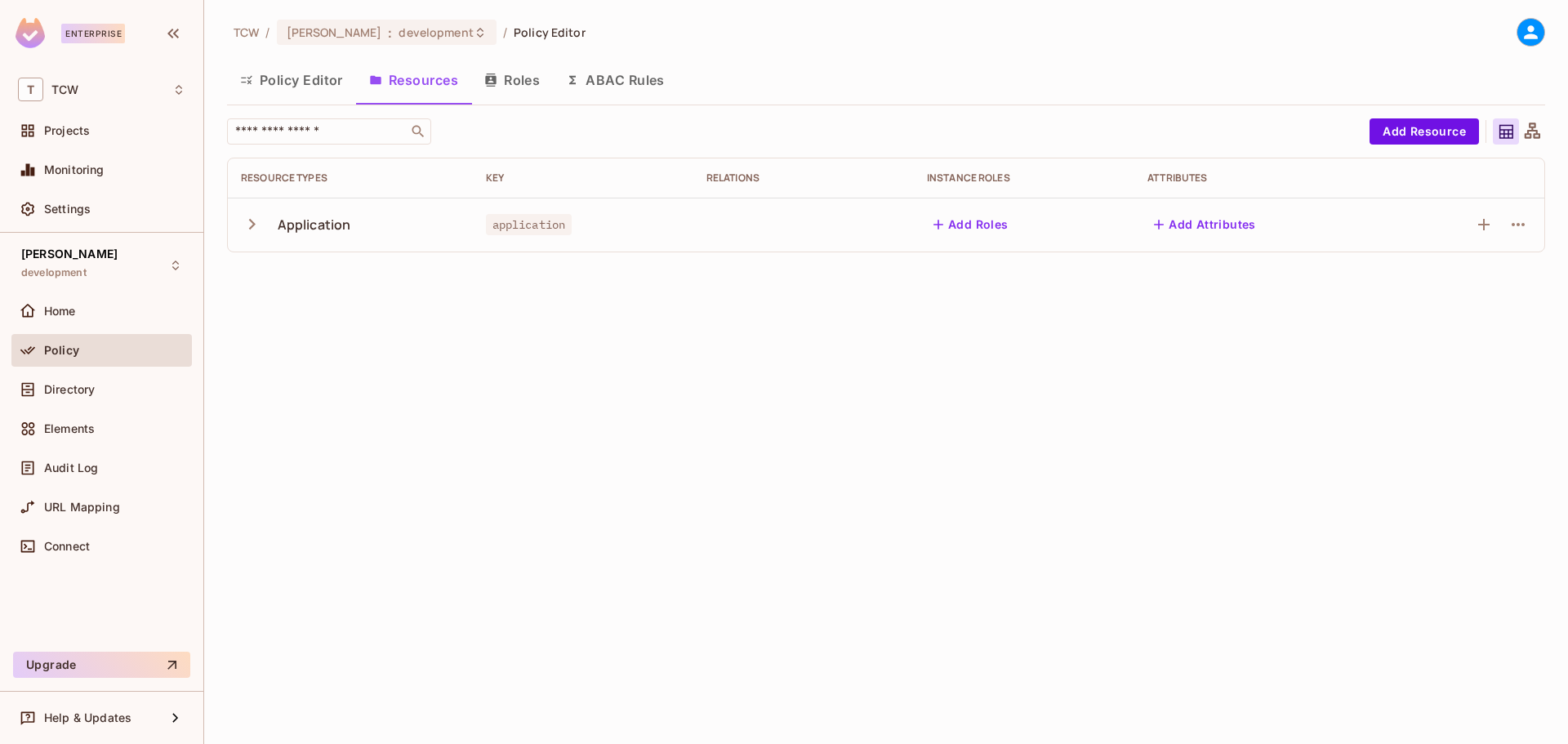
click at [250, 225] on icon "button" at bounding box center [252, 224] width 22 height 22
drag, startPoint x: 278, startPoint y: 228, endPoint x: 349, endPoint y: 229, distance: 71.0
click at [349, 229] on div "Application" at bounding box center [314, 225] width 73 height 18
click at [348, 232] on div "Application" at bounding box center [314, 225] width 73 height 18
click at [279, 226] on div "Application" at bounding box center [314, 225] width 73 height 18
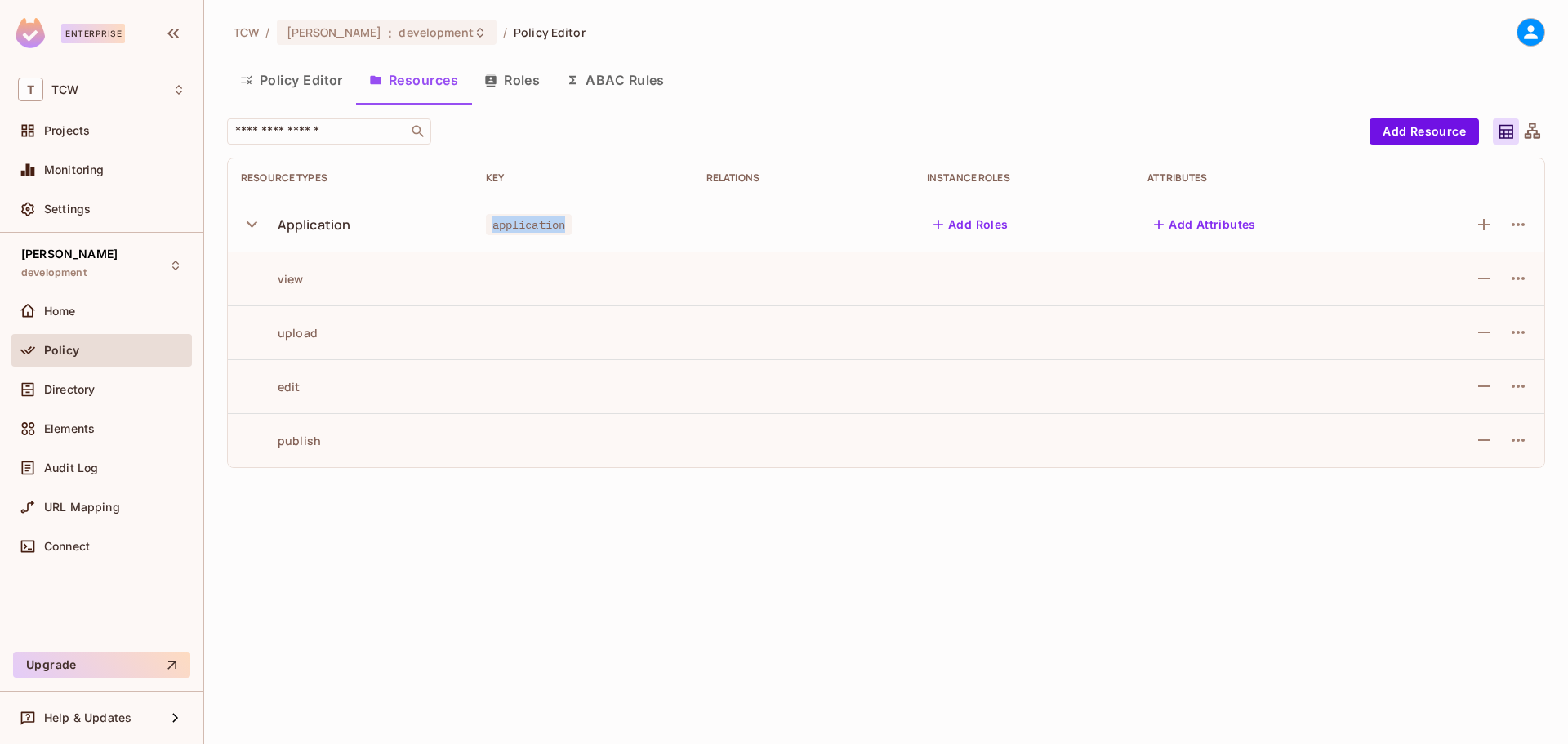
drag, startPoint x: 493, startPoint y: 226, endPoint x: 570, endPoint y: 223, distance: 77.1
click at [570, 223] on span "application" at bounding box center [529, 224] width 86 height 21
click at [329, 225] on div "Application" at bounding box center [314, 225] width 73 height 18
drag, startPoint x: 491, startPoint y: 225, endPoint x: 570, endPoint y: 226, distance: 79.0
click at [570, 226] on span "application" at bounding box center [529, 224] width 86 height 21
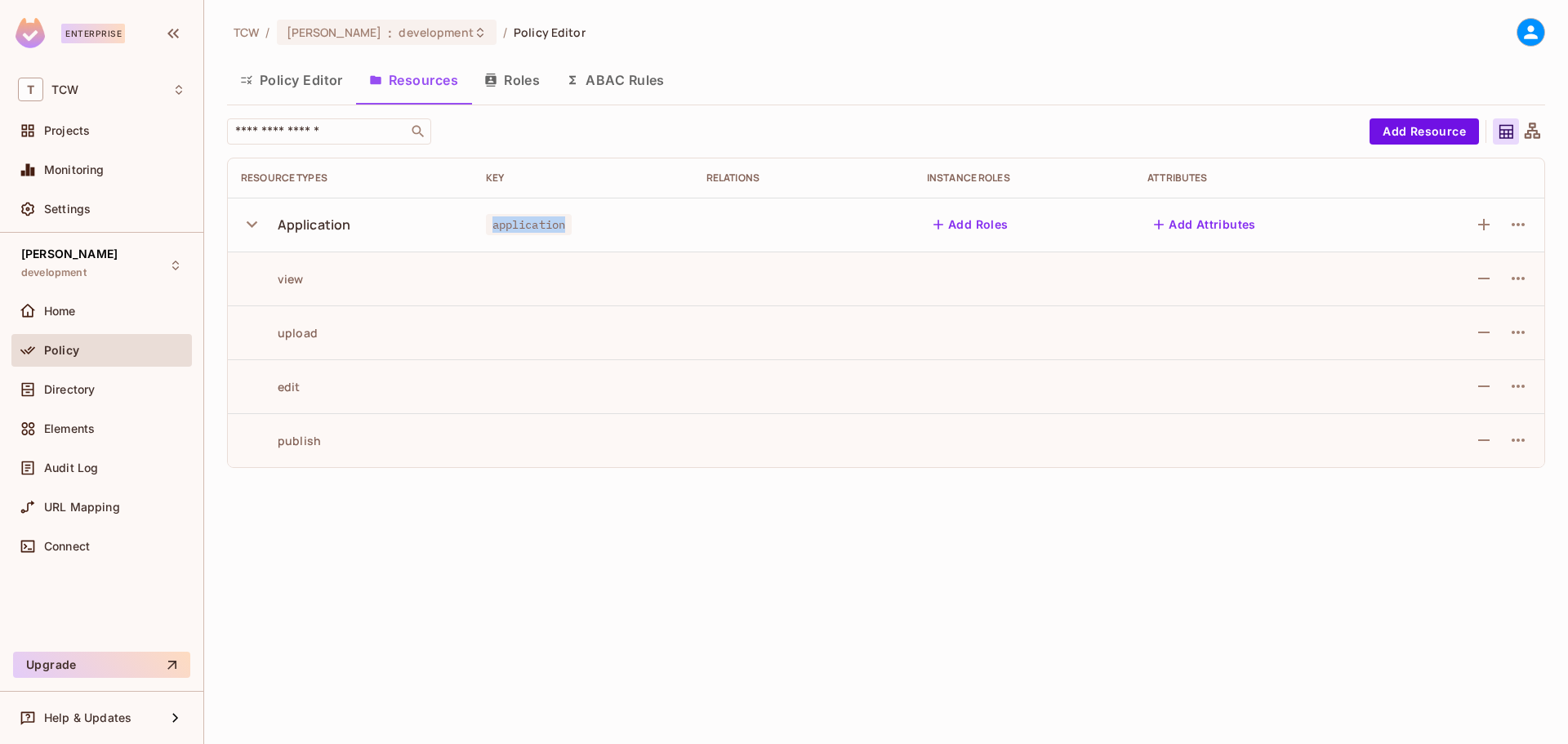
click at [495, 227] on span "application" at bounding box center [529, 224] width 86 height 21
drag, startPoint x: 492, startPoint y: 226, endPoint x: 568, endPoint y: 229, distance: 76.1
click at [568, 229] on span "application" at bounding box center [529, 224] width 86 height 21
drag, startPoint x: 276, startPoint y: 277, endPoint x: 314, endPoint y: 284, distance: 38.6
click at [314, 284] on div "view" at bounding box center [350, 279] width 219 height 15
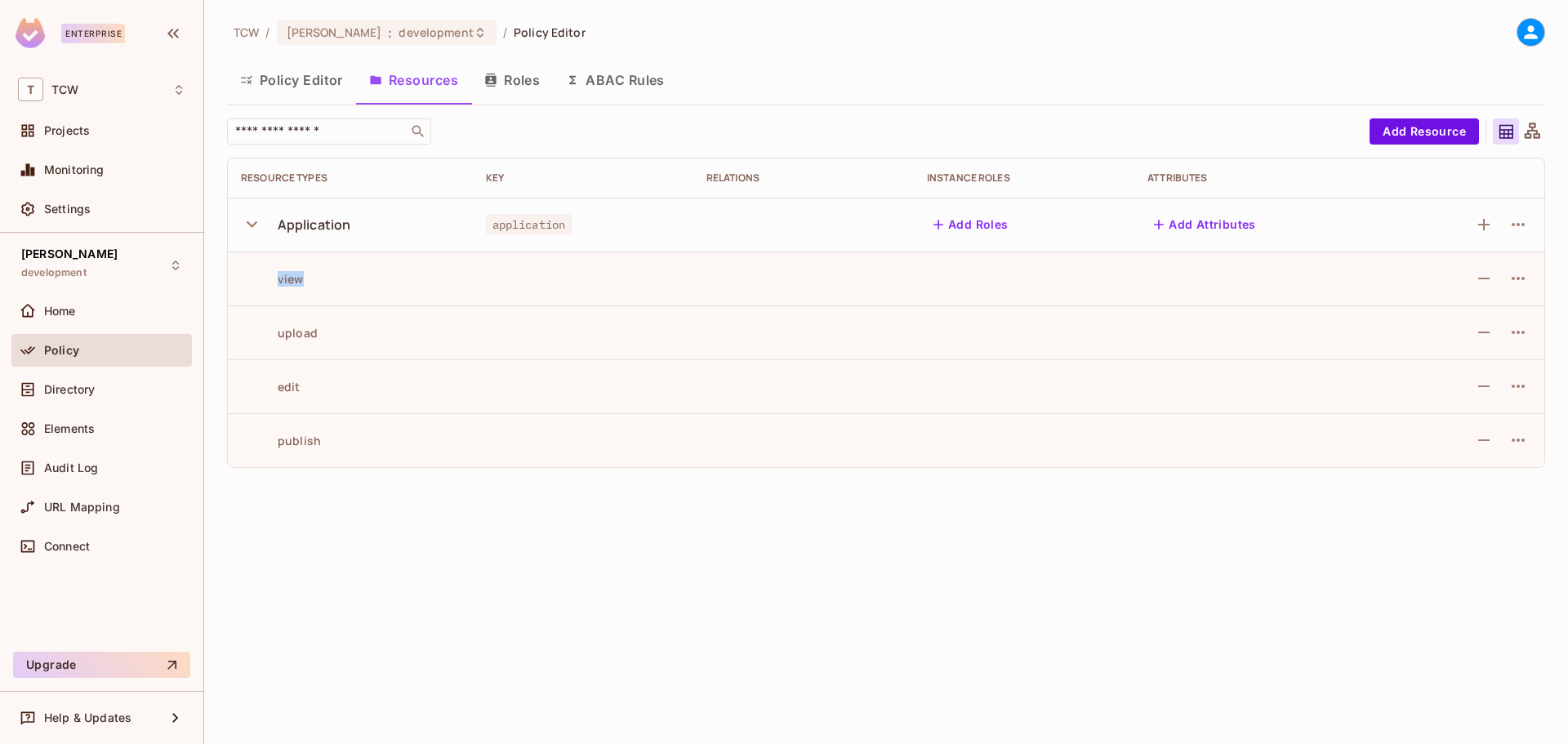
click at [297, 79] on button "Policy Editor" at bounding box center [291, 80] width 129 height 41
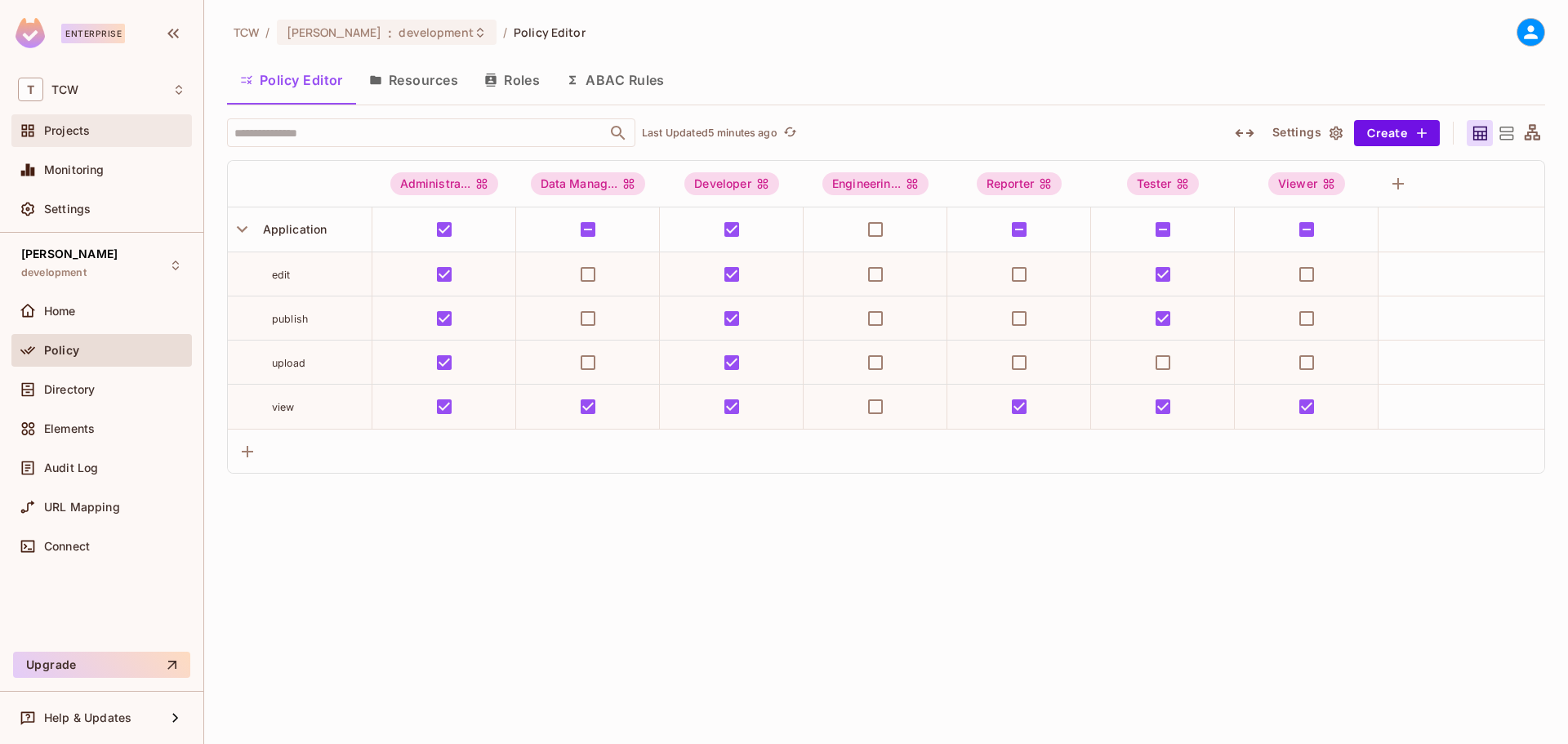
click at [66, 136] on span "Projects" at bounding box center [67, 131] width 45 height 13
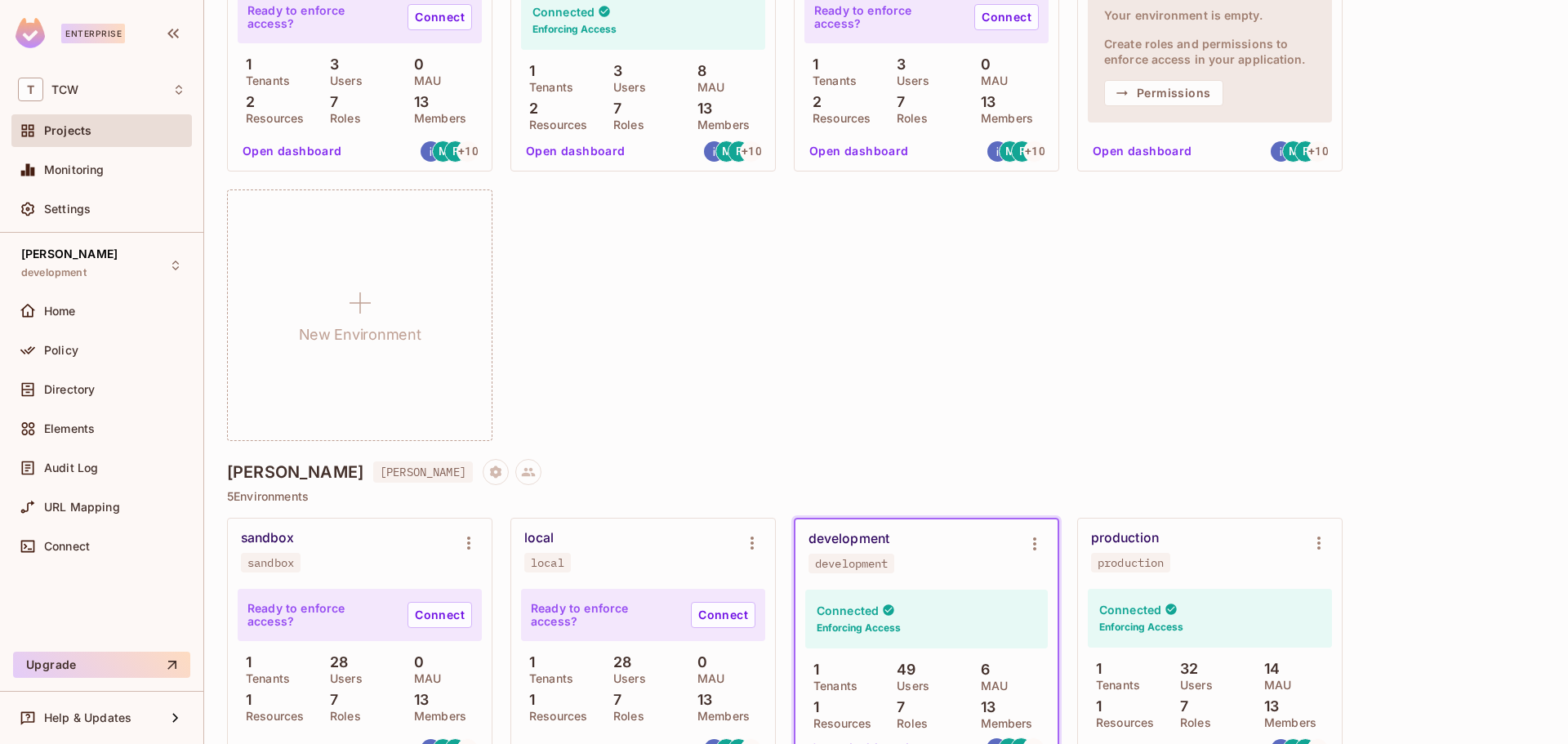
scroll to position [1771, 0]
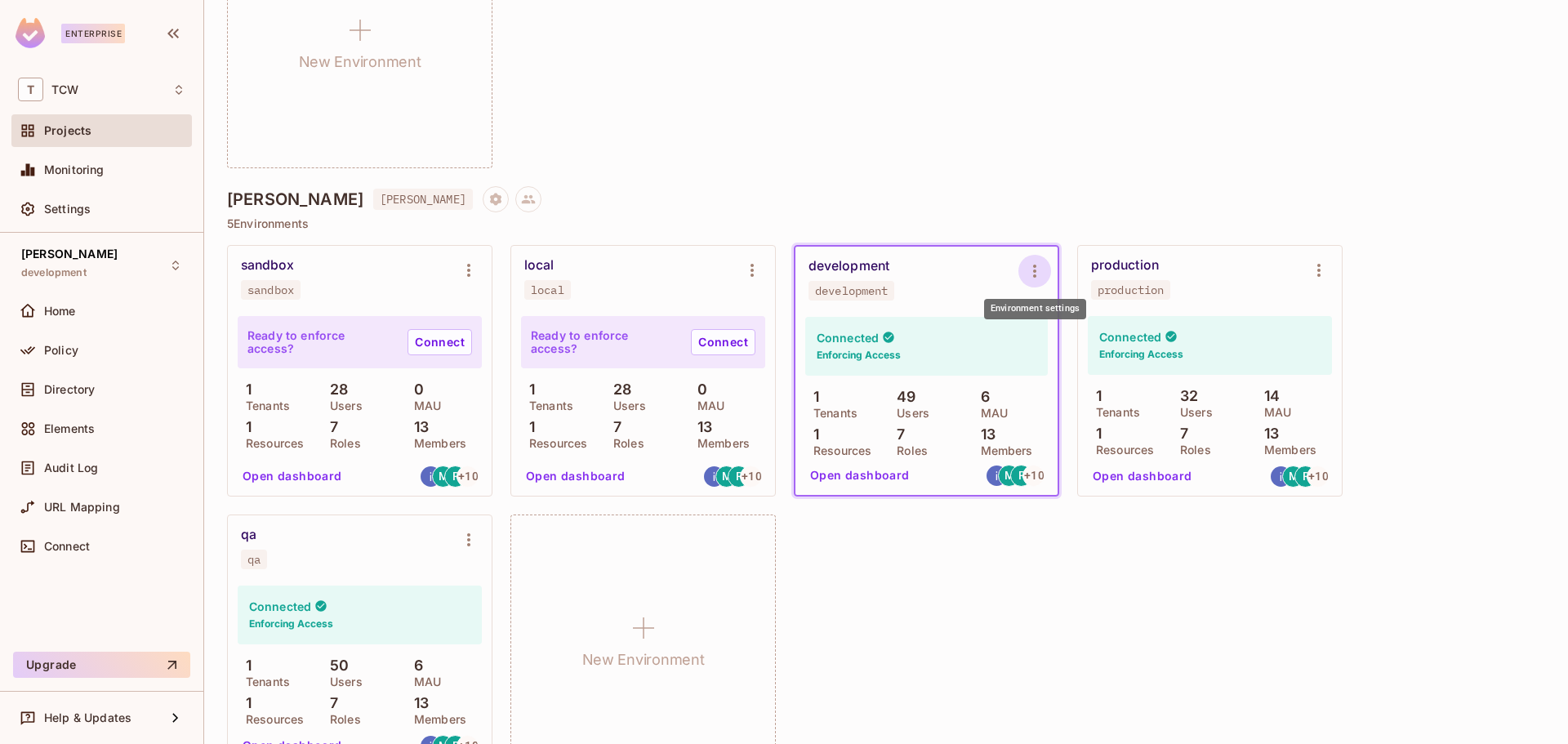
click at [1030, 269] on icon "Environment settings" at bounding box center [1035, 271] width 20 height 20
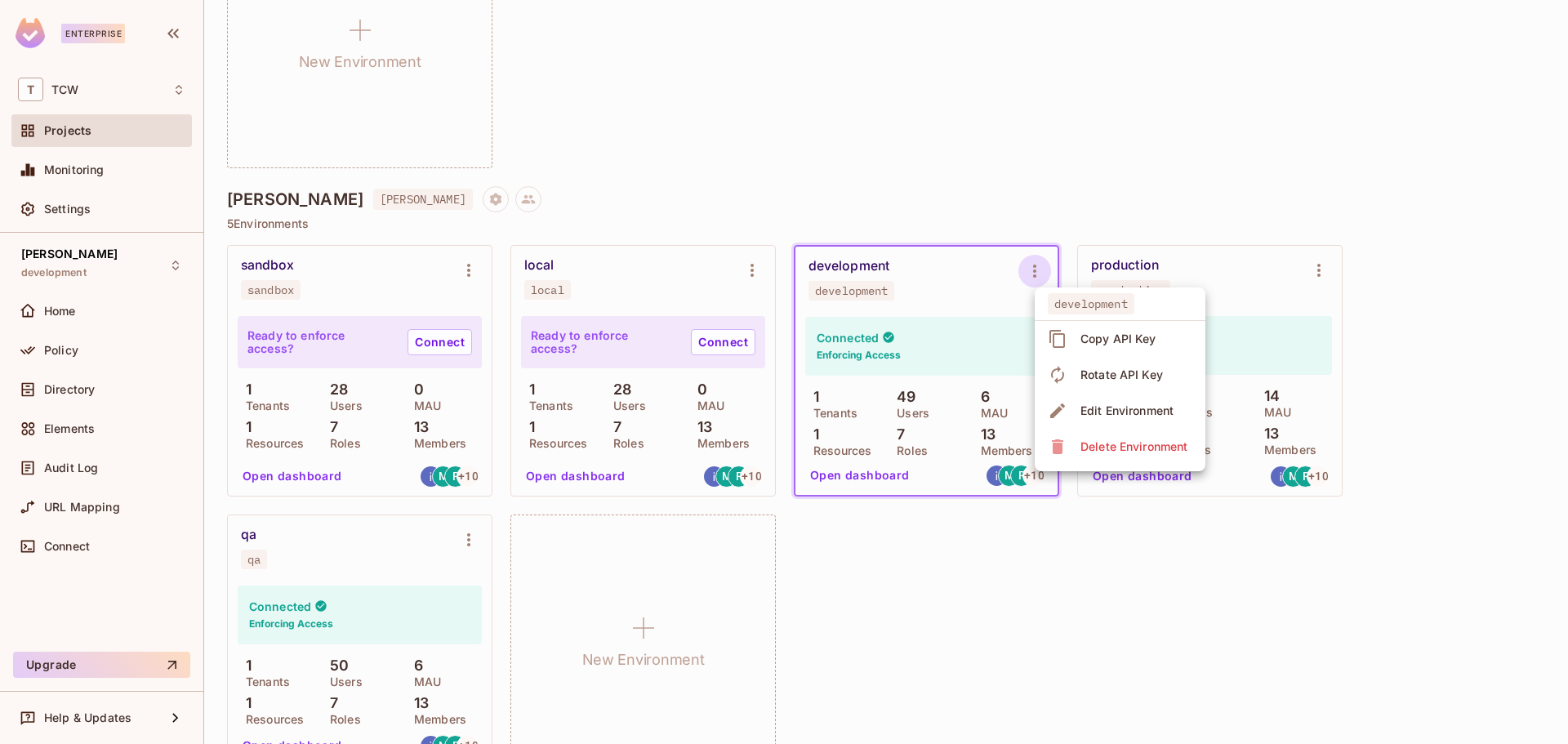
click at [797, 185] on div at bounding box center [784, 372] width 1568 height 744
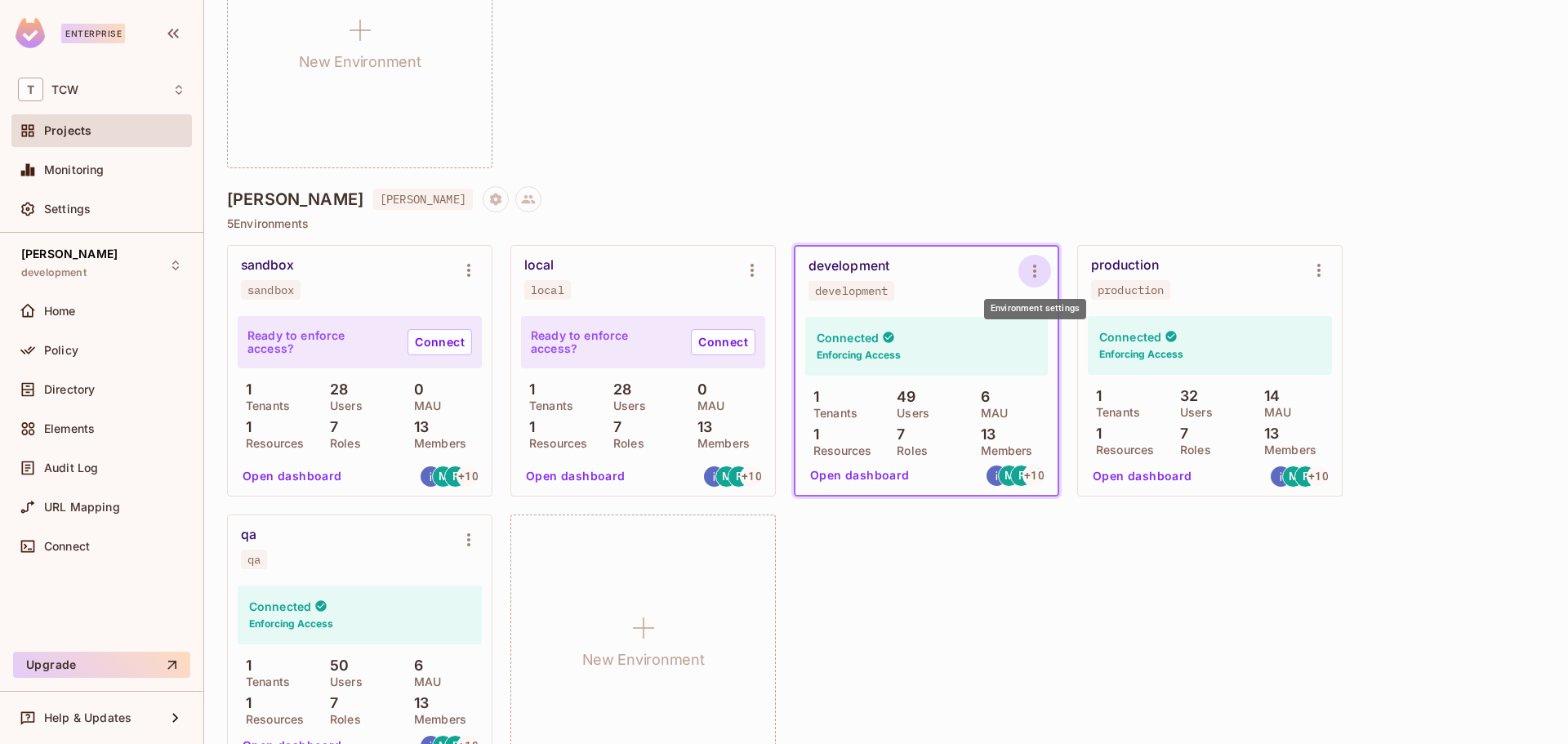
click at [1032, 265] on icon "Environment settings" at bounding box center [1035, 271] width 20 height 20
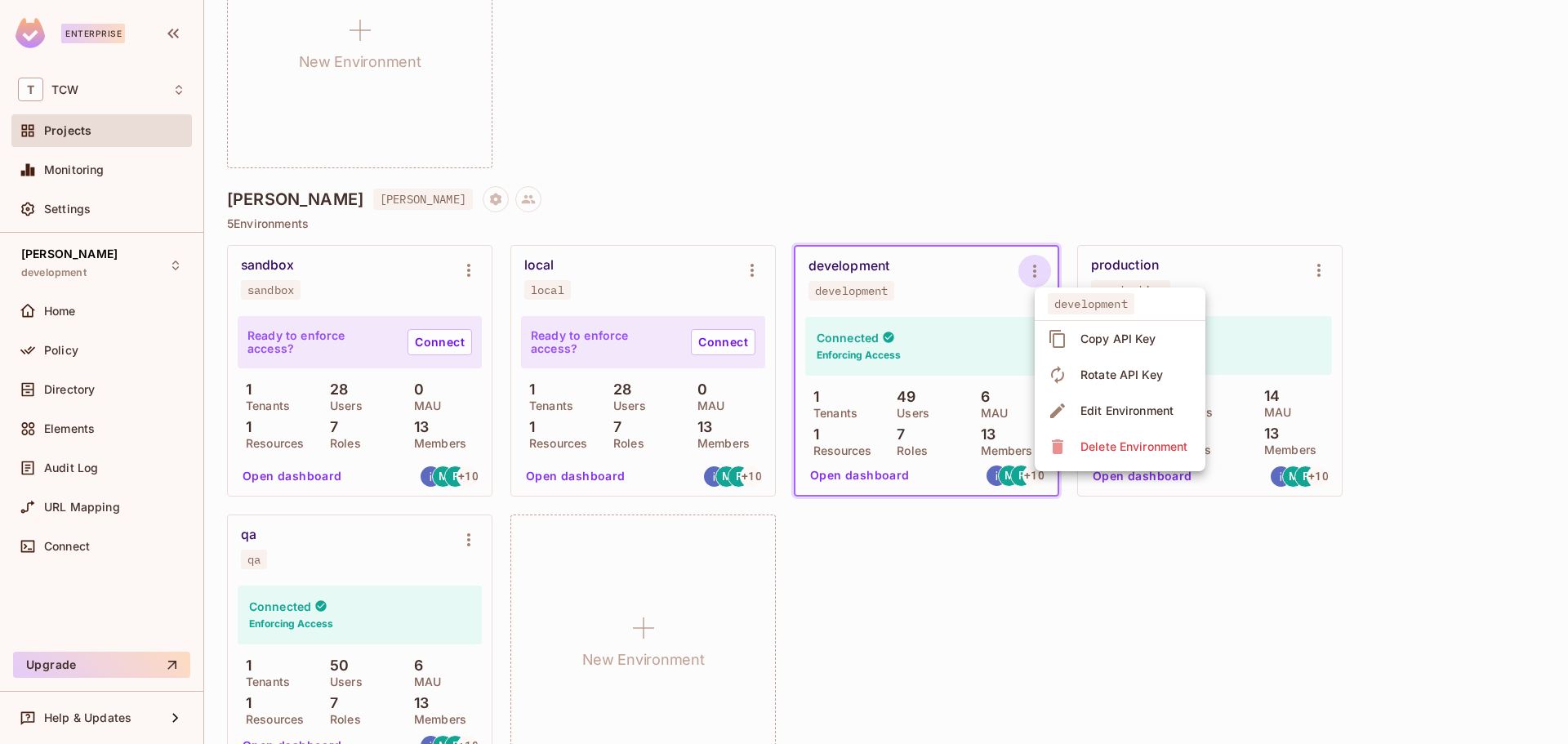
click at [812, 156] on div at bounding box center [784, 372] width 1568 height 744
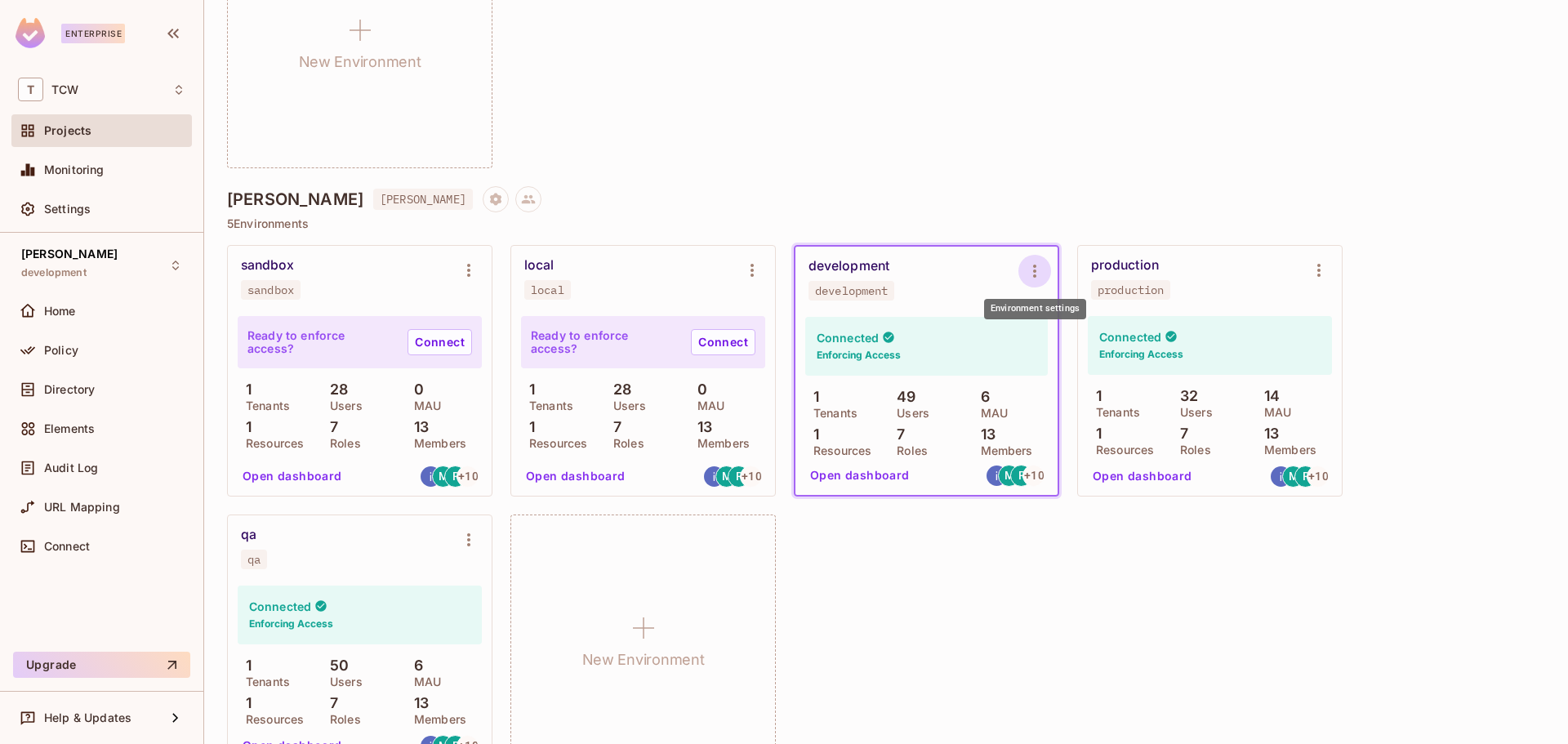
click at [1038, 269] on icon "Environment settings" at bounding box center [1035, 271] width 20 height 20
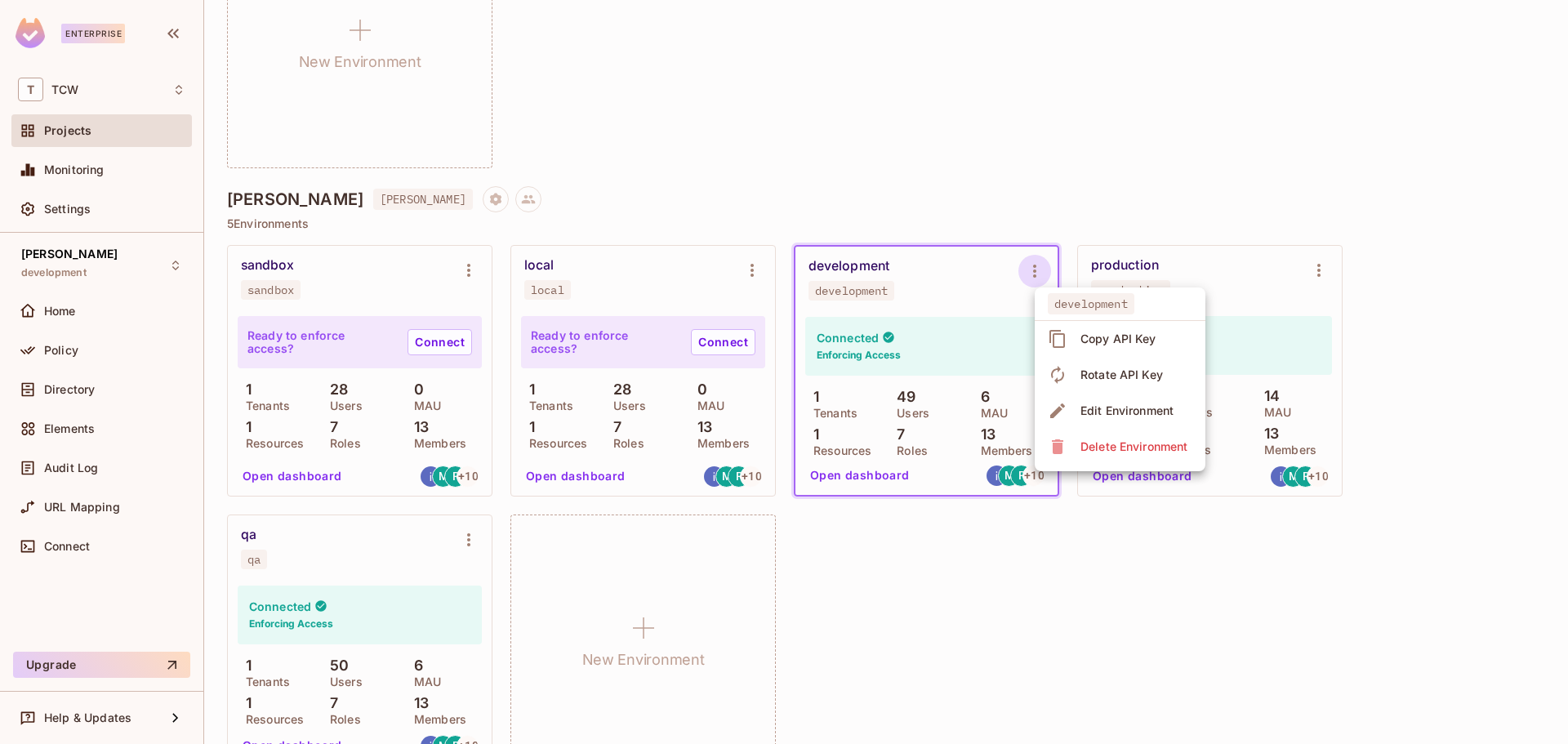
click at [885, 142] on div at bounding box center [784, 372] width 1568 height 744
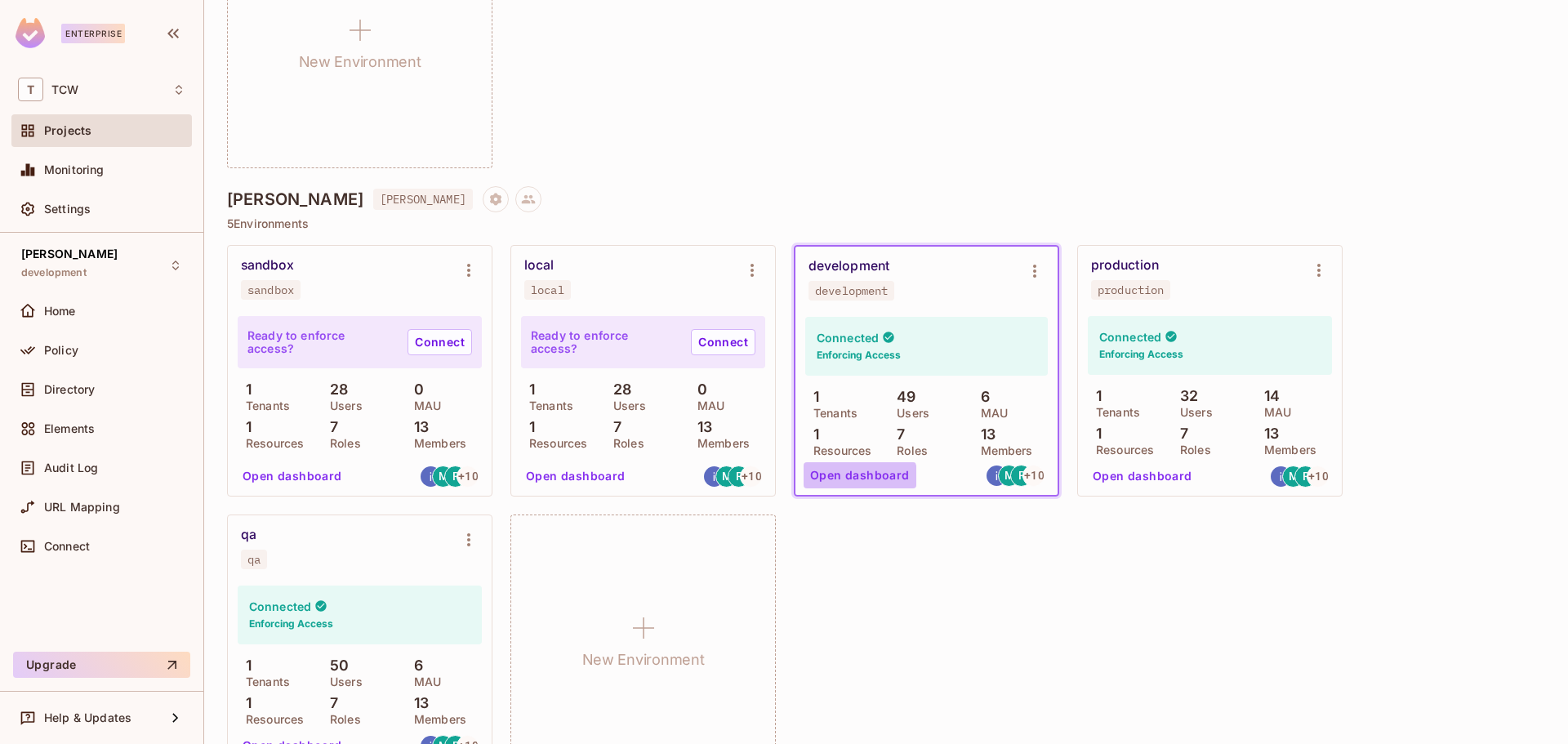
click at [859, 480] on button "Open dashboard" at bounding box center [860, 475] width 112 height 26
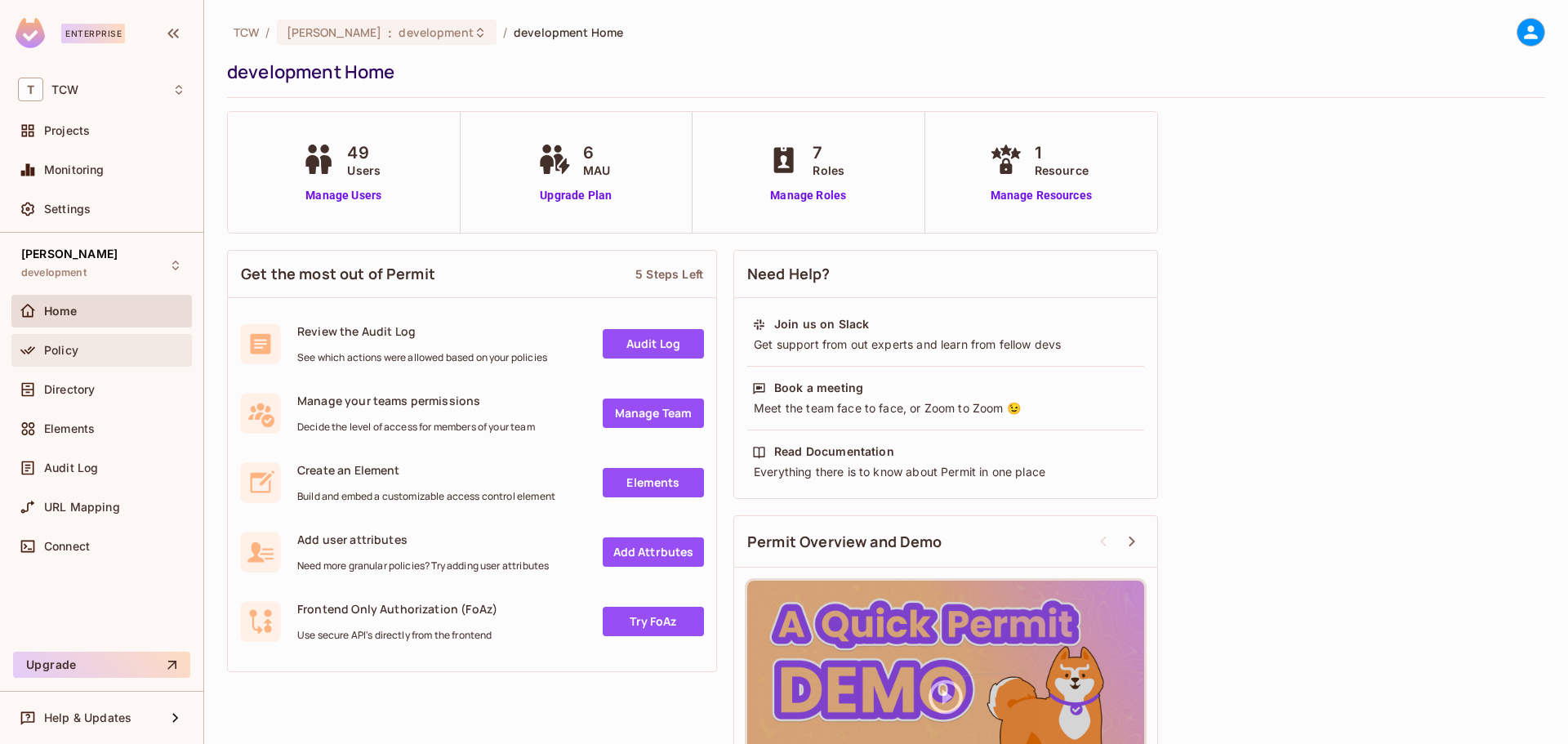
click at [75, 352] on span "Policy" at bounding box center [62, 350] width 34 height 13
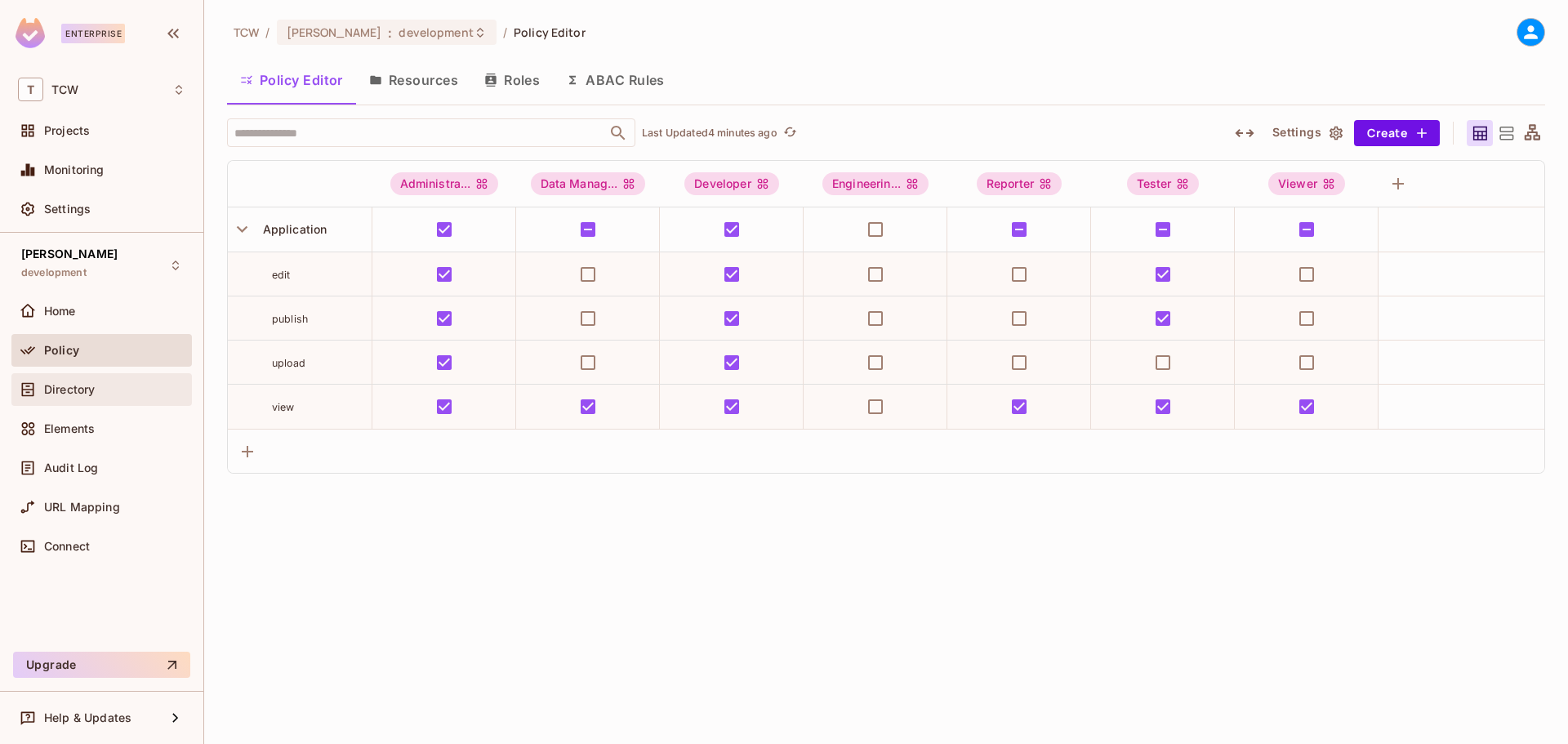
click at [78, 389] on span "Directory" at bounding box center [70, 389] width 51 height 13
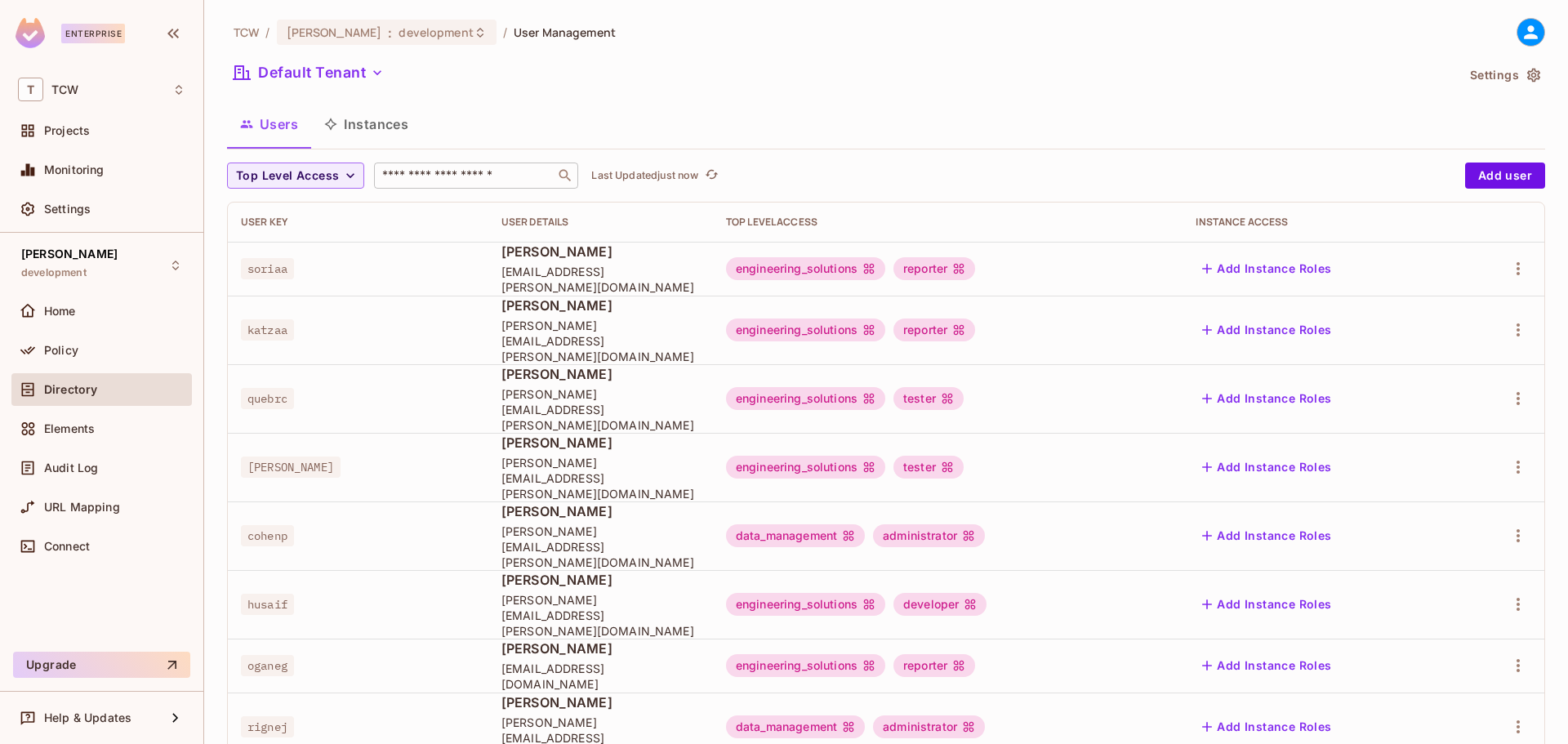
click at [432, 170] on input "text" at bounding box center [464, 176] width 171 height 16
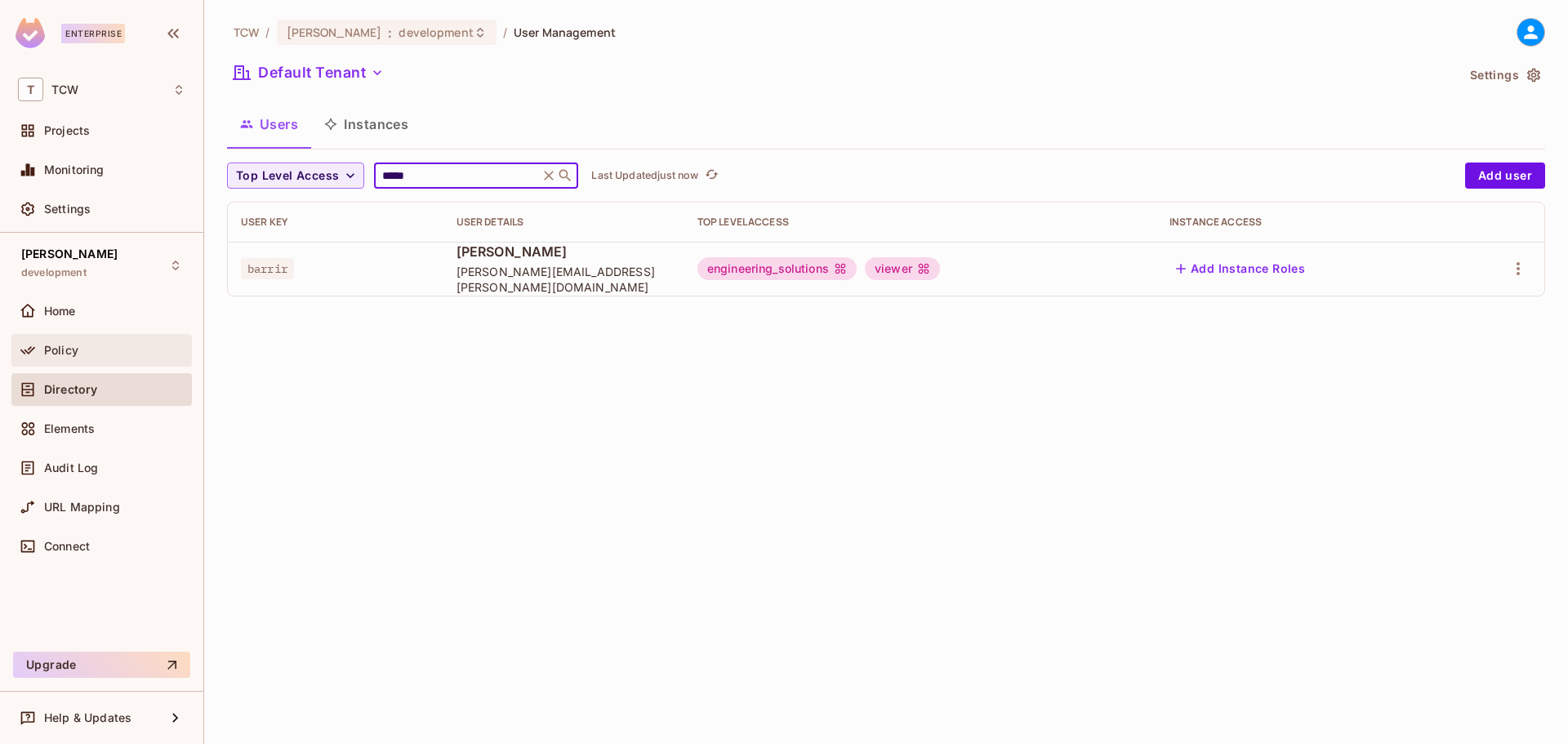
type input "*****"
click at [75, 357] on span "Policy" at bounding box center [62, 350] width 34 height 13
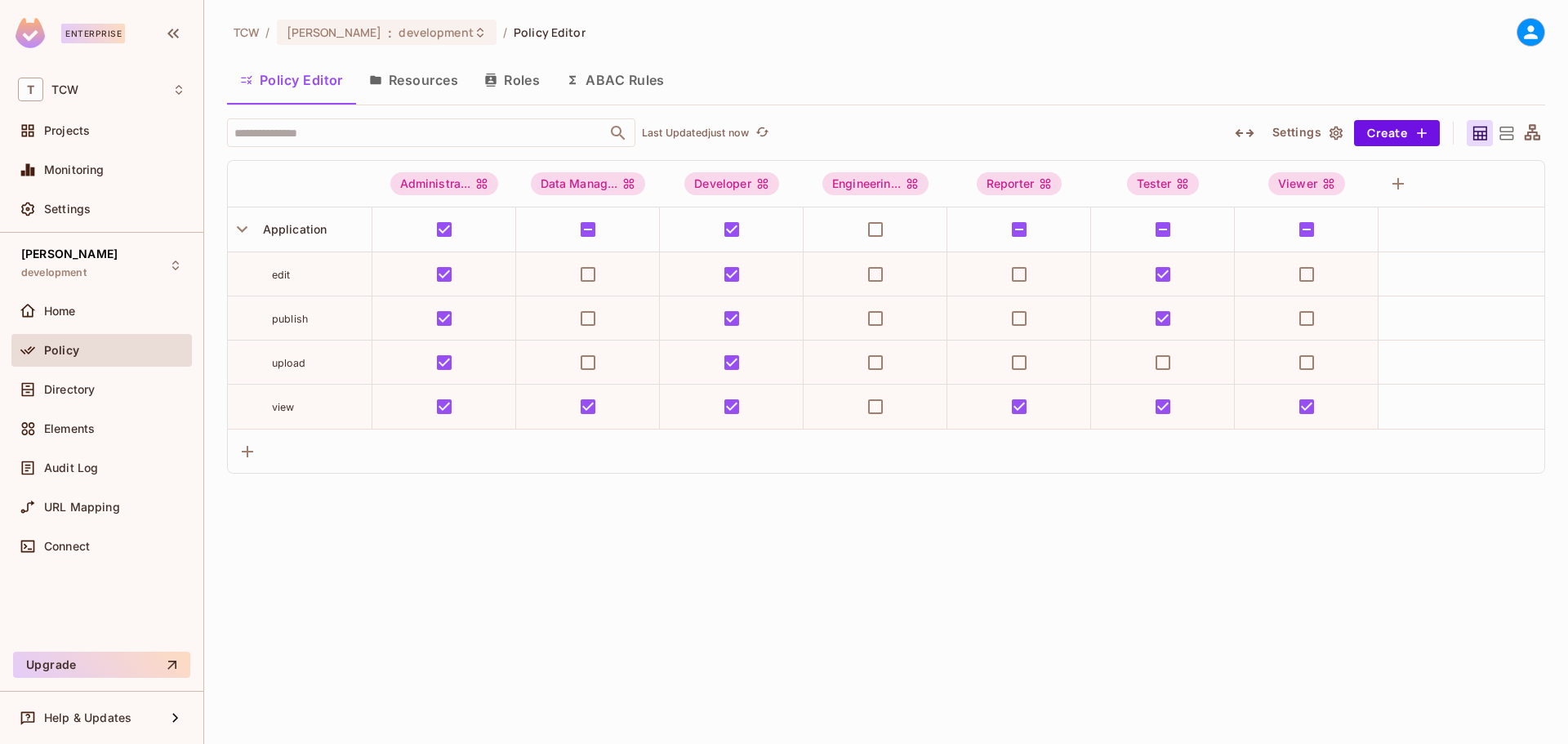
click at [435, 83] on button "Resources" at bounding box center [414, 80] width 115 height 41
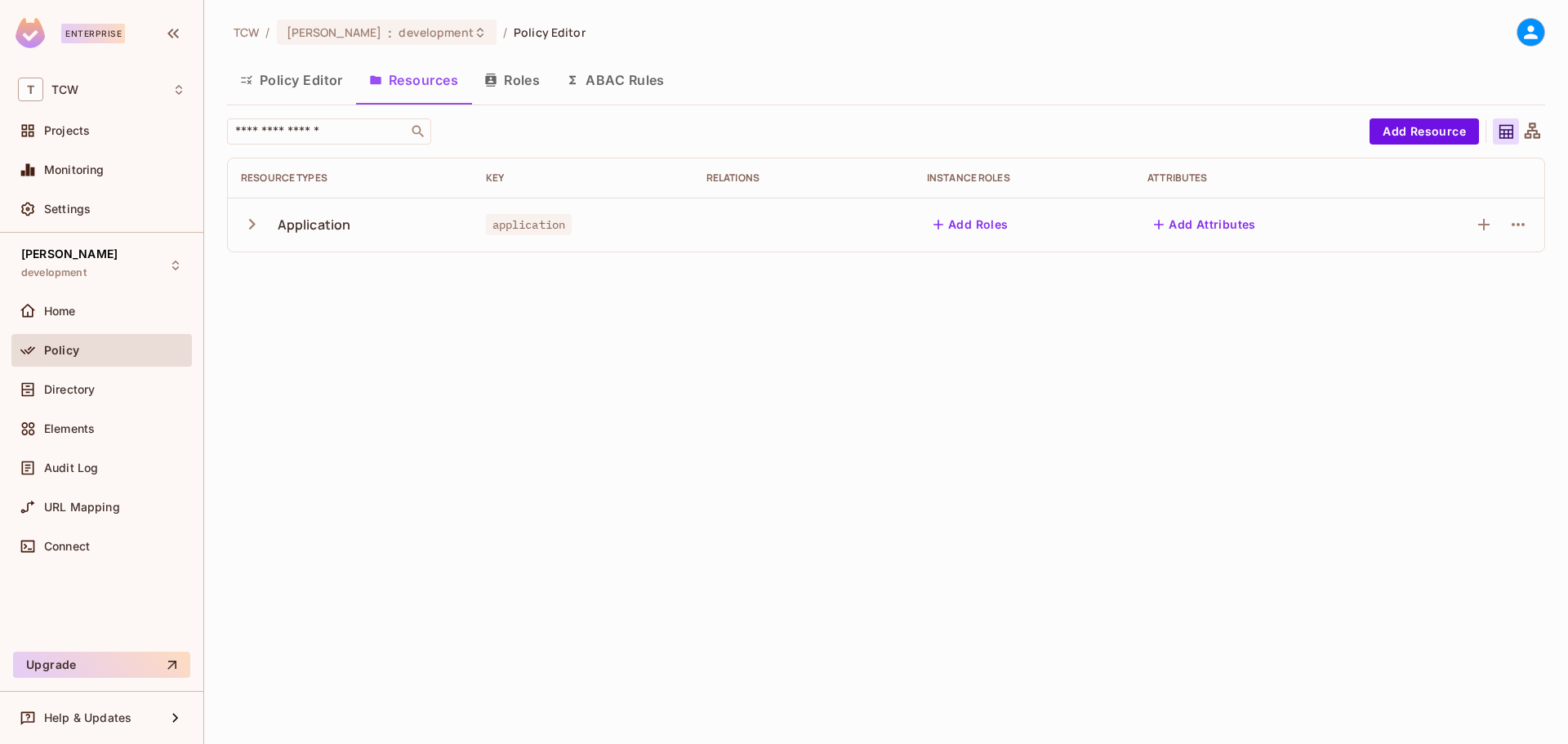
click at [255, 228] on icon "button" at bounding box center [252, 224] width 22 height 22
click at [516, 86] on button "Roles" at bounding box center [512, 80] width 82 height 41
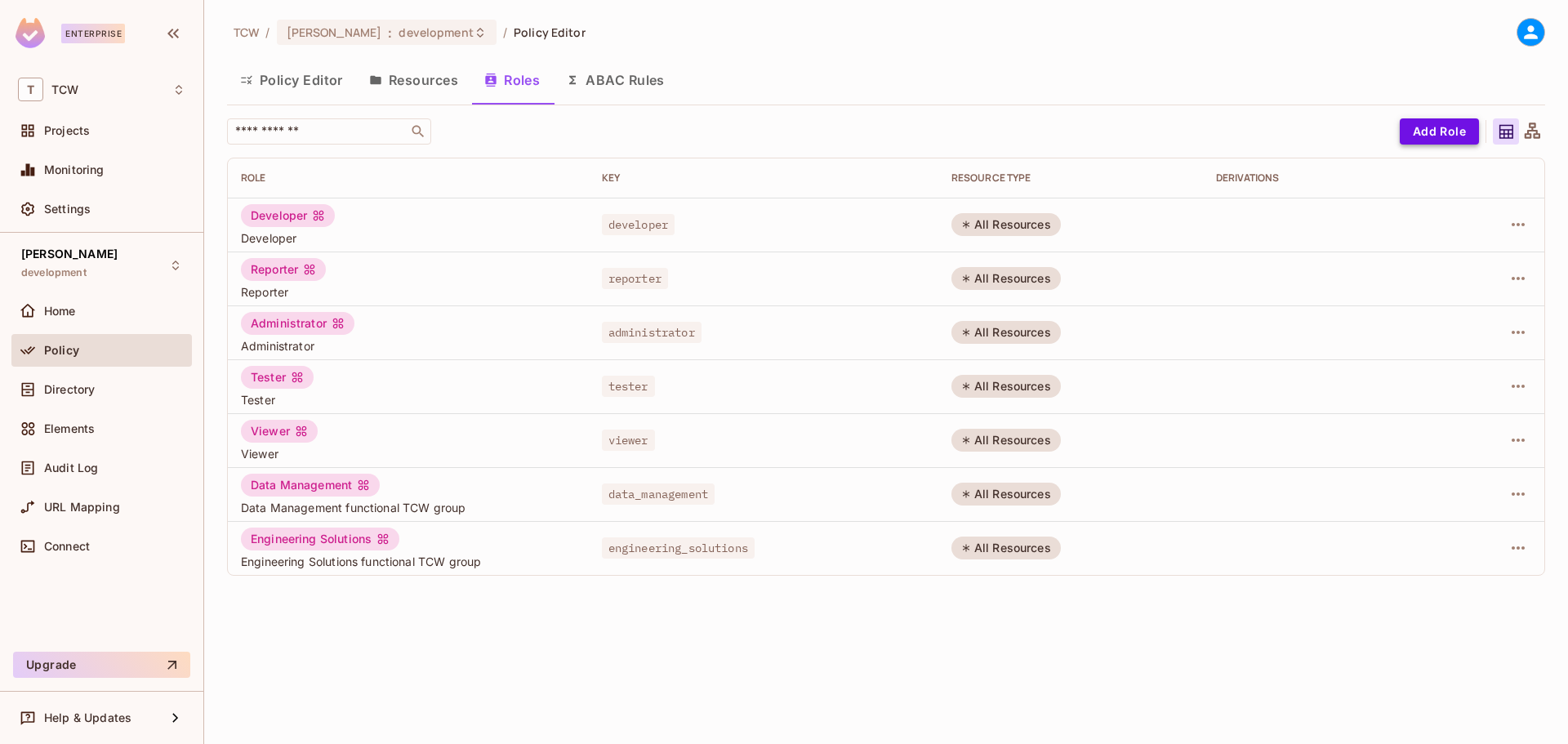
click at [1426, 128] on button "Add Role" at bounding box center [1439, 132] width 79 height 26
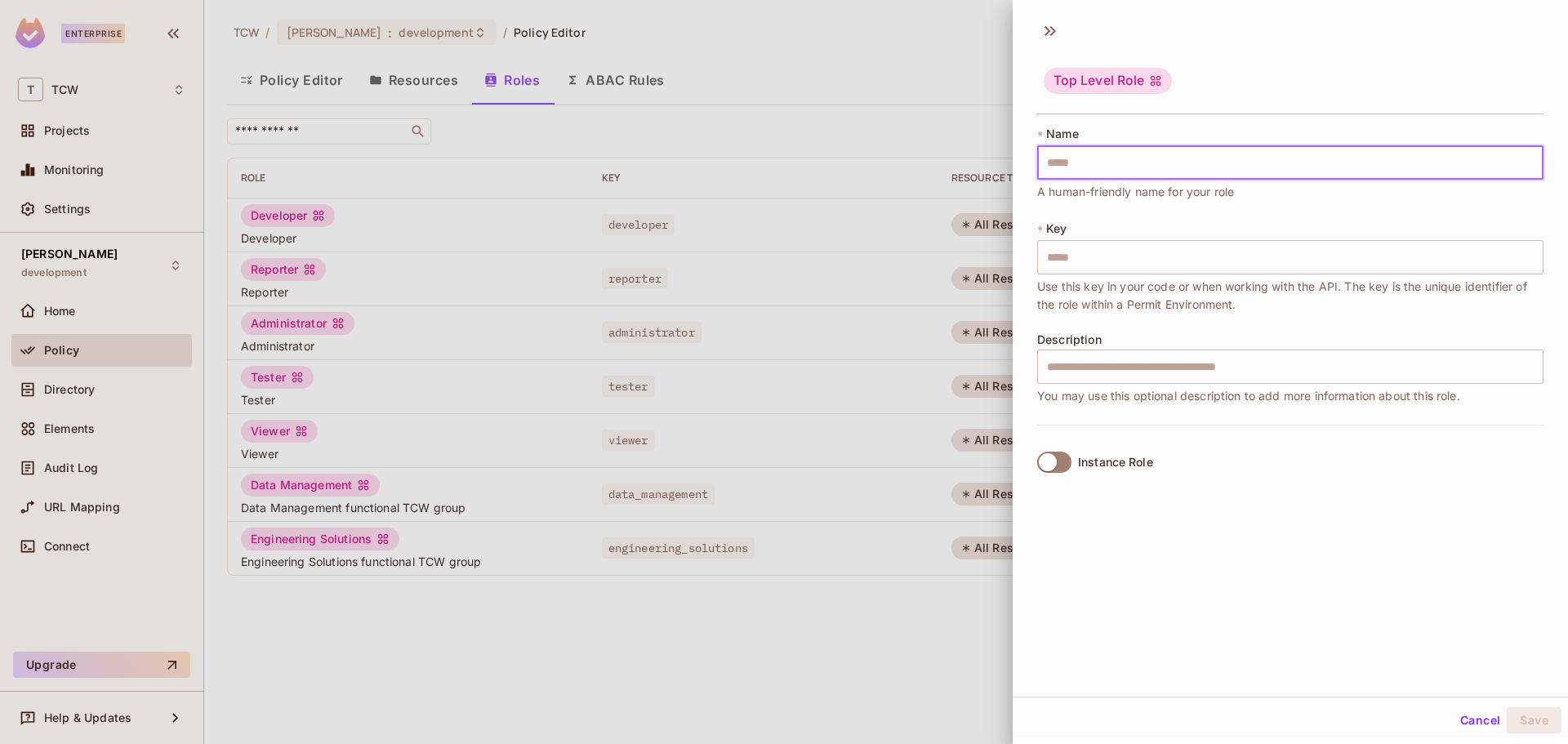
click at [1073, 166] on input "text" at bounding box center [1290, 162] width 506 height 34
type input "*"
type input "**"
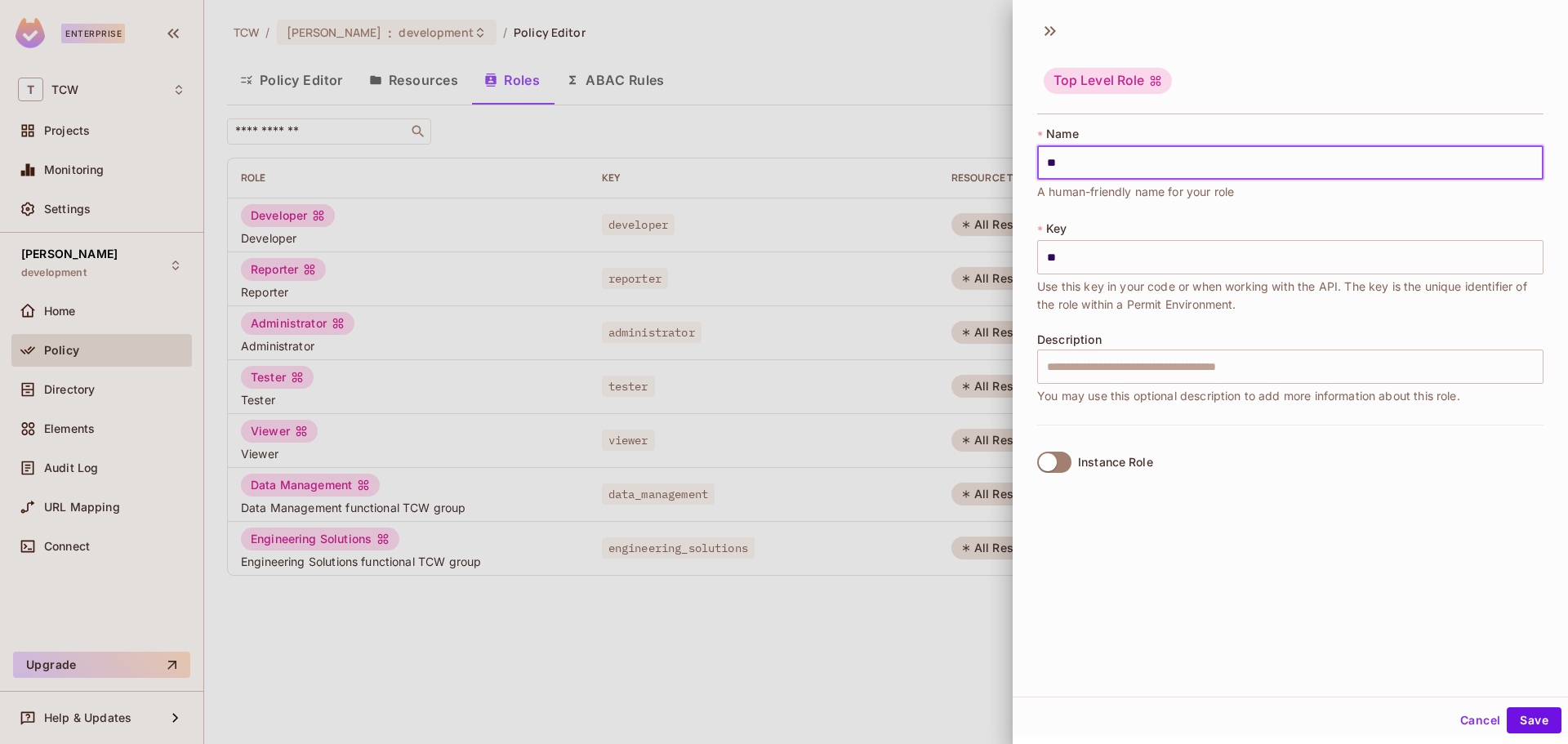
type input "***"
type input "****"
type input "*****"
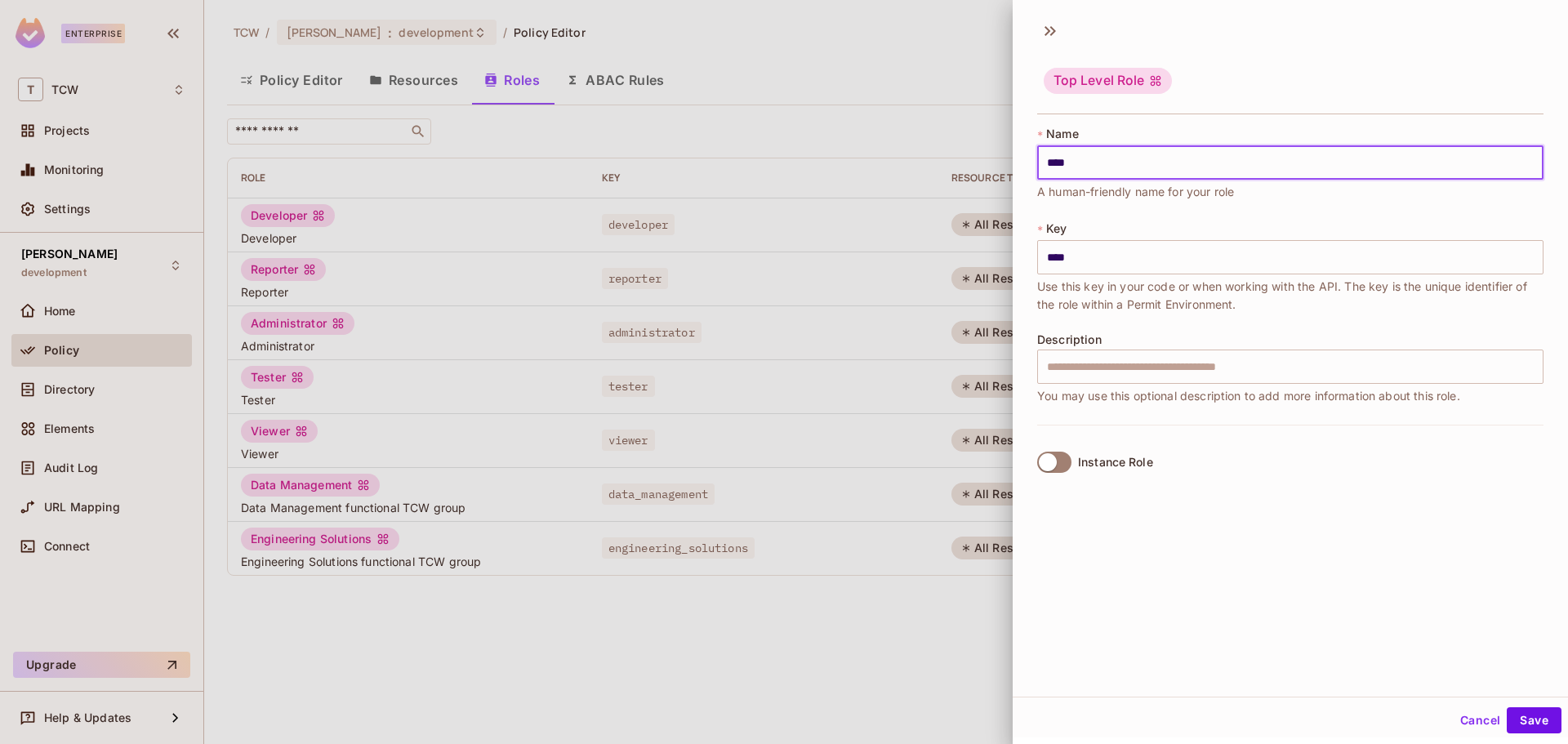
type input "*****"
type input "******"
type input "*******"
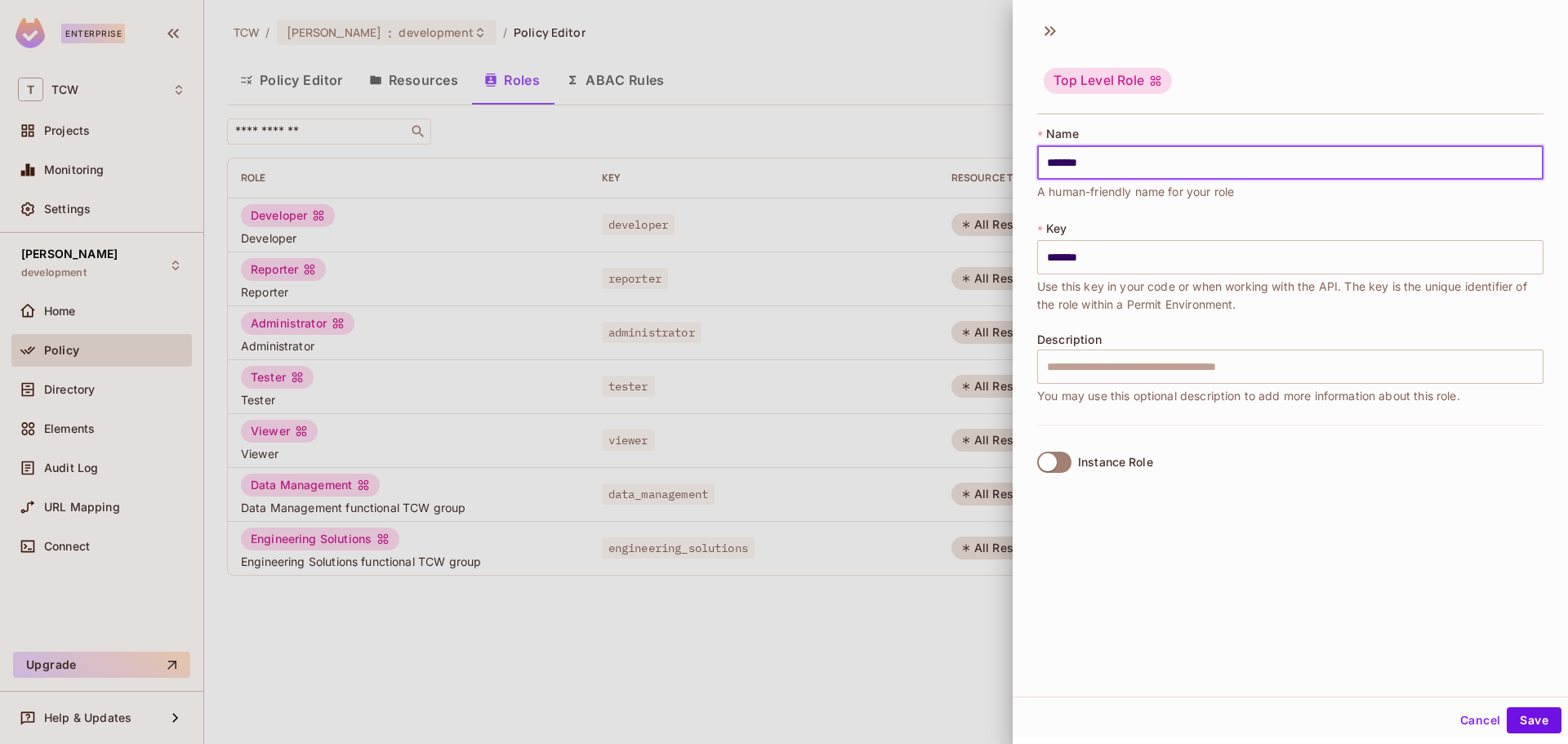
type input "********"
type input "*********"
type input "**********"
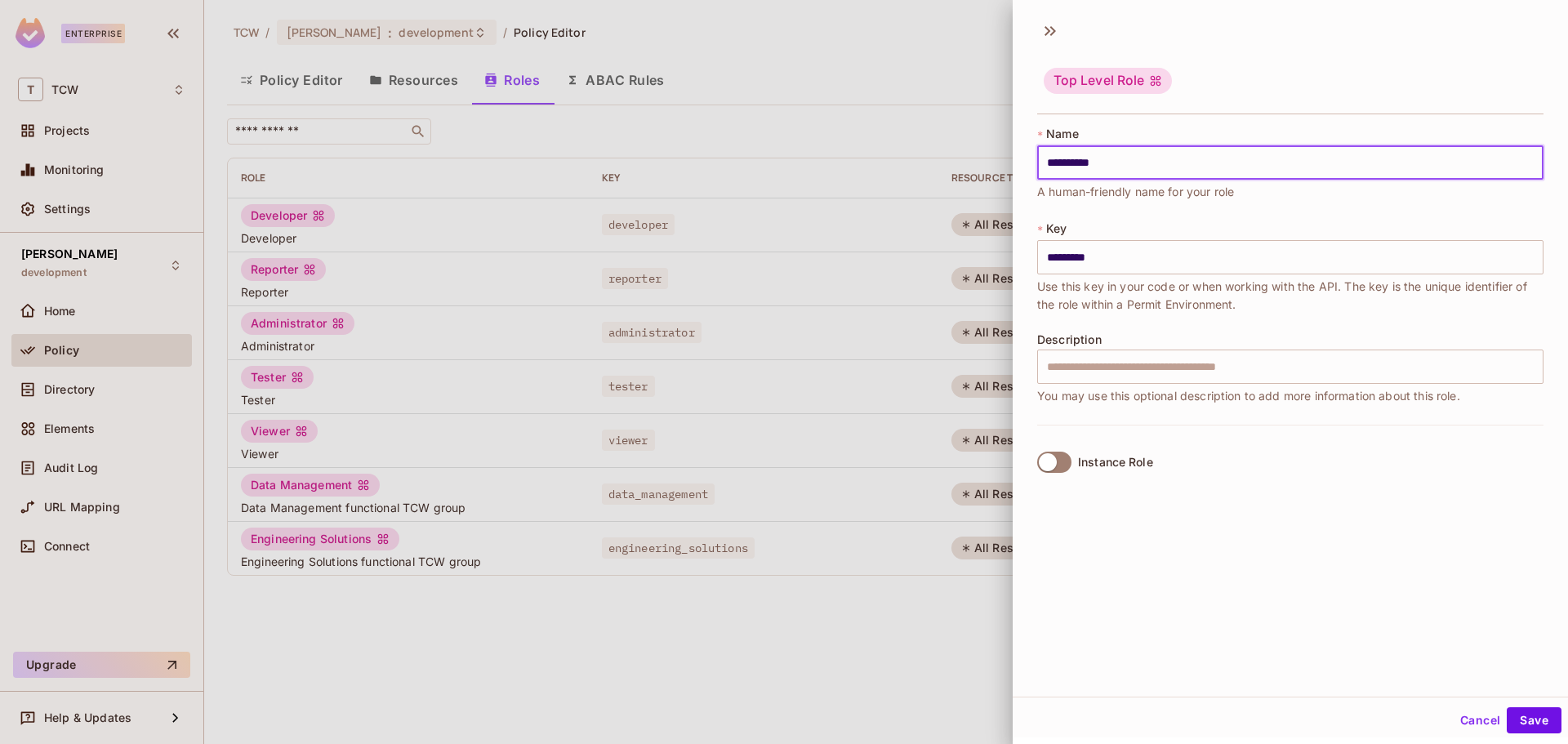
type input "**********"
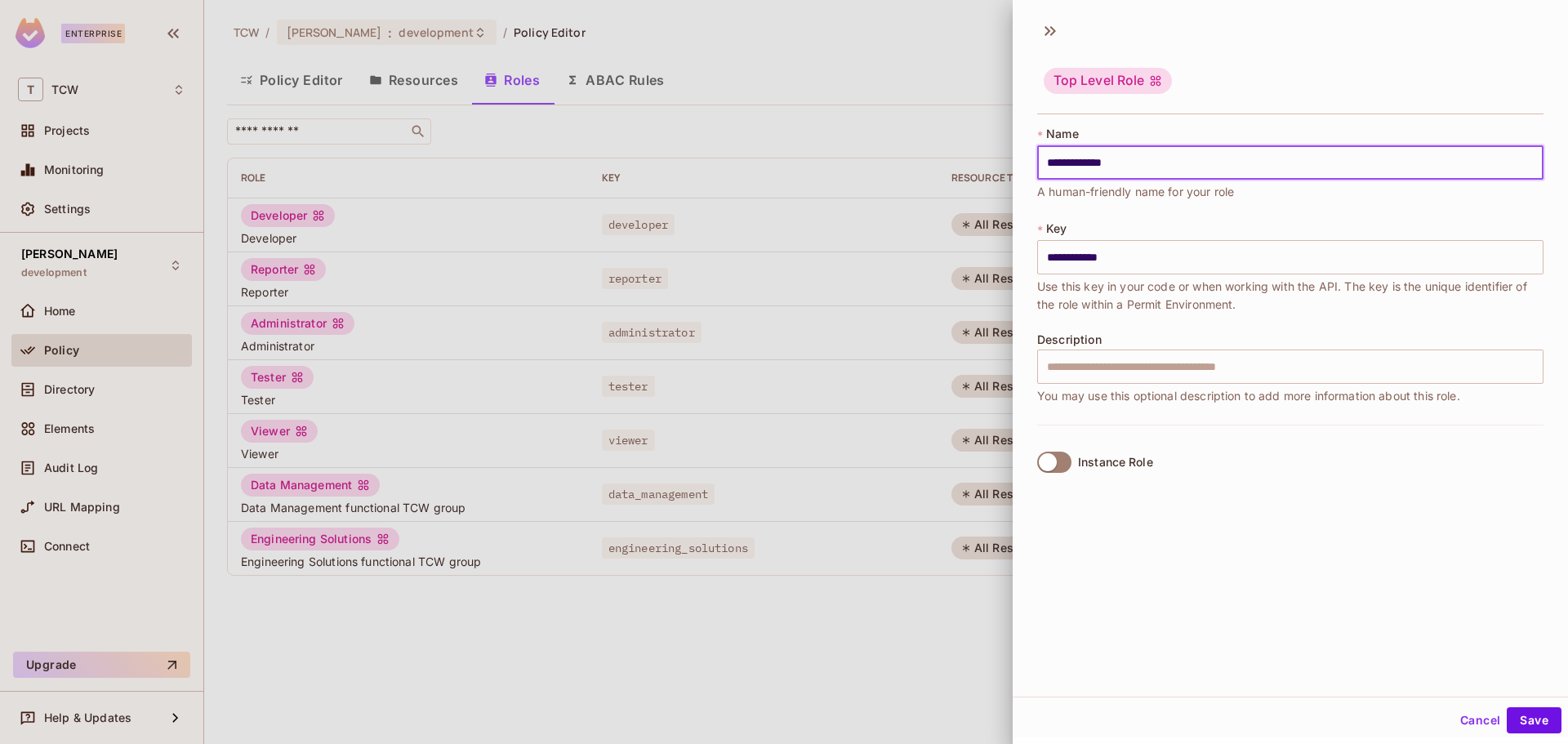
type input "**********"
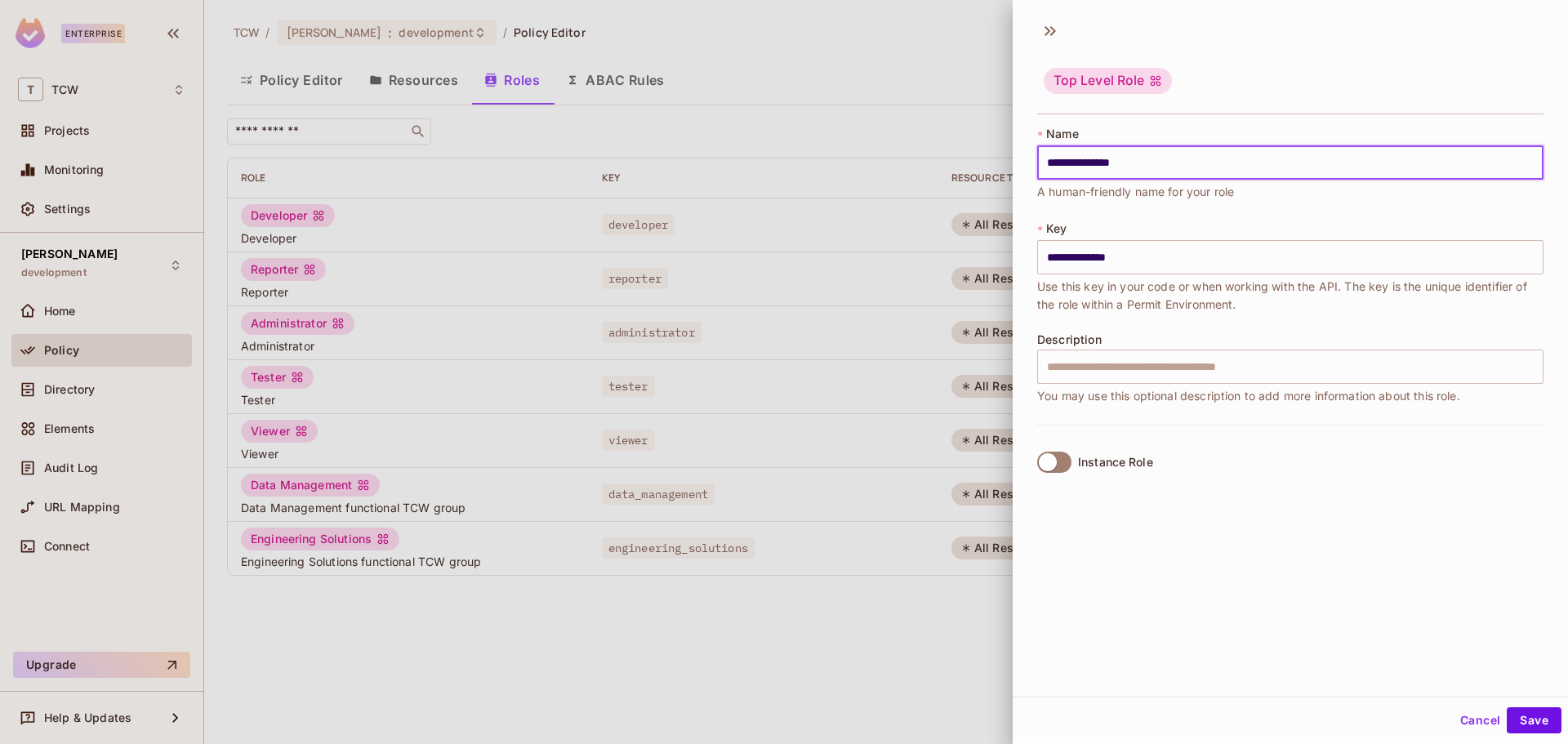
type input "**********"
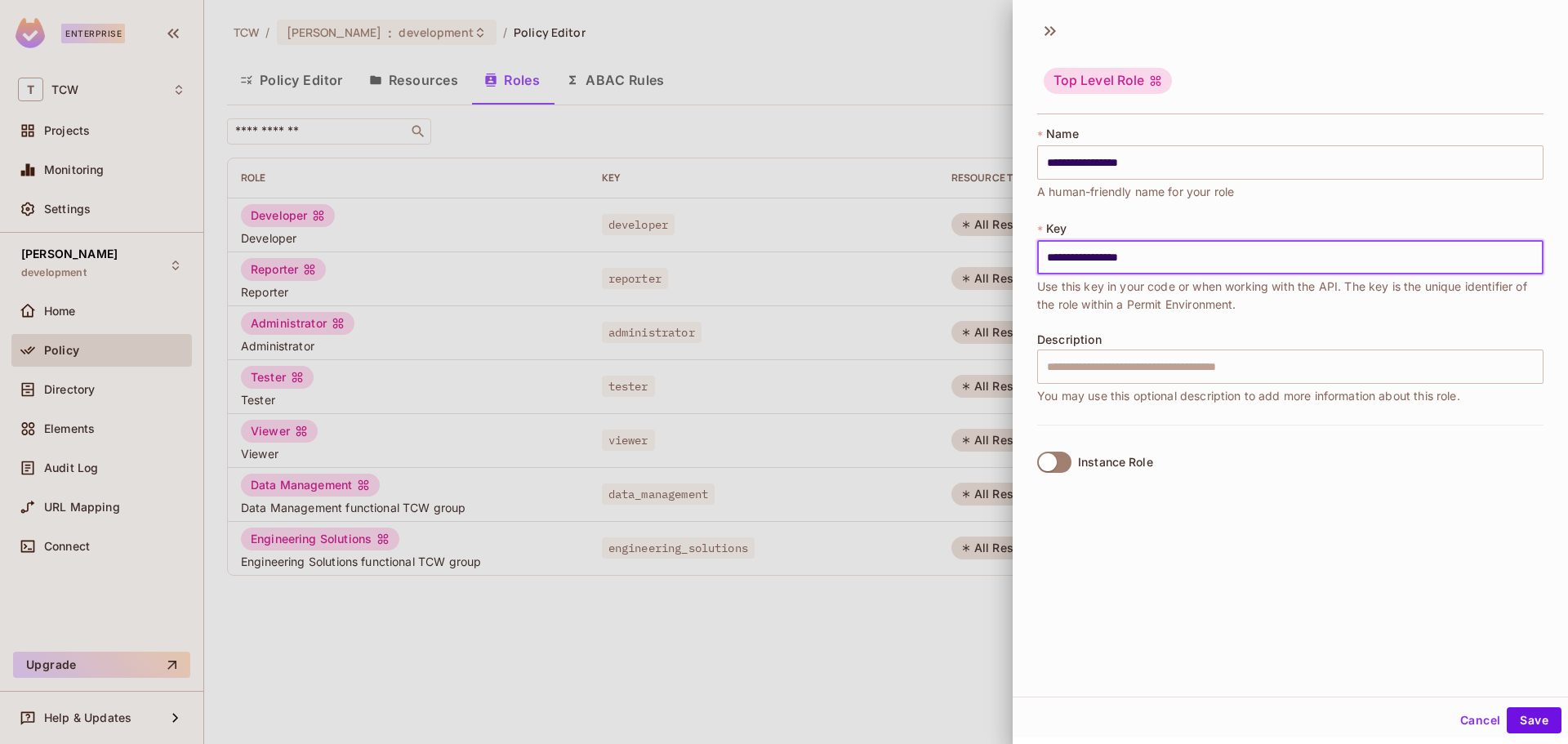
type input "**********"
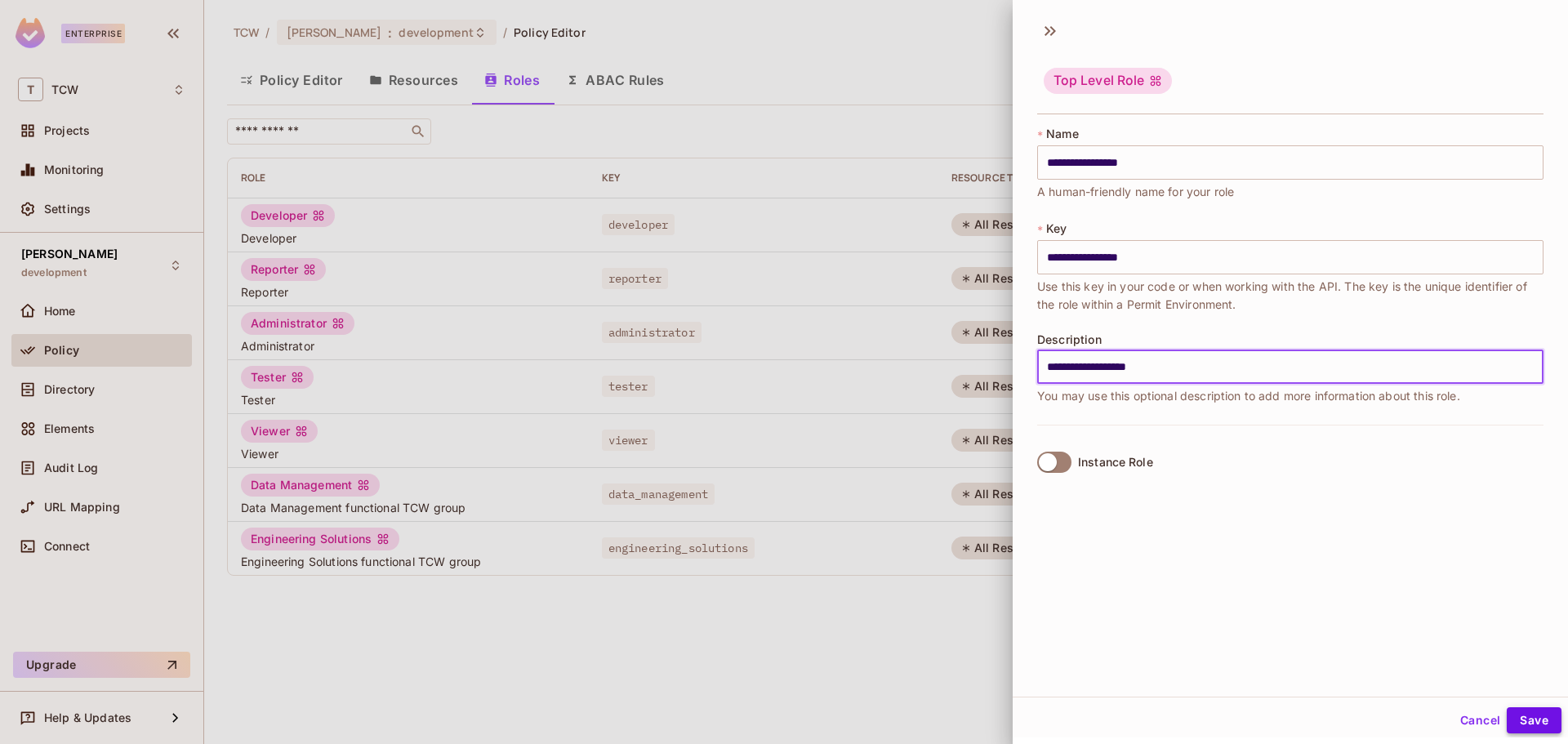
type input "**********"
click at [1514, 721] on button "Save" at bounding box center [1534, 720] width 54 height 26
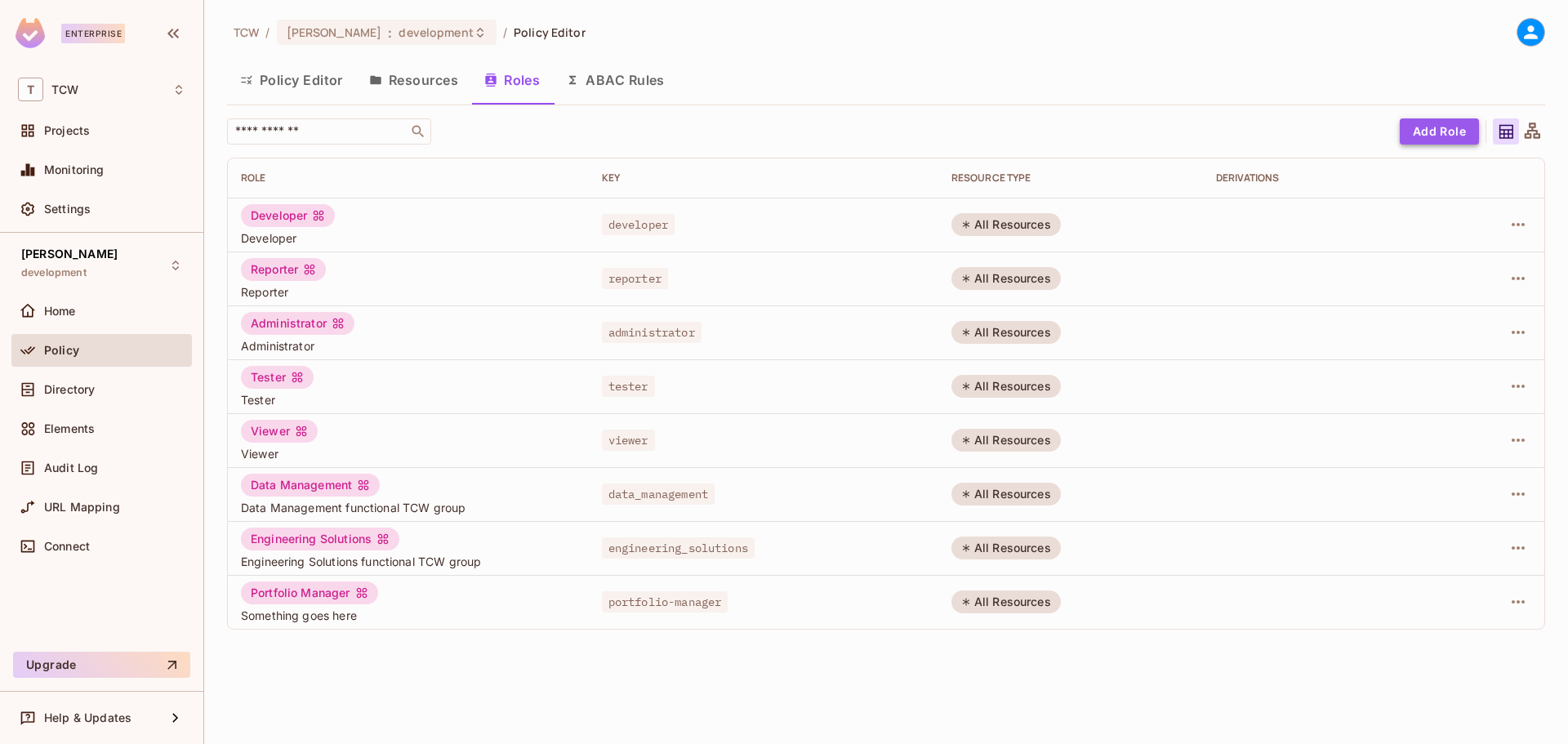
click at [1410, 141] on button "Add Role" at bounding box center [1439, 132] width 79 height 26
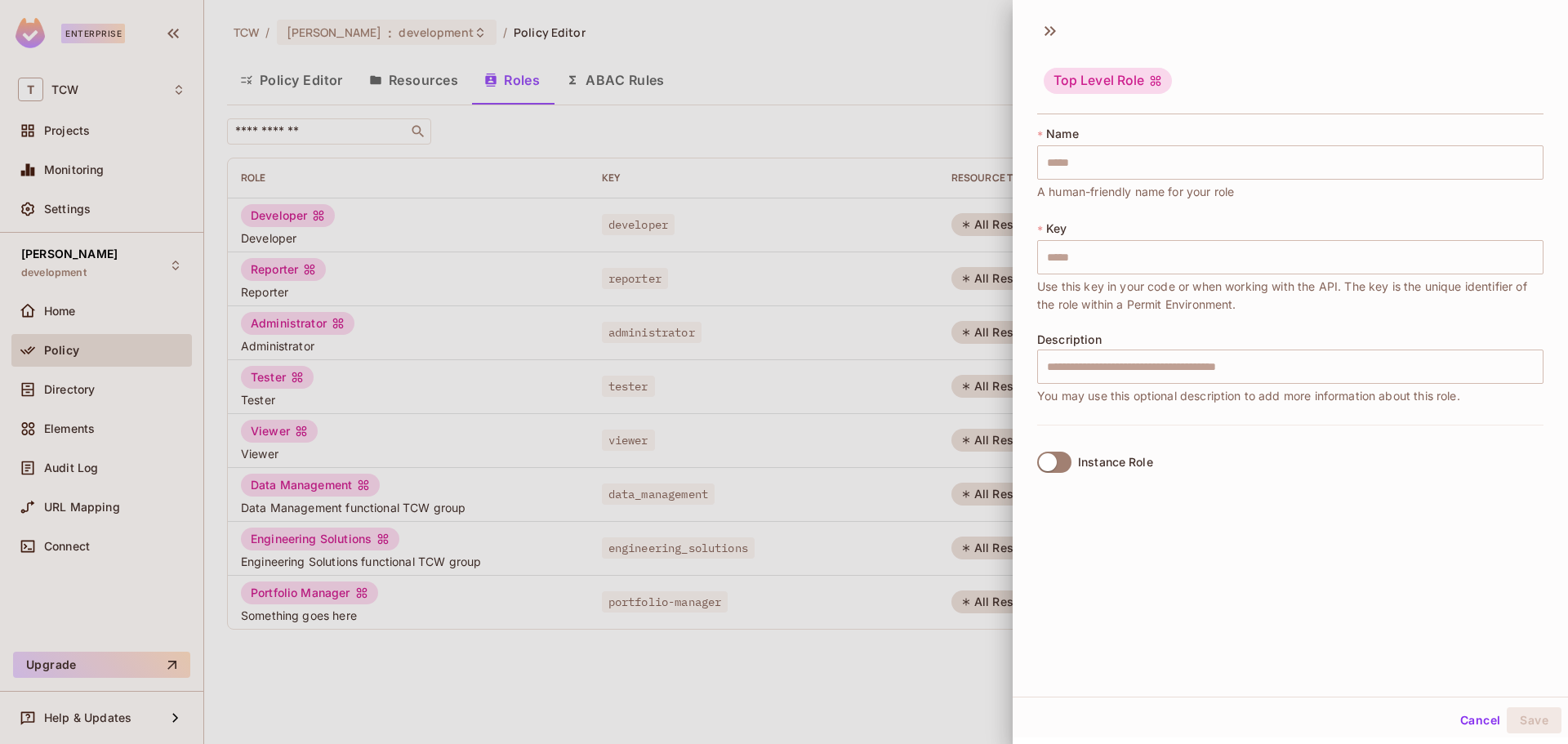
click at [979, 50] on div at bounding box center [784, 372] width 1568 height 744
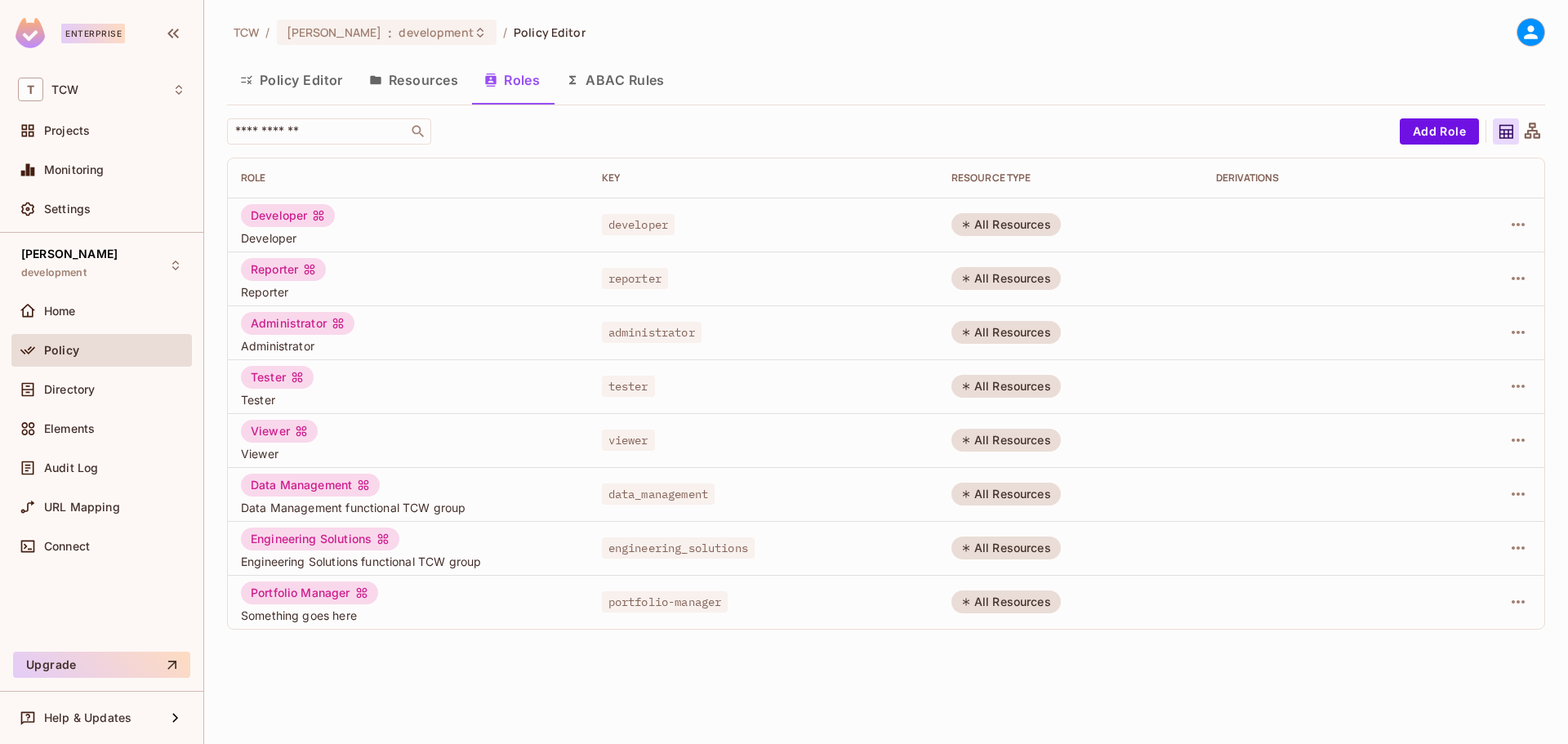
click at [291, 77] on button "Policy Editor" at bounding box center [291, 80] width 129 height 41
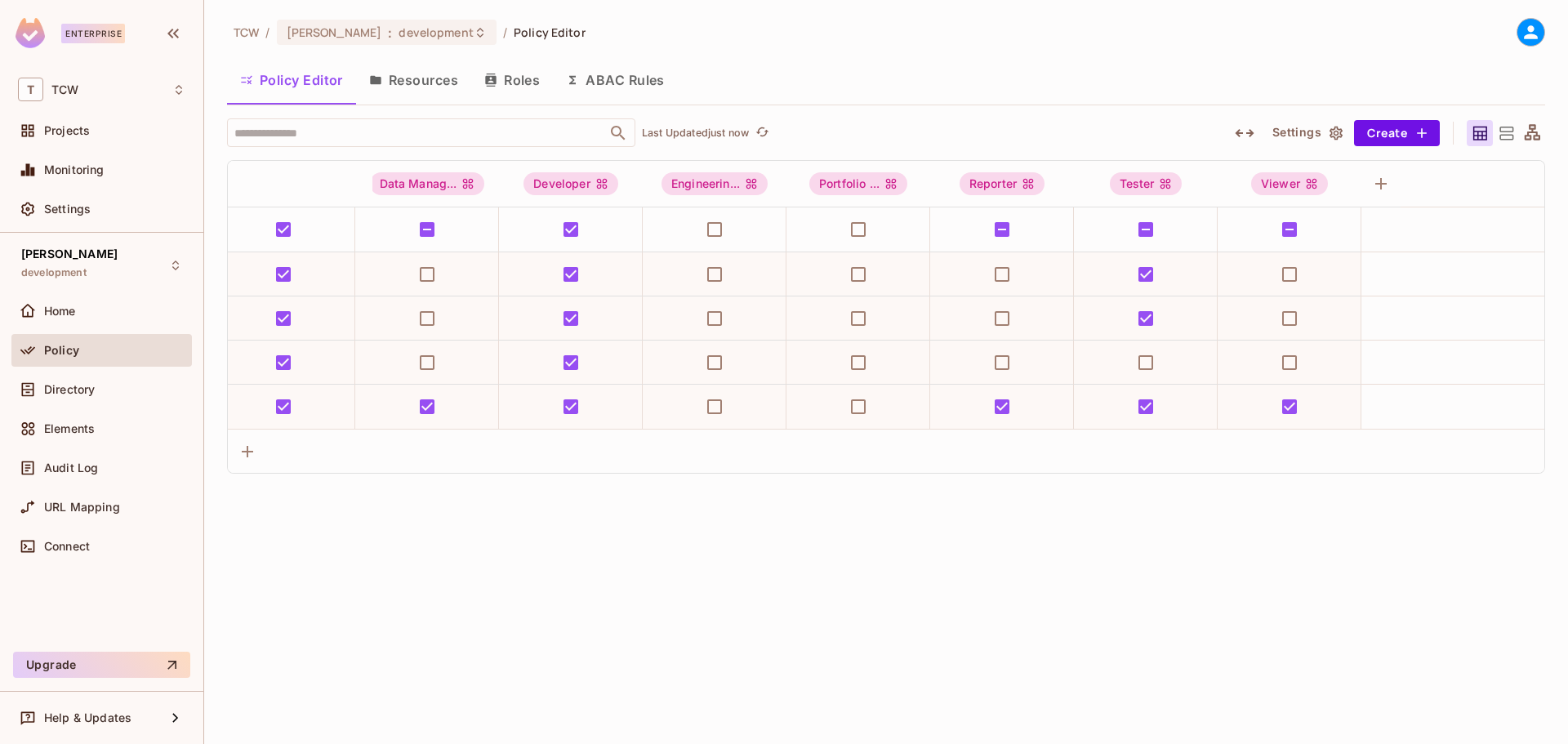
scroll to position [0, 8]
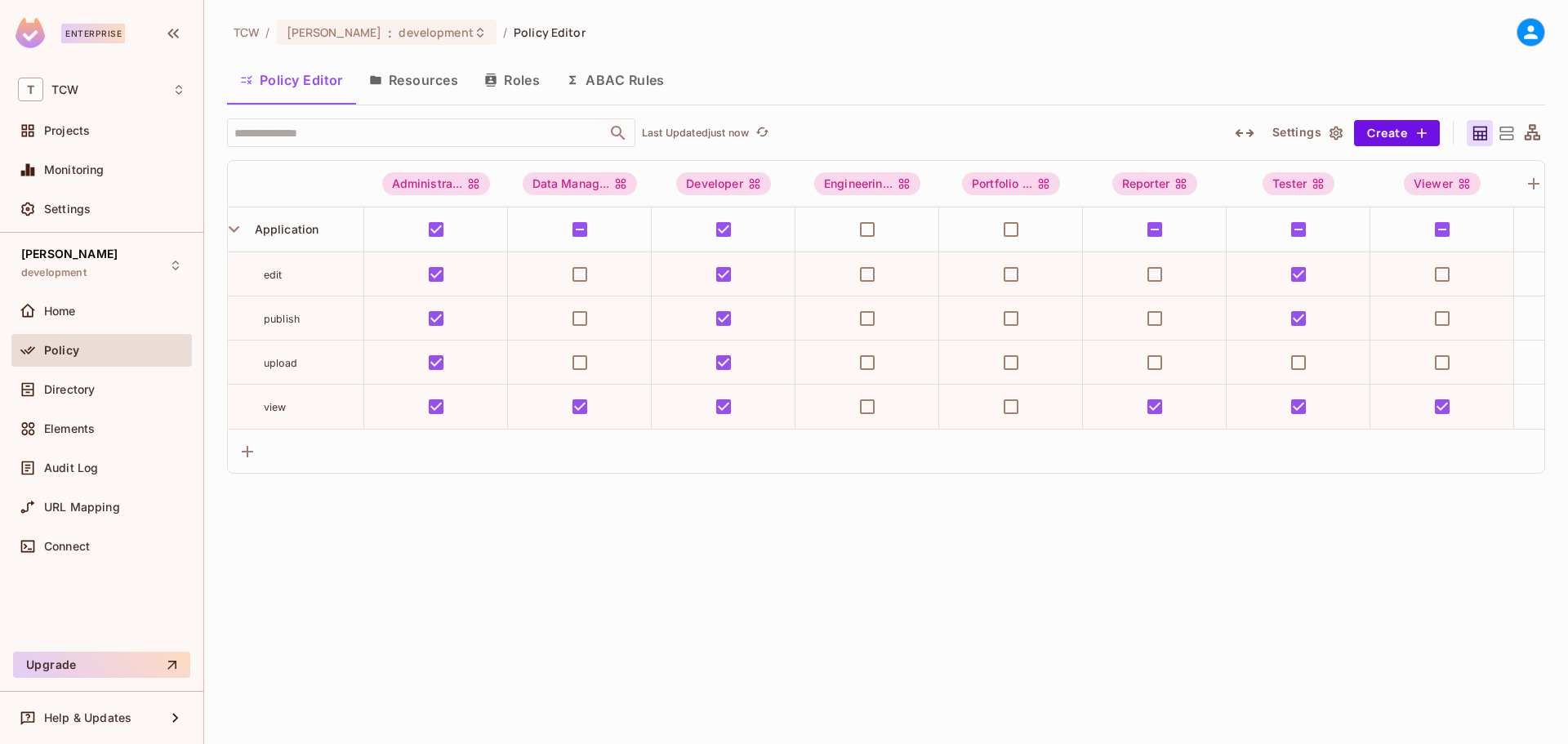
click at [424, 91] on button "Resources" at bounding box center [414, 80] width 115 height 41
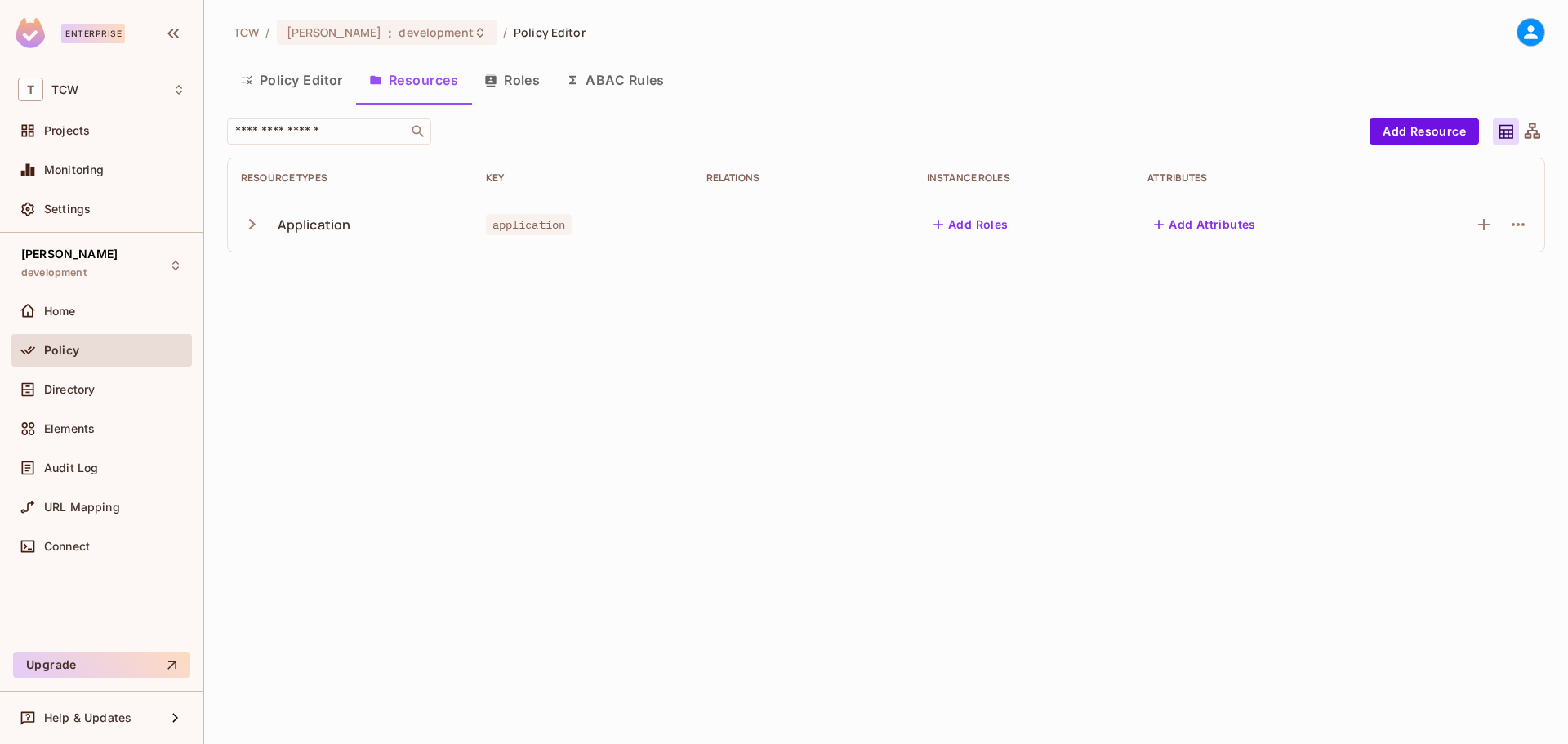
click at [251, 227] on icon "button" at bounding box center [252, 224] width 6 height 11
click at [293, 84] on button "Policy Editor" at bounding box center [291, 80] width 129 height 41
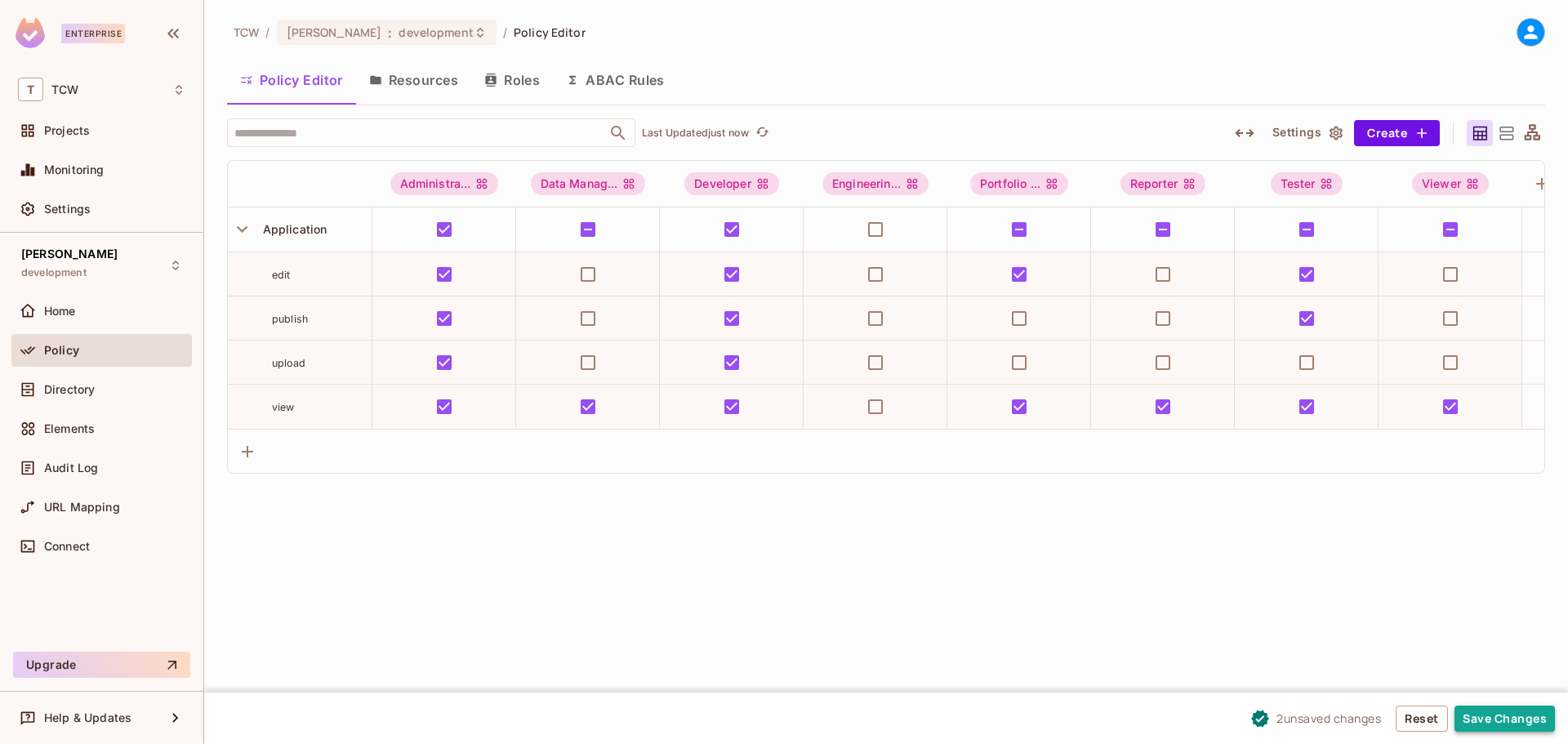
click at [1502, 721] on button "Save Changes" at bounding box center [1505, 719] width 101 height 26
click at [104, 387] on div "Directory" at bounding box center [115, 389] width 141 height 13
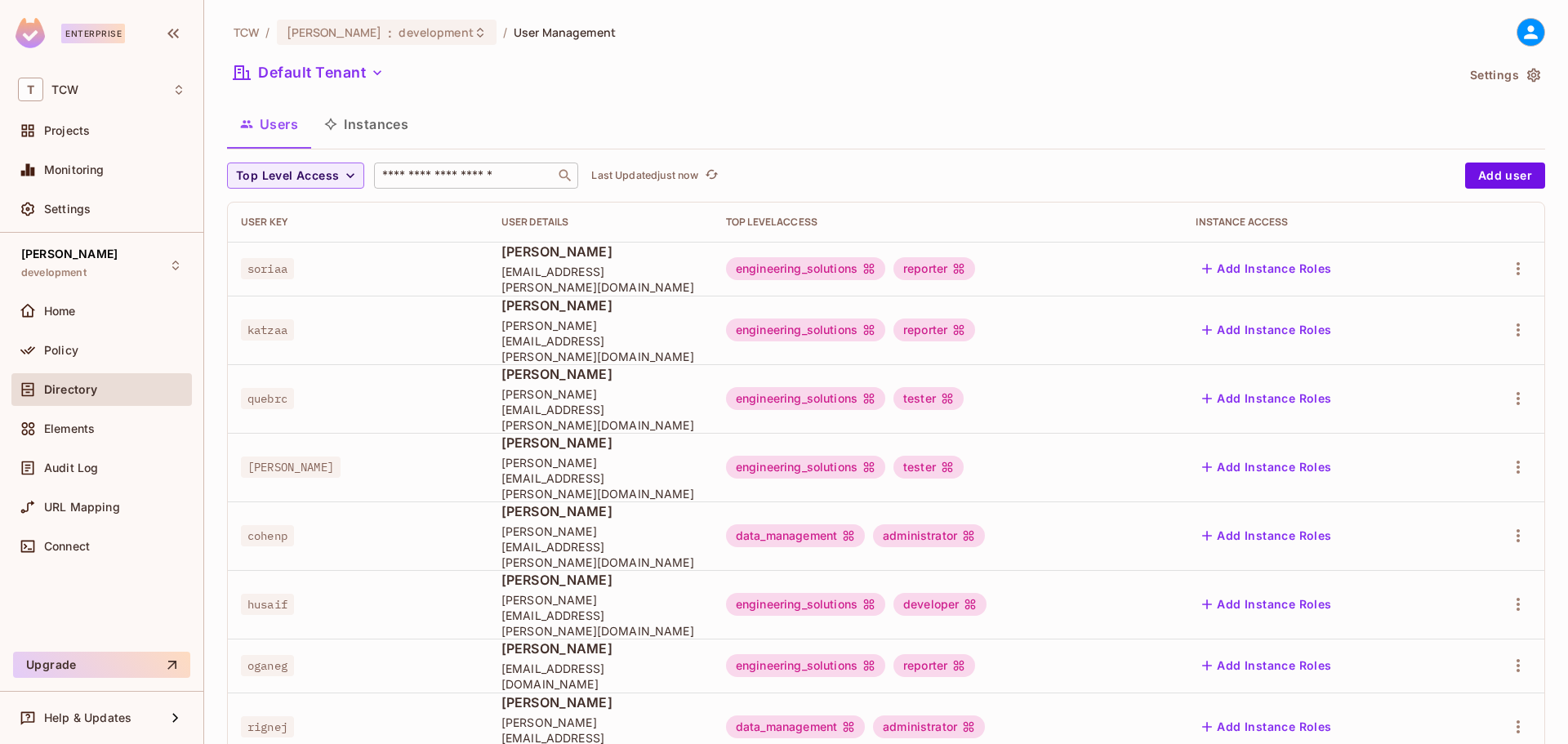
click at [498, 175] on input "text" at bounding box center [464, 176] width 171 height 16
click at [346, 181] on icon "button" at bounding box center [350, 176] width 16 height 16
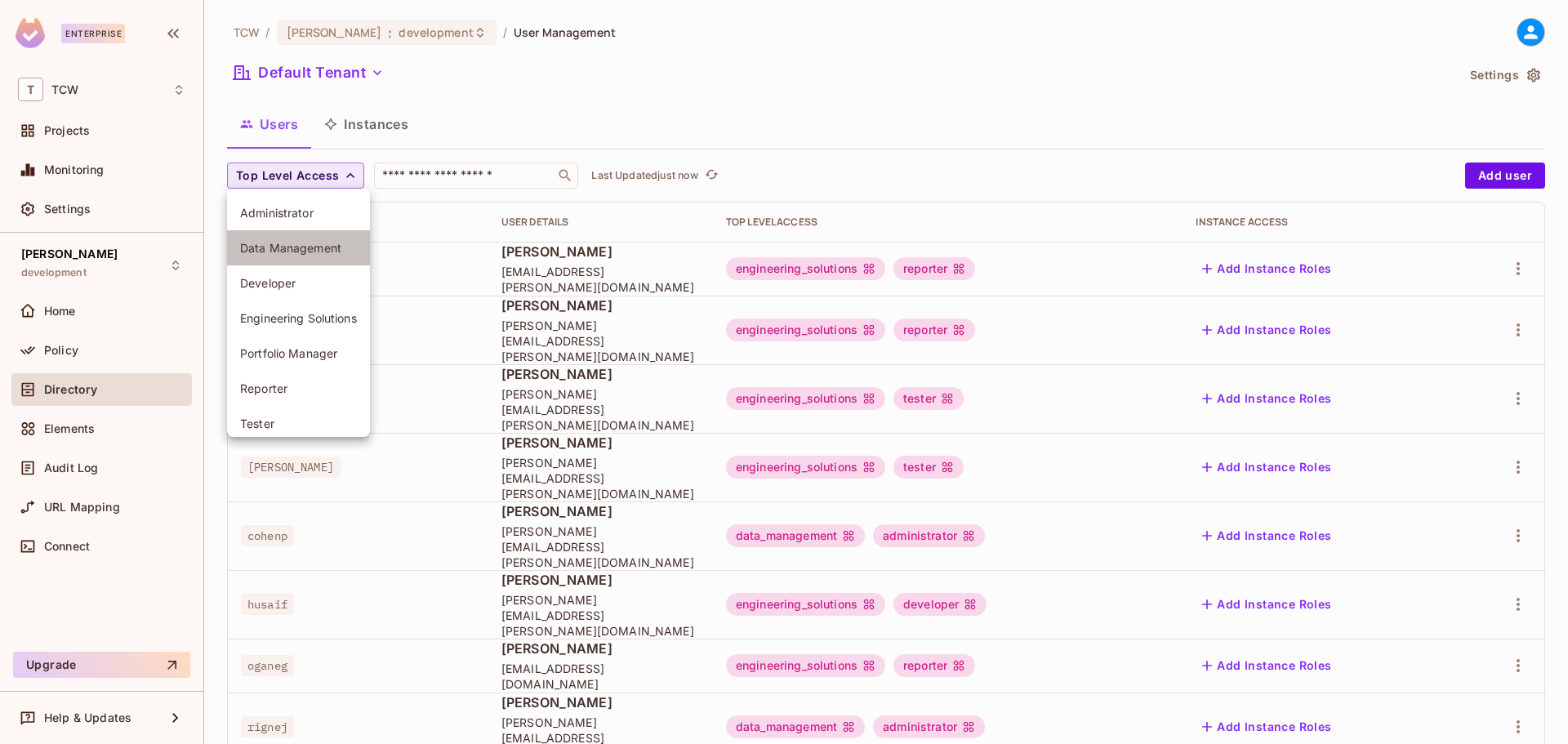
click at [319, 250] on span "Data Management" at bounding box center [298, 248] width 117 height 15
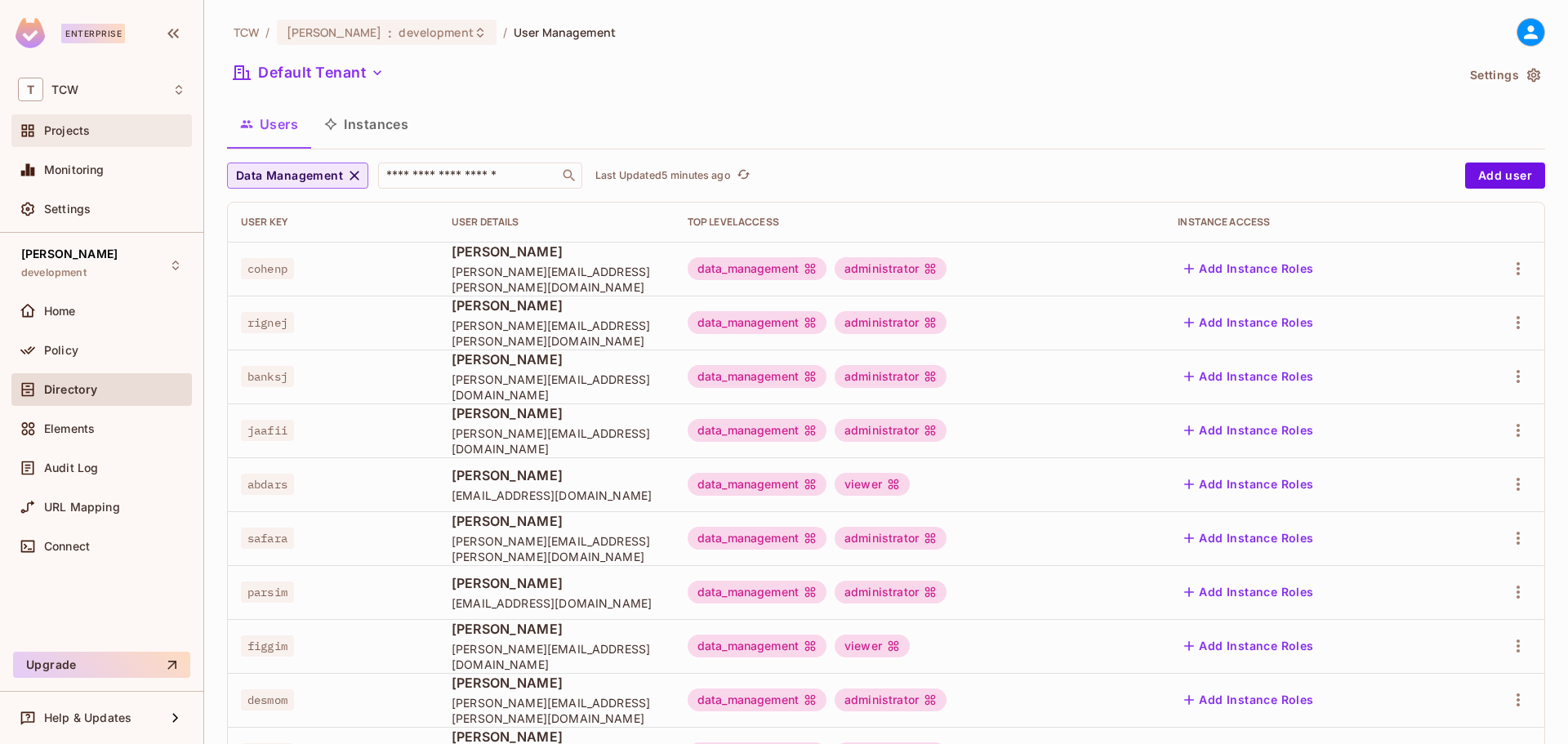
click at [69, 127] on span "Projects" at bounding box center [67, 131] width 45 height 13
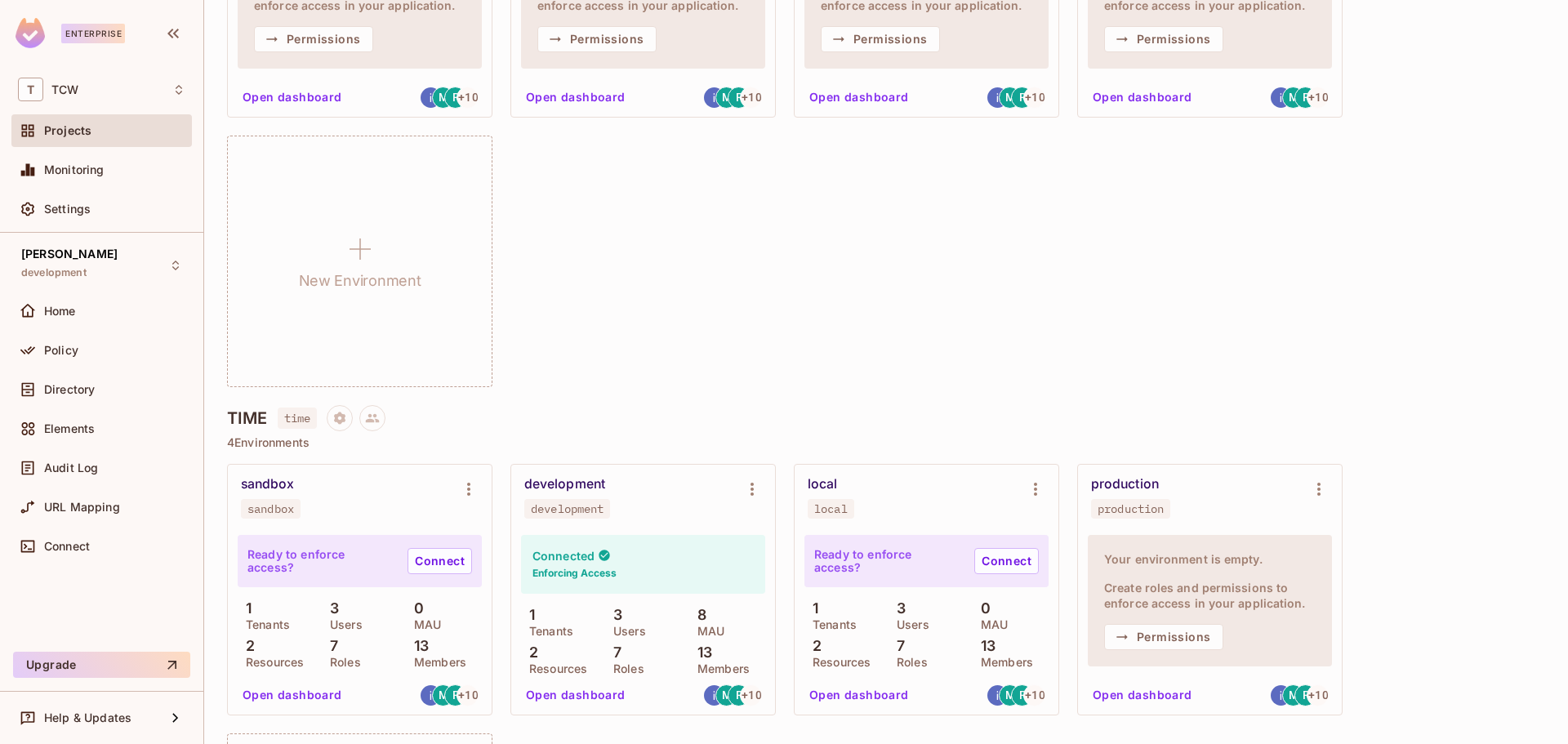
scroll to position [1090, 0]
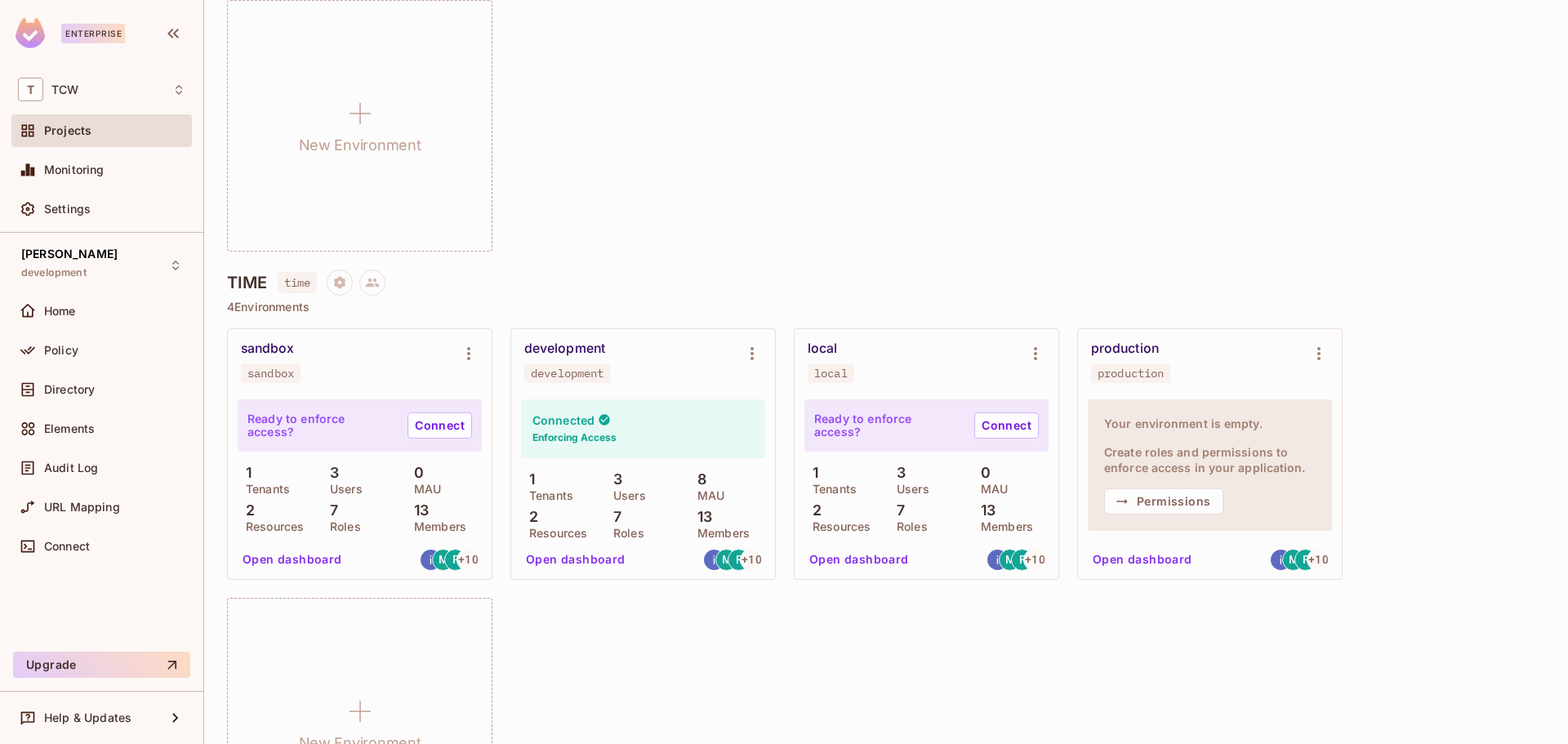
click at [586, 563] on button "Open dashboard" at bounding box center [576, 560] width 112 height 26
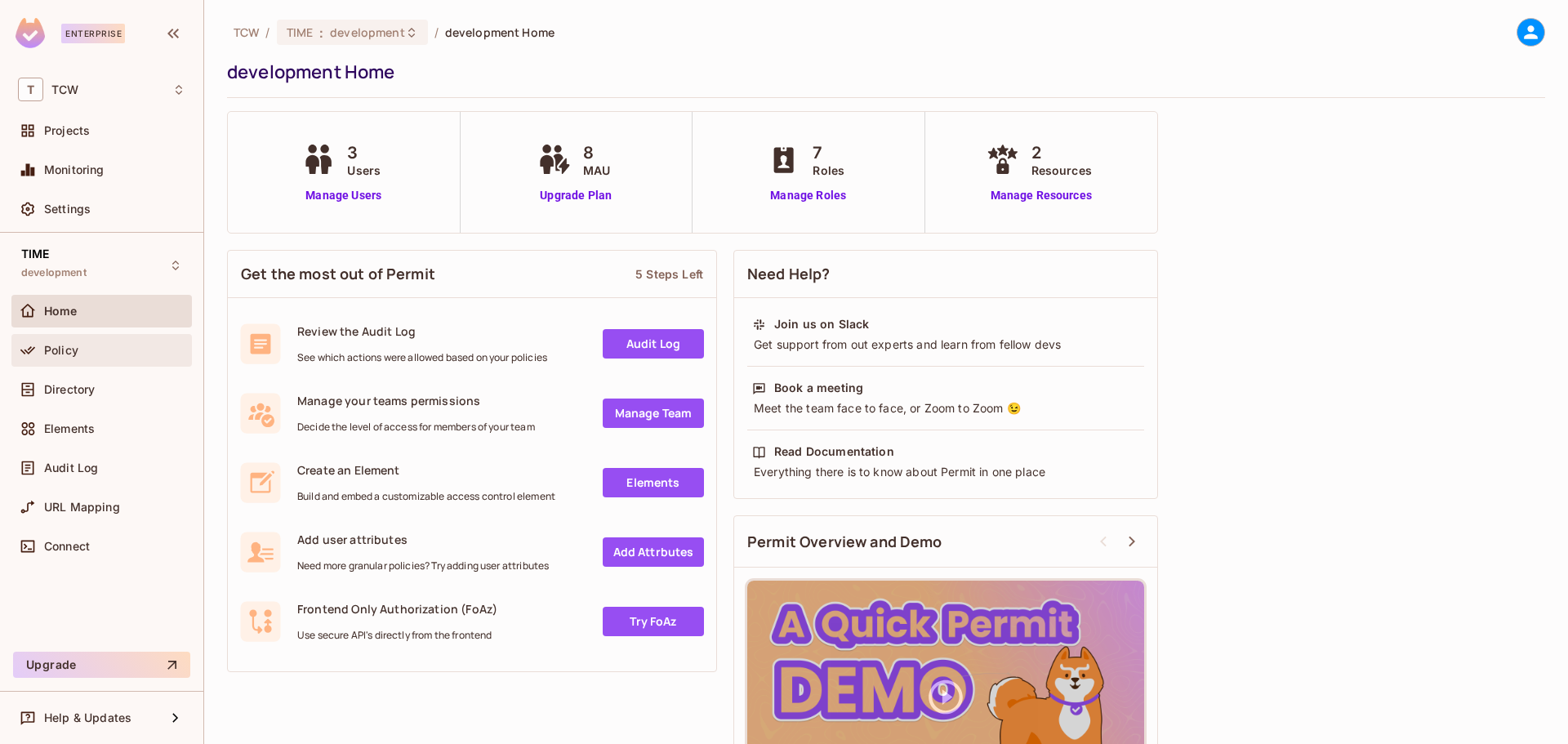
click at [68, 357] on div "Policy" at bounding box center [102, 351] width 168 height 20
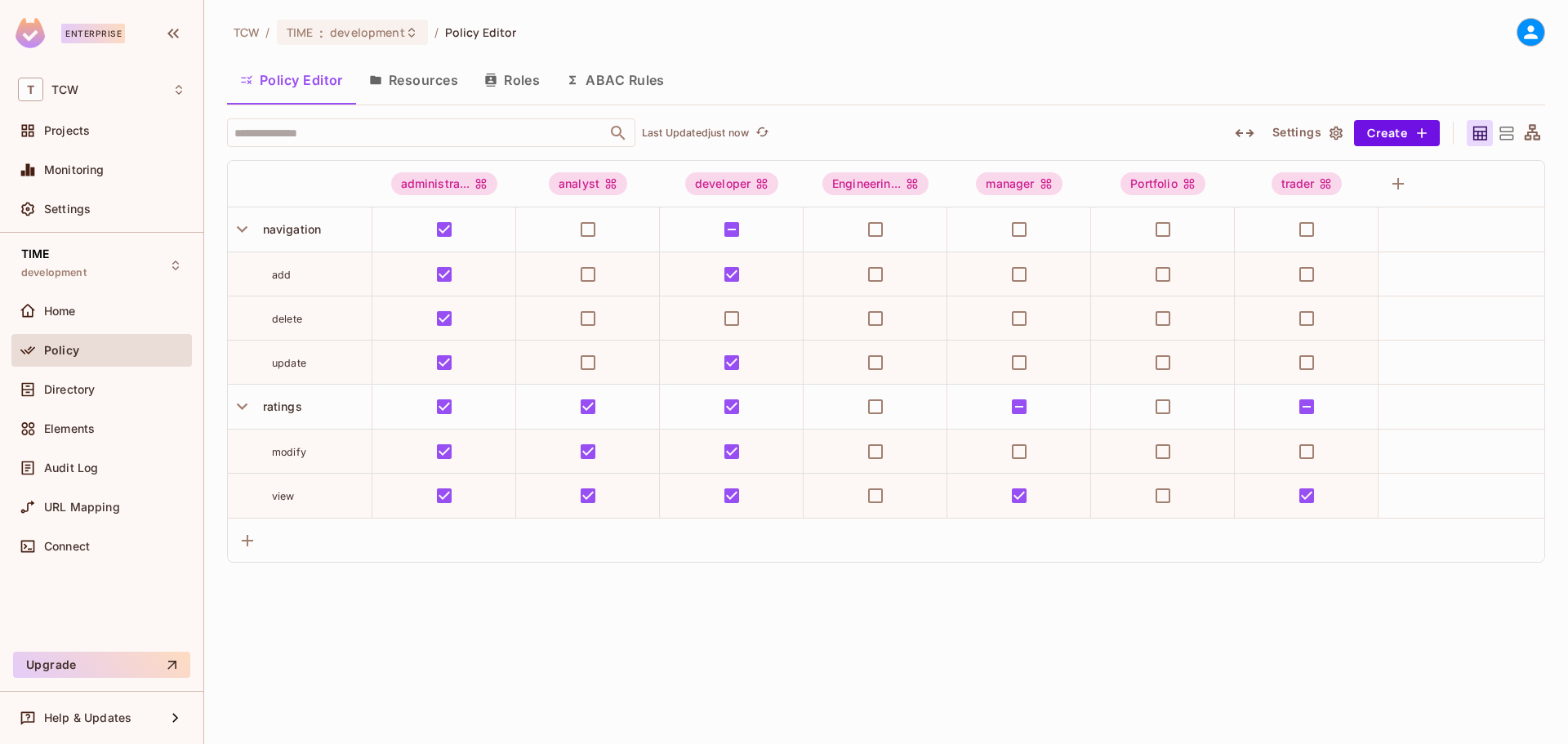
click at [414, 83] on button "Resources" at bounding box center [414, 80] width 115 height 41
click at [77, 126] on span "Projects" at bounding box center [67, 131] width 45 height 13
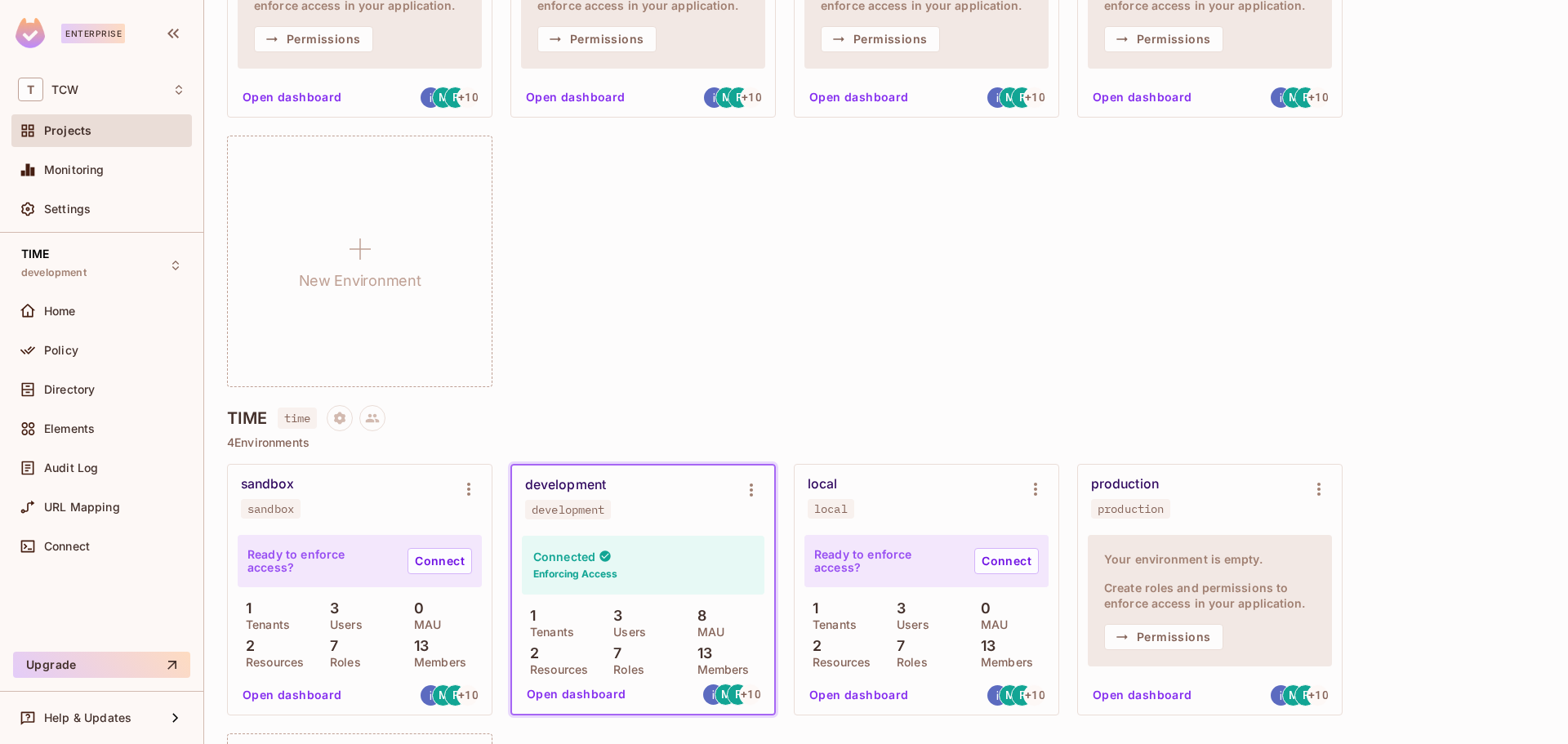
scroll to position [1090, 0]
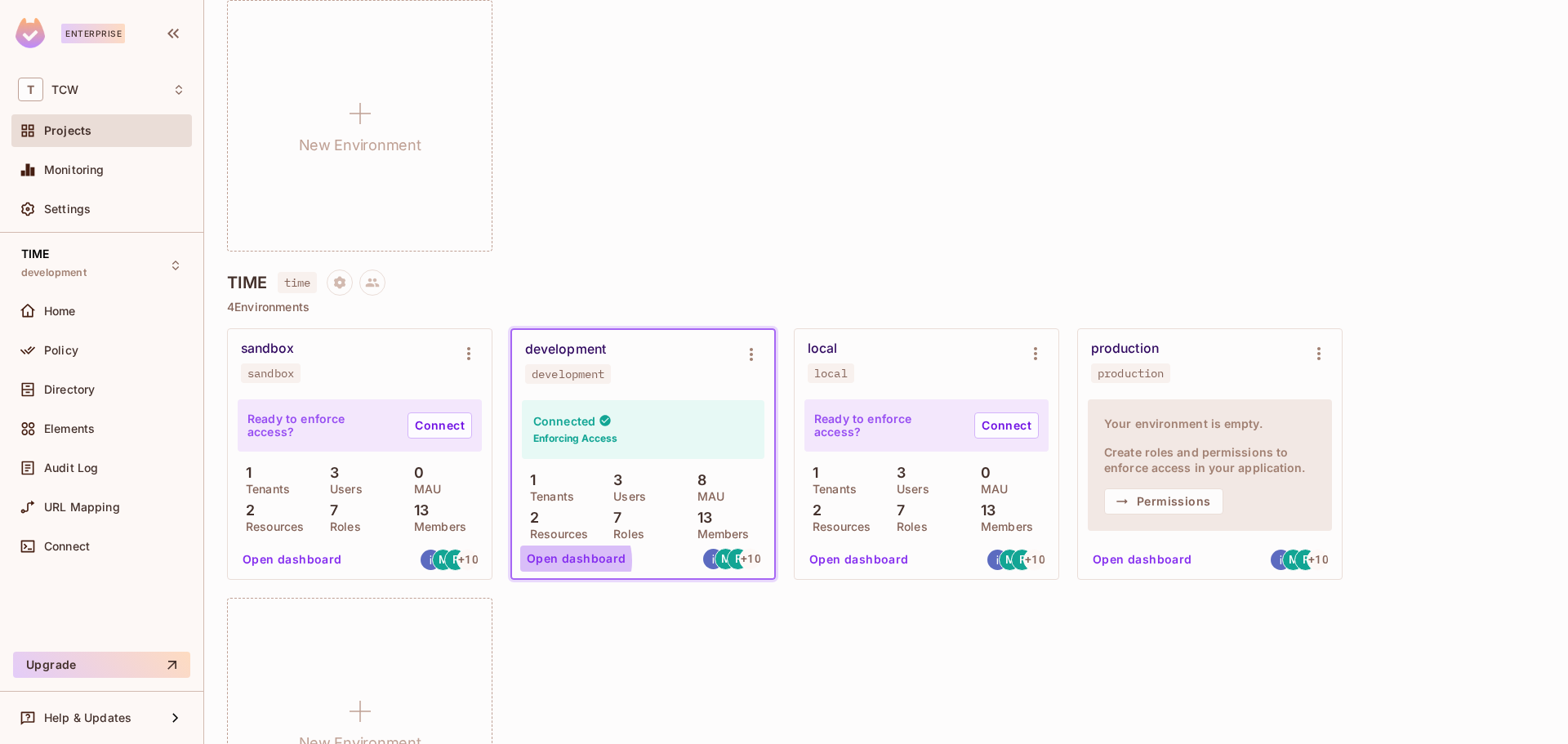
click at [570, 561] on button "Open dashboard" at bounding box center [577, 559] width 112 height 26
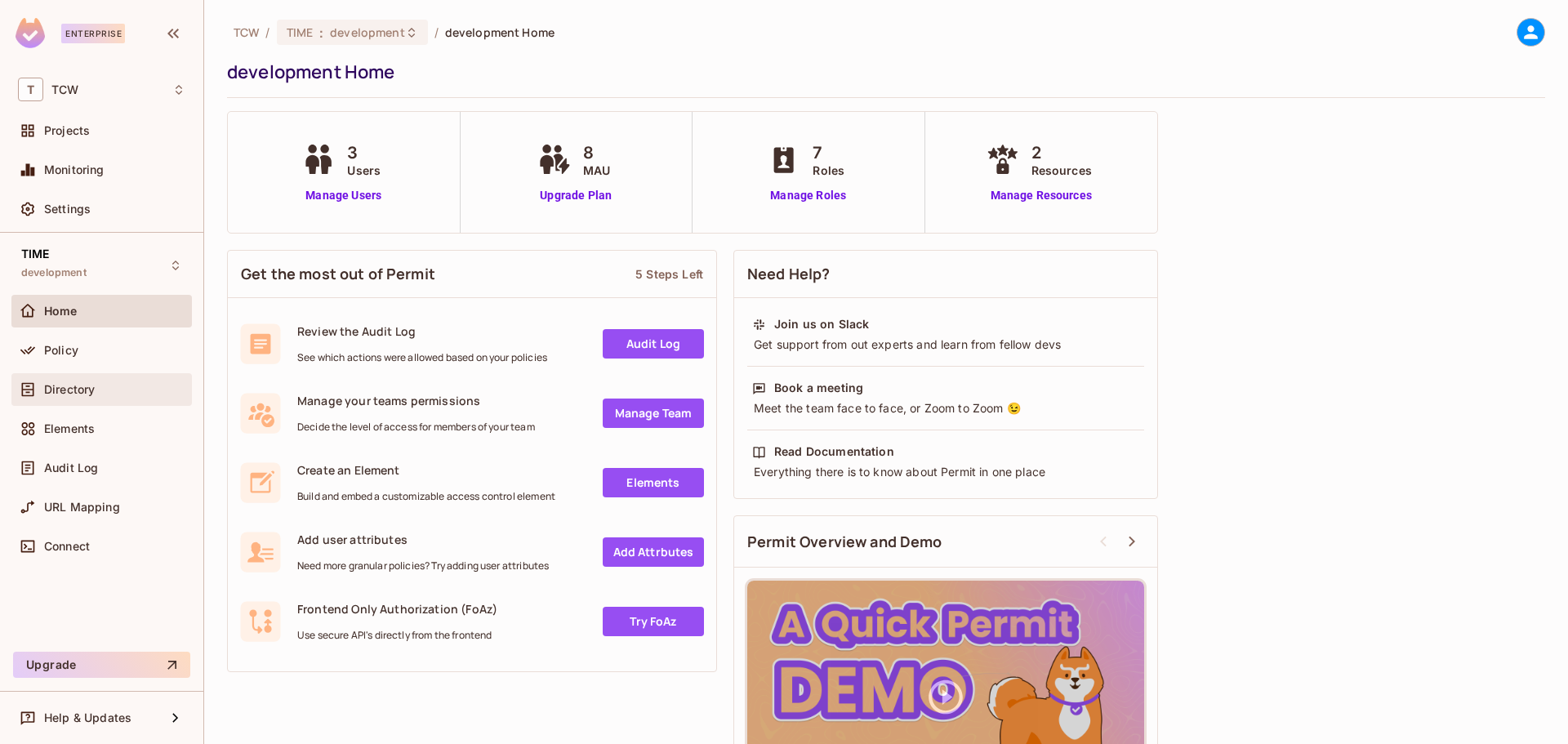
click at [70, 391] on span "Directory" at bounding box center [70, 389] width 51 height 13
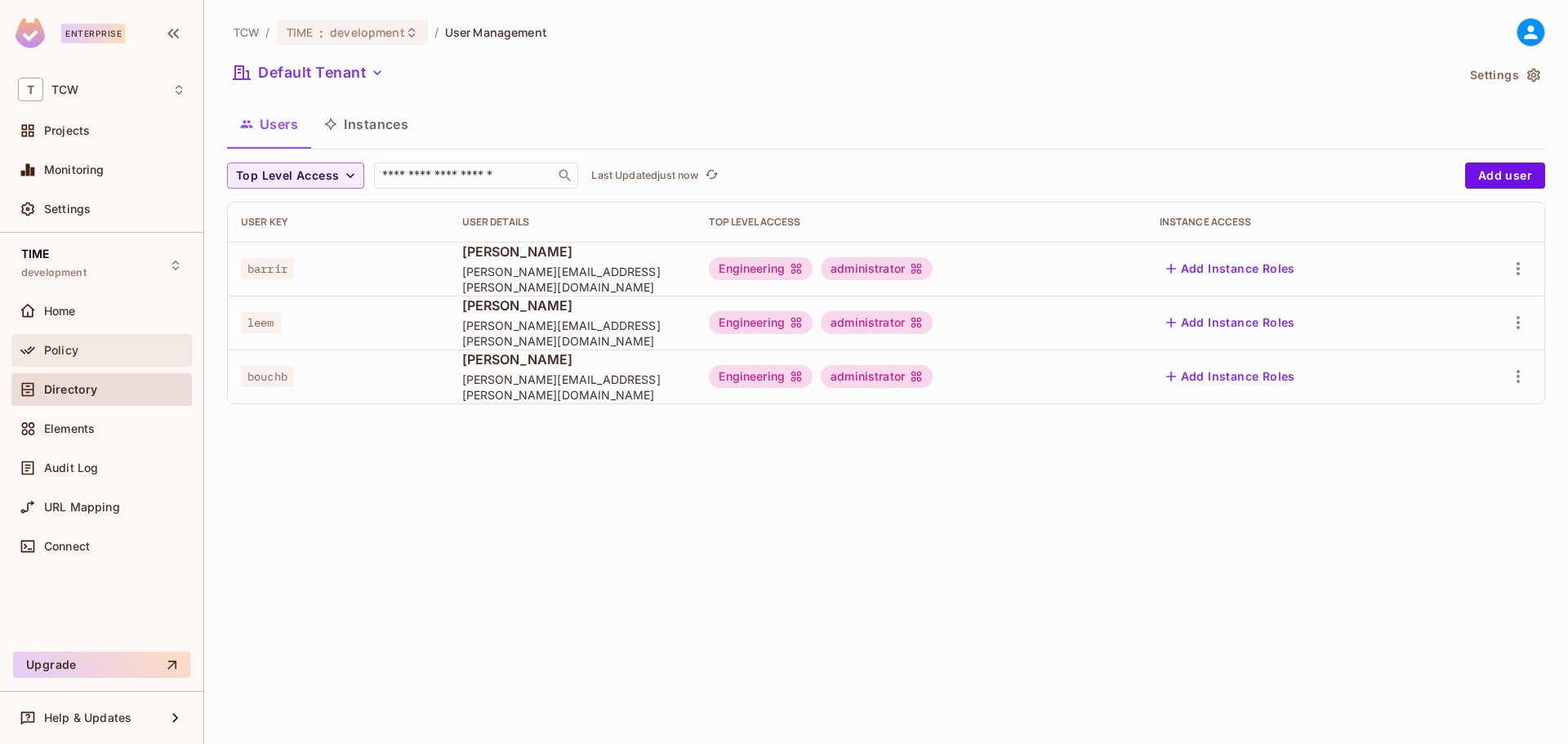
click at [69, 348] on span "Policy" at bounding box center [62, 350] width 34 height 13
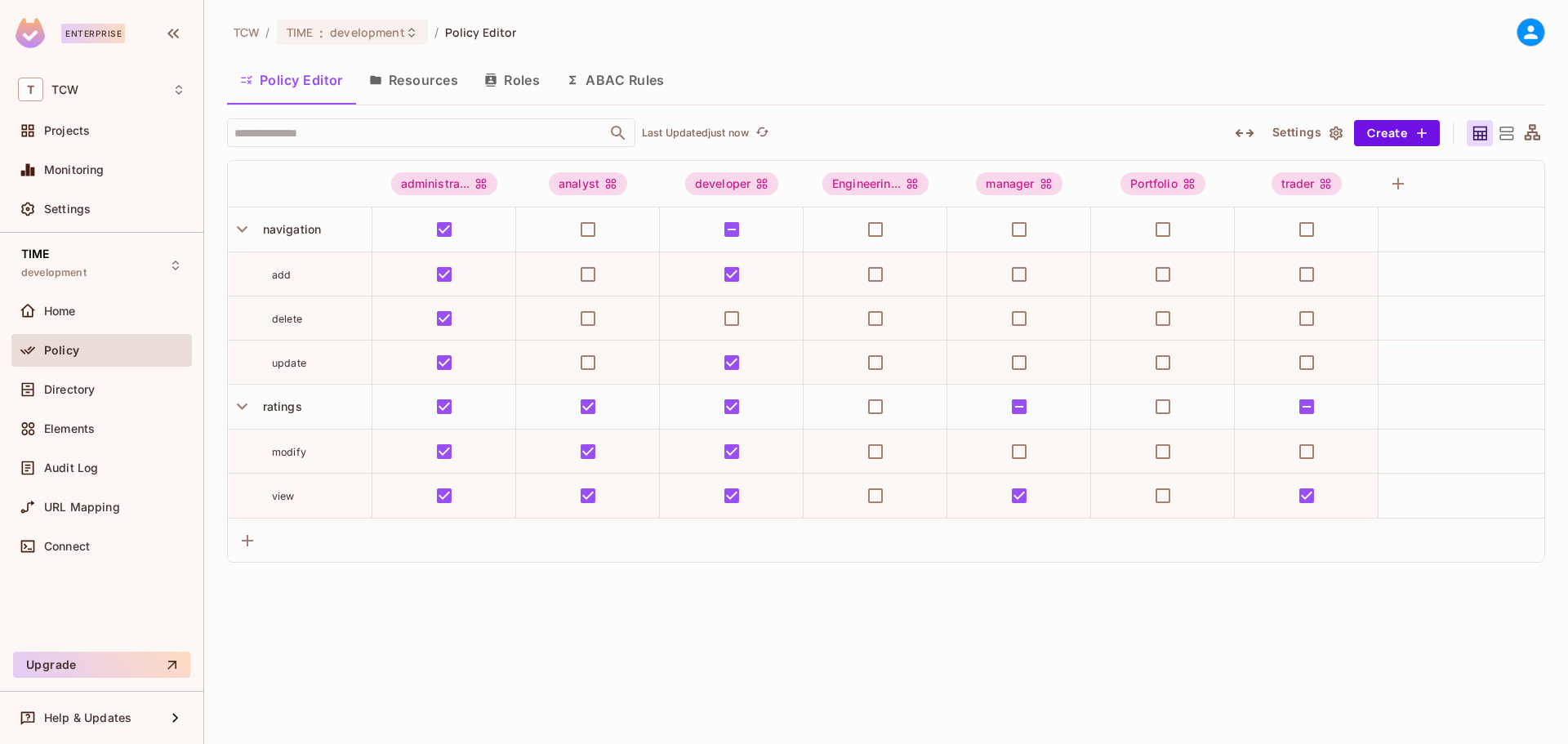
click at [415, 83] on button "Resources" at bounding box center [414, 80] width 115 height 41
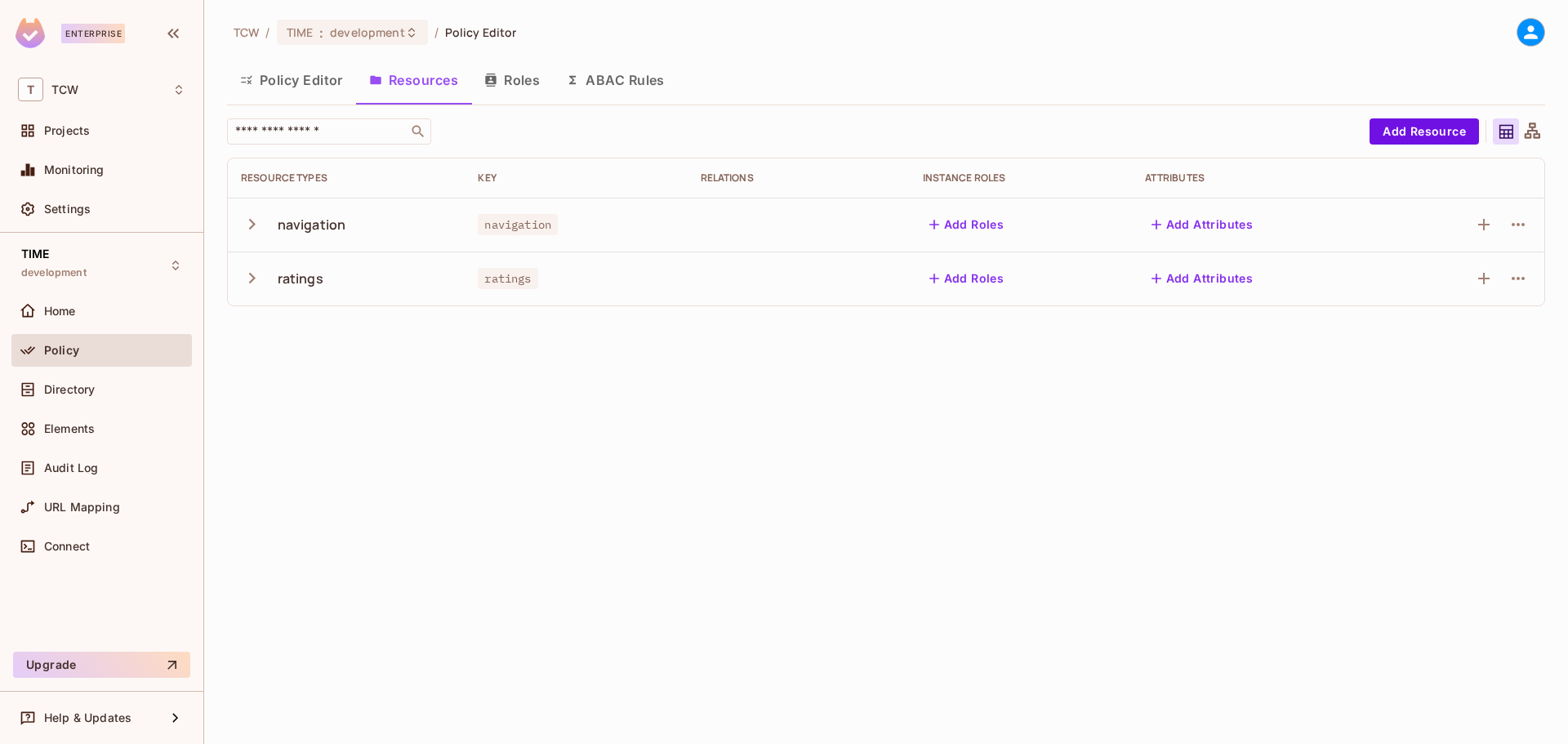
click at [250, 226] on icon "button" at bounding box center [252, 224] width 22 height 22
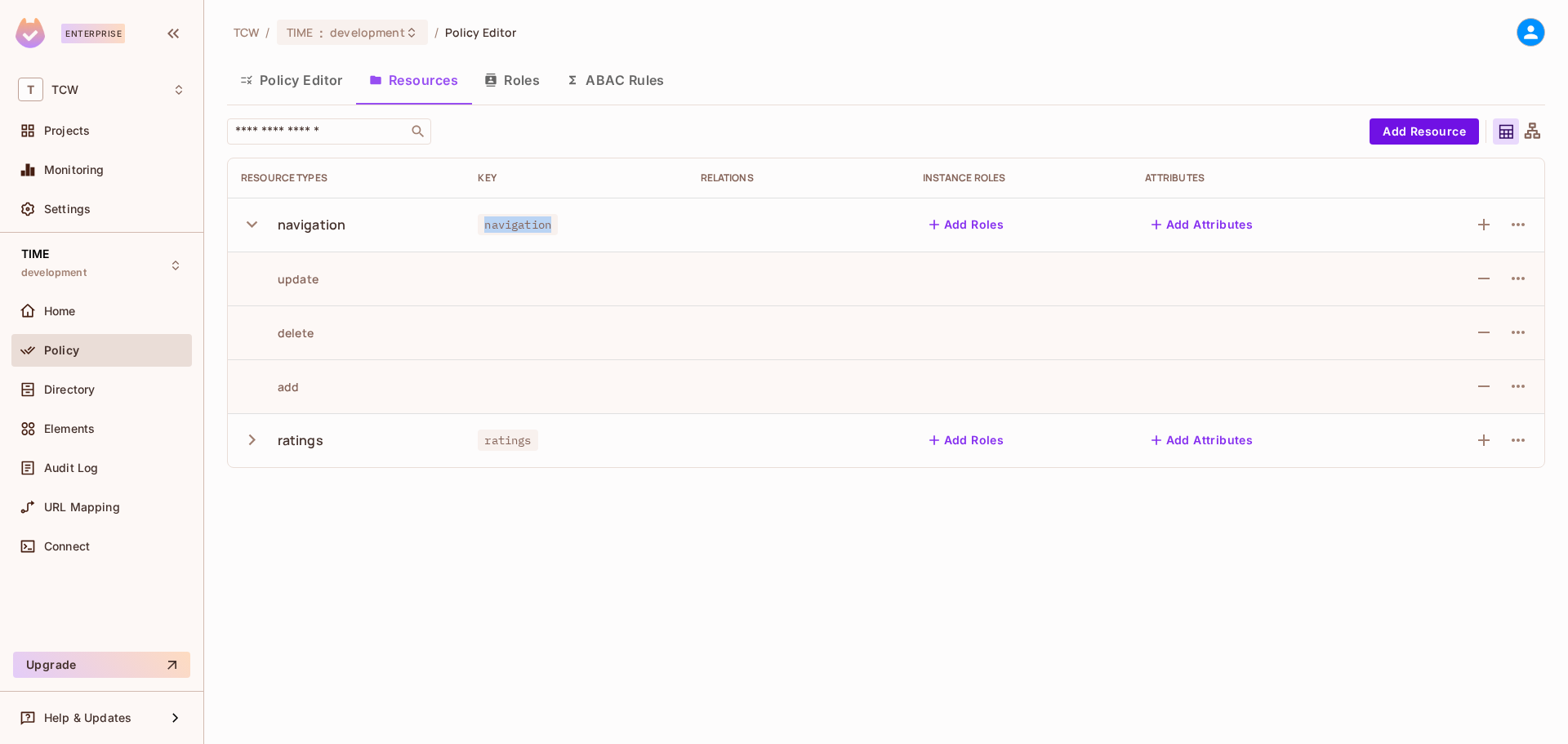
drag, startPoint x: 485, startPoint y: 224, endPoint x: 552, endPoint y: 227, distance: 67.1
click at [552, 227] on span "navigation" at bounding box center [518, 224] width 80 height 21
click at [300, 280] on div "update" at bounding box center [280, 279] width 78 height 15
click at [307, 228] on div "navigation" at bounding box center [312, 225] width 69 height 18
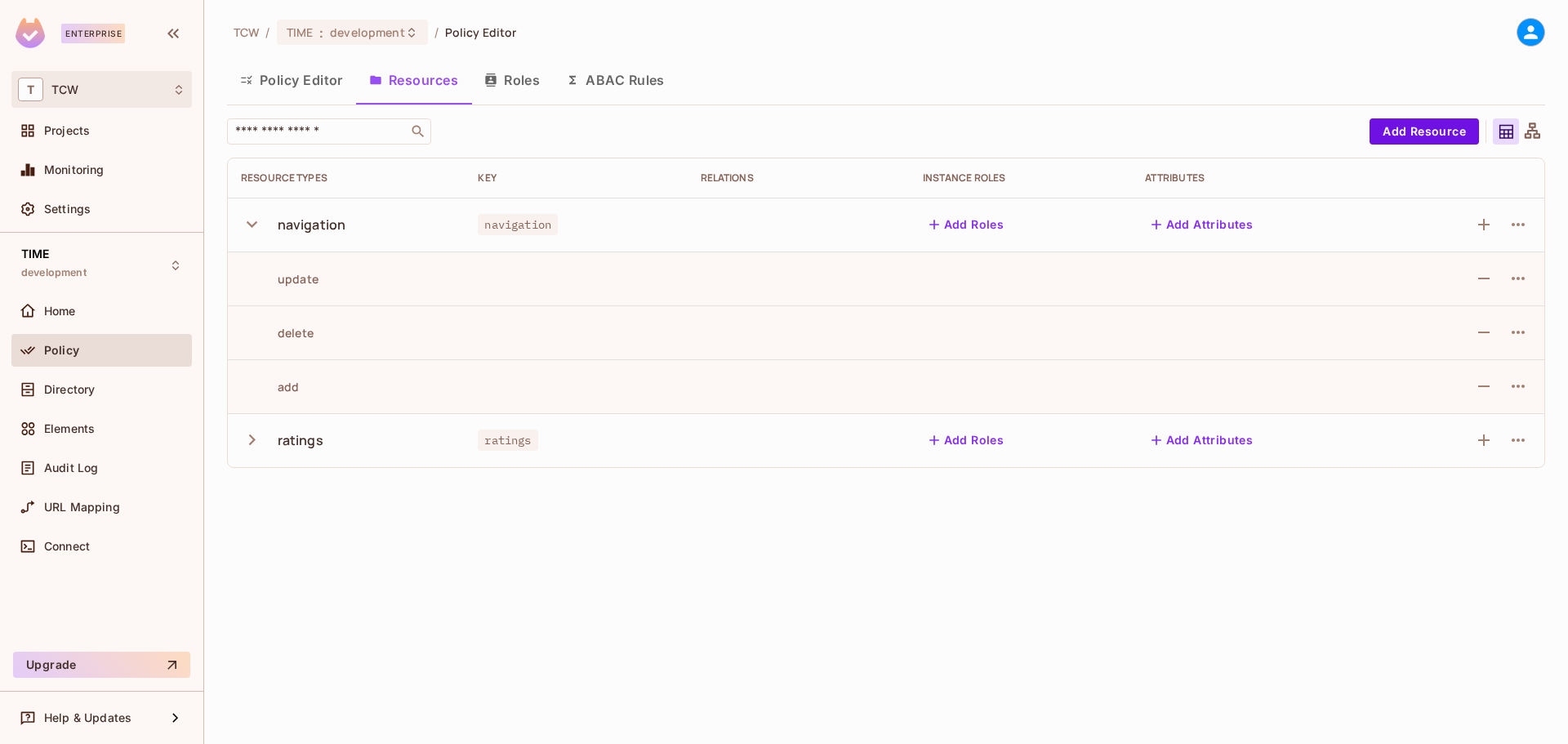
click at [58, 95] on span "TCW" at bounding box center [65, 90] width 27 height 13
click at [107, 235] on div at bounding box center [784, 372] width 1568 height 744
click at [56, 122] on div "Projects" at bounding box center [102, 131] width 168 height 20
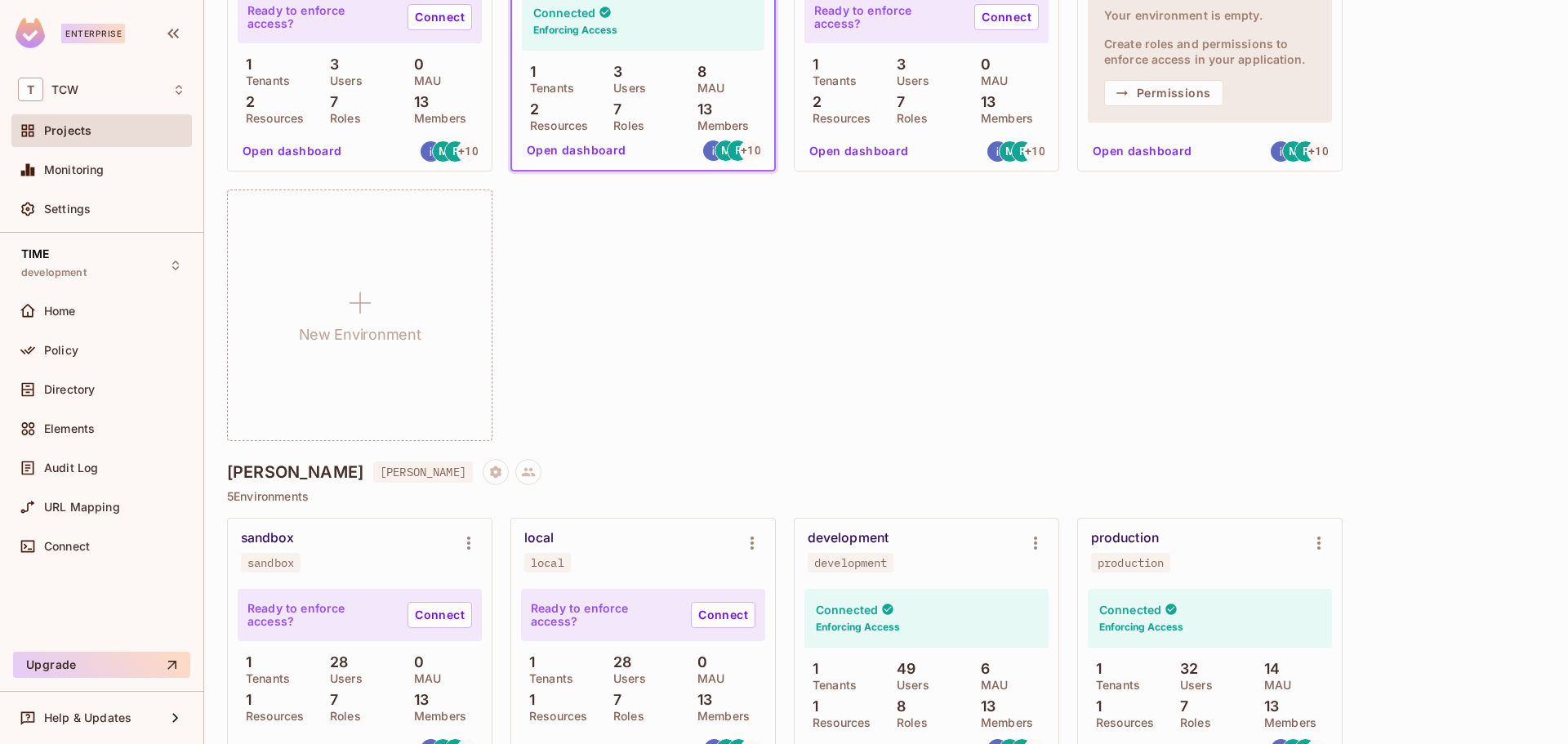
scroll to position [1634, 0]
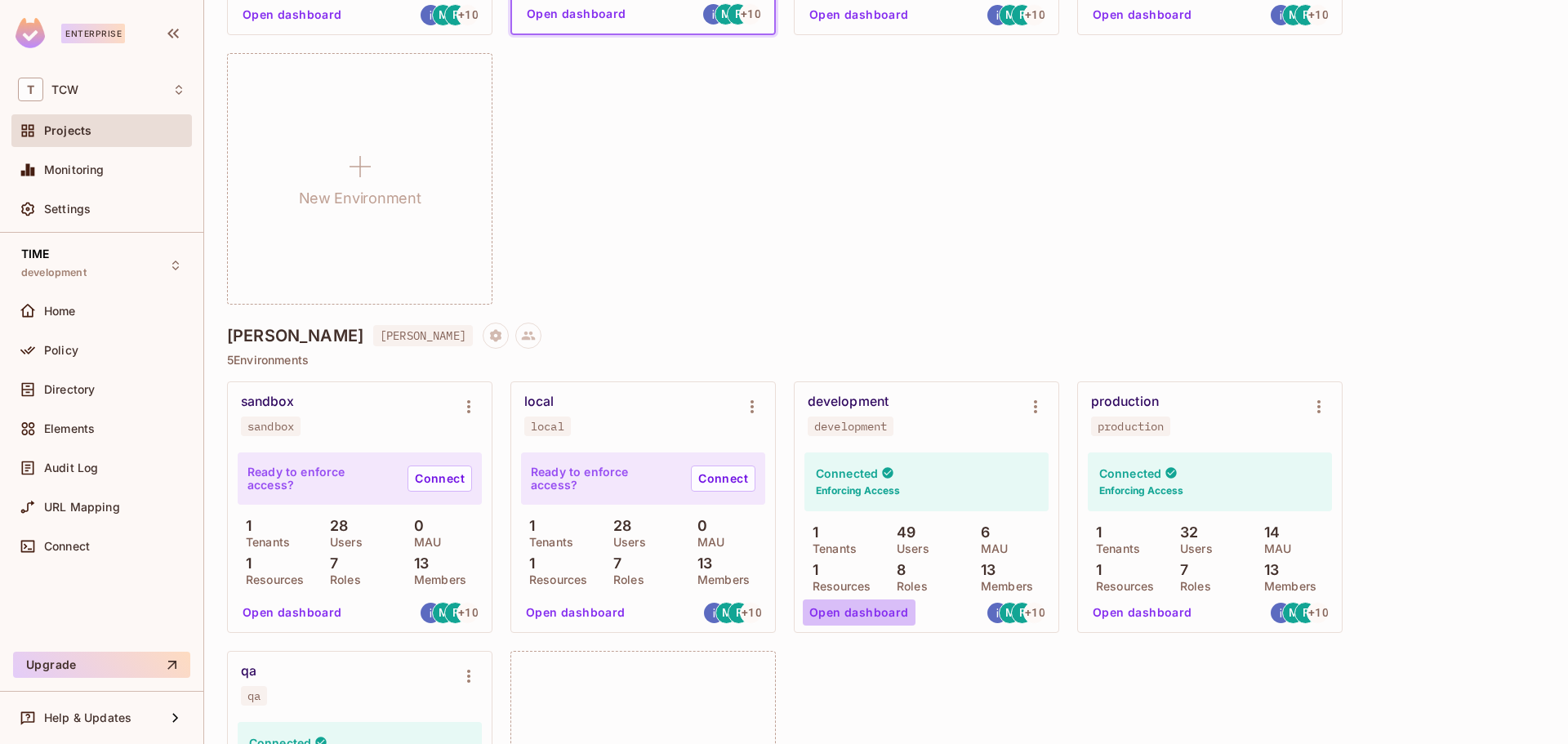
click at [879, 612] on button "Open dashboard" at bounding box center [859, 612] width 112 height 26
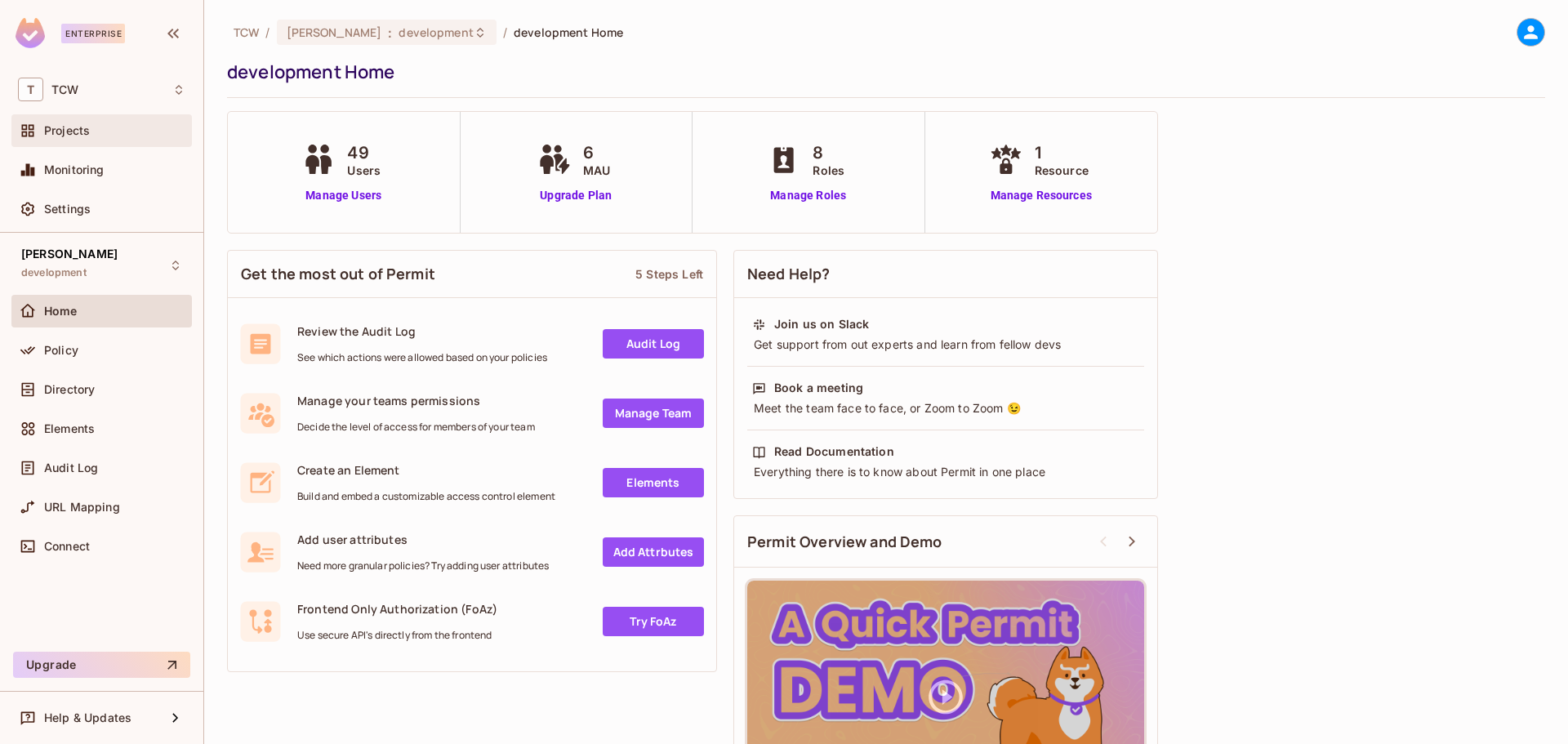
click at [70, 132] on span "Projects" at bounding box center [67, 131] width 45 height 13
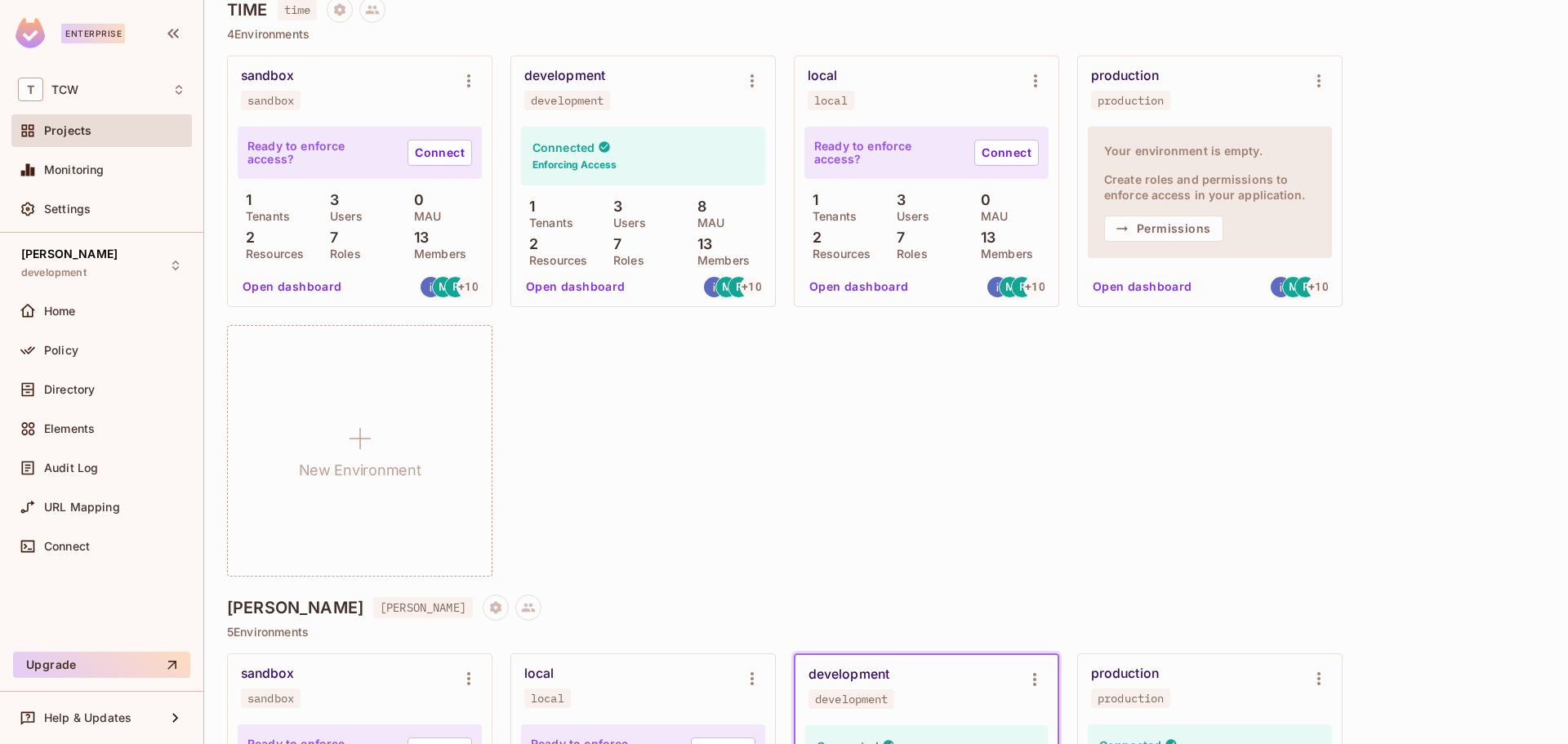
scroll to position [1498, 0]
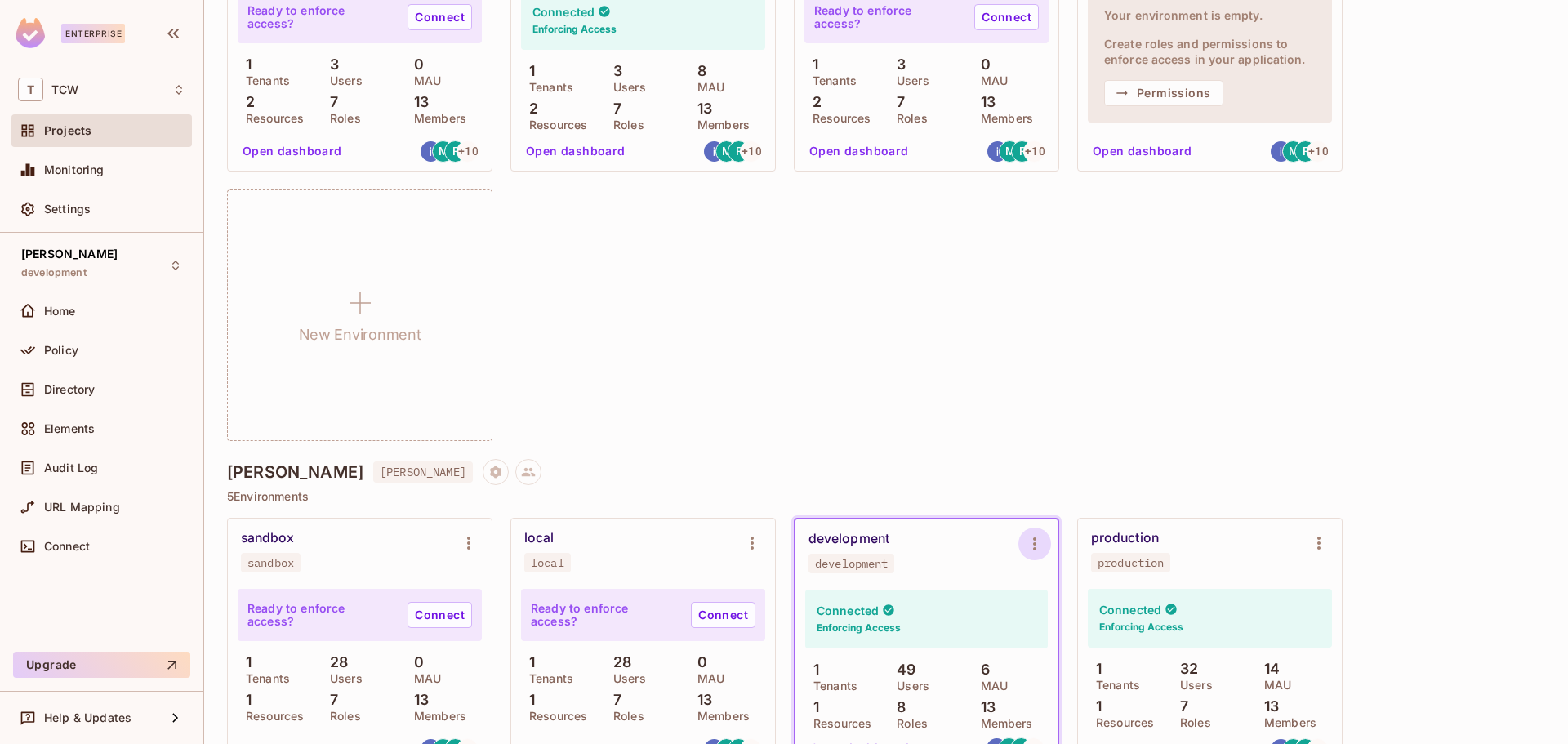
click at [1030, 547] on icon "Environment settings" at bounding box center [1035, 544] width 20 height 20
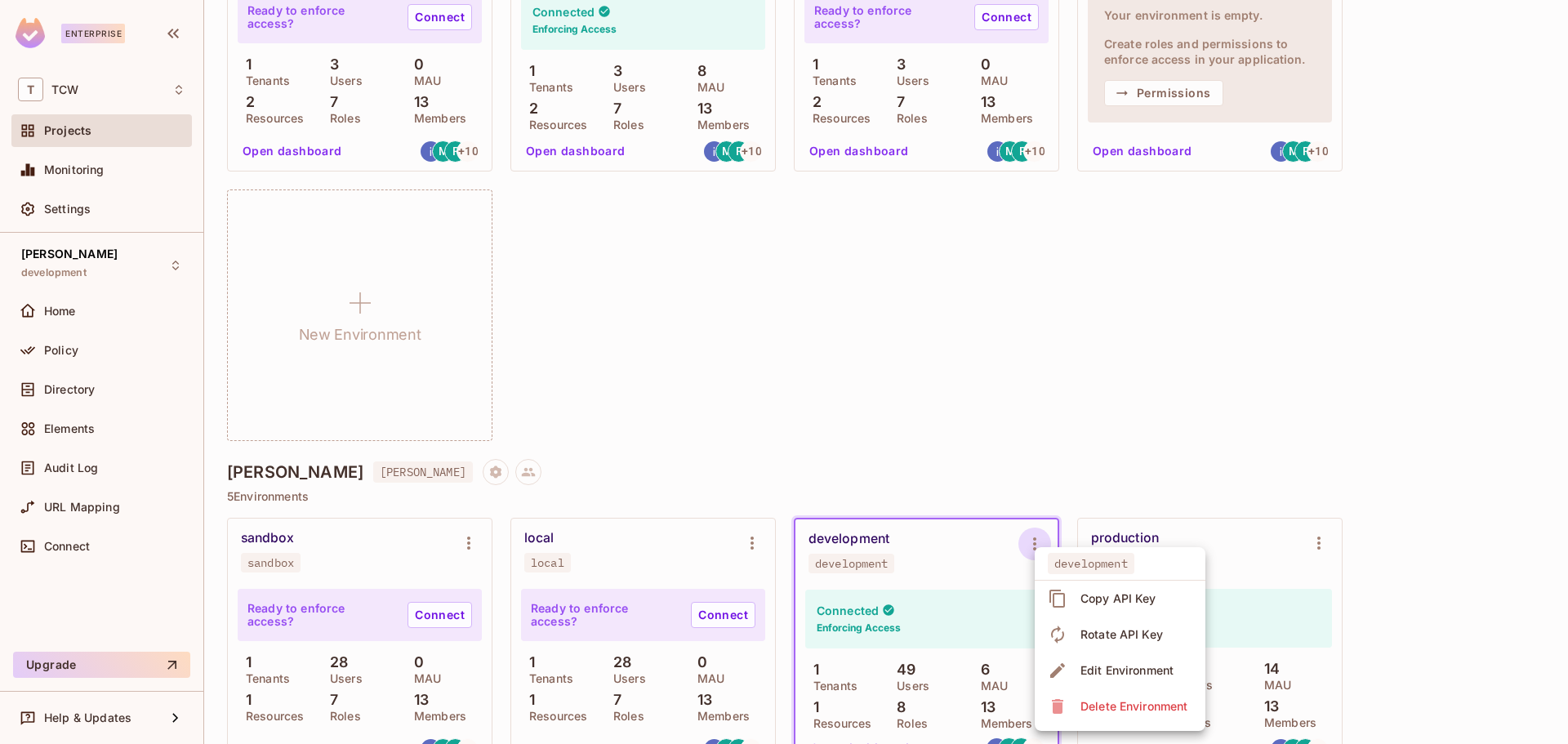
click at [901, 457] on div at bounding box center [784, 372] width 1568 height 744
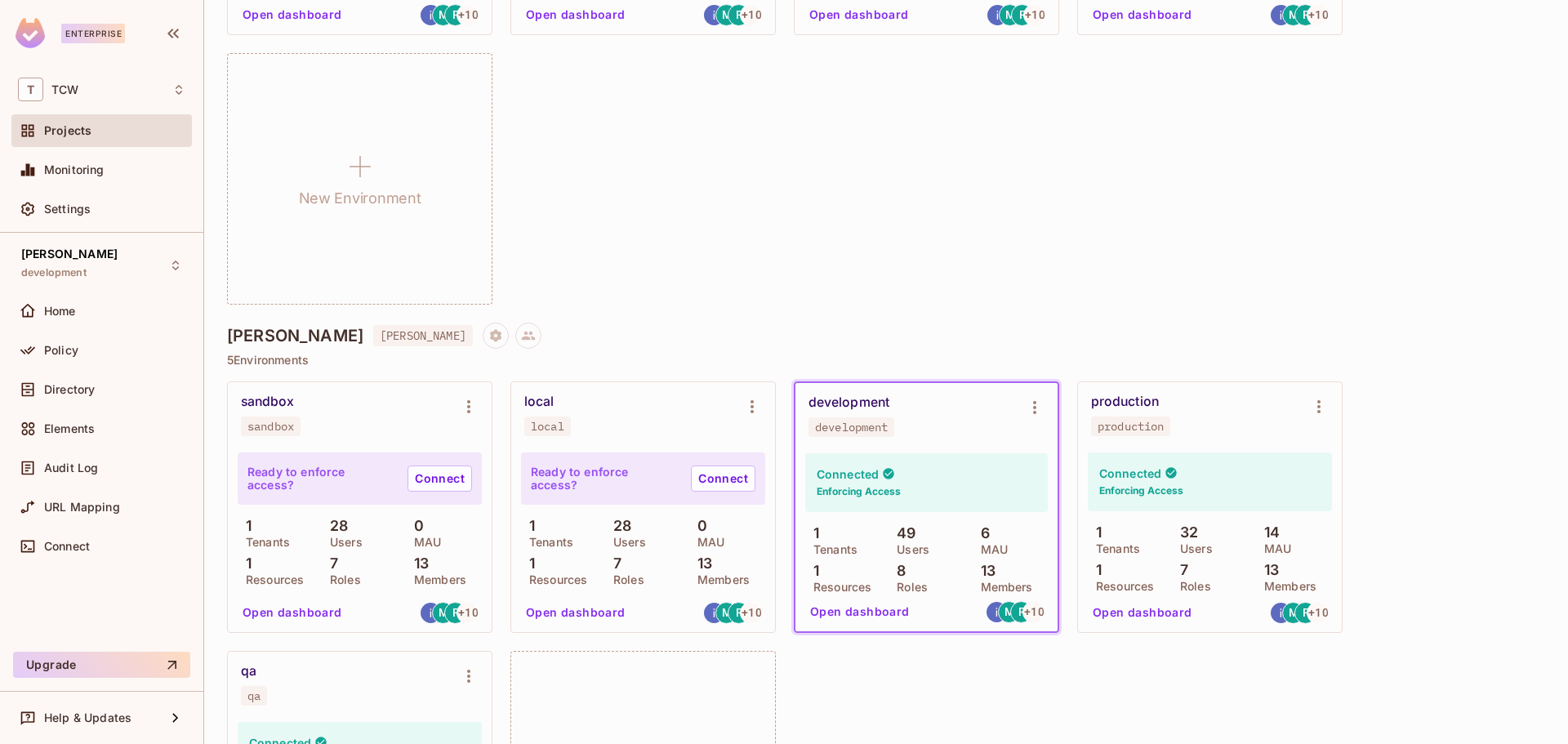
scroll to position [1771, 0]
